Goal: Task Accomplishment & Management: Manage account settings

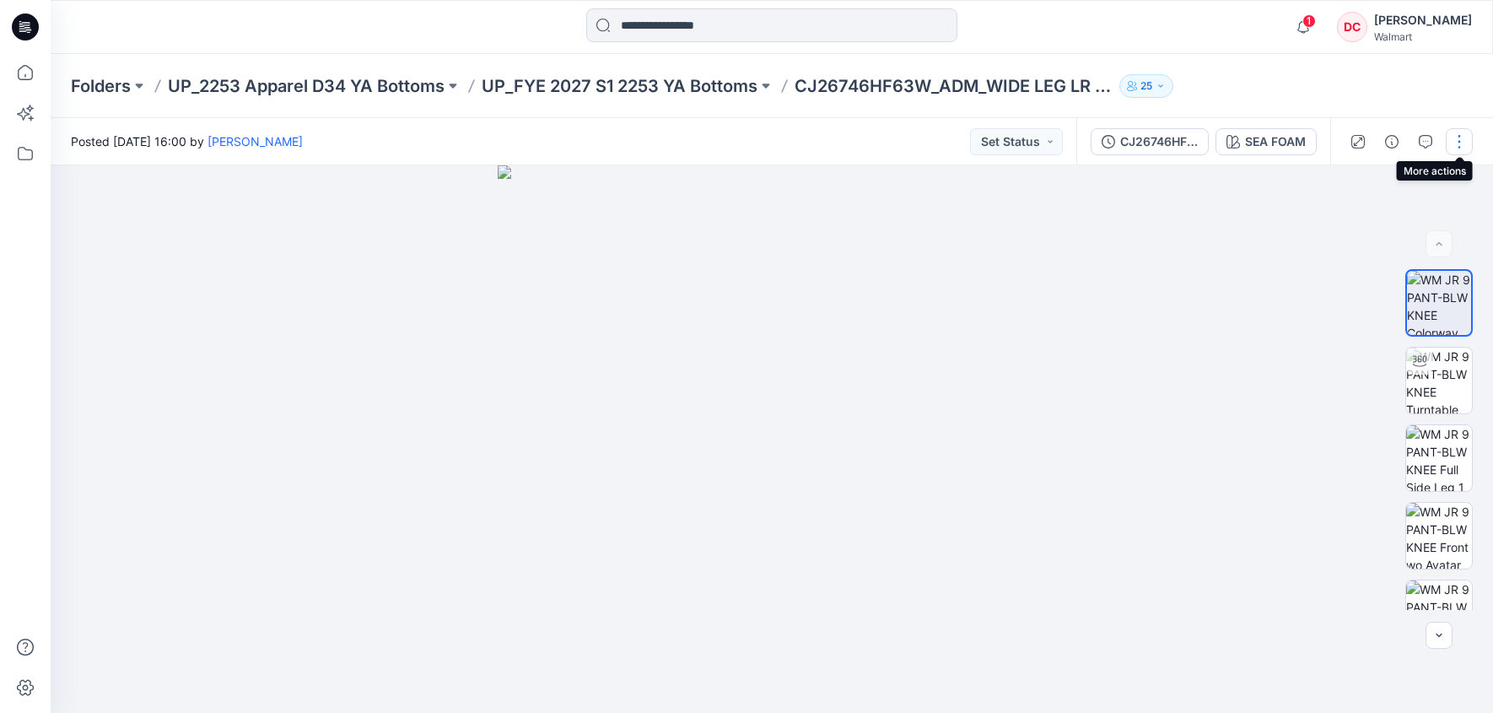
click at [1468, 143] on button "button" at bounding box center [1459, 141] width 27 height 27
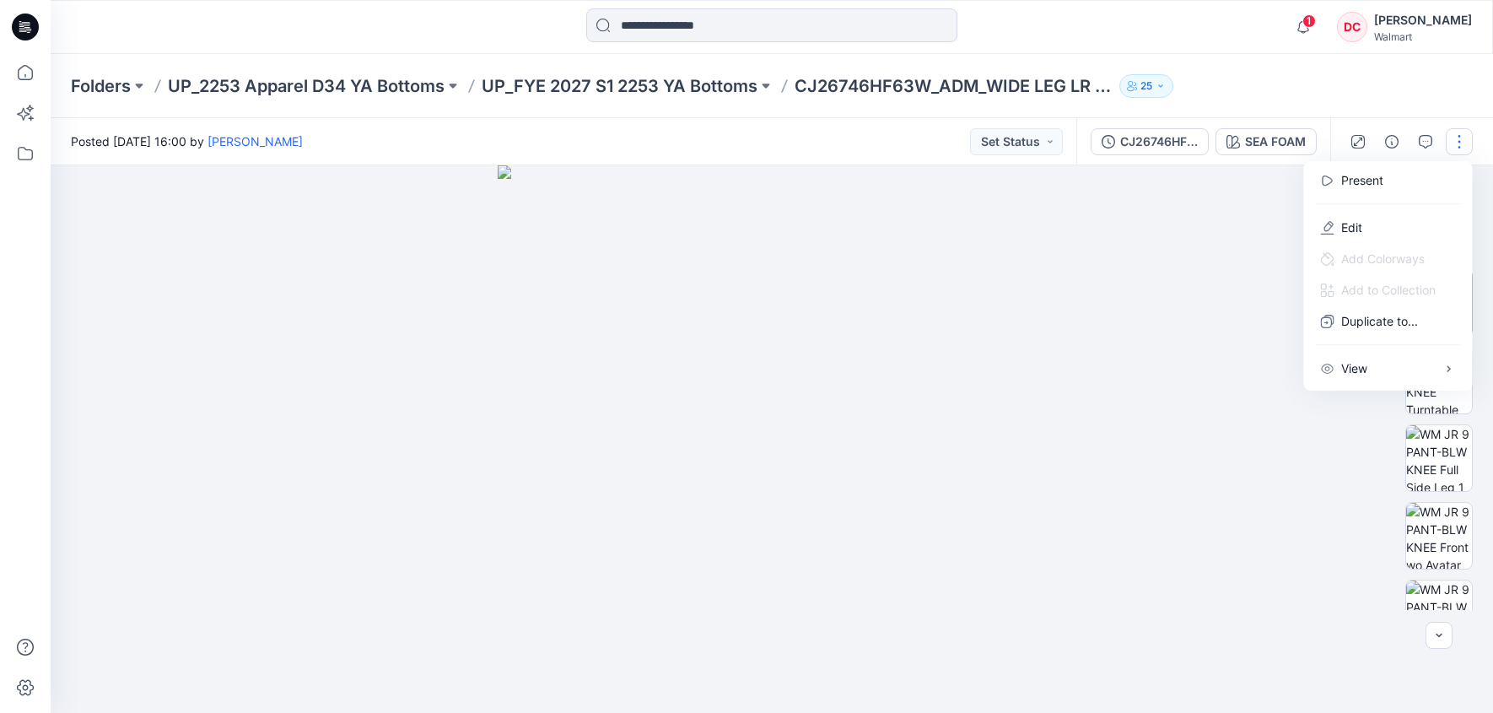
drag, startPoint x: 1355, startPoint y: 228, endPoint x: 1316, endPoint y: 246, distance: 42.7
click at [1355, 228] on p "Edit" at bounding box center [1352, 228] width 21 height 18
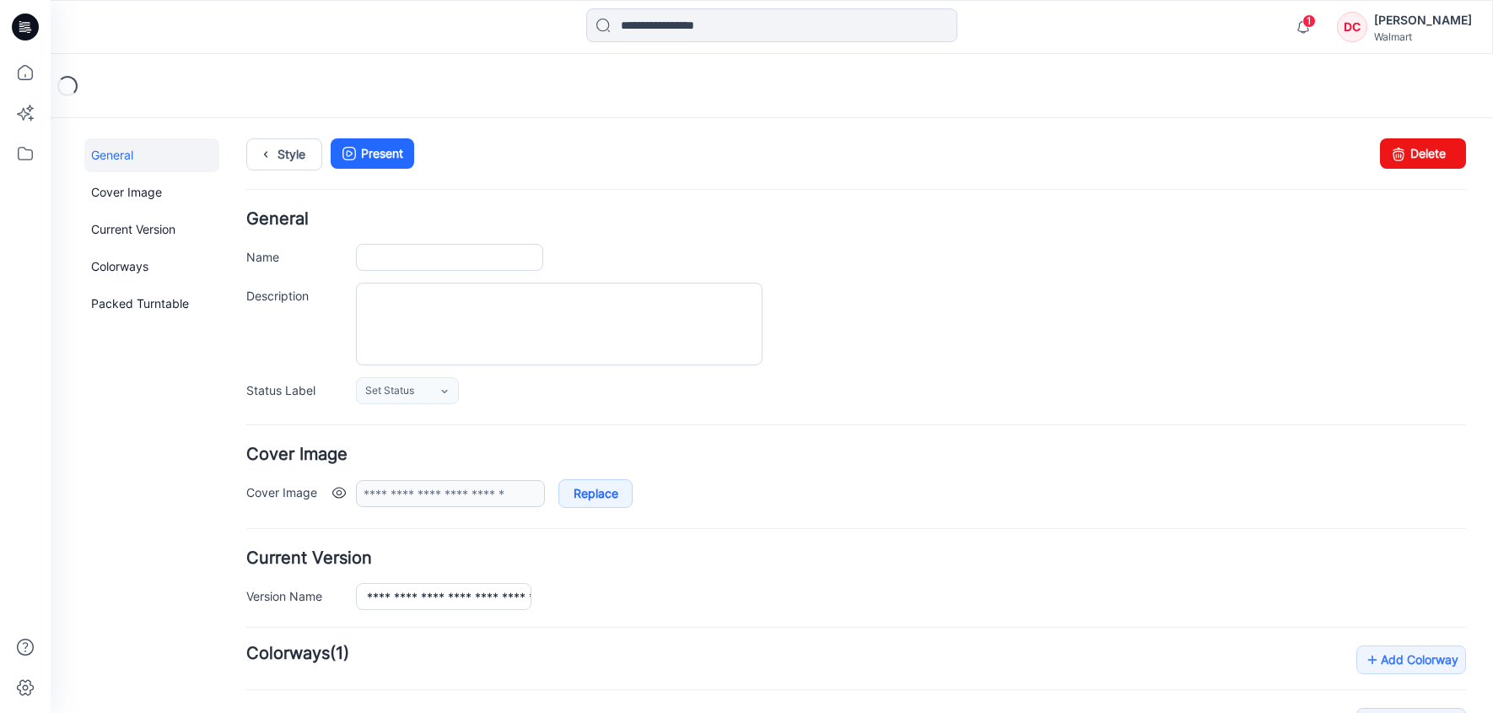
type input "**********"
type input "********"
type input "**********"
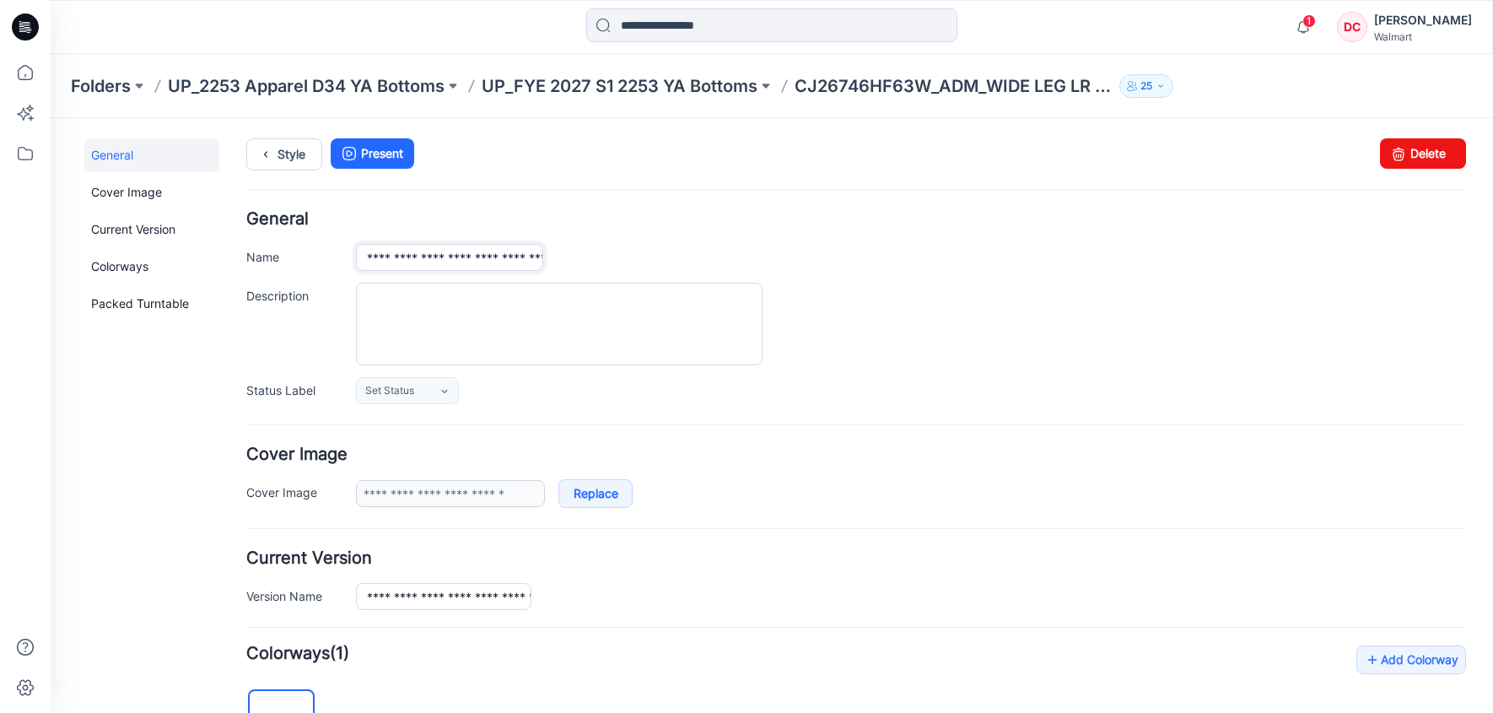
click at [489, 254] on input "**********" at bounding box center [449, 257] width 187 height 27
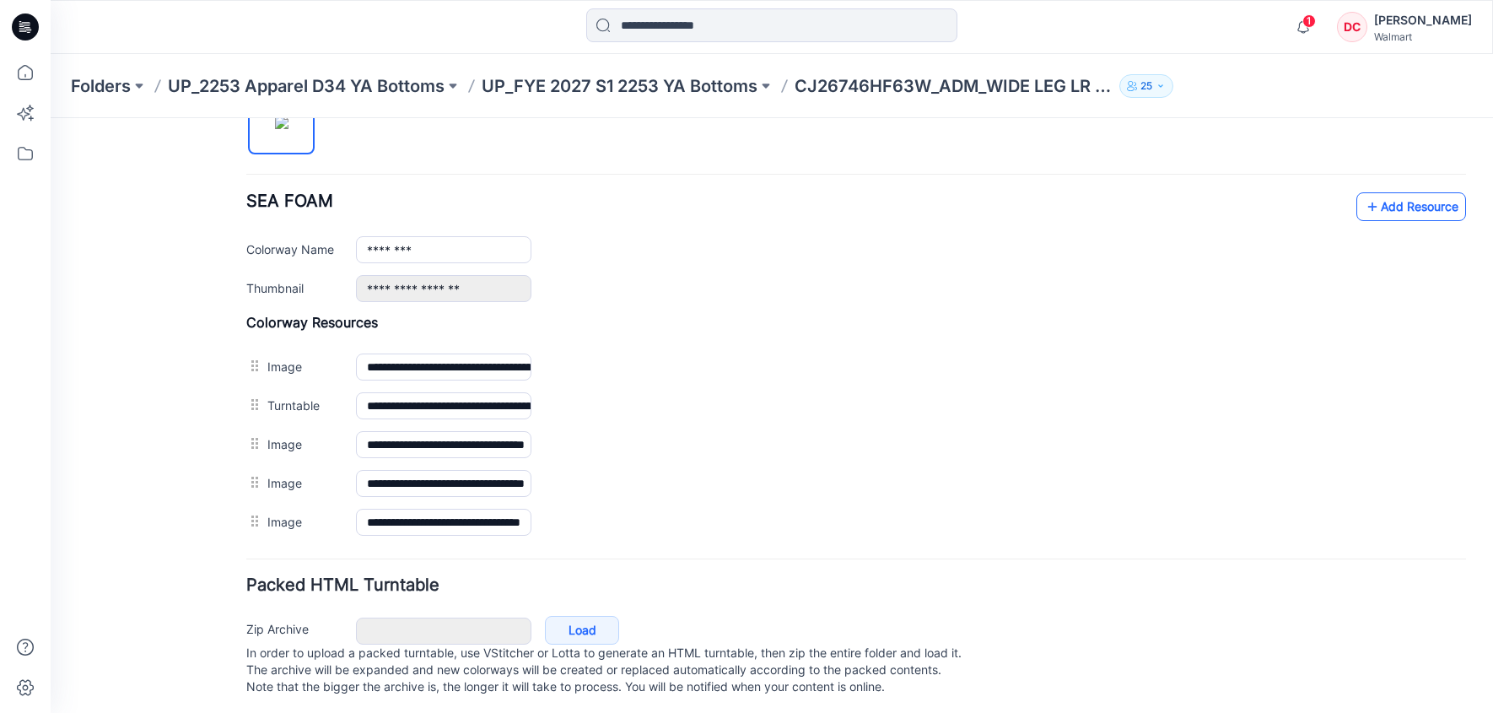
click at [1364, 213] on icon at bounding box center [1372, 206] width 17 height 27
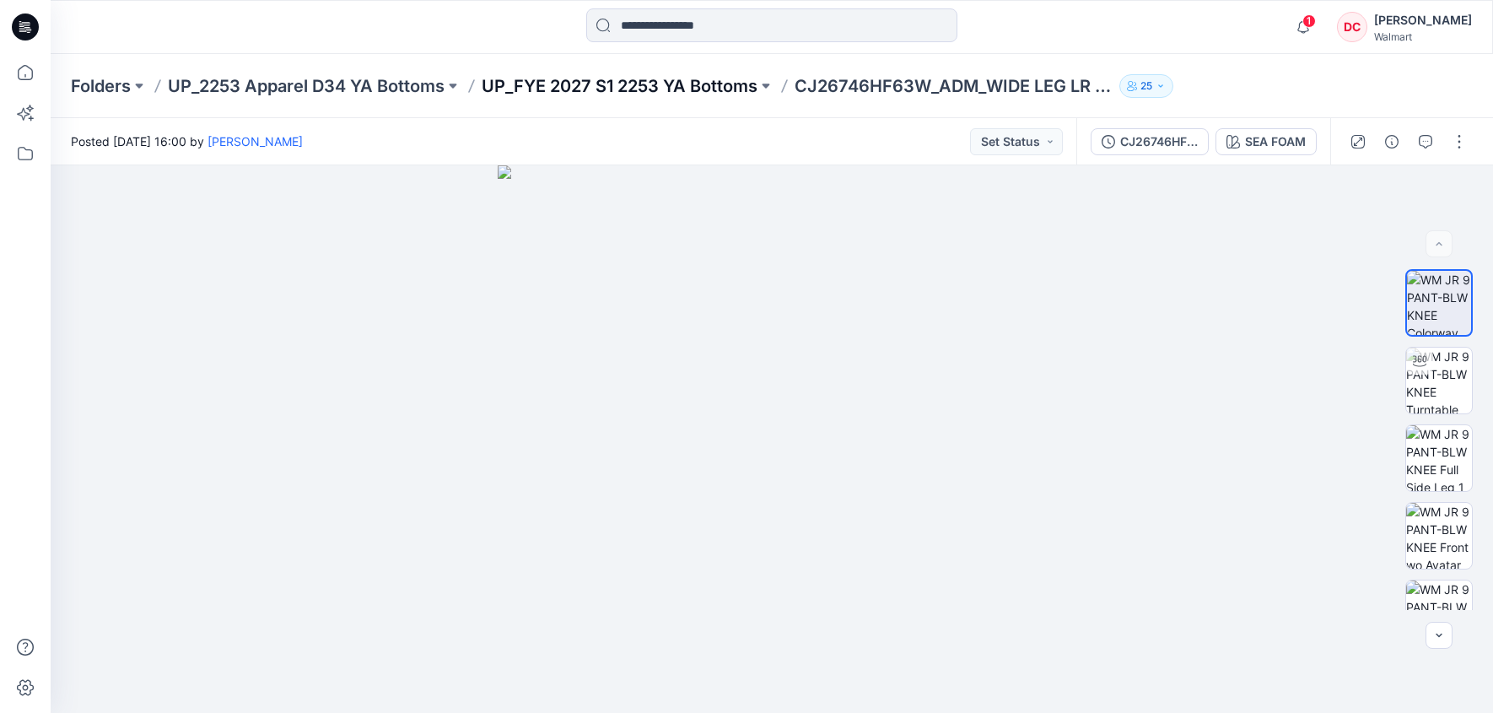
click at [613, 84] on p "UP_FYE 2027 S1 2253 YA Bottoms" at bounding box center [620, 86] width 276 height 24
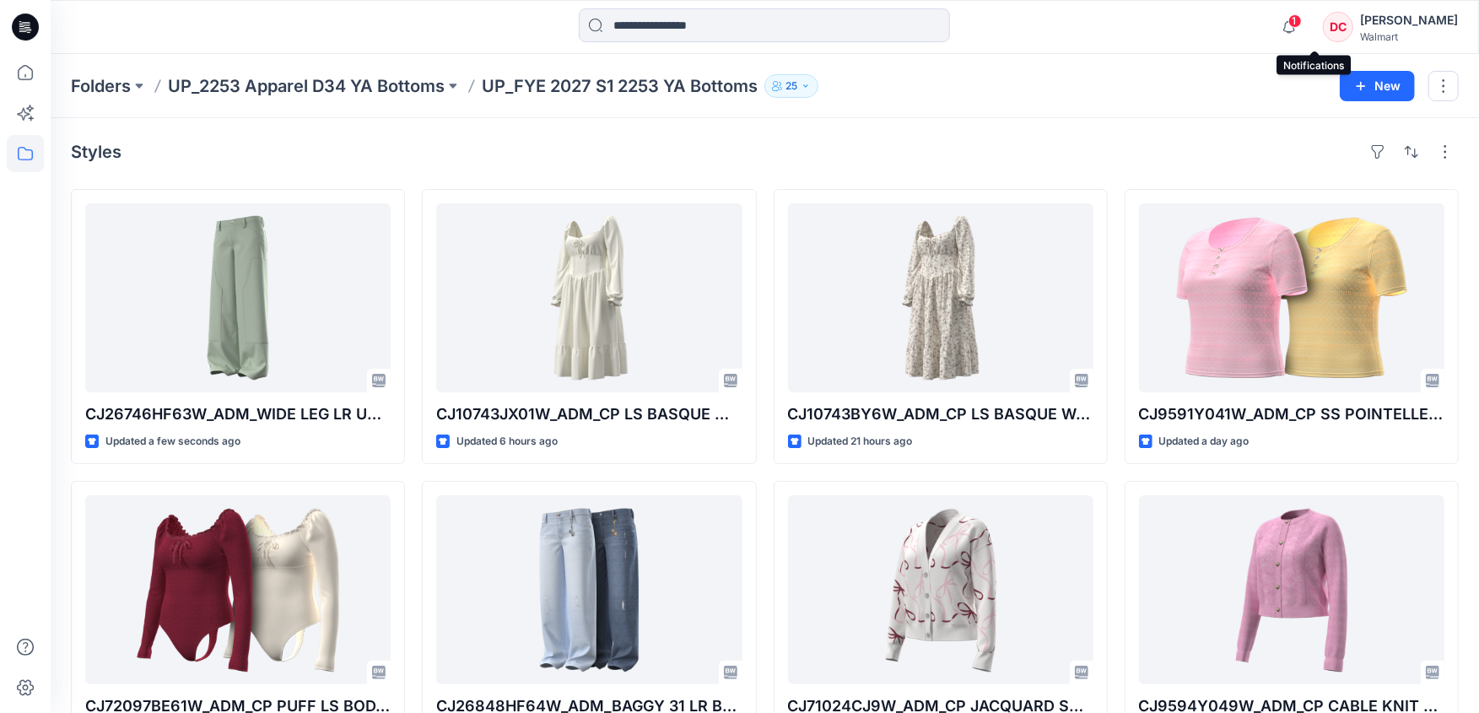
click at [1302, 20] on span "1" at bounding box center [1294, 20] width 13 height 13
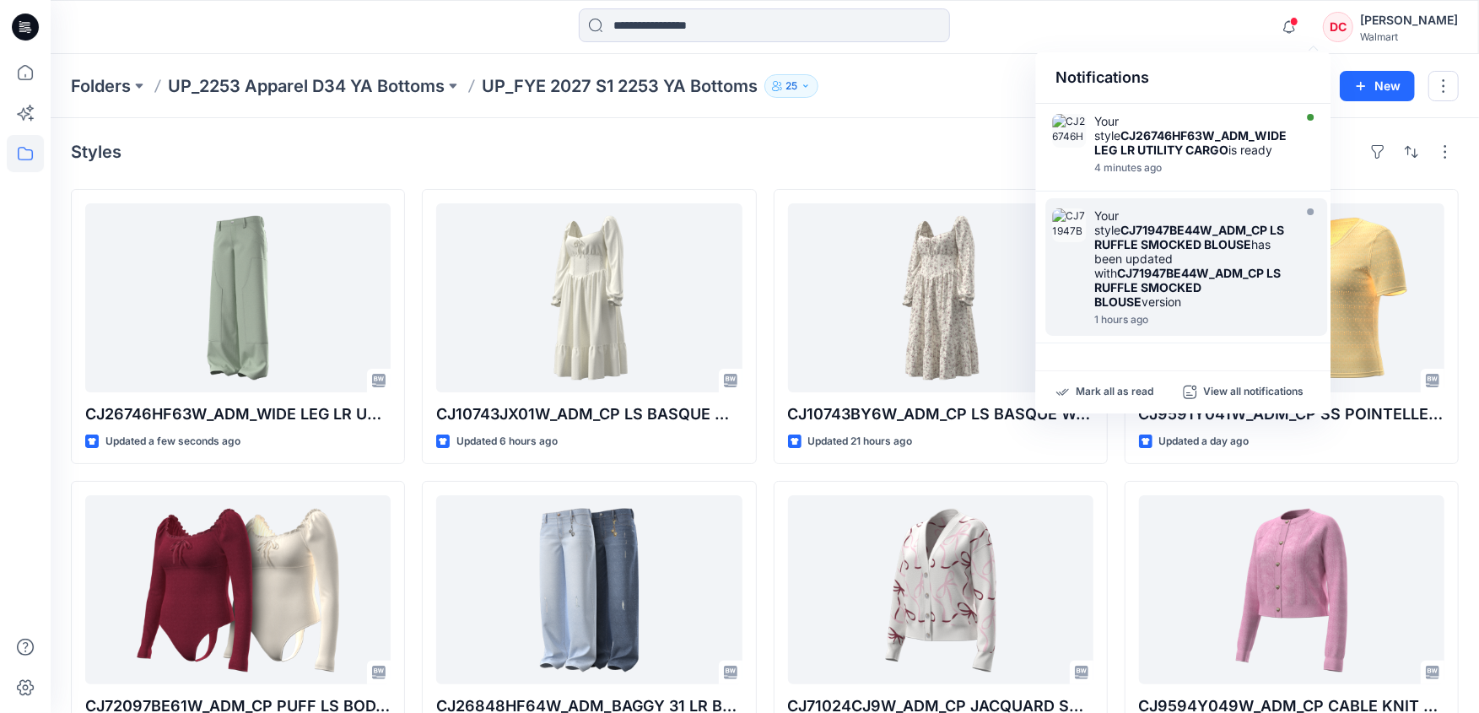
click at [1170, 256] on div "Your style CJ71947BE44W_ADM_CP LS RUFFLE SMOCKED BLOUSE has been updated with C…" at bounding box center [1191, 258] width 194 height 100
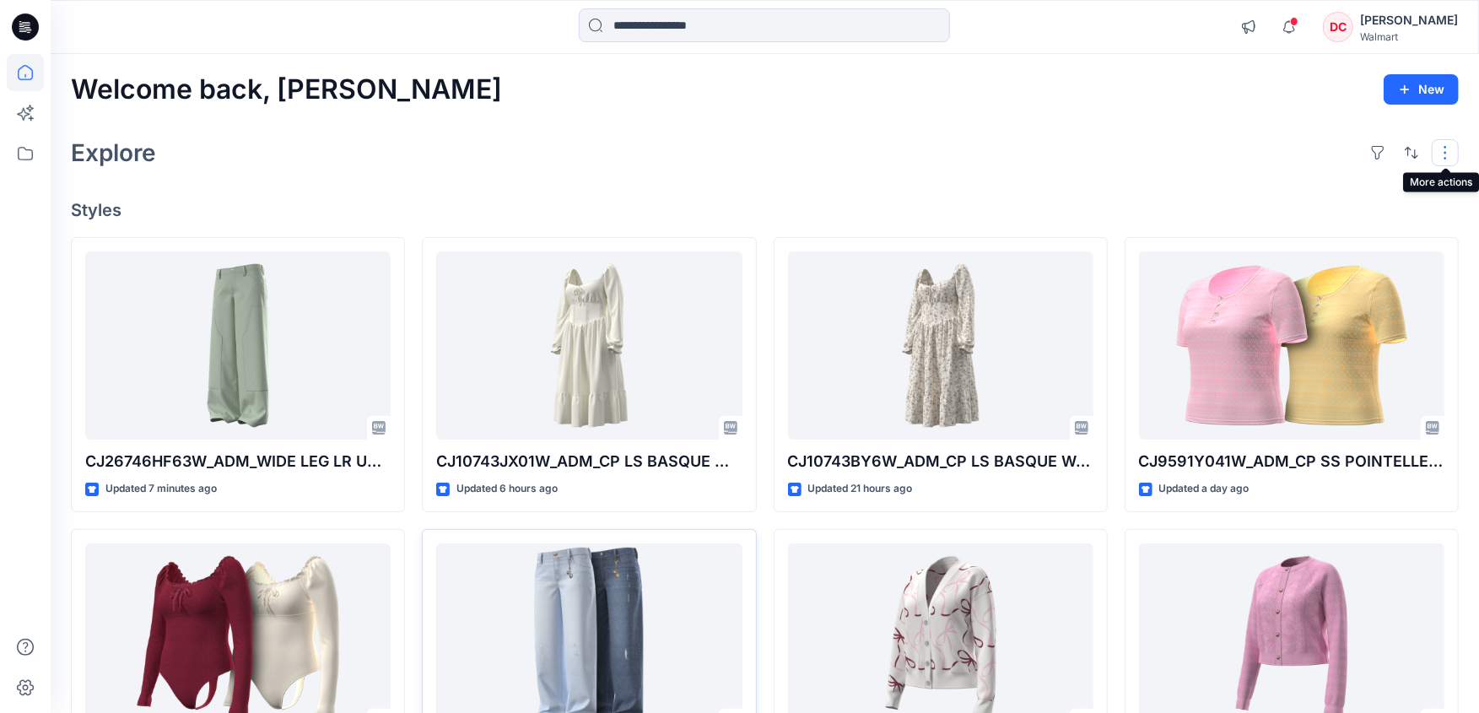
click at [1444, 155] on button "button" at bounding box center [1445, 152] width 27 height 27
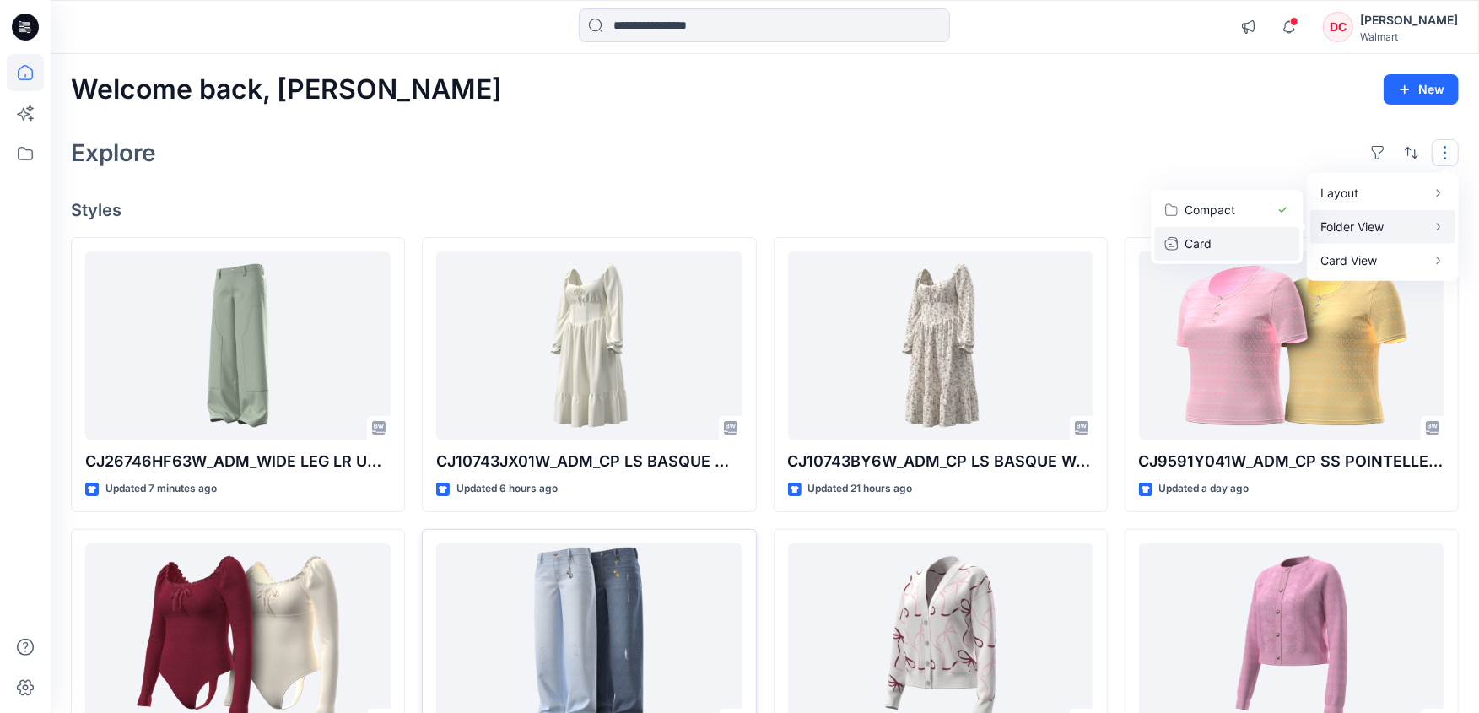
click at [1207, 243] on p "Card" at bounding box center [1227, 243] width 84 height 20
click at [1190, 179] on p "Grid" at bounding box center [1227, 175] width 84 height 20
click at [1020, 169] on div "Explore Layout Grid Large Grid Folder View Compact Card Card View Card Info" at bounding box center [765, 152] width 1388 height 40
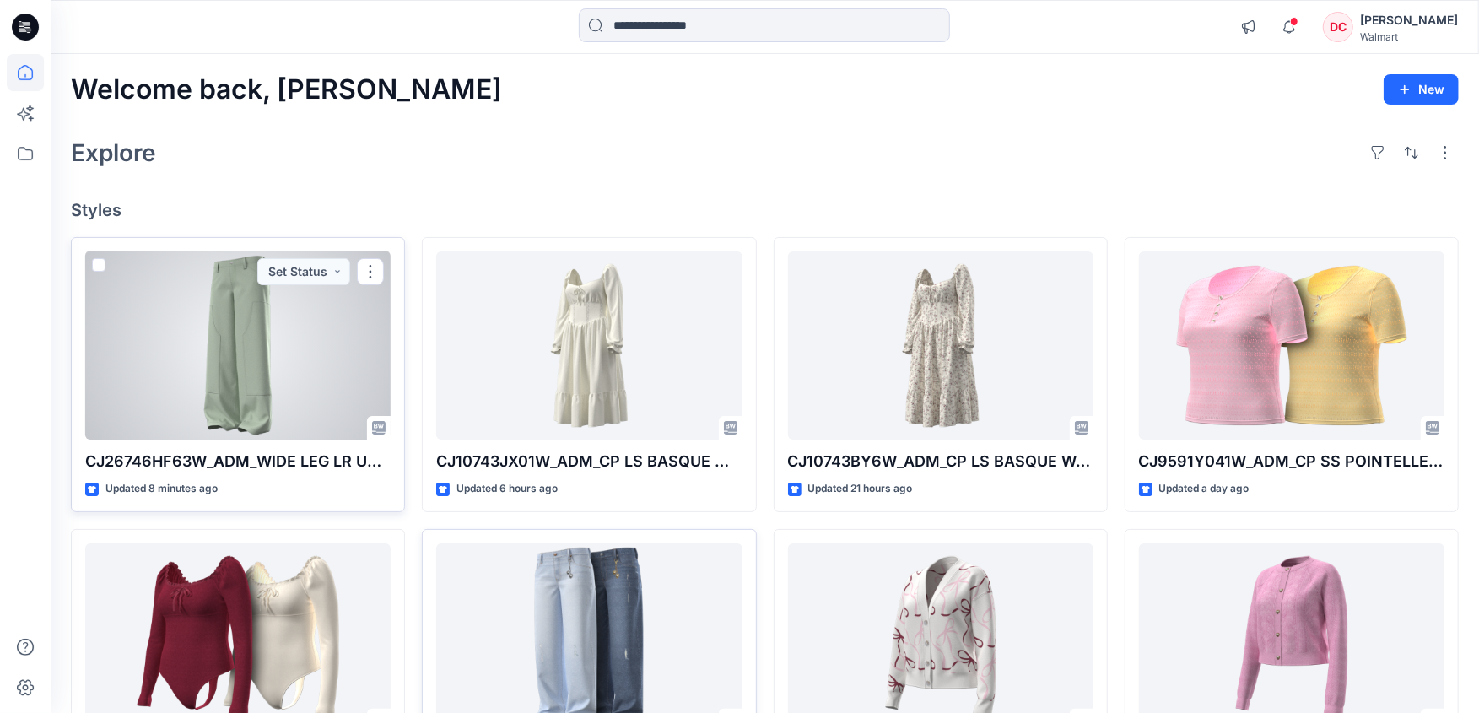
click at [273, 386] on div at bounding box center [237, 345] width 305 height 189
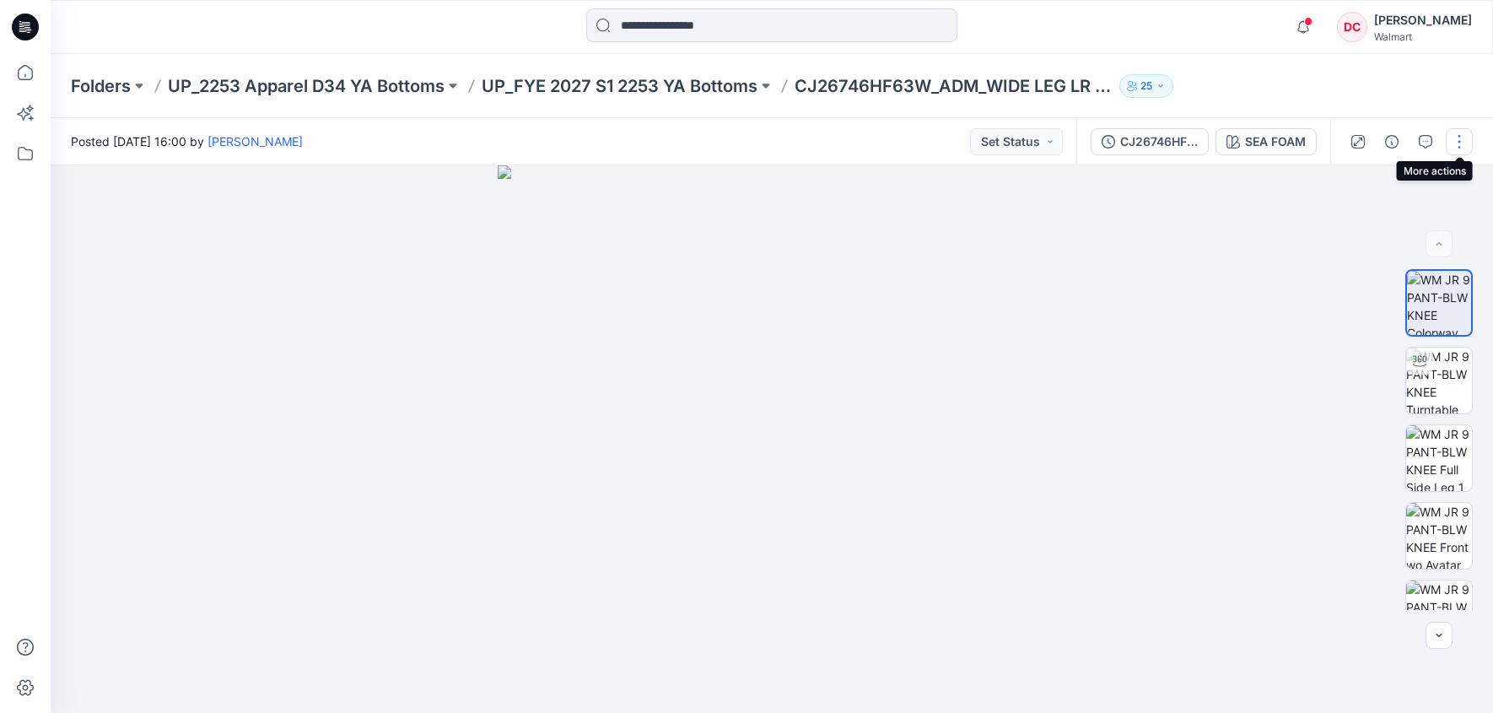
click at [1457, 146] on button "button" at bounding box center [1459, 141] width 27 height 27
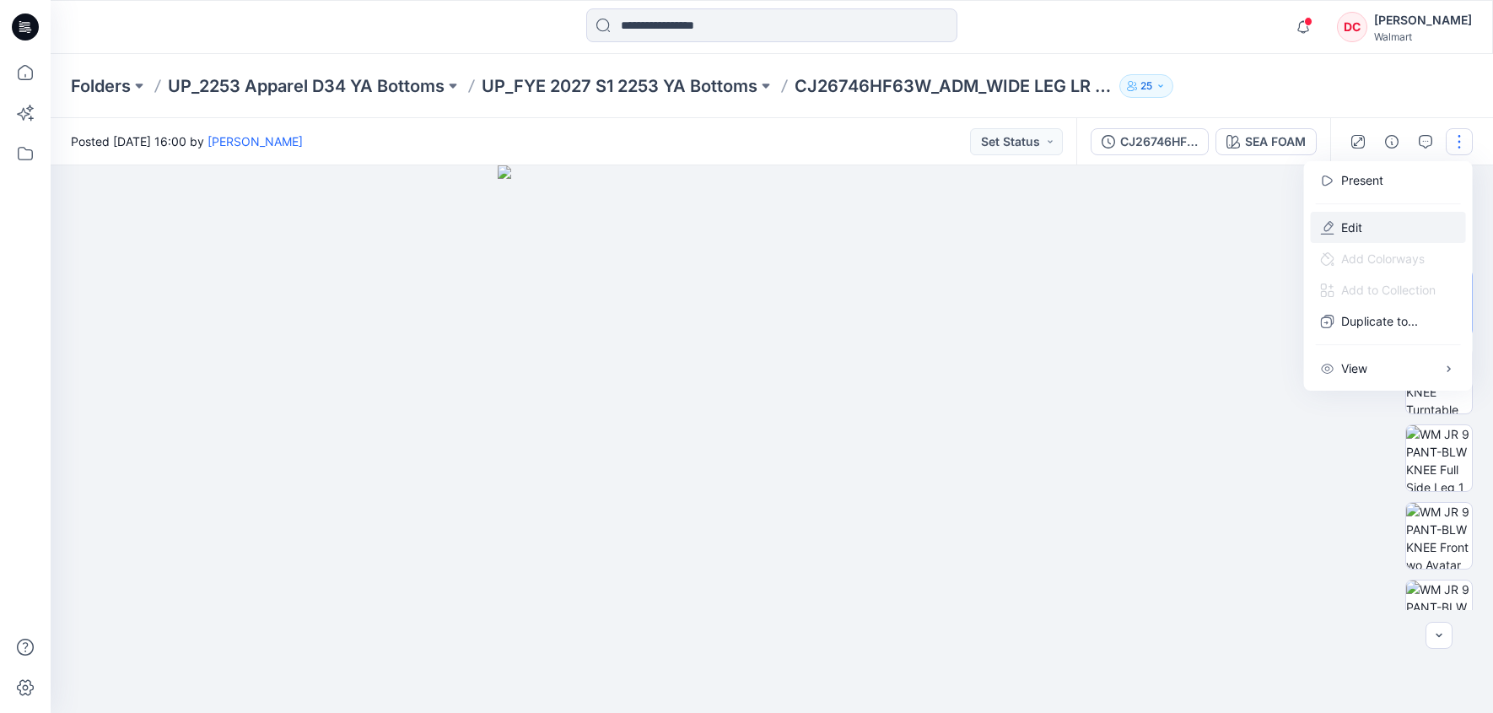
click at [1360, 227] on p "Edit" at bounding box center [1352, 228] width 21 height 18
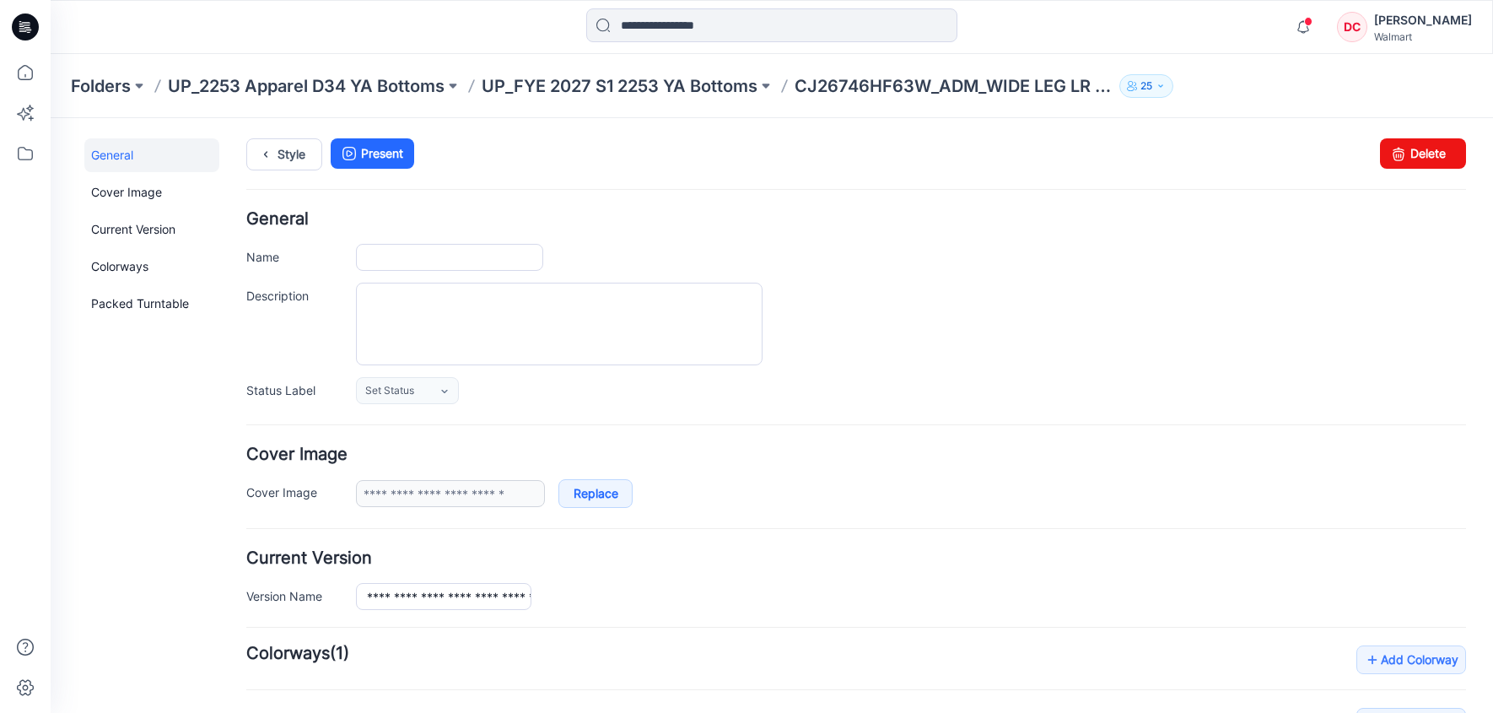
type input "**********"
type input "********"
type input "**********"
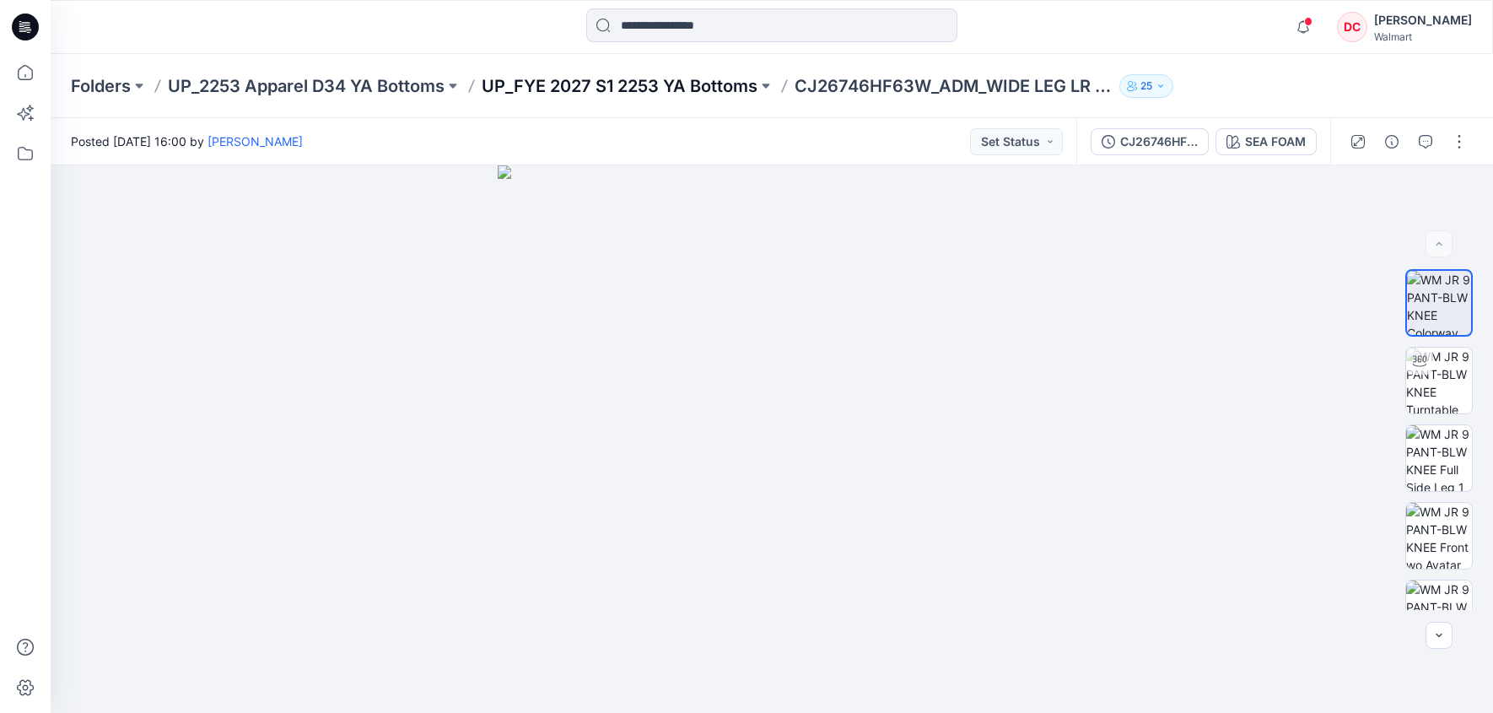
click at [610, 81] on p "UP_FYE 2027 S1 2253 YA Bottoms" at bounding box center [620, 86] width 276 height 24
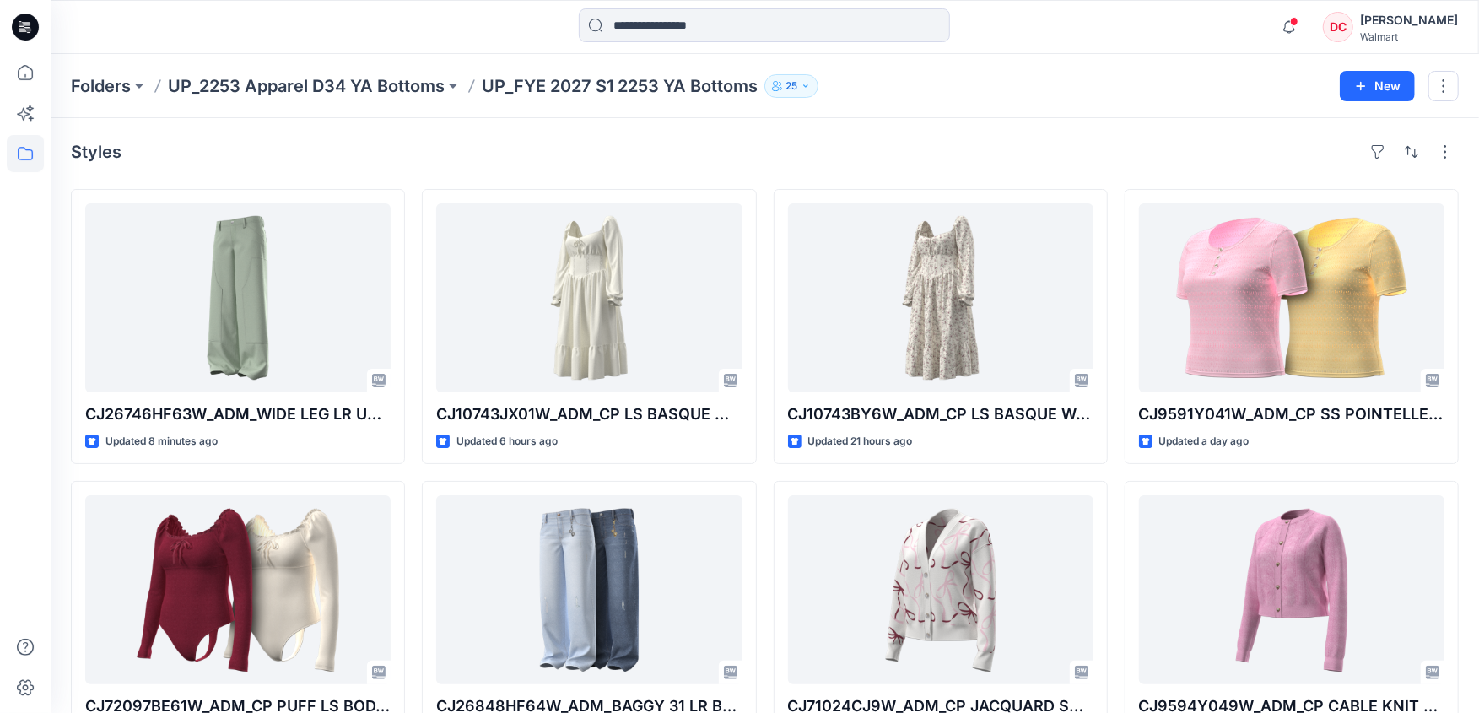
click at [600, 89] on p "UP_FYE 2027 S1 2253 YA Bottoms" at bounding box center [620, 86] width 276 height 24
click at [598, 84] on p "UP_FYE 2027 S1 2253 YA Bottoms" at bounding box center [620, 86] width 276 height 24
click at [141, 84] on button at bounding box center [139, 86] width 17 height 24
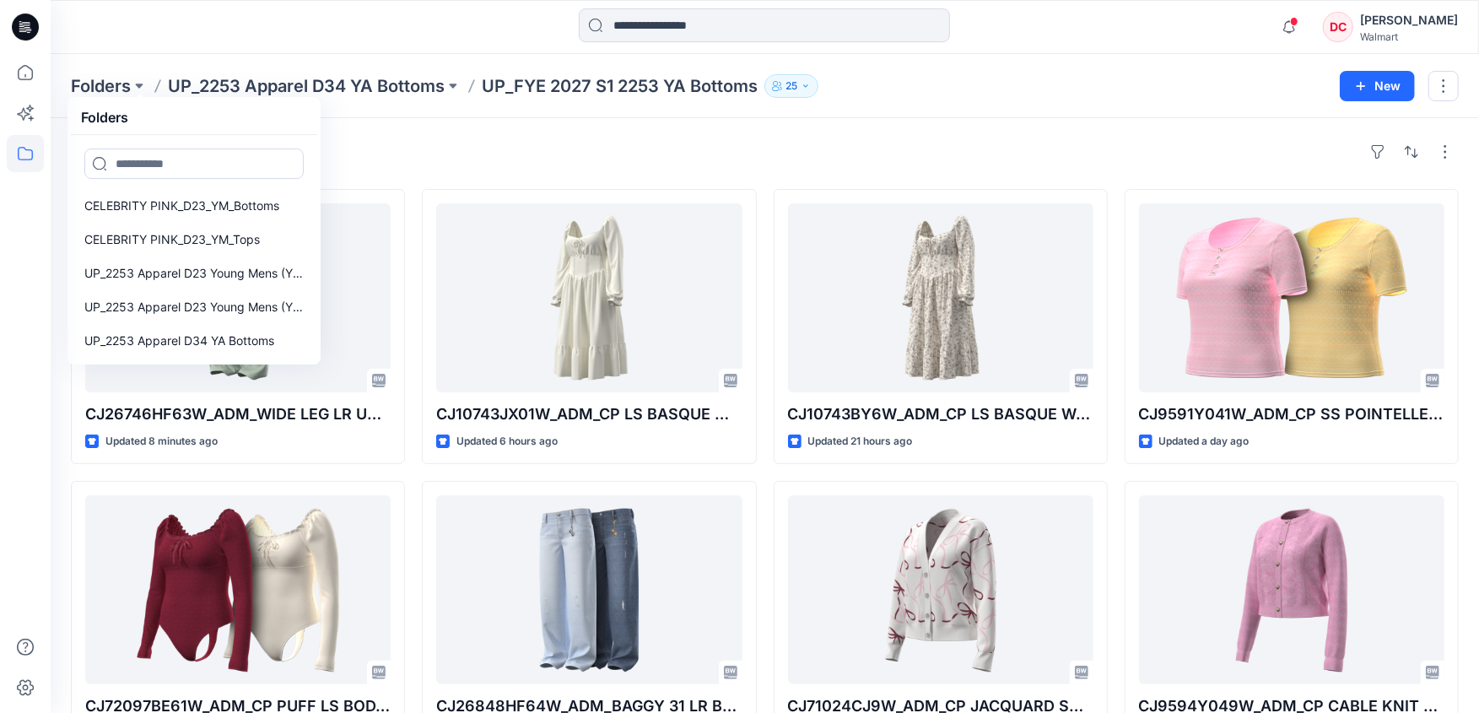
click at [387, 117] on div "Folders Folders CELEBRITY PINK_D23_YM_Bottoms CELEBRITY PINK_D23_YM_Tops UP_225…" at bounding box center [765, 86] width 1428 height 64
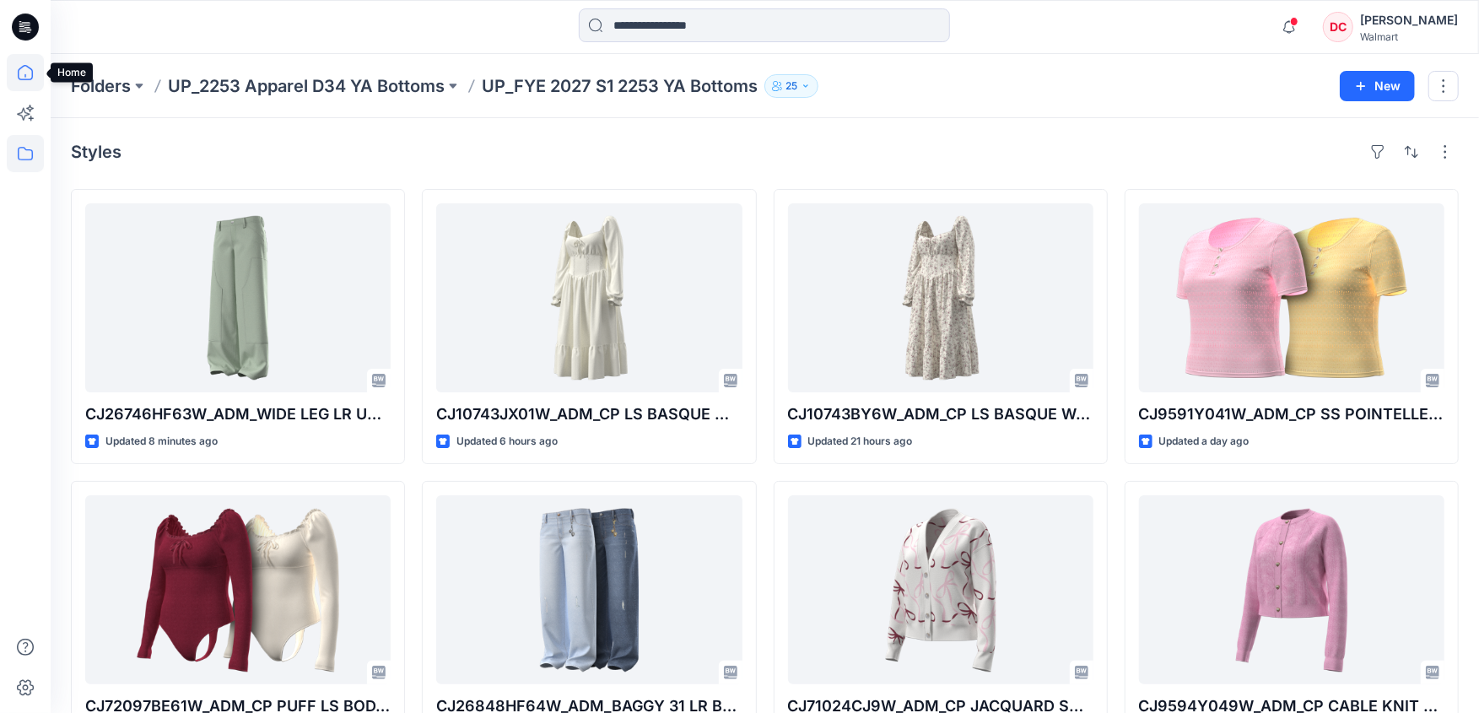
click at [21, 74] on icon at bounding box center [25, 72] width 37 height 37
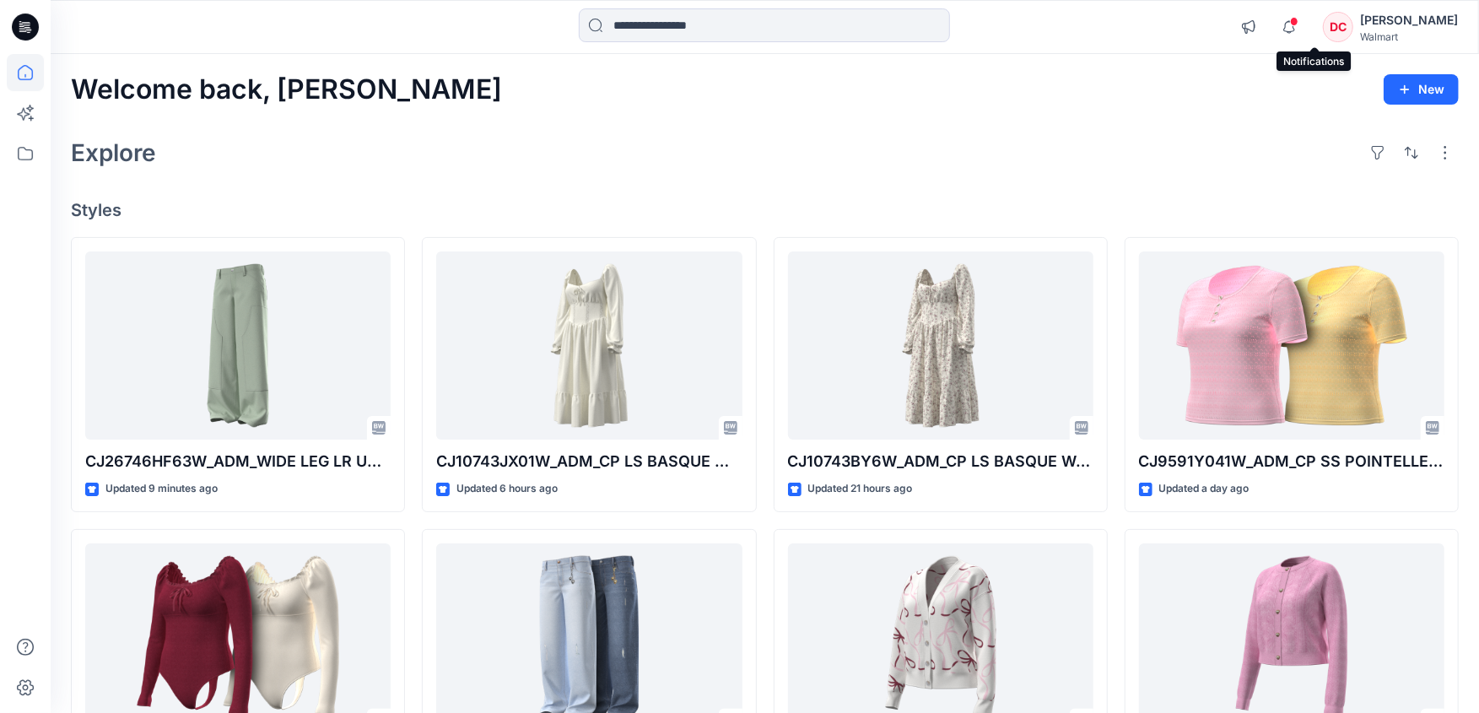
click at [1298, 23] on span at bounding box center [1294, 21] width 8 height 9
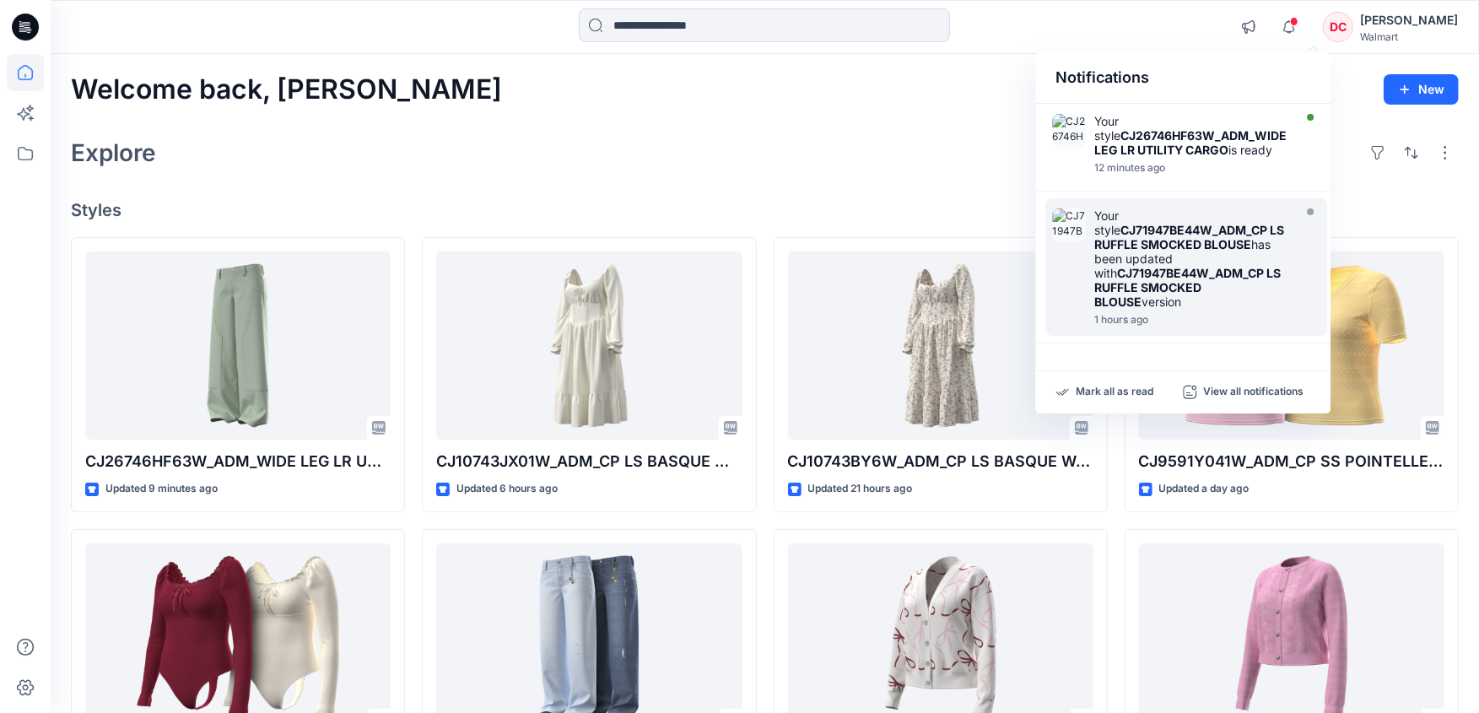
click at [1206, 259] on div "Your style CJ71947BE44W_ADM_CP LS RUFFLE SMOCKED BLOUSE has been updated with C…" at bounding box center [1191, 258] width 194 height 100
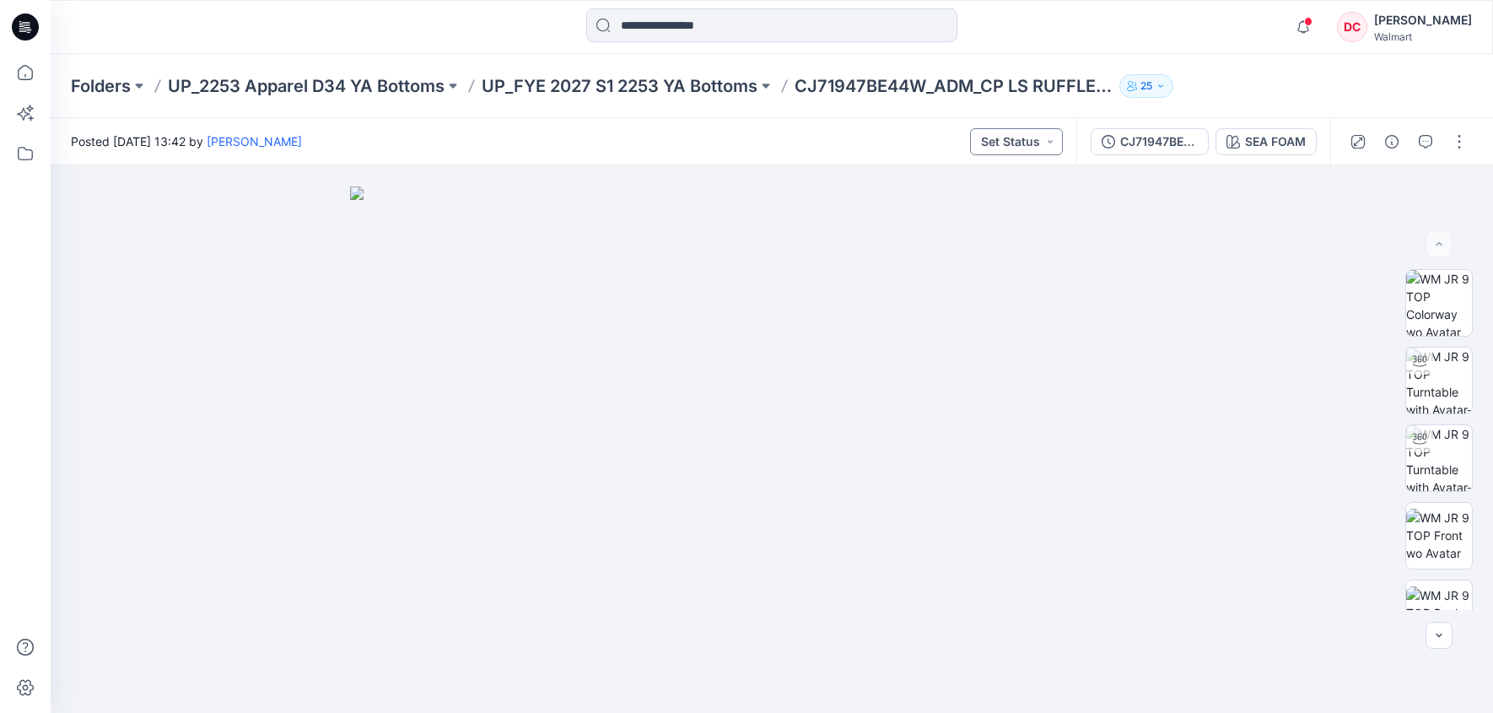
click at [1051, 138] on button "Set Status" at bounding box center [1016, 141] width 93 height 27
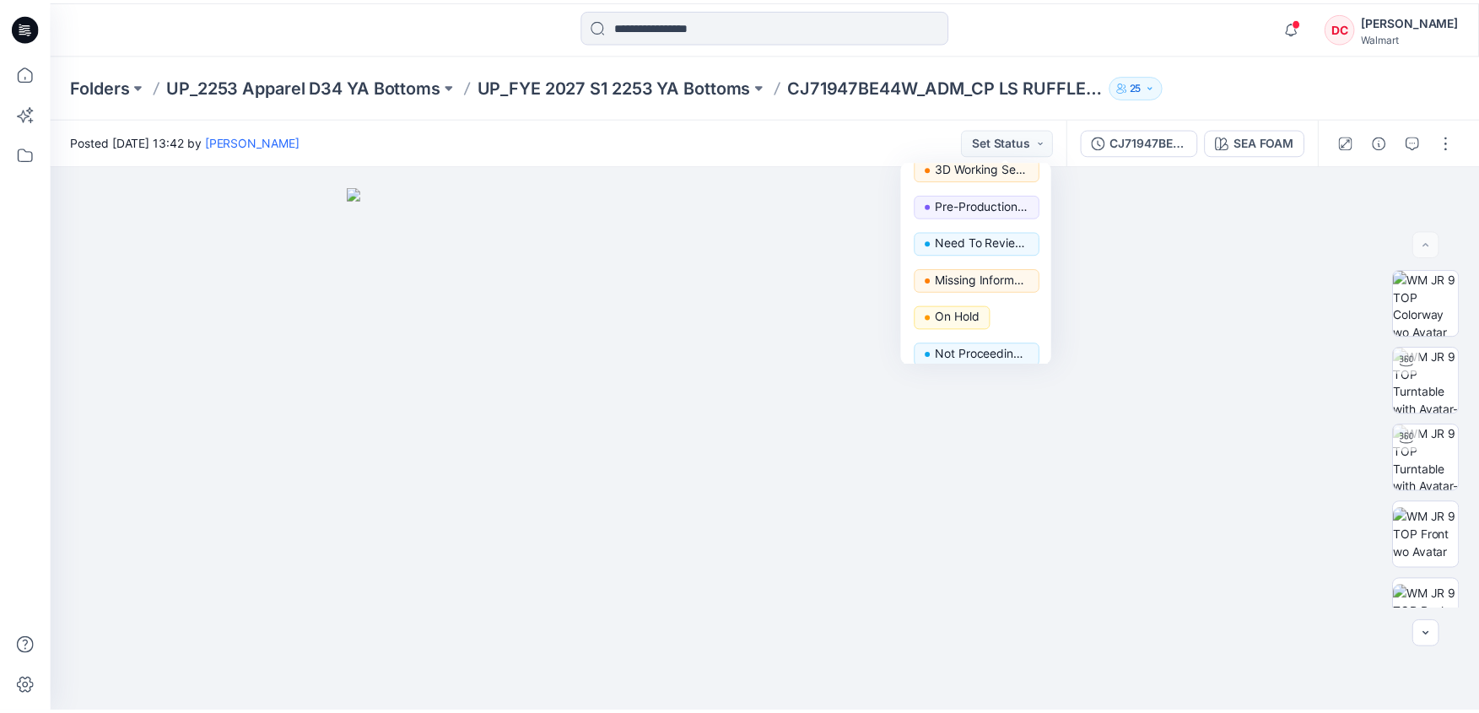
scroll to position [212, 0]
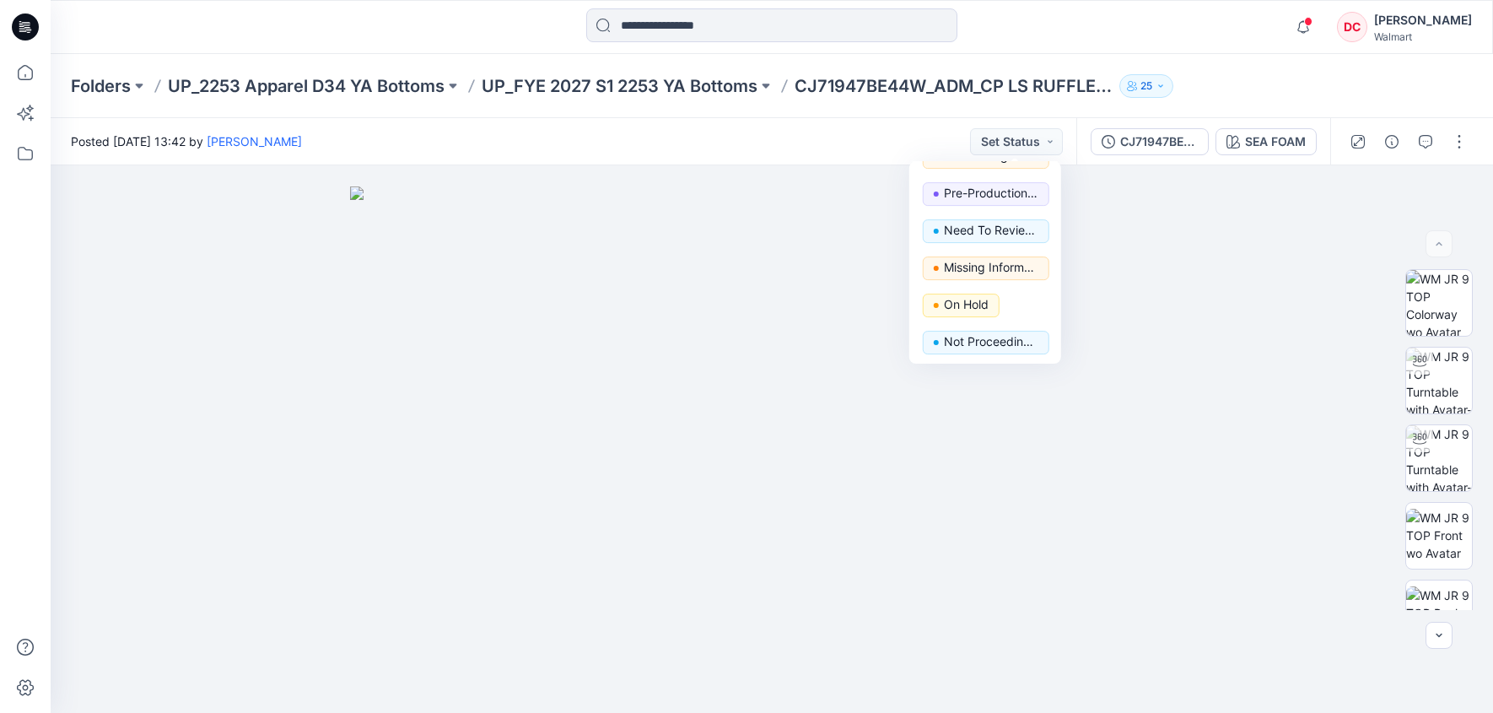
drag, startPoint x: 1061, startPoint y: 329, endPoint x: 1058, endPoint y: 213, distance: 115.6
click at [1066, 198] on div "Posted Tuesday, August 26, 2025 13:42 by Deneen Cole Set Status Set Status *Rev…" at bounding box center [772, 415] width 1443 height 595
drag, startPoint x: 1061, startPoint y: 284, endPoint x: 1062, endPoint y: 245, distance: 39.7
click at [1062, 245] on img at bounding box center [772, 449] width 844 height 527
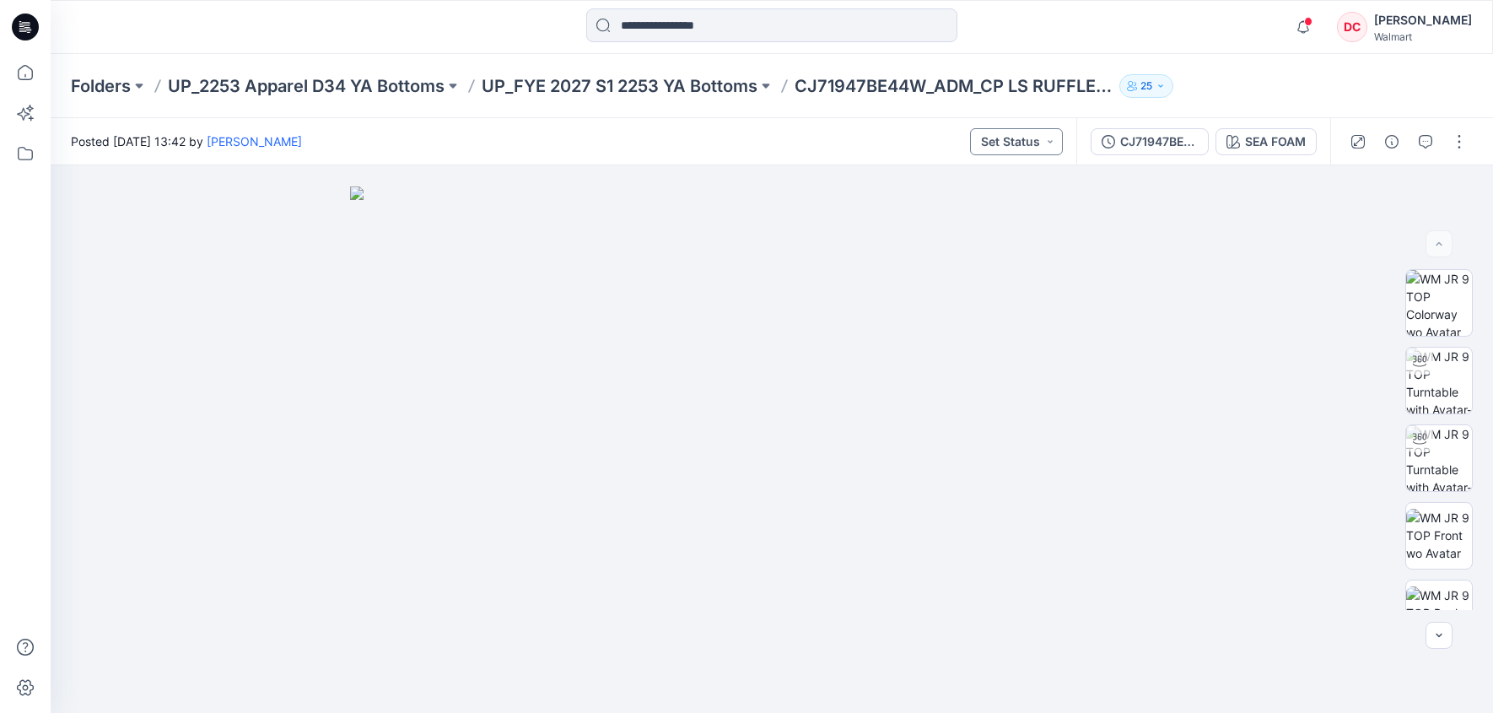
click at [1047, 141] on button "Set Status" at bounding box center [1016, 141] width 93 height 27
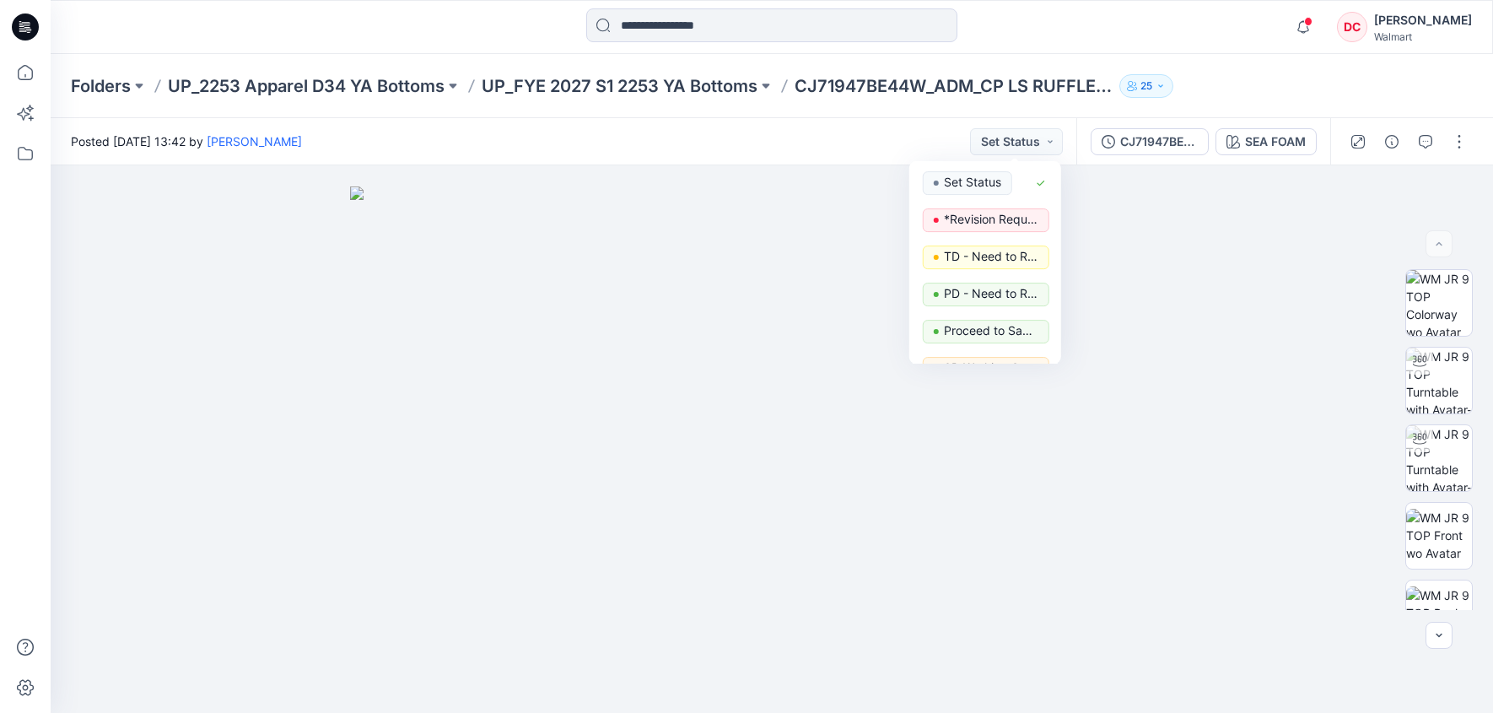
click at [1257, 74] on div "Folders UP_2253 Apparel D34 YA Bottoms UP_FYE 2027 S1 2253 YA Bottoms CJ71947BE…" at bounding box center [706, 86] width 1271 height 24
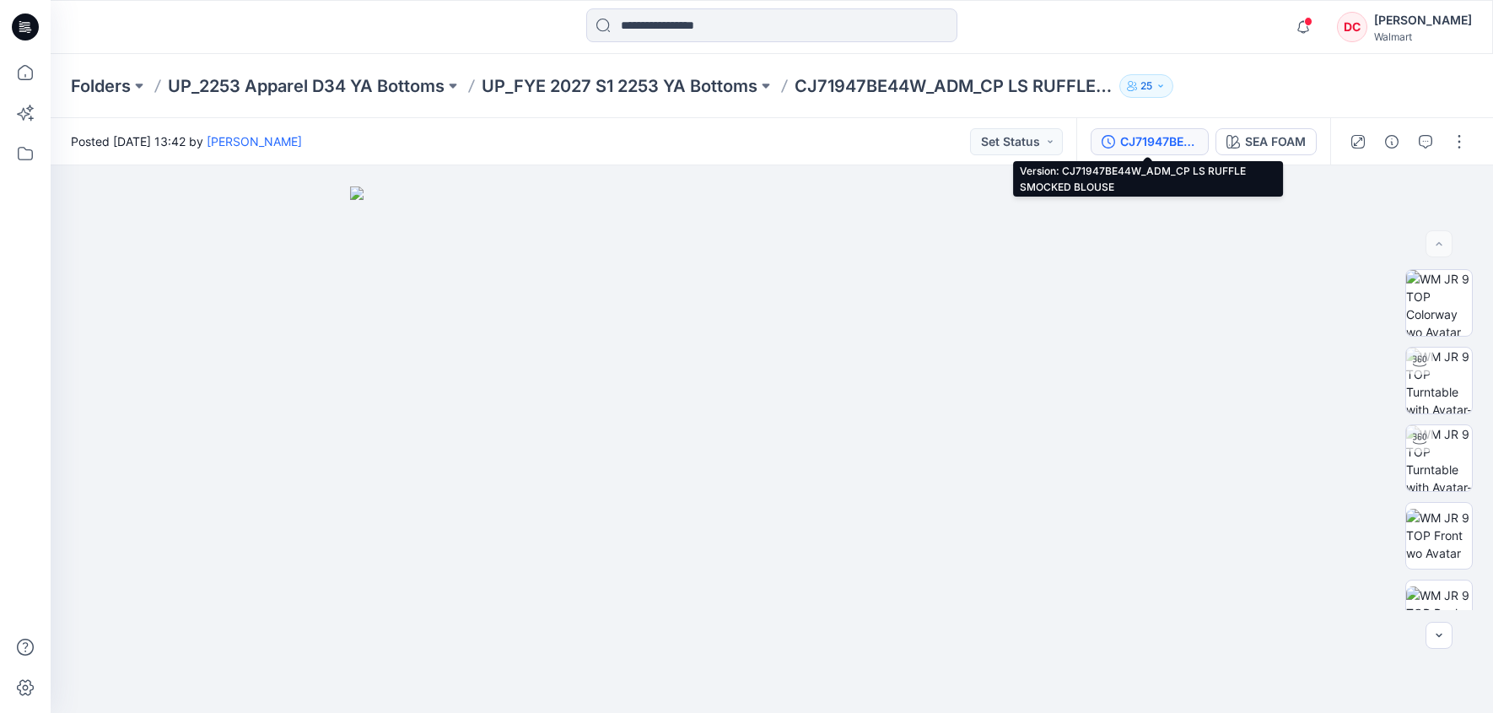
click at [1173, 141] on div "CJ71947BE44W_ADM_CP LS RUFFLE SMOCKED BLOUSE" at bounding box center [1159, 141] width 78 height 19
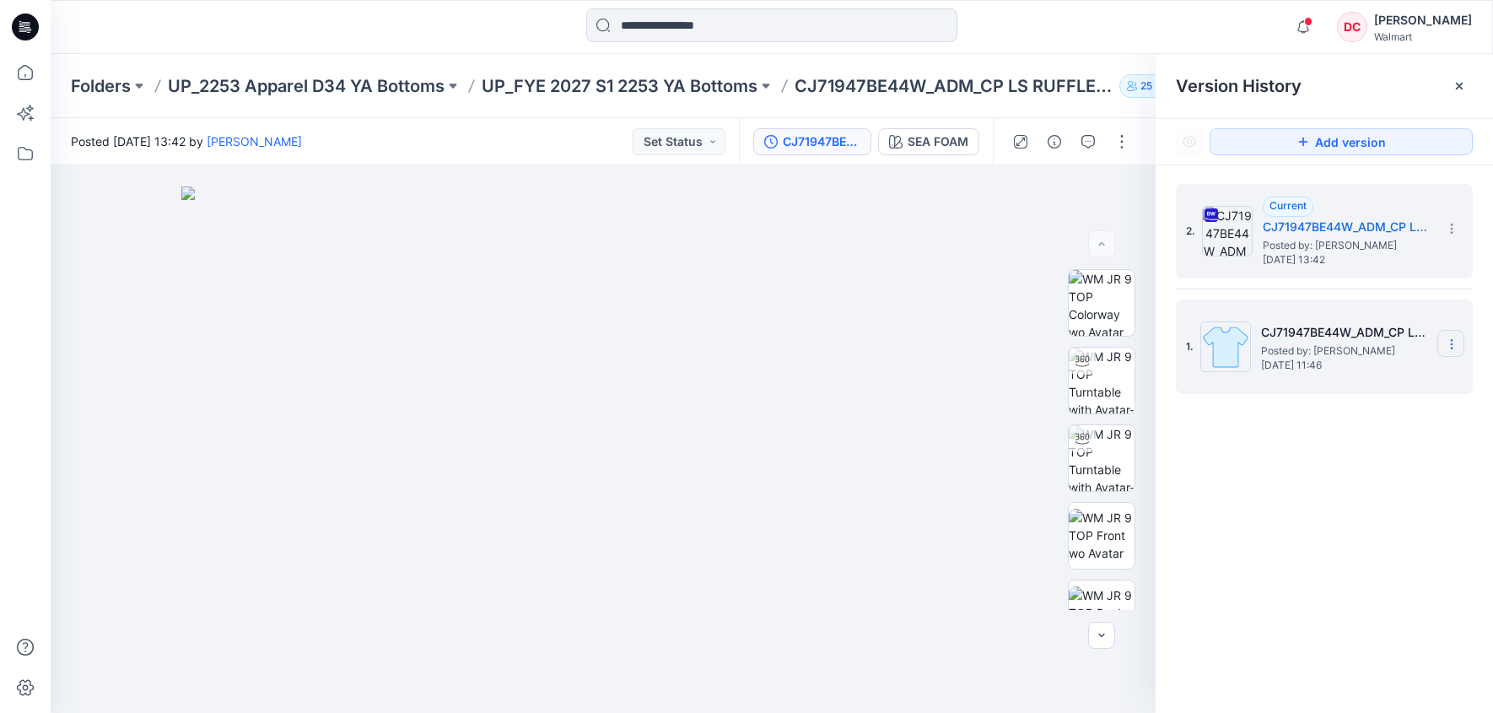
click at [1451, 346] on icon at bounding box center [1451, 343] width 13 height 13
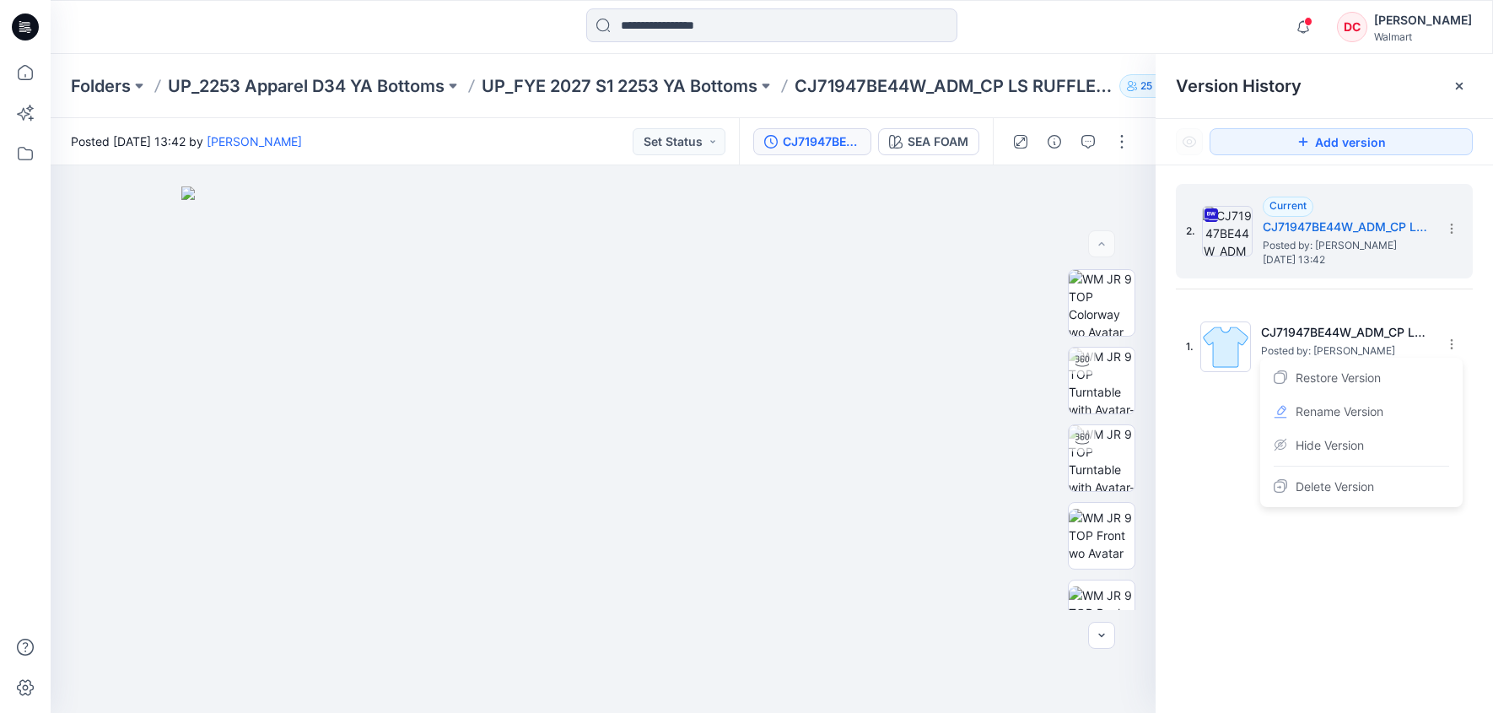
click at [1204, 502] on div "2. Current CJ71947BE44W_ADM_CP LS RUFFLE SMOCKED BLOUSE Posted by: Deneen Cole …" at bounding box center [1324, 451] width 337 height 572
drag, startPoint x: 1340, startPoint y: 480, endPoint x: 1382, endPoint y: 427, distance: 67.9
click at [1340, 480] on div "2. Current CJ71947BE44W_ADM_CP LS RUFFLE SMOCKED BLOUSE Posted by: Deneen Cole …" at bounding box center [1324, 451] width 337 height 572
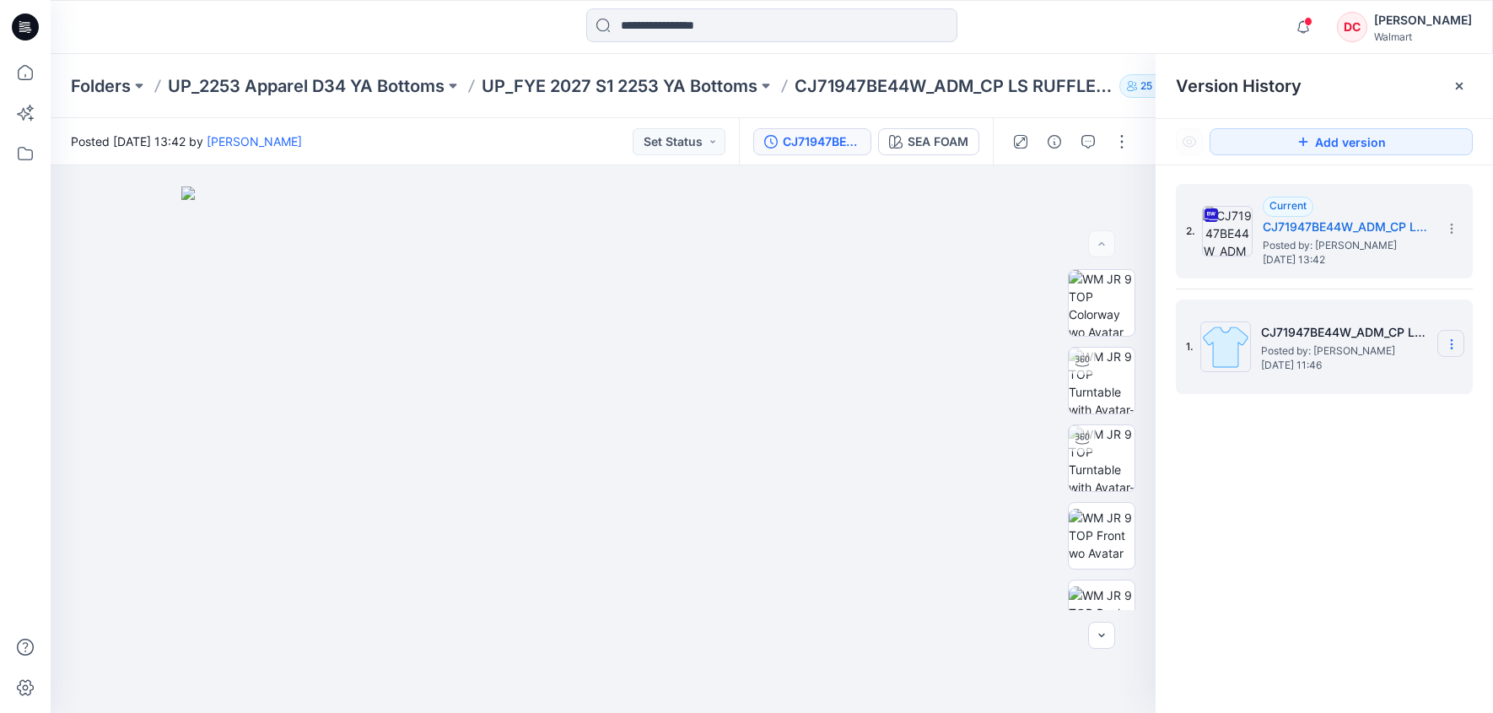
click at [1453, 346] on icon at bounding box center [1451, 343] width 13 height 13
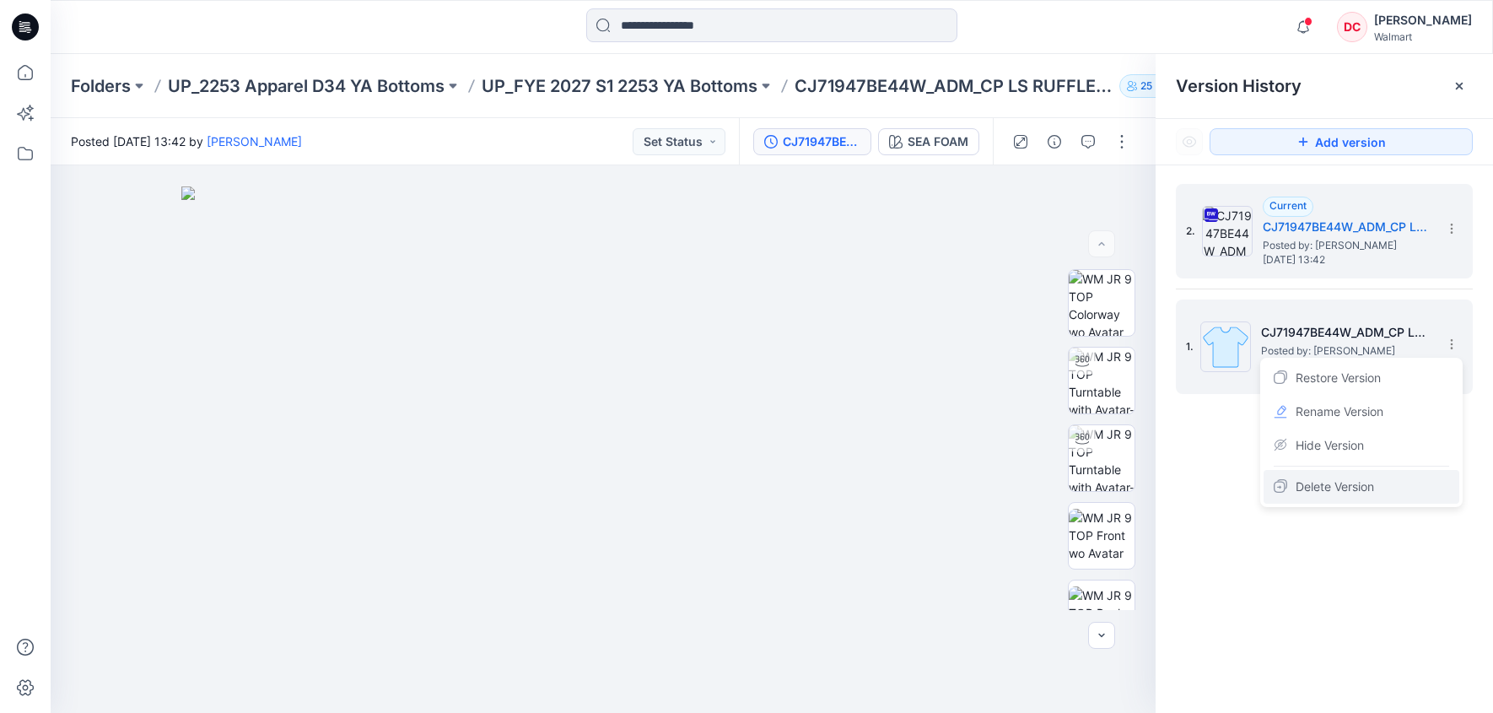
click at [1343, 487] on span "Delete Version" at bounding box center [1335, 487] width 78 height 20
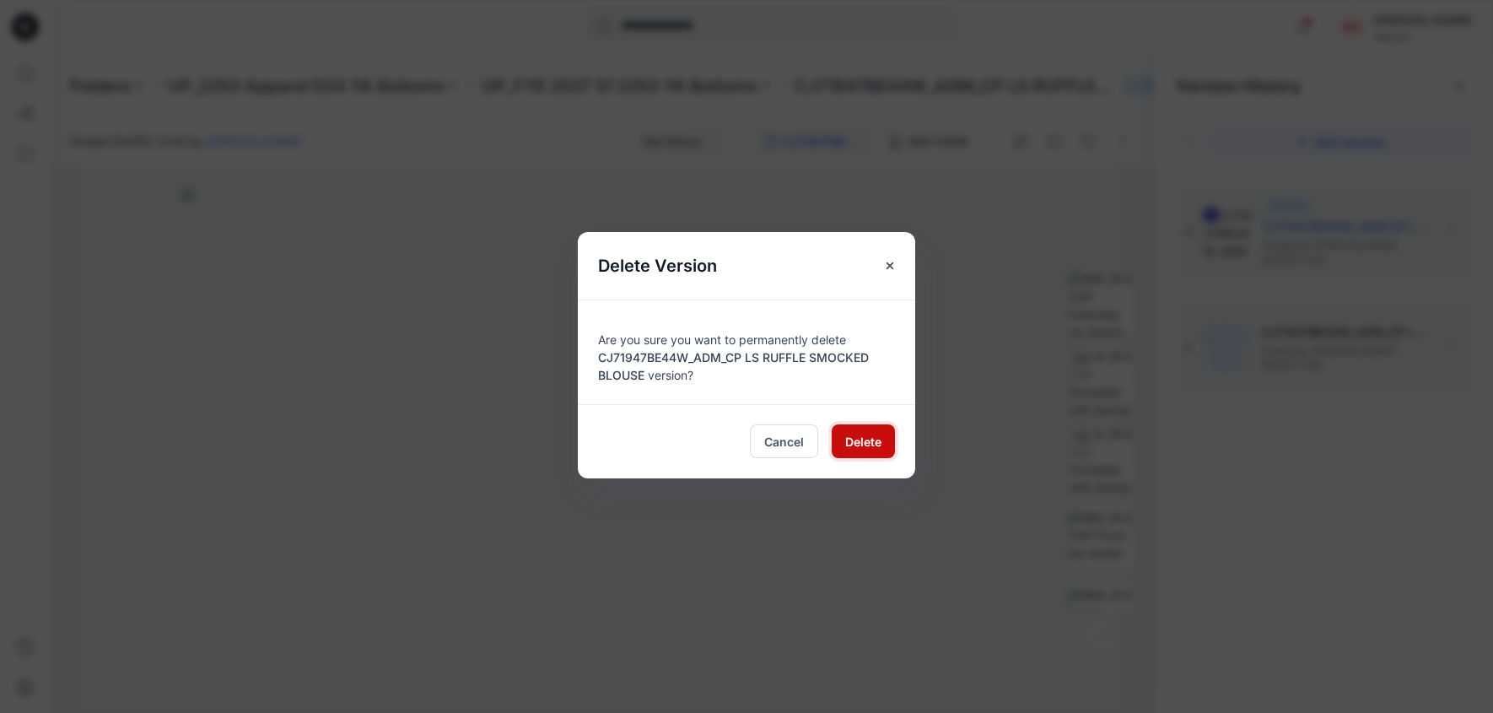
click at [848, 443] on span "Delete" at bounding box center [863, 442] width 36 height 18
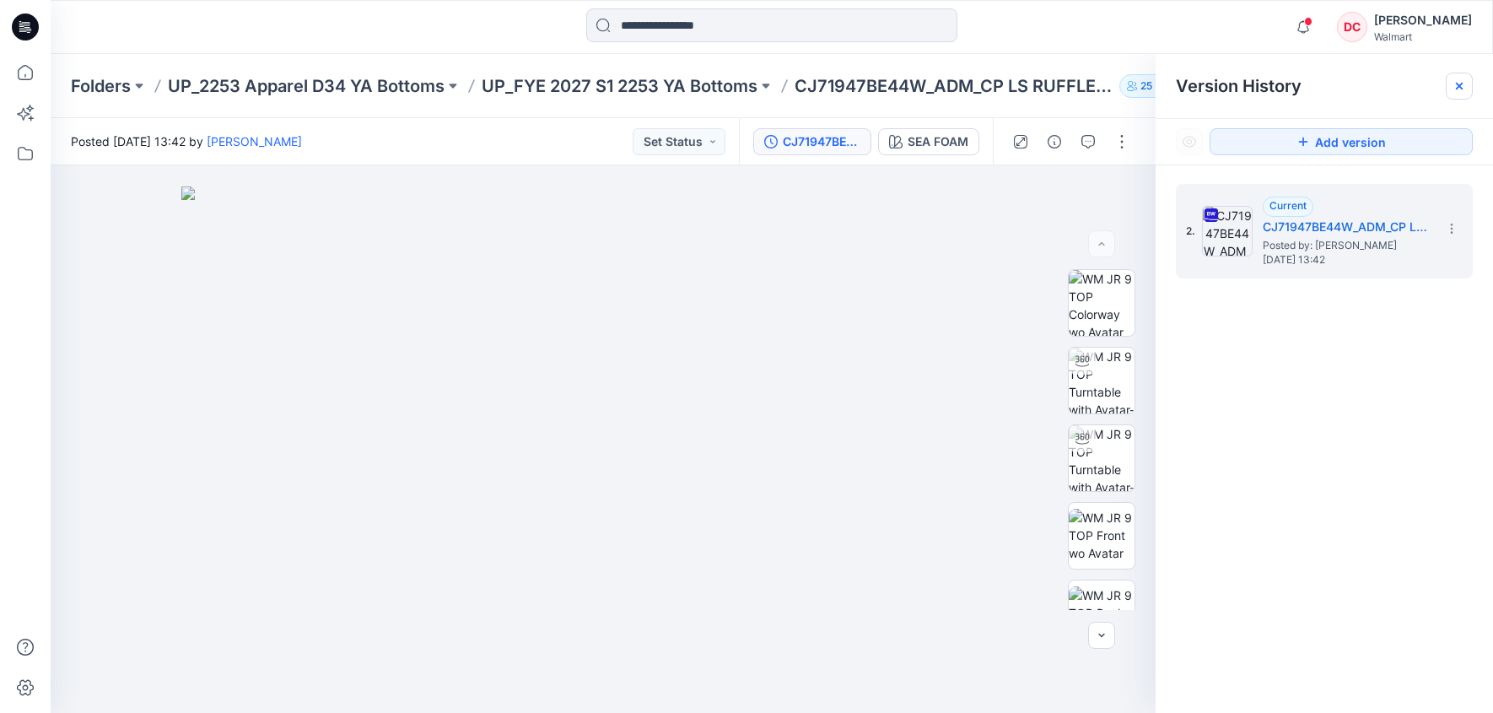
click at [1459, 88] on icon at bounding box center [1459, 85] width 13 height 13
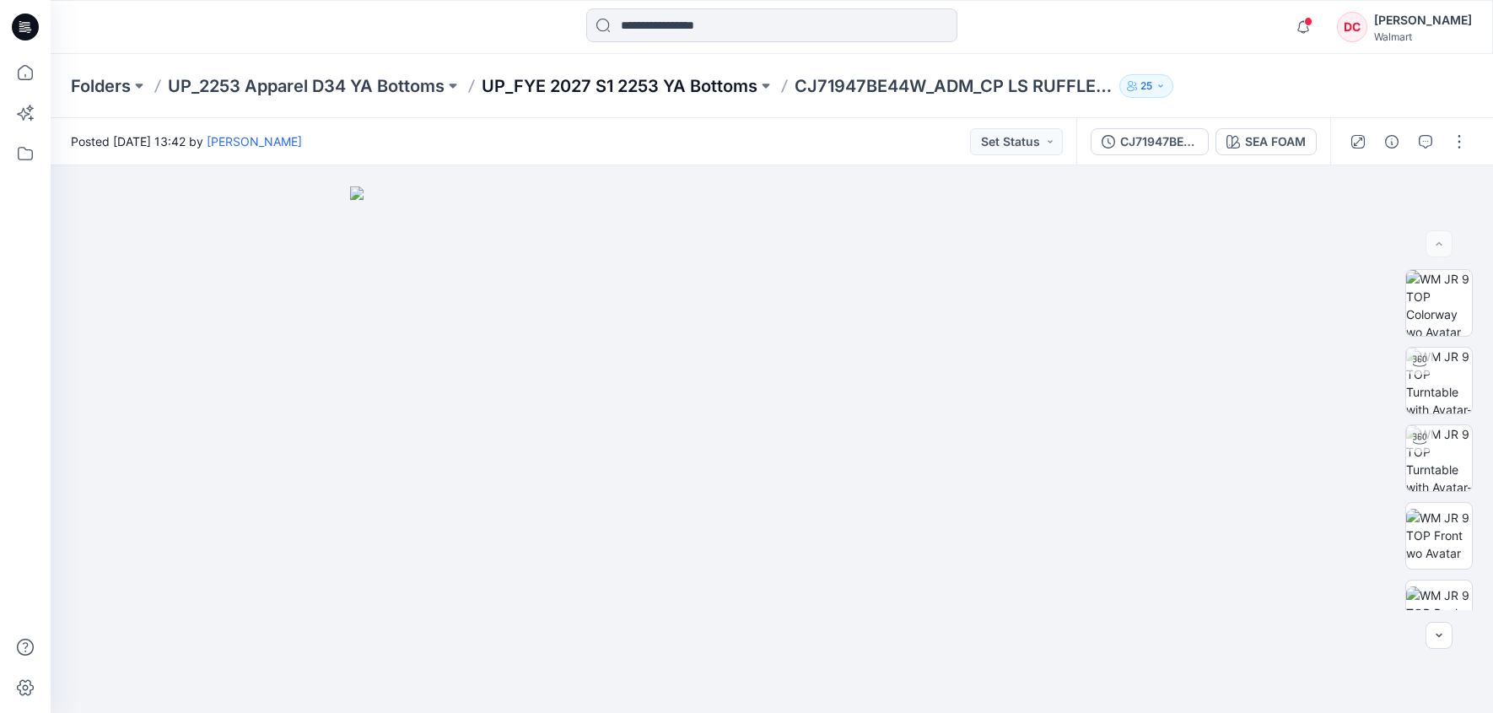
click at [698, 88] on p "UP_FYE 2027 S1 2253 YA Bottoms" at bounding box center [620, 86] width 276 height 24
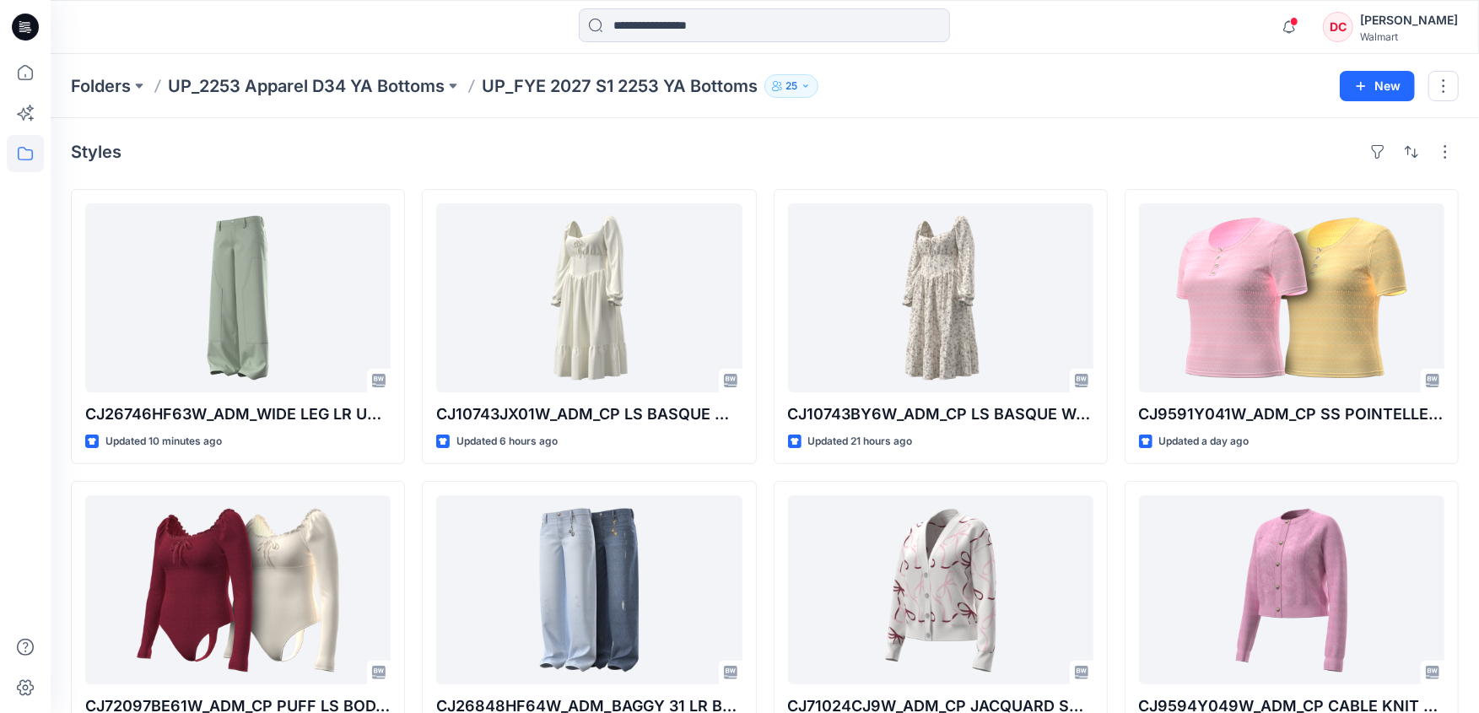
click at [540, 86] on p "UP_FYE 2027 S1 2253 YA Bottoms" at bounding box center [620, 86] width 276 height 24
click at [425, 87] on p "UP_2253 Apparel D34 YA Bottoms" at bounding box center [306, 86] width 277 height 24
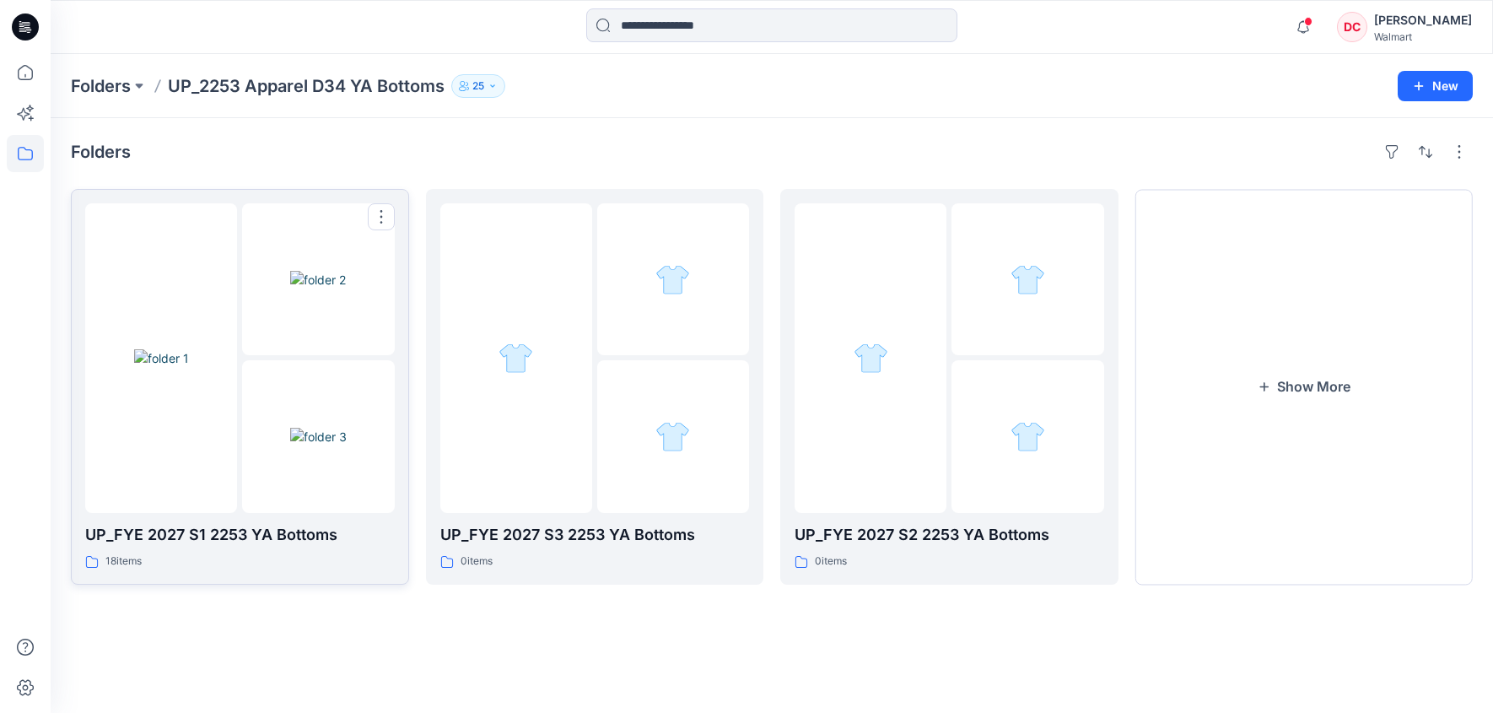
click at [146, 467] on div at bounding box center [161, 358] width 152 height 310
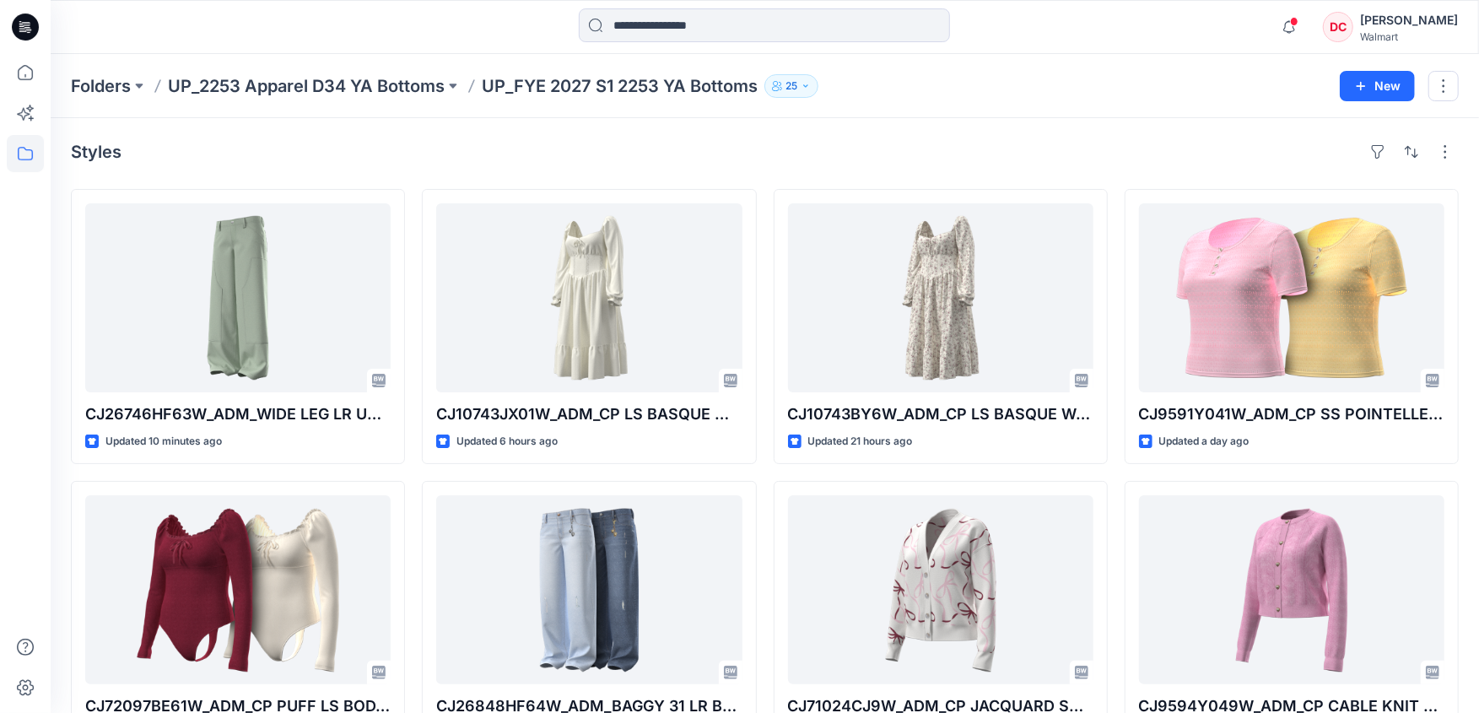
click at [563, 88] on p "UP_FYE 2027 S1 2253 YA Bottoms" at bounding box center [620, 86] width 276 height 24
click at [1291, 21] on icon "button" at bounding box center [1289, 21] width 3 height 2
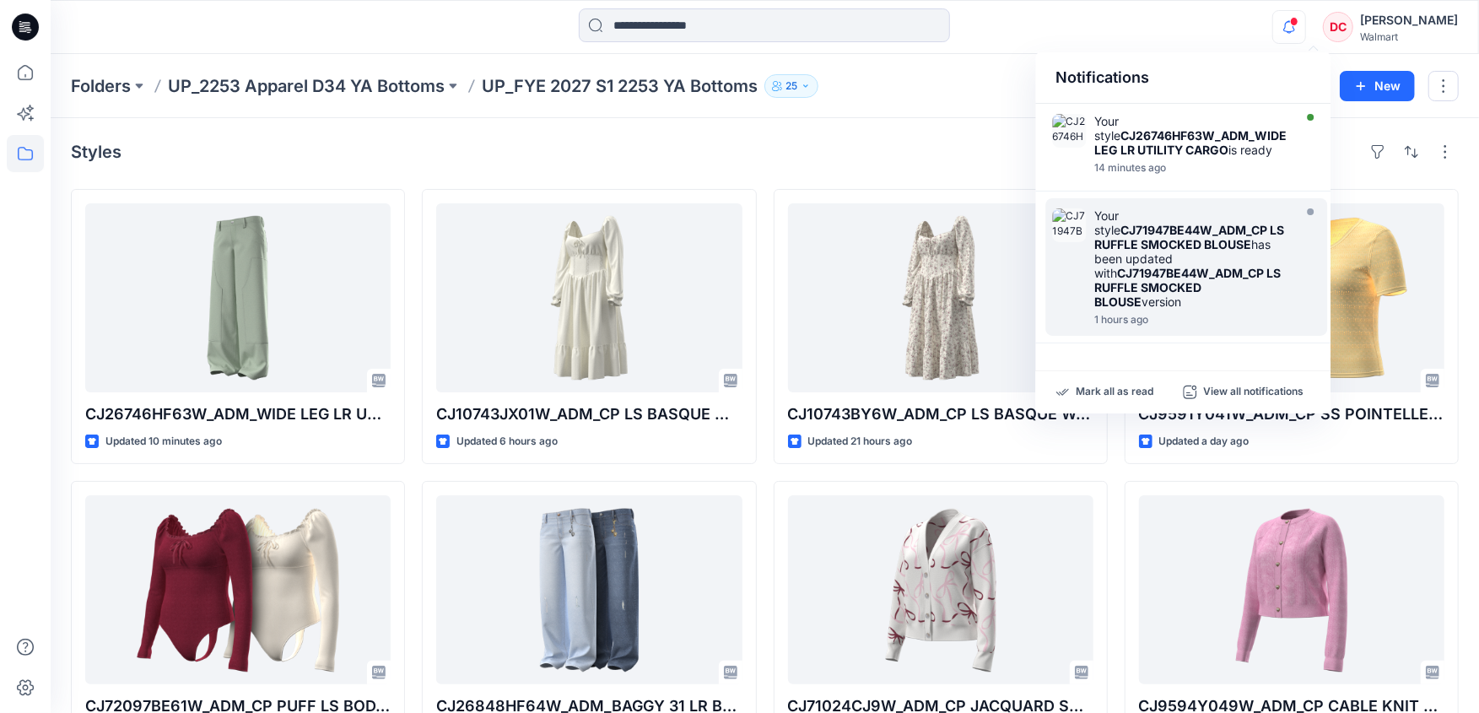
click at [1176, 252] on div "Your style CJ71947BE44W_ADM_CP LS RUFFLE SMOCKED BLOUSE has been updated with C…" at bounding box center [1191, 258] width 194 height 100
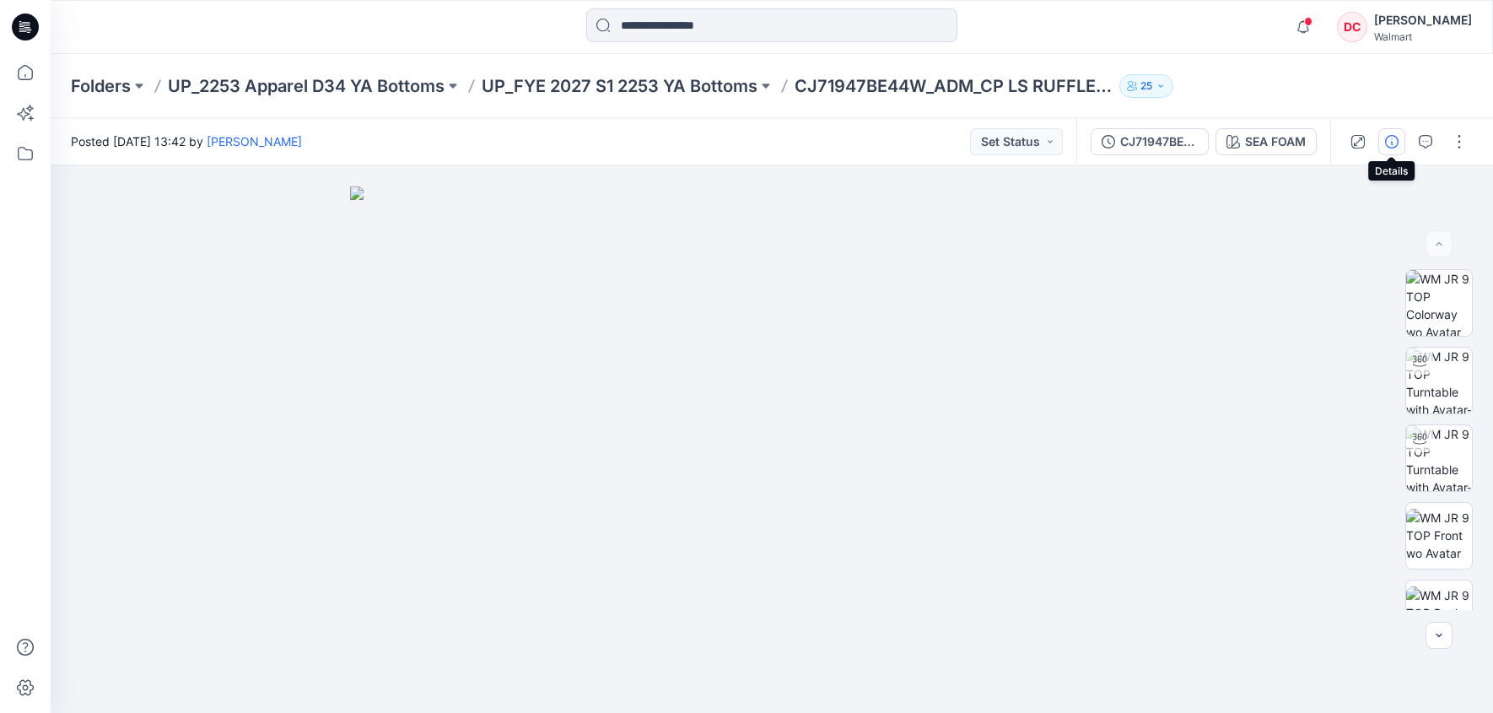
click at [1393, 142] on icon "button" at bounding box center [1391, 141] width 13 height 13
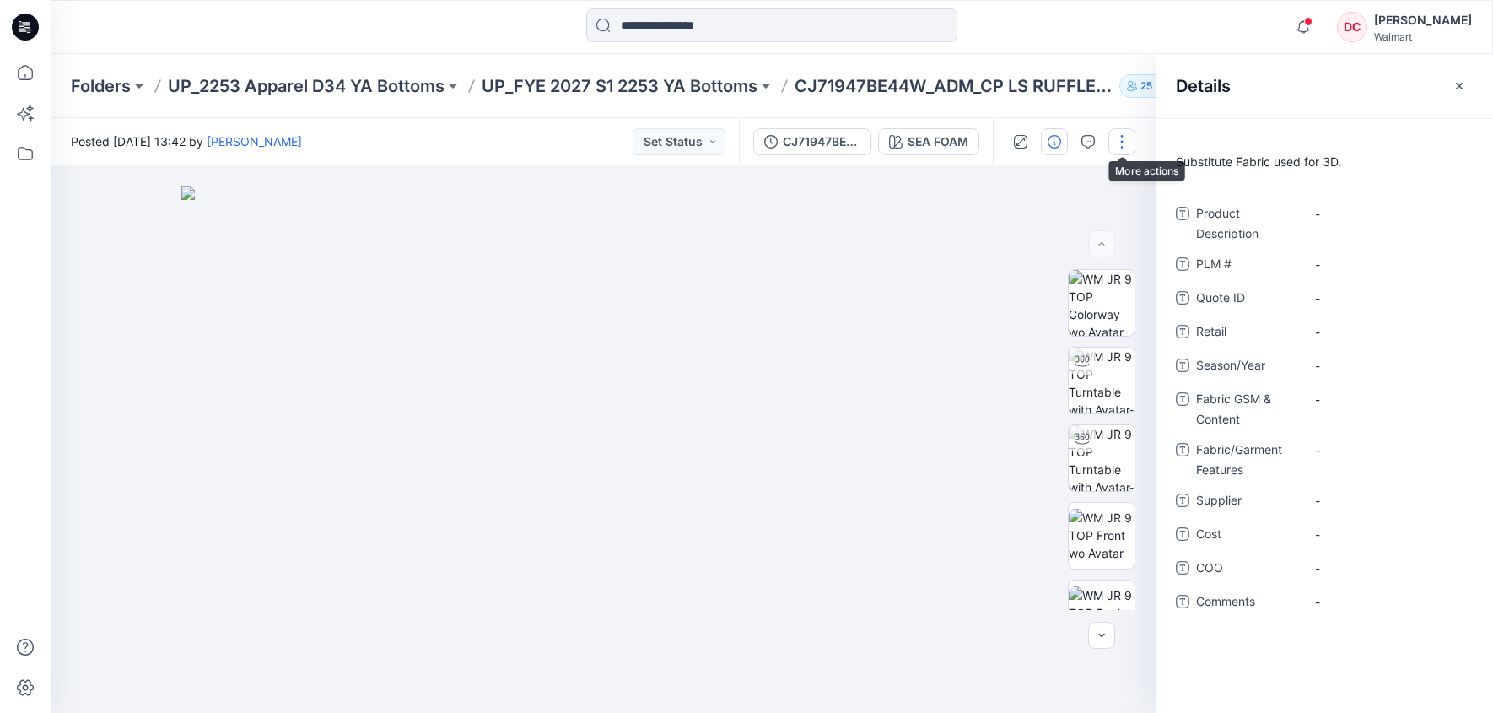
click at [1128, 143] on button "button" at bounding box center [1122, 141] width 27 height 27
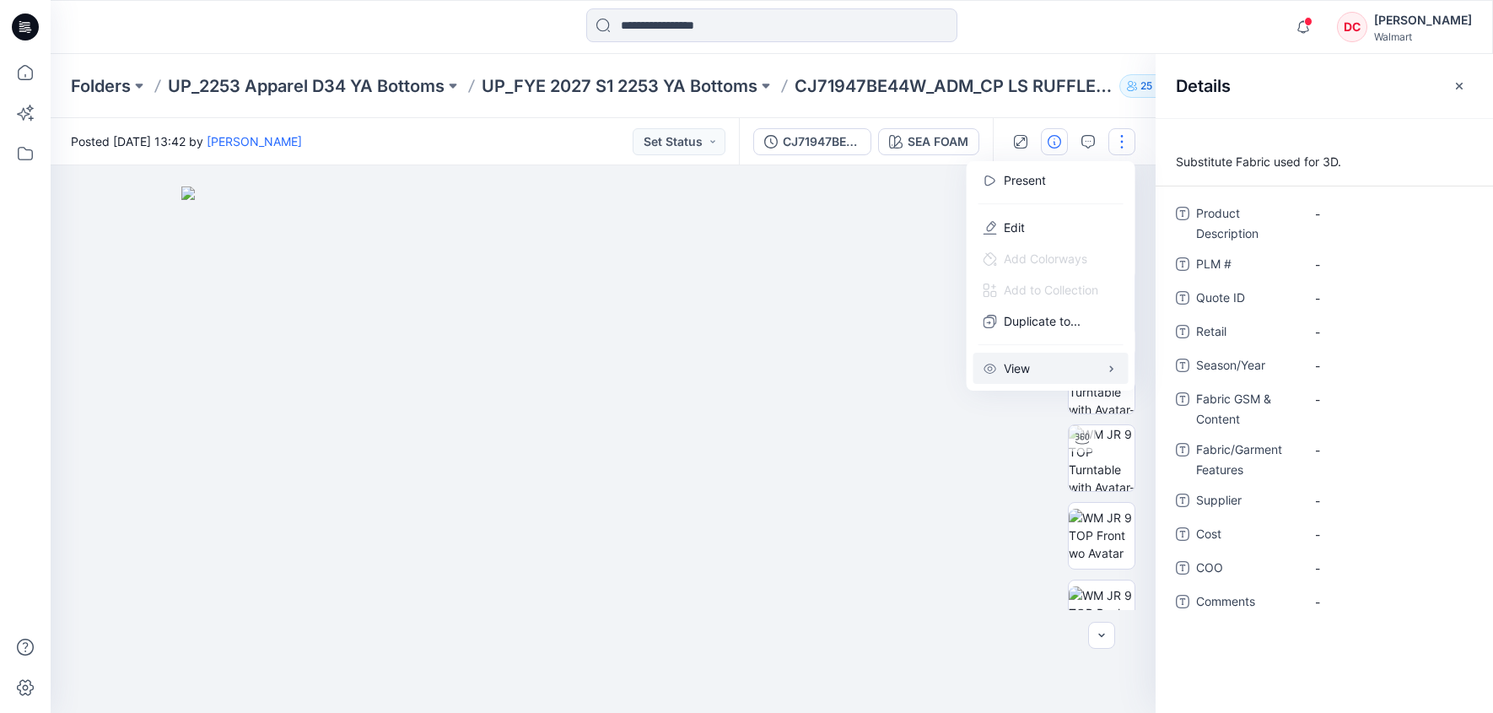
click at [1111, 366] on icon "button" at bounding box center [1111, 368] width 3 height 6
click at [980, 563] on img at bounding box center [603, 449] width 844 height 527
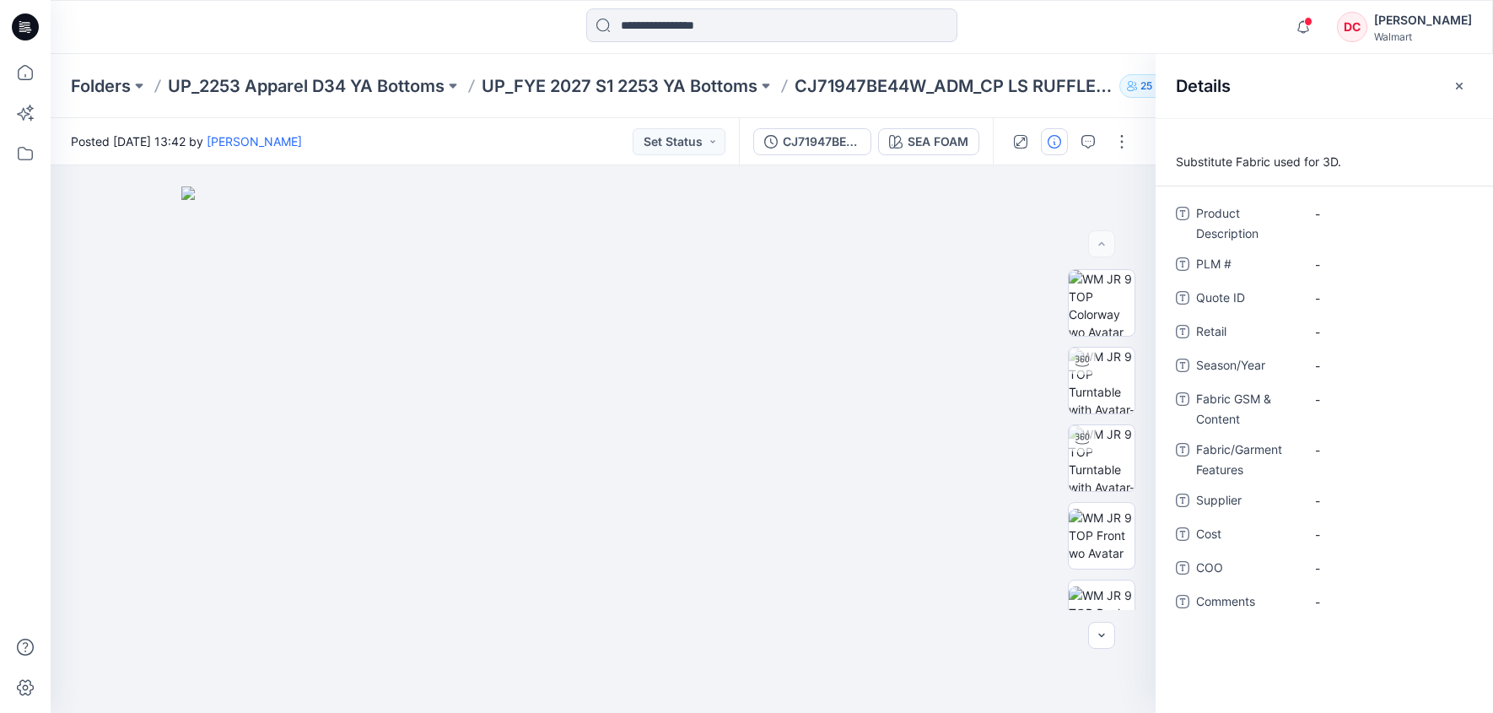
click at [1459, 84] on icon "button" at bounding box center [1459, 85] width 7 height 7
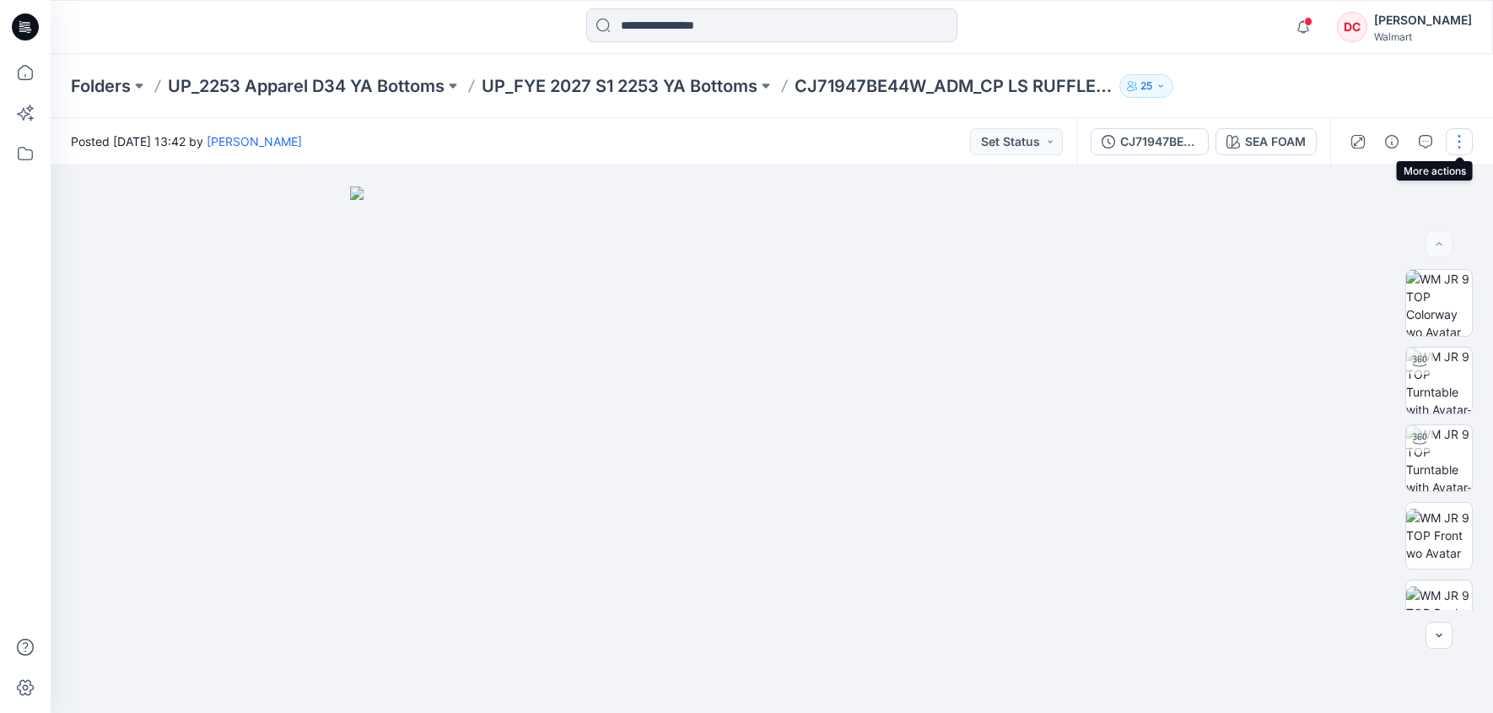
click at [1460, 144] on button "button" at bounding box center [1459, 141] width 27 height 27
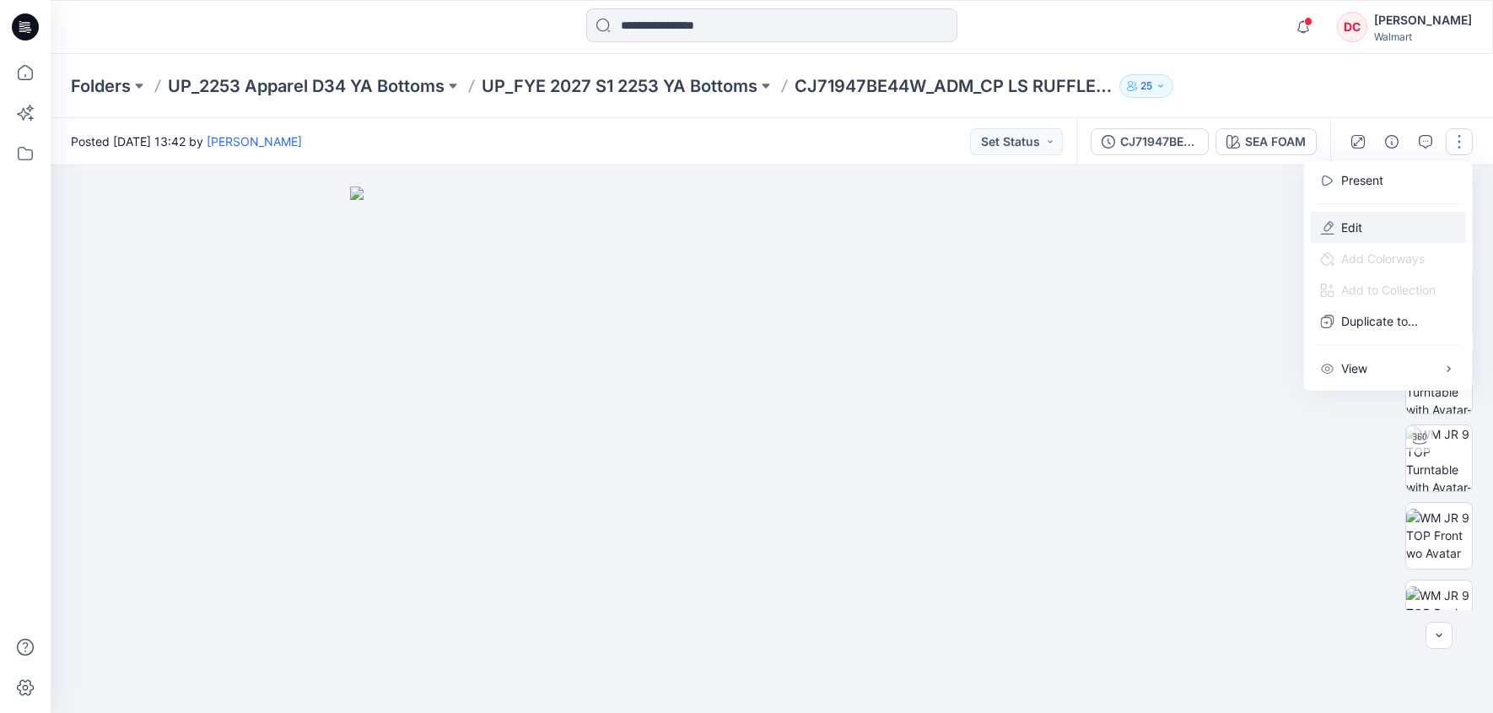
click at [1342, 226] on p "Edit" at bounding box center [1352, 228] width 21 height 18
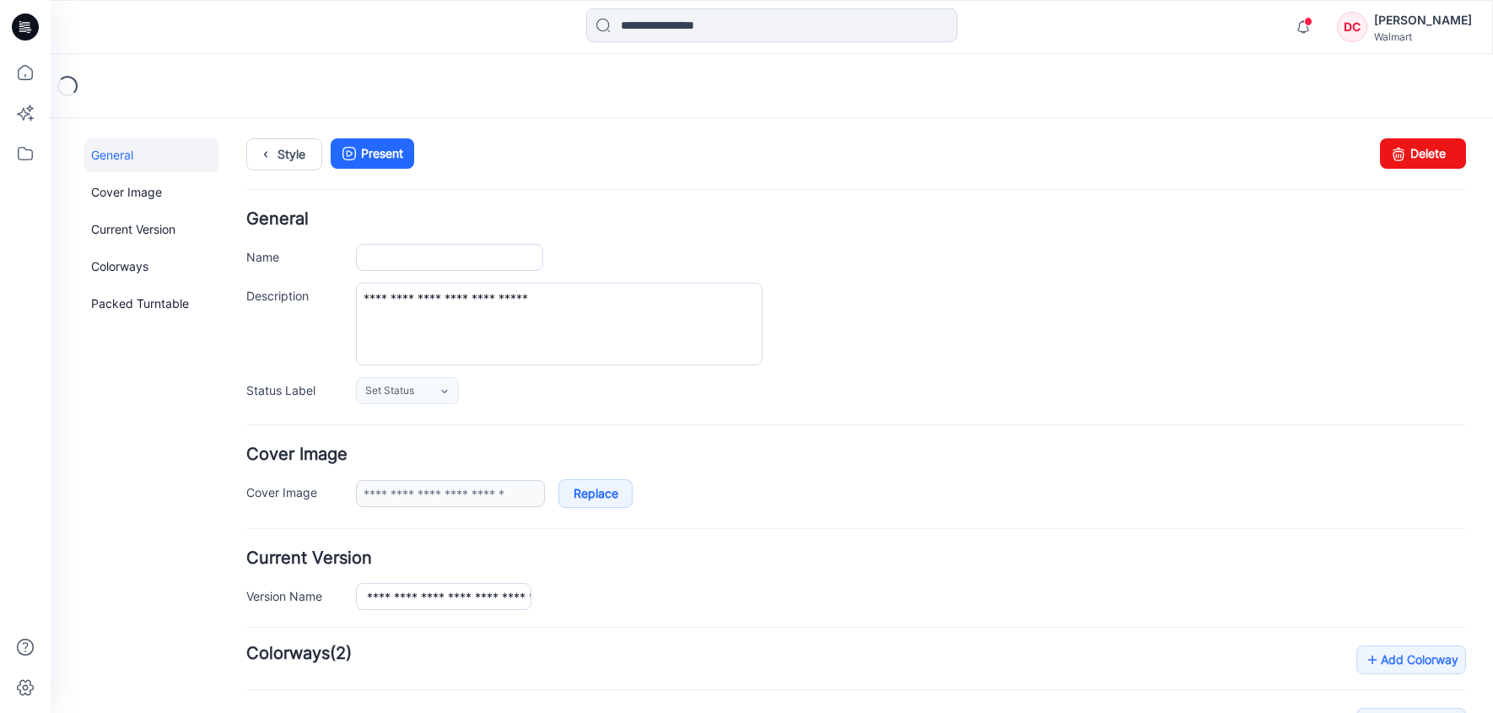
type input "**********"
type input "********"
type input "**********"
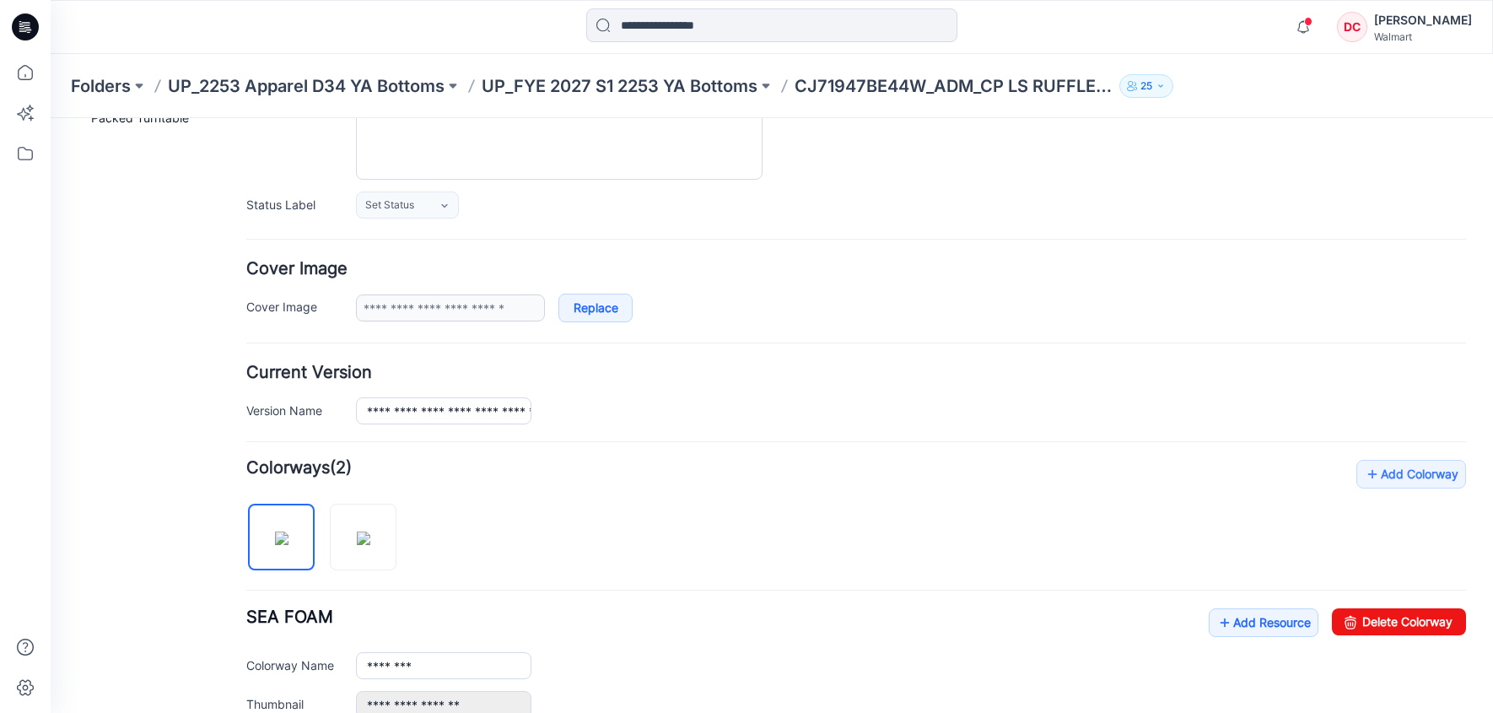
scroll to position [138, 0]
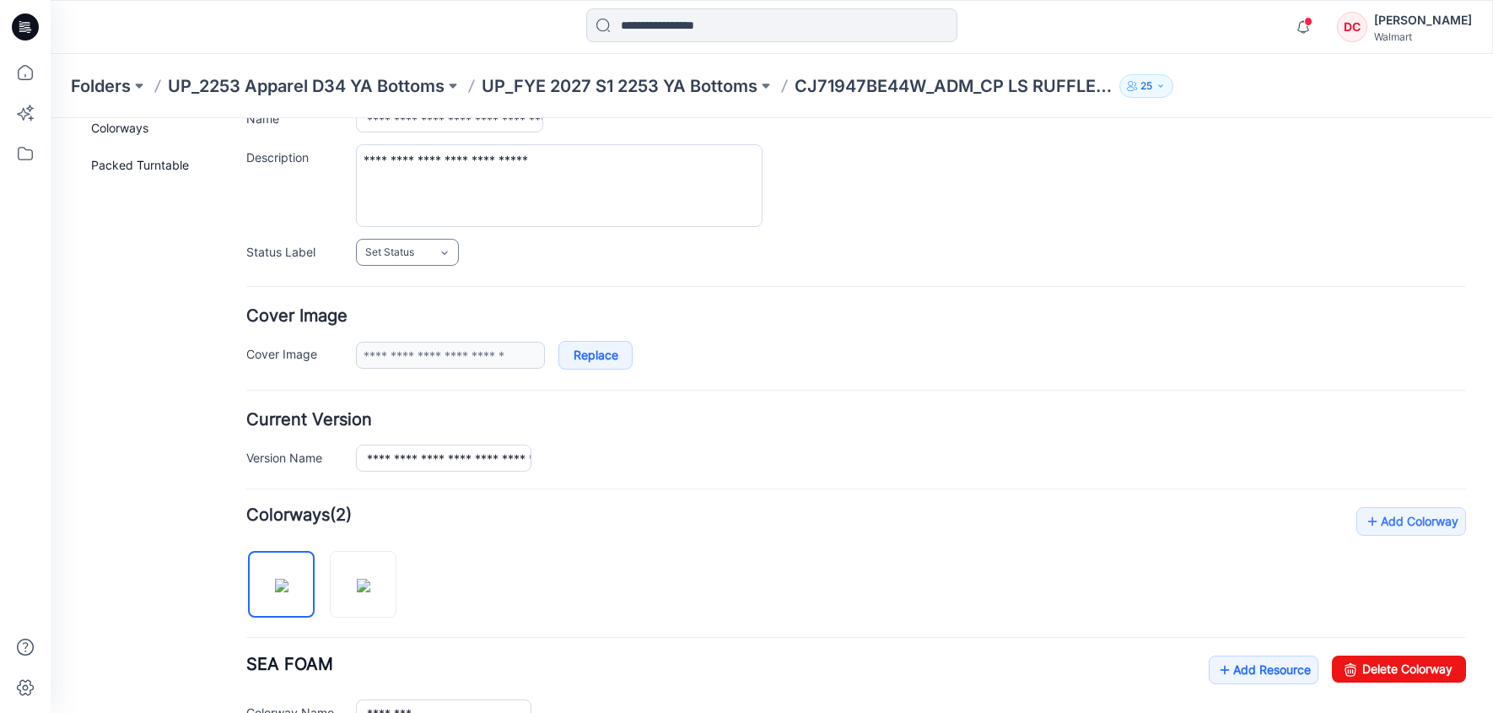
click at [453, 256] on link "Set Status" at bounding box center [407, 252] width 103 height 27
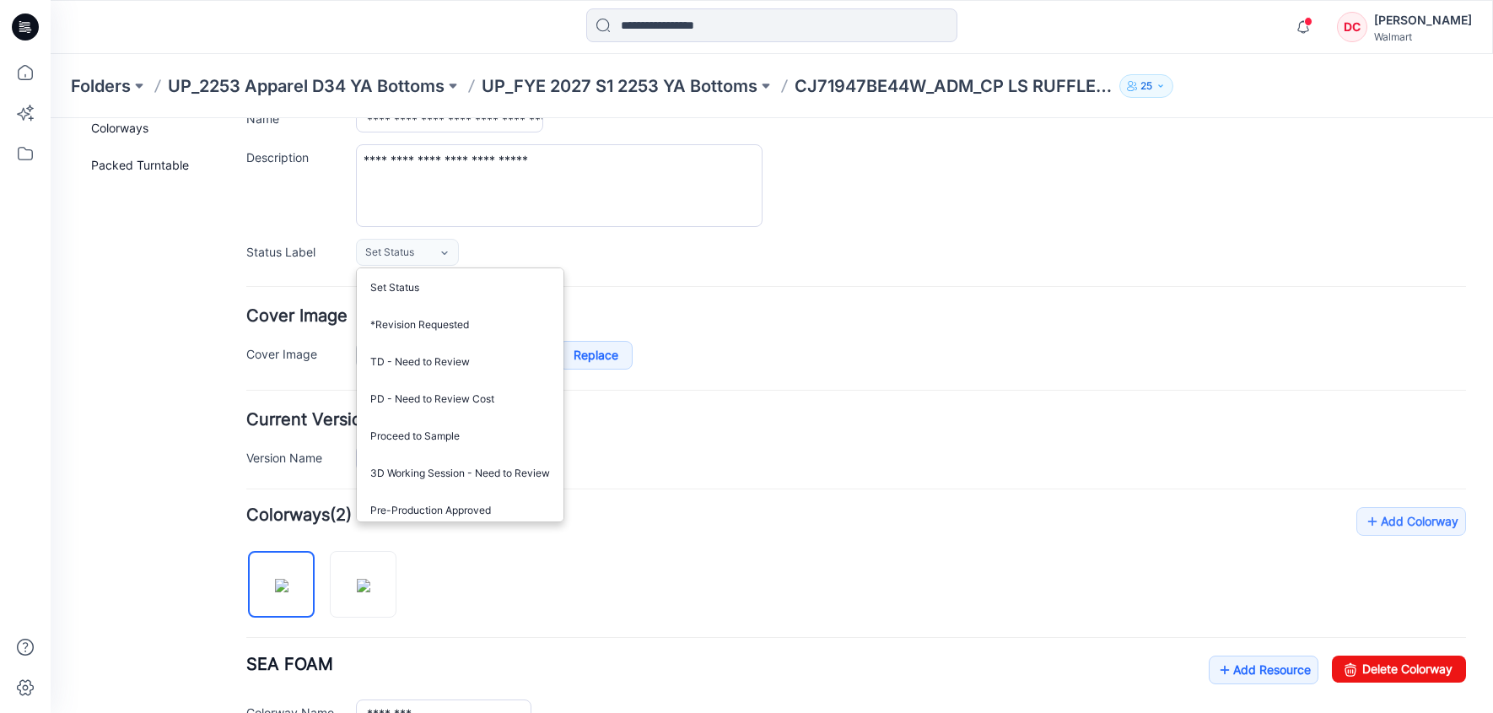
click at [751, 280] on form "**********" at bounding box center [856, 638] width 1220 height 1131
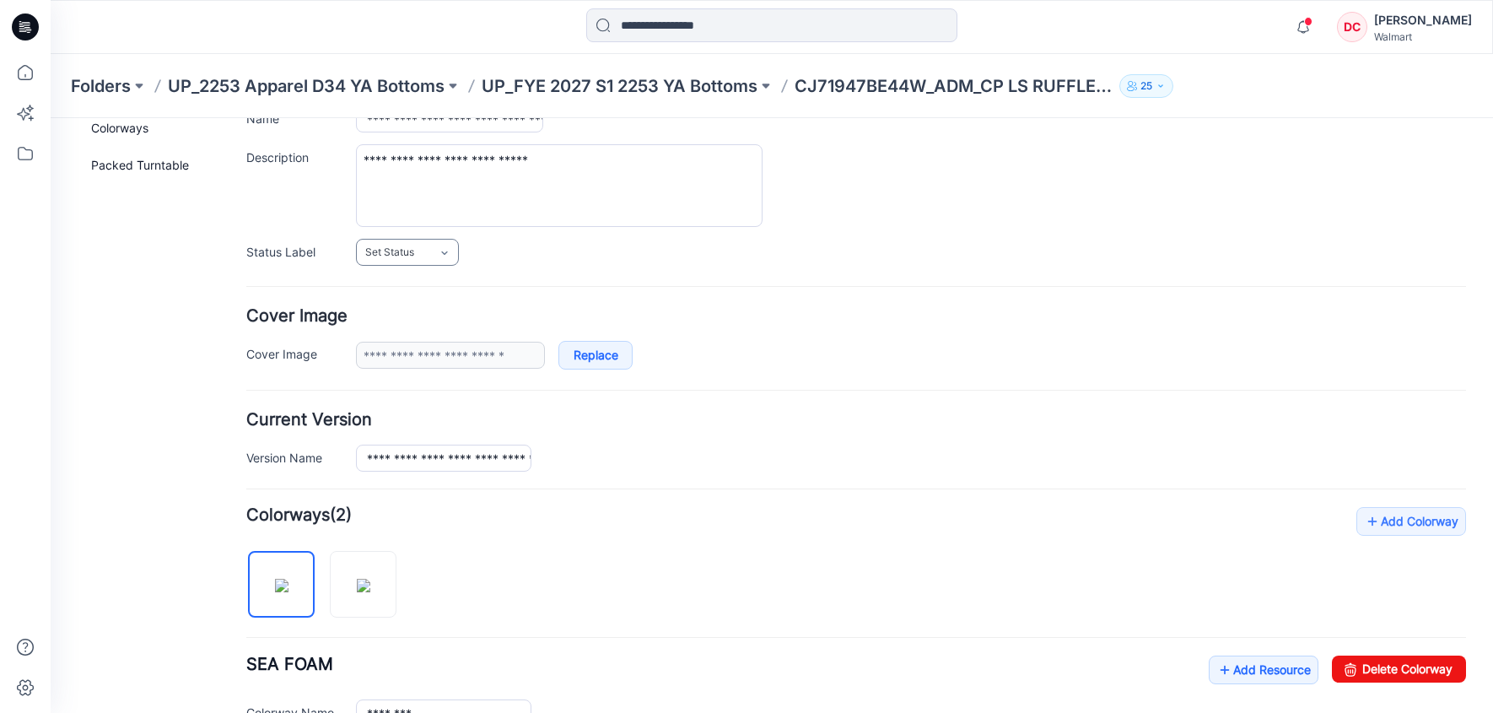
click at [451, 254] on icon at bounding box center [444, 252] width 13 height 13
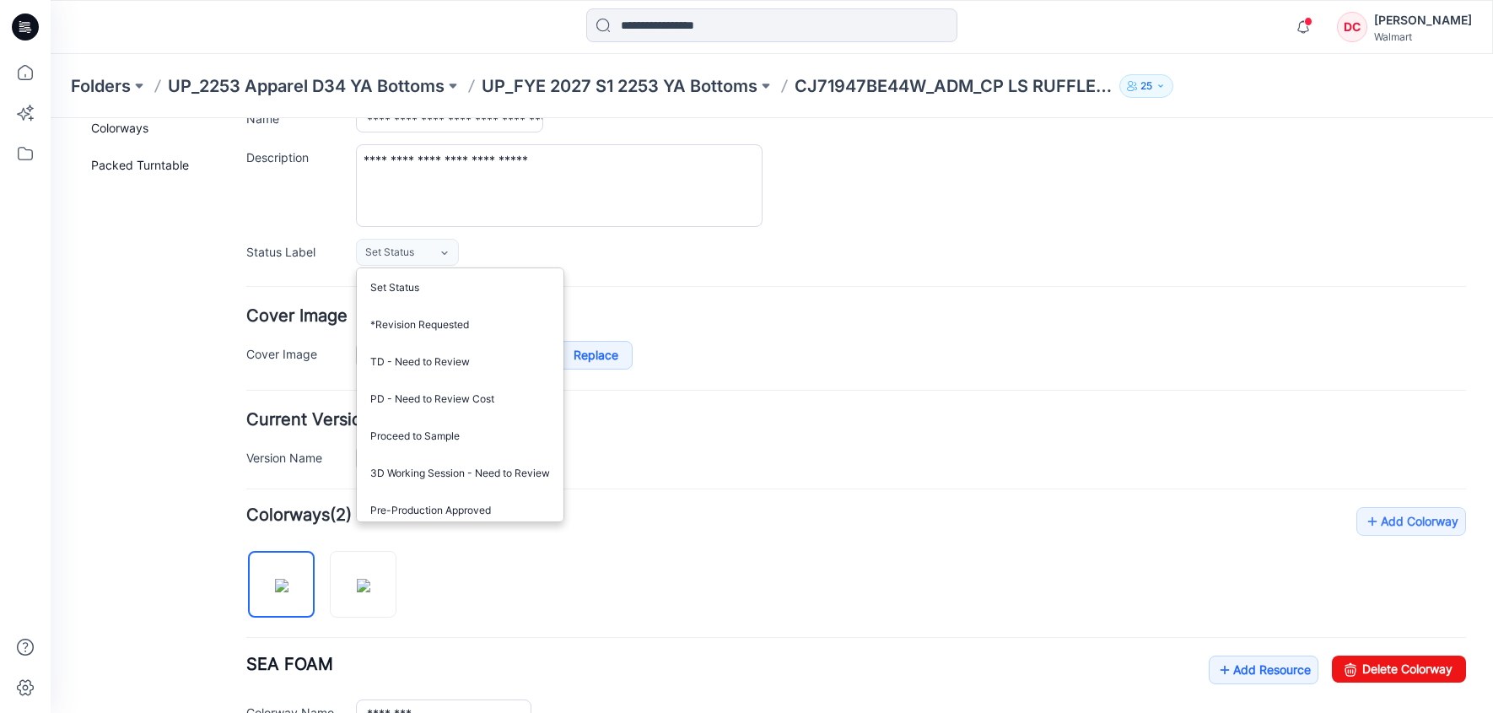
click at [62, 462] on div "**********" at bounding box center [762, 600] width 1423 height 1240
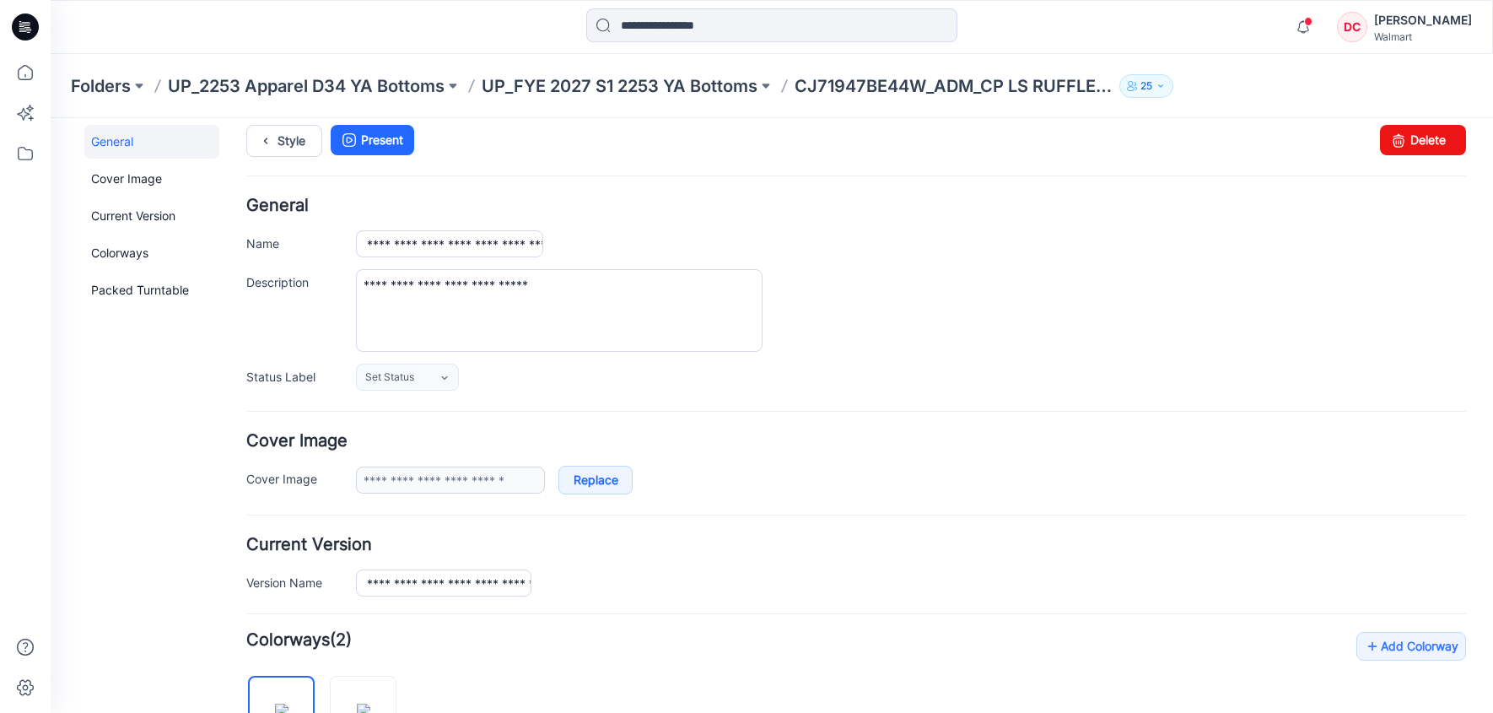
scroll to position [0, 0]
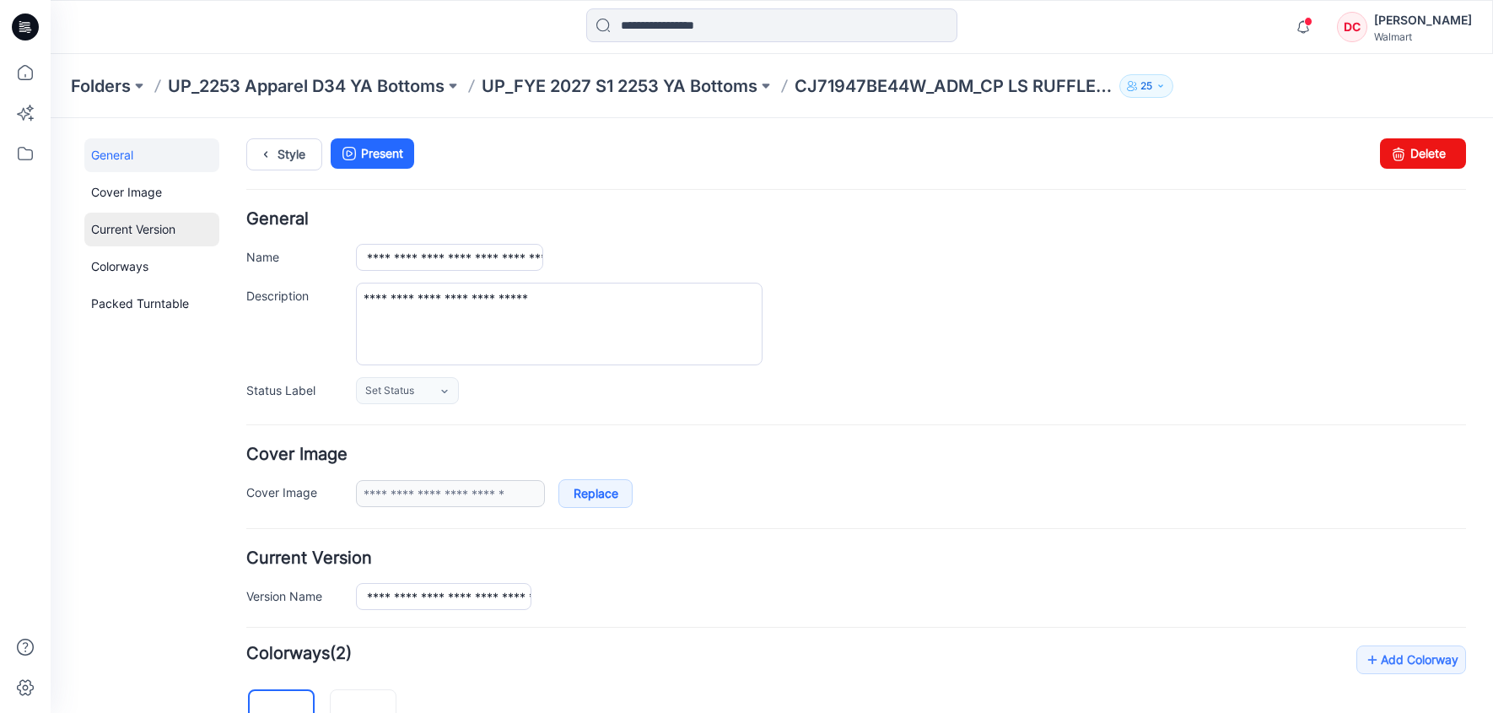
click at [125, 226] on link "Current Version" at bounding box center [151, 230] width 135 height 34
click at [560, 88] on p "UP_FYE 2027 S1 2253 YA Bottoms" at bounding box center [620, 86] width 276 height 24
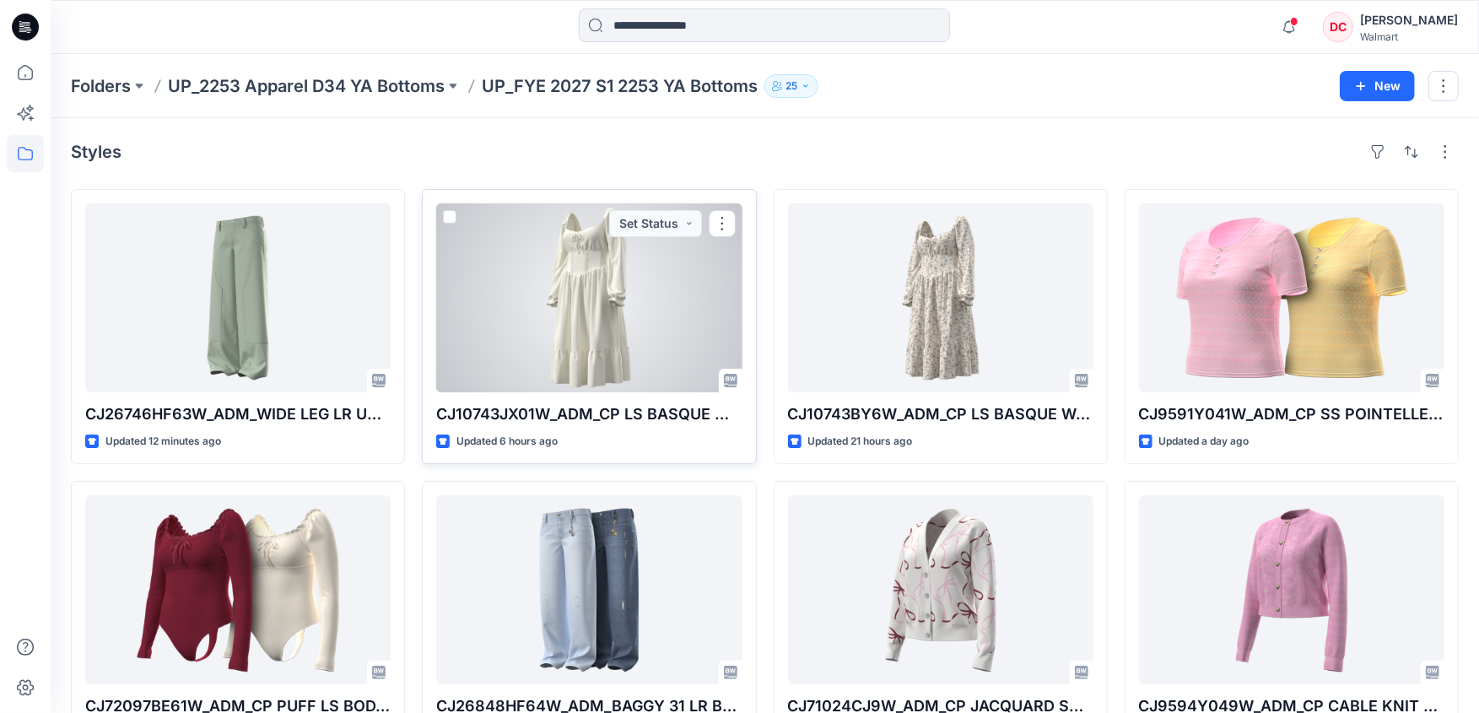
click at [582, 309] on div at bounding box center [588, 297] width 305 height 189
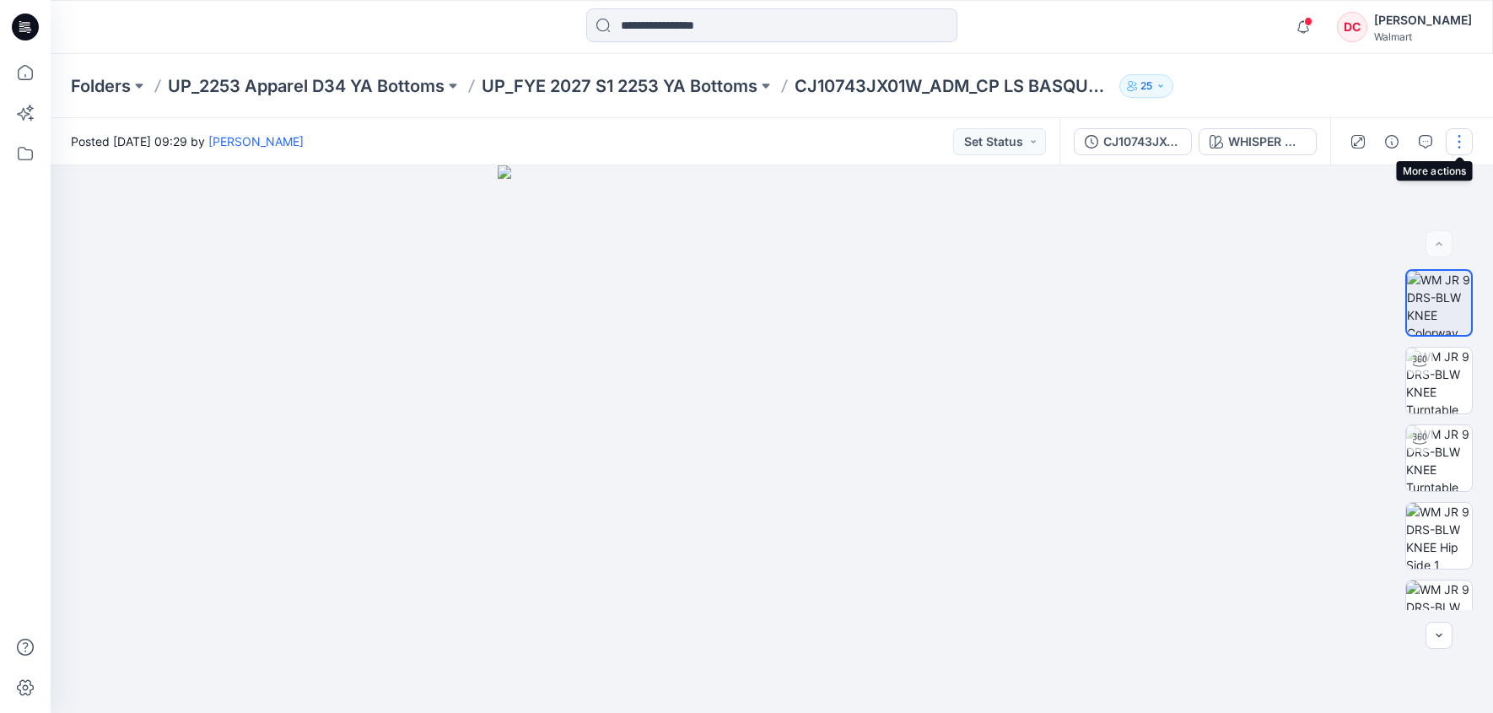
click at [1459, 138] on button "button" at bounding box center [1459, 141] width 27 height 27
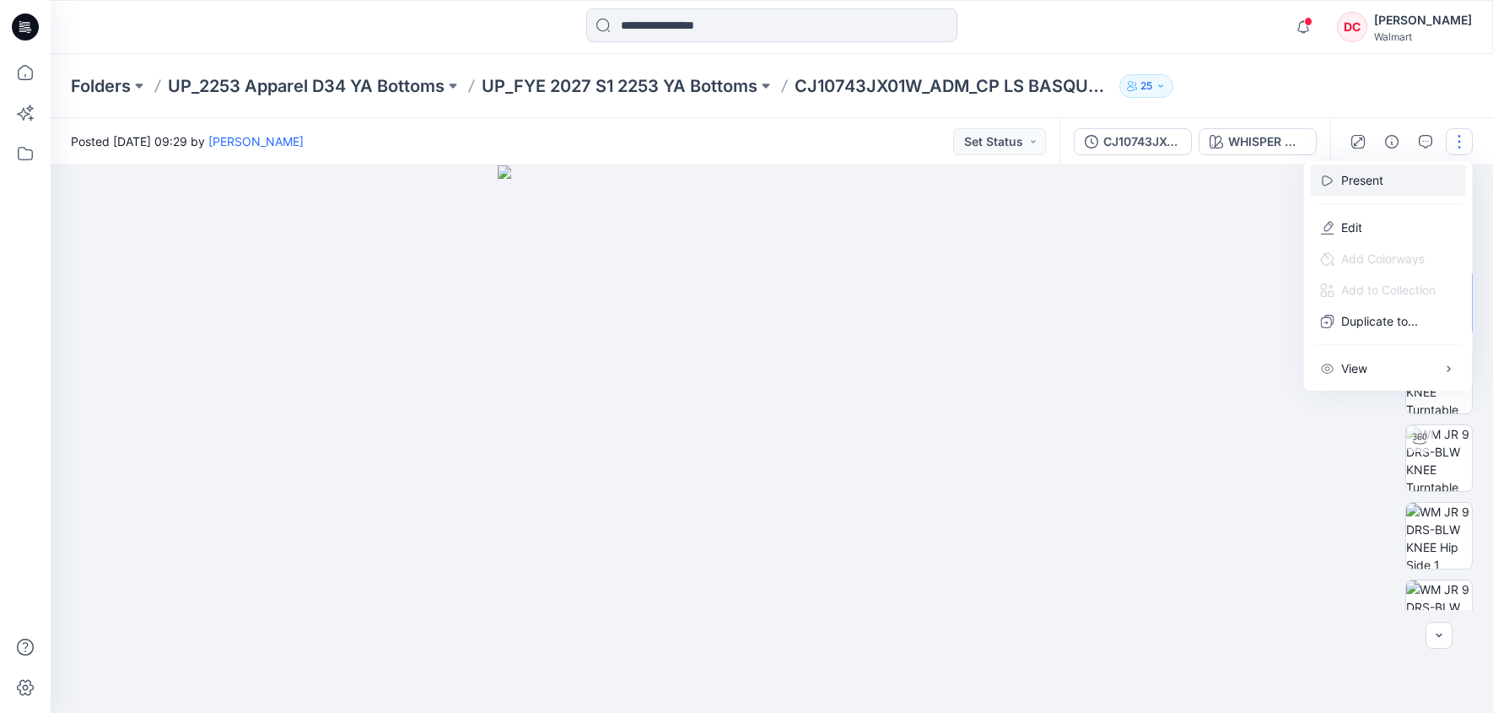
click at [1383, 178] on p "Present" at bounding box center [1363, 180] width 42 height 18
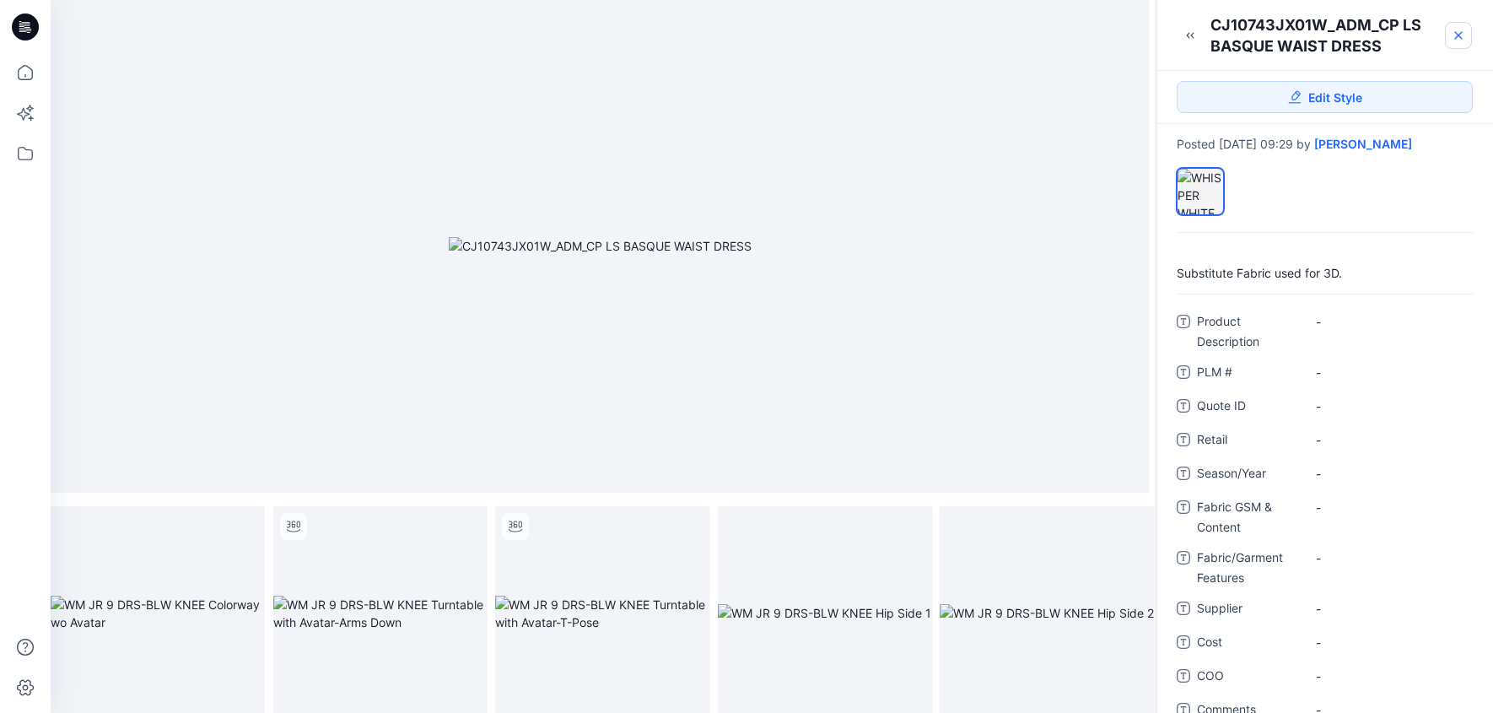
click at [1466, 41] on link at bounding box center [1458, 35] width 27 height 27
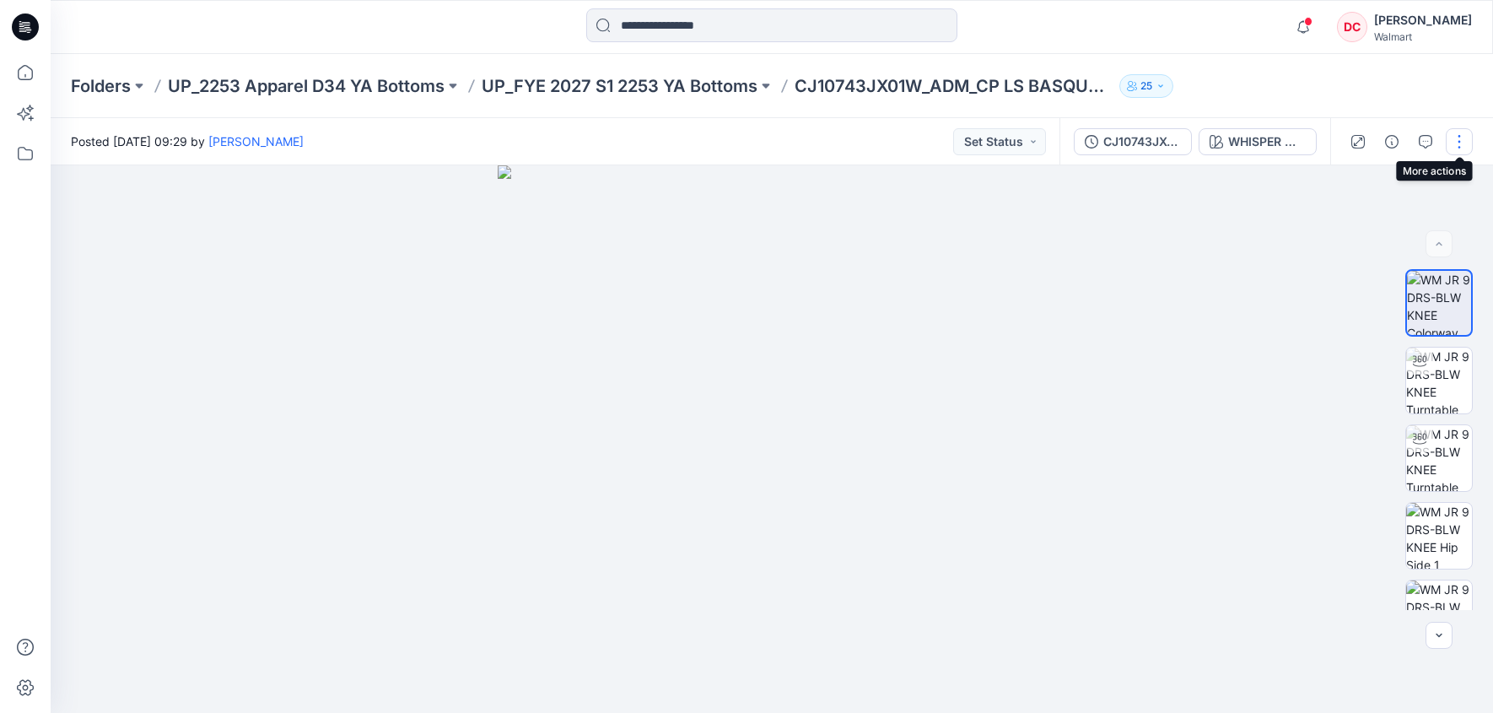
click at [1467, 142] on button "button" at bounding box center [1459, 141] width 27 height 27
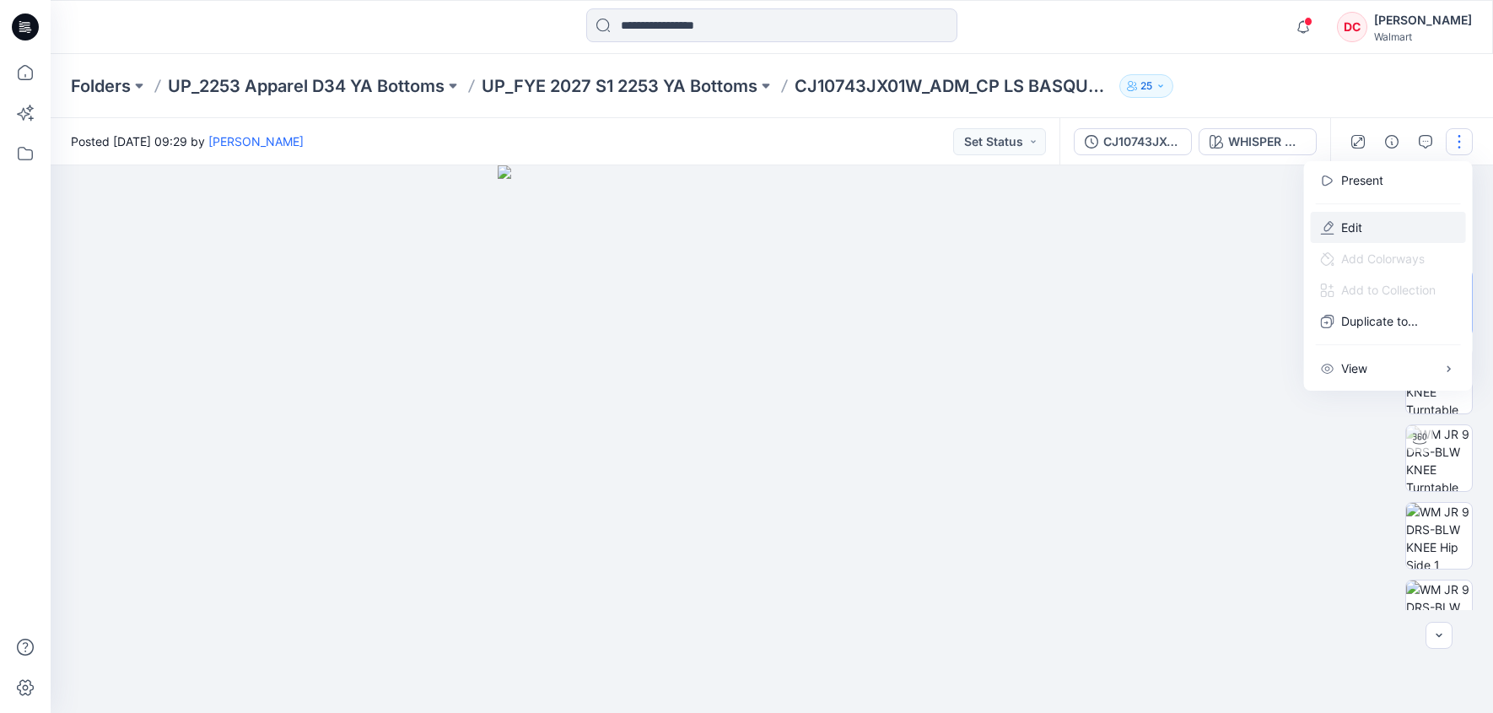
click at [1367, 223] on button "Edit" at bounding box center [1388, 227] width 155 height 31
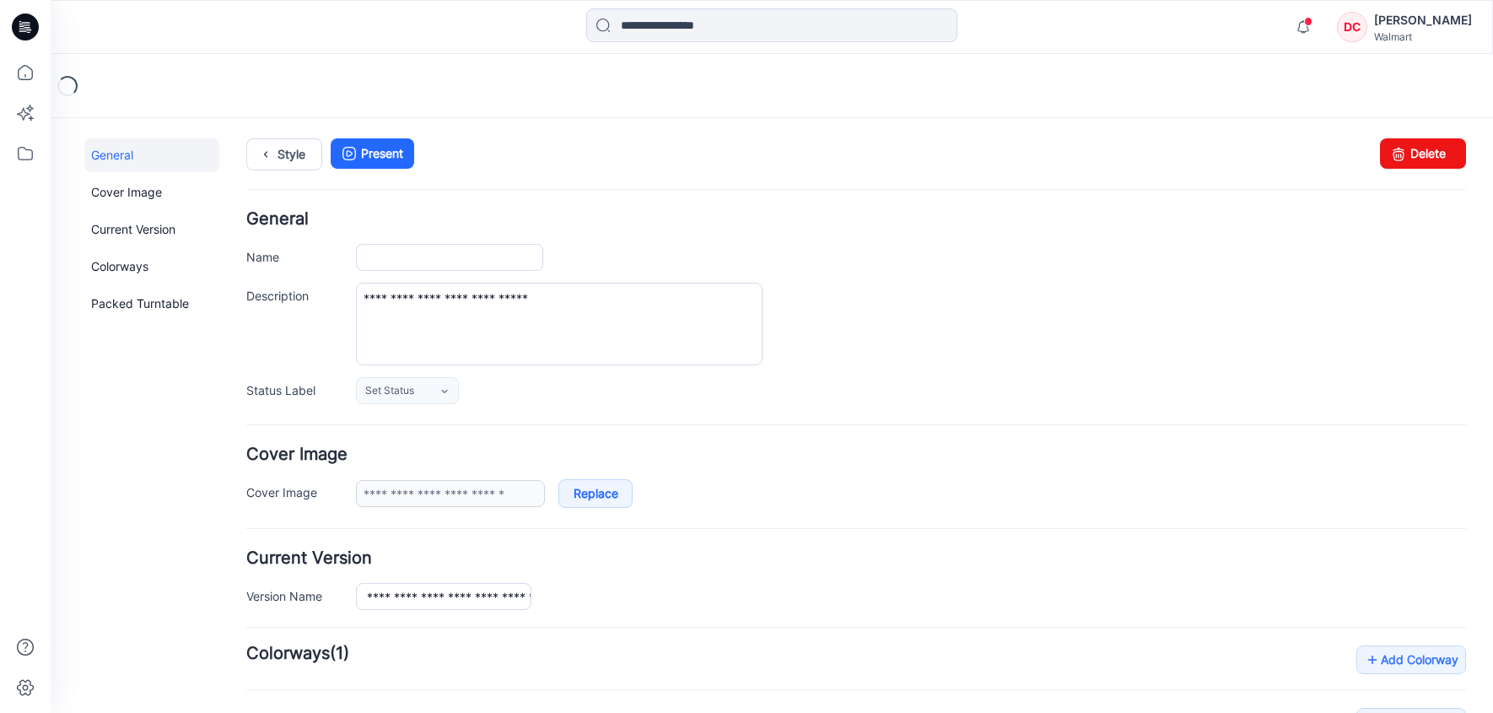
type input "**********"
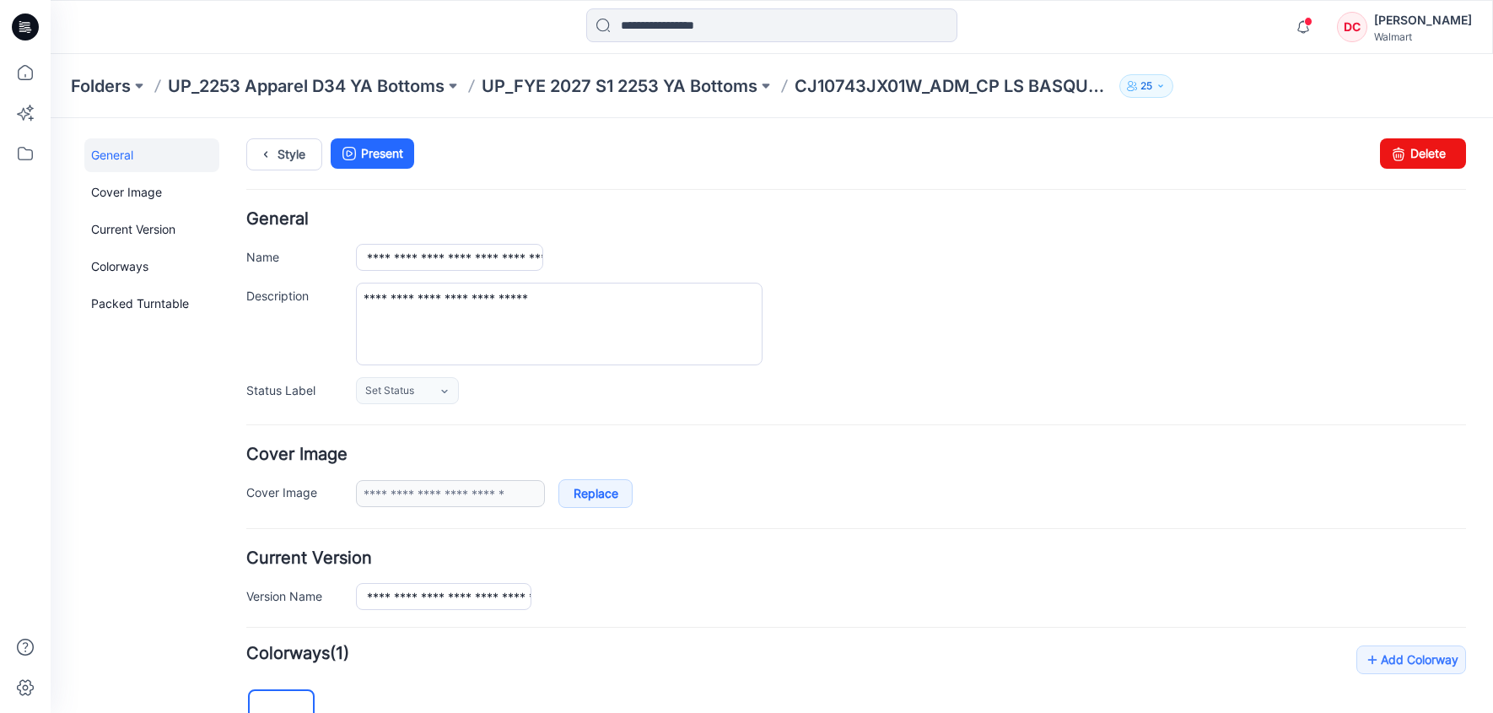
click at [1164, 86] on icon "button" at bounding box center [1161, 86] width 10 height 10
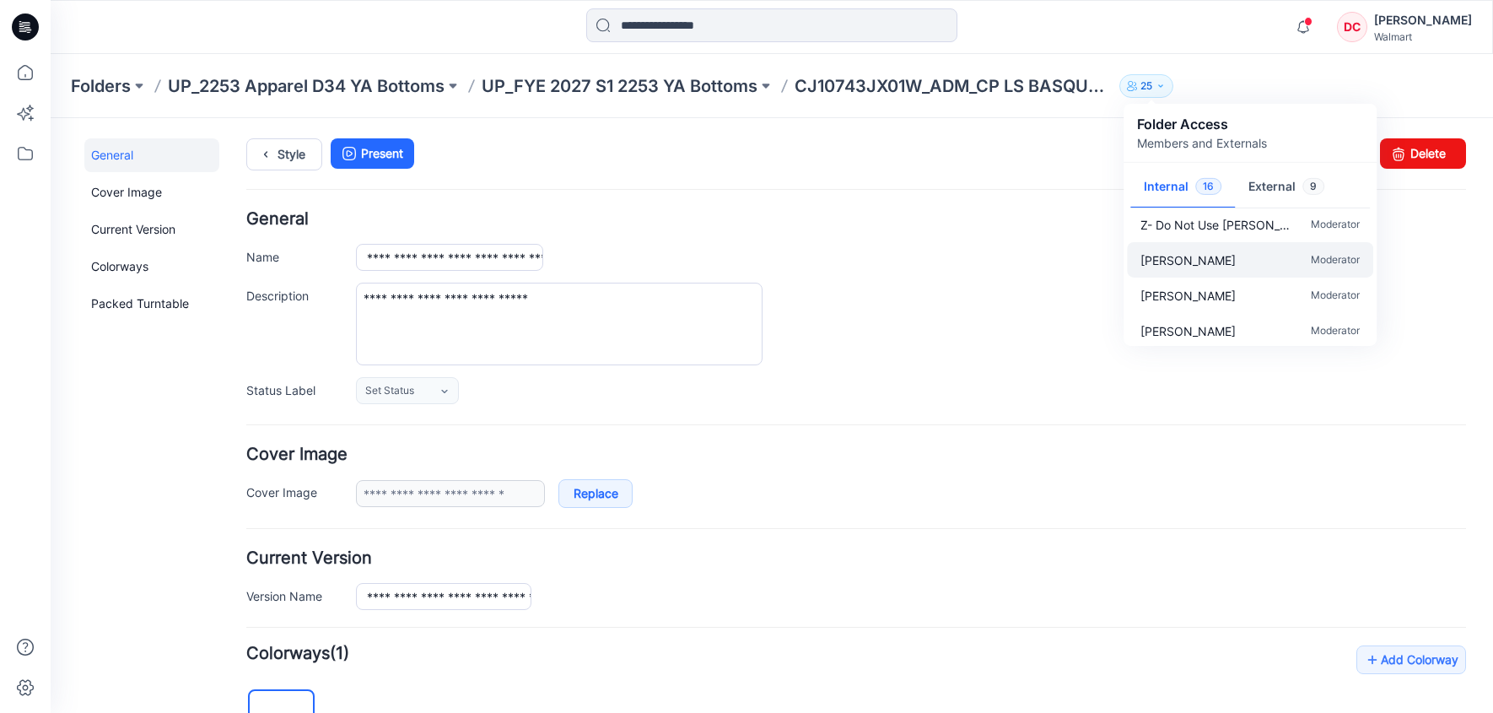
scroll to position [440, 0]
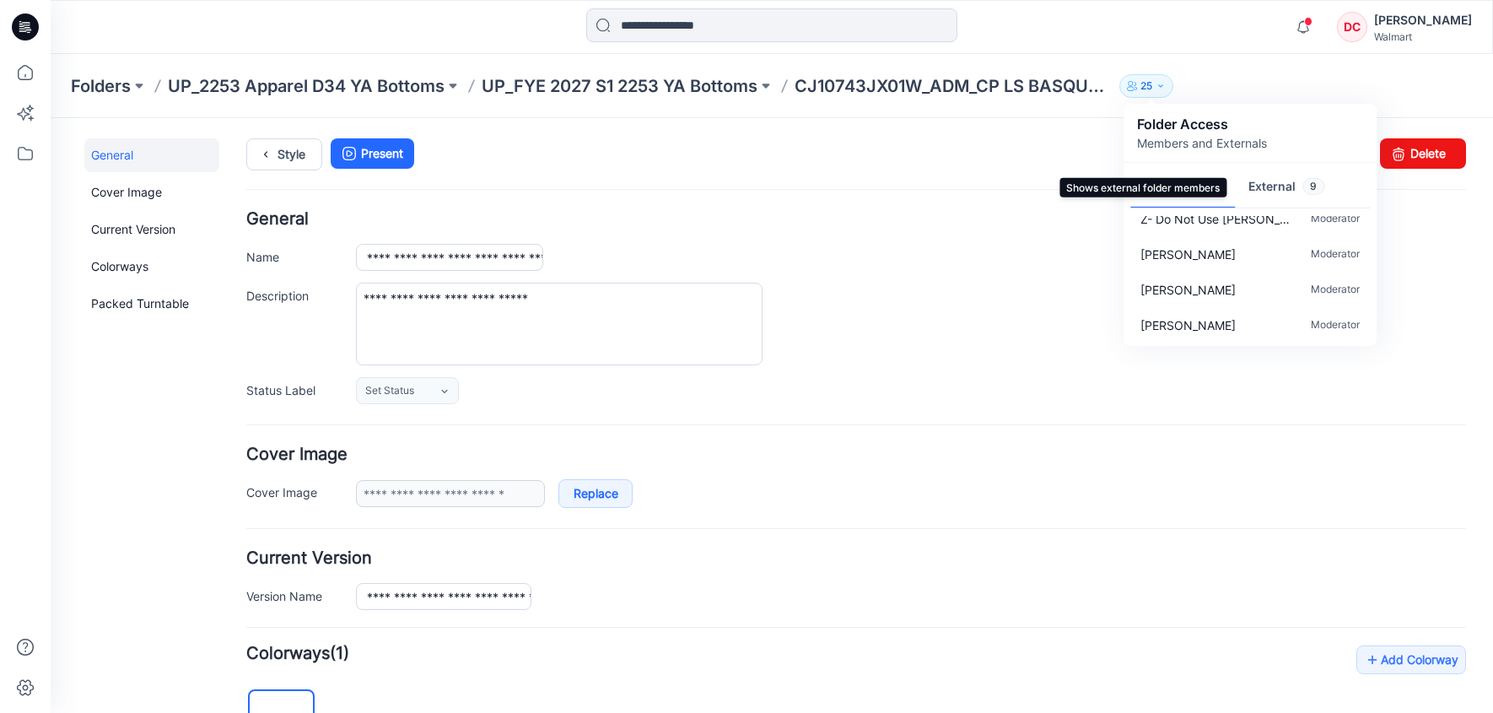
click at [1271, 185] on button "External 9" at bounding box center [1286, 187] width 103 height 43
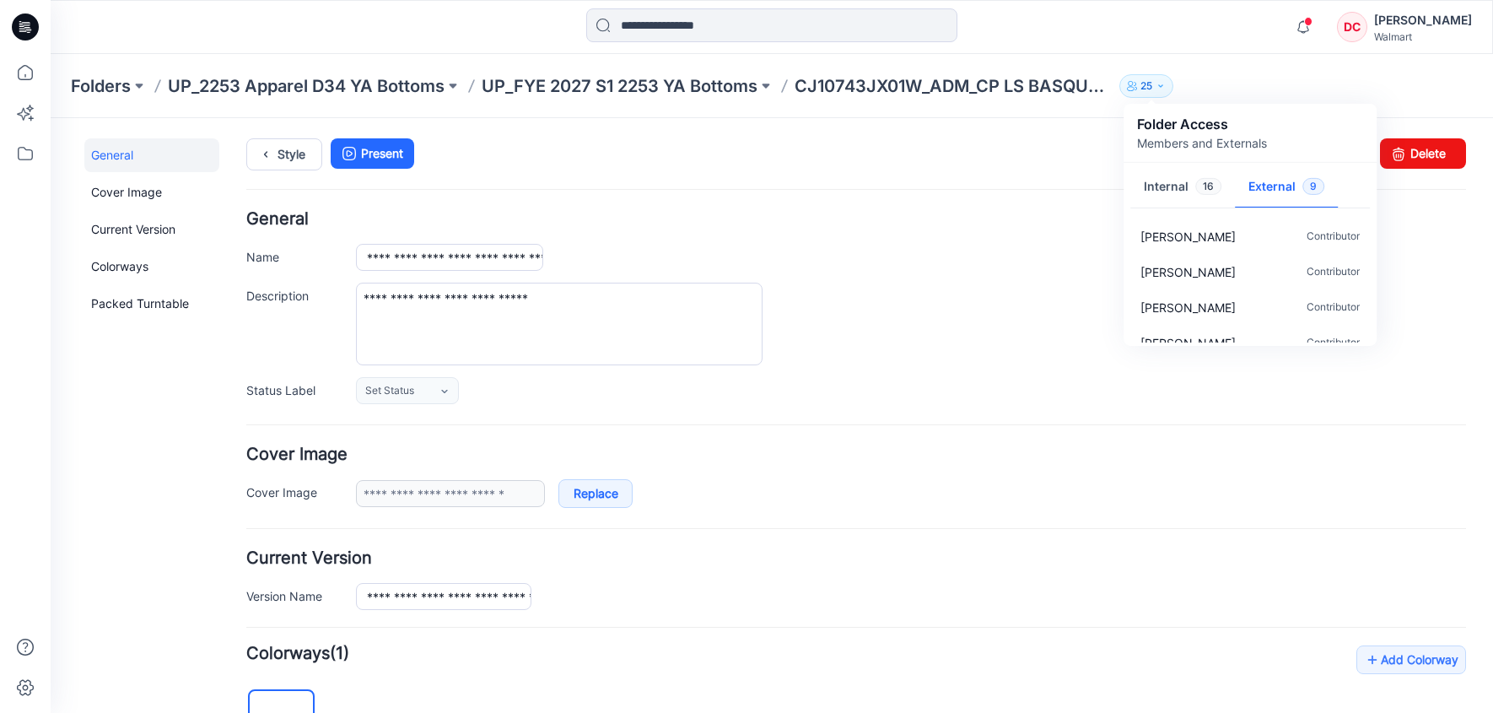
scroll to position [0, 0]
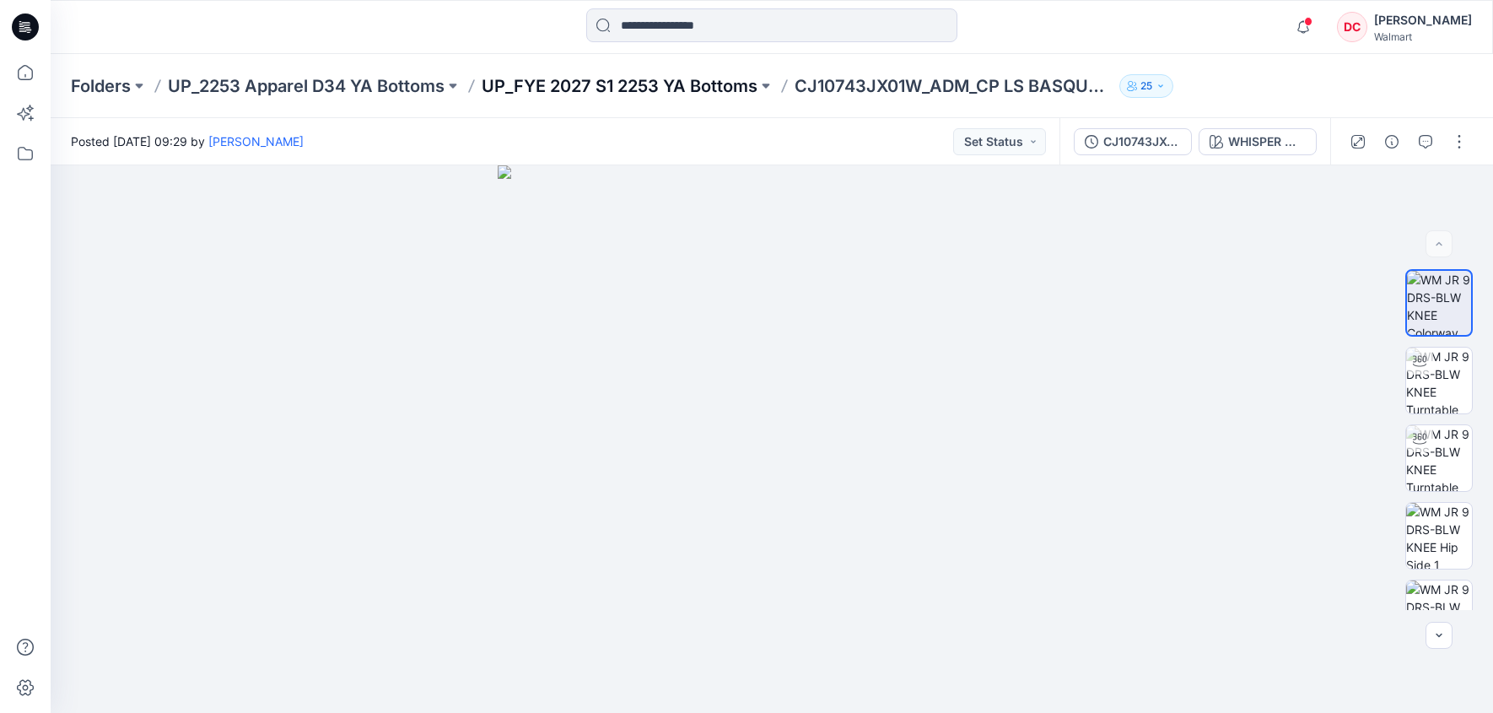
click at [603, 88] on p "UP_FYE 2027 S1 2253 YA Bottoms" at bounding box center [620, 86] width 276 height 24
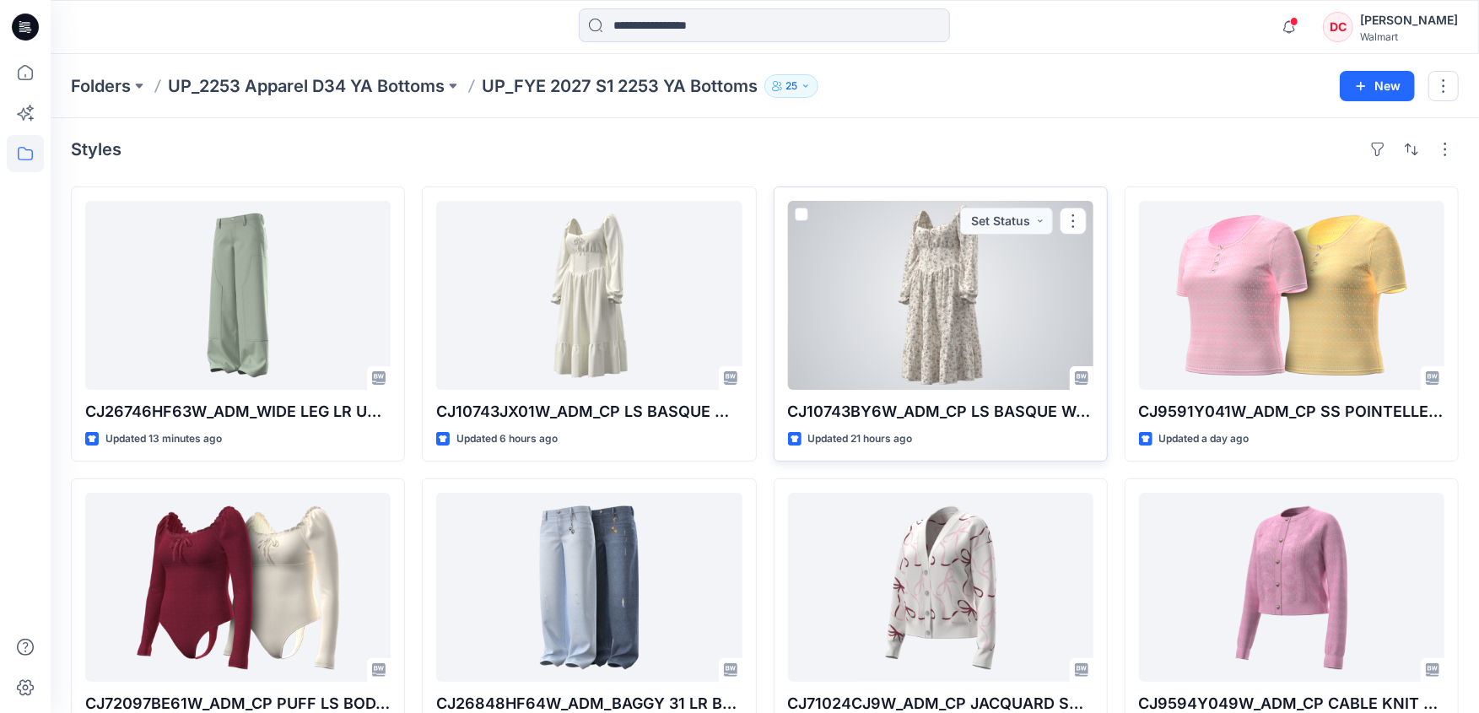
scroll to position [3, 0]
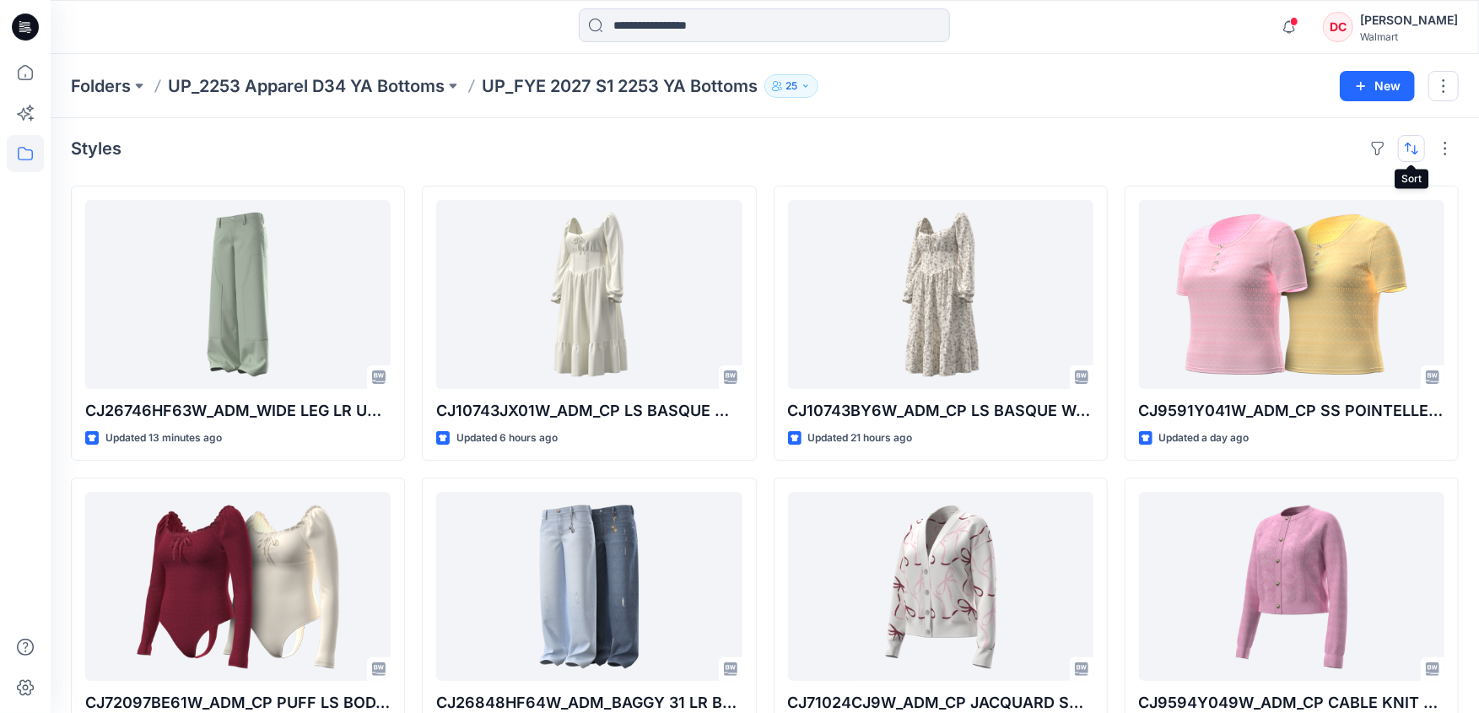
click at [1411, 147] on button "button" at bounding box center [1411, 148] width 27 height 27
click at [1320, 228] on p "A to Z" at bounding box center [1355, 229] width 106 height 18
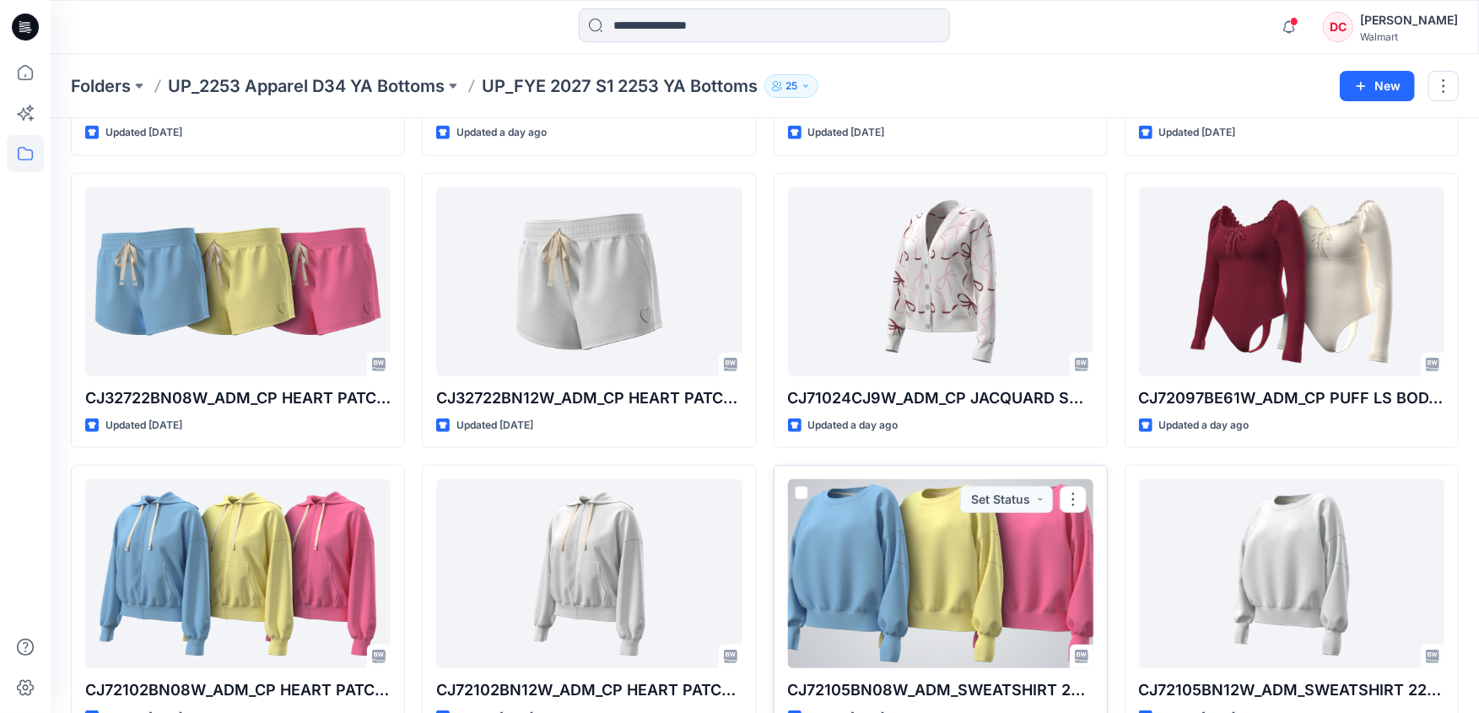
scroll to position [0, 0]
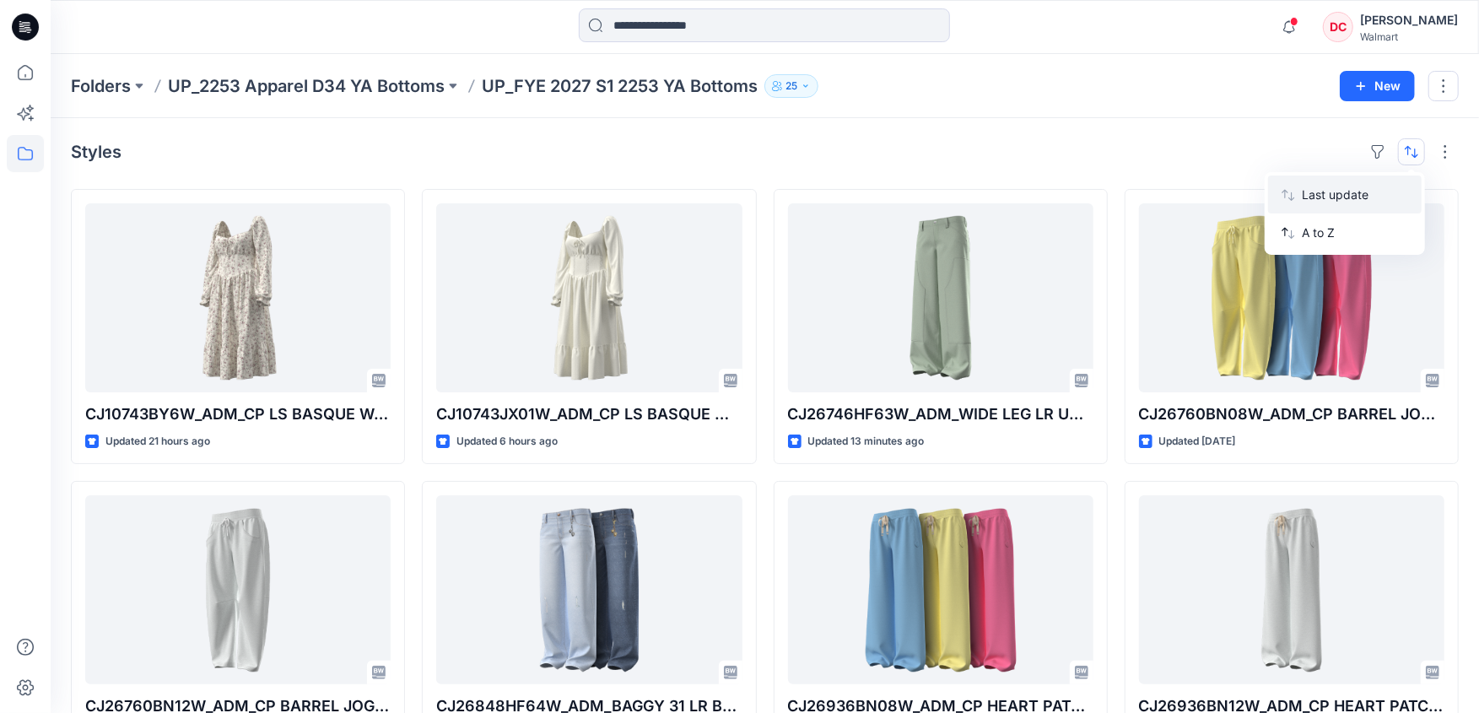
click at [1320, 191] on p "Last update" at bounding box center [1355, 195] width 106 height 18
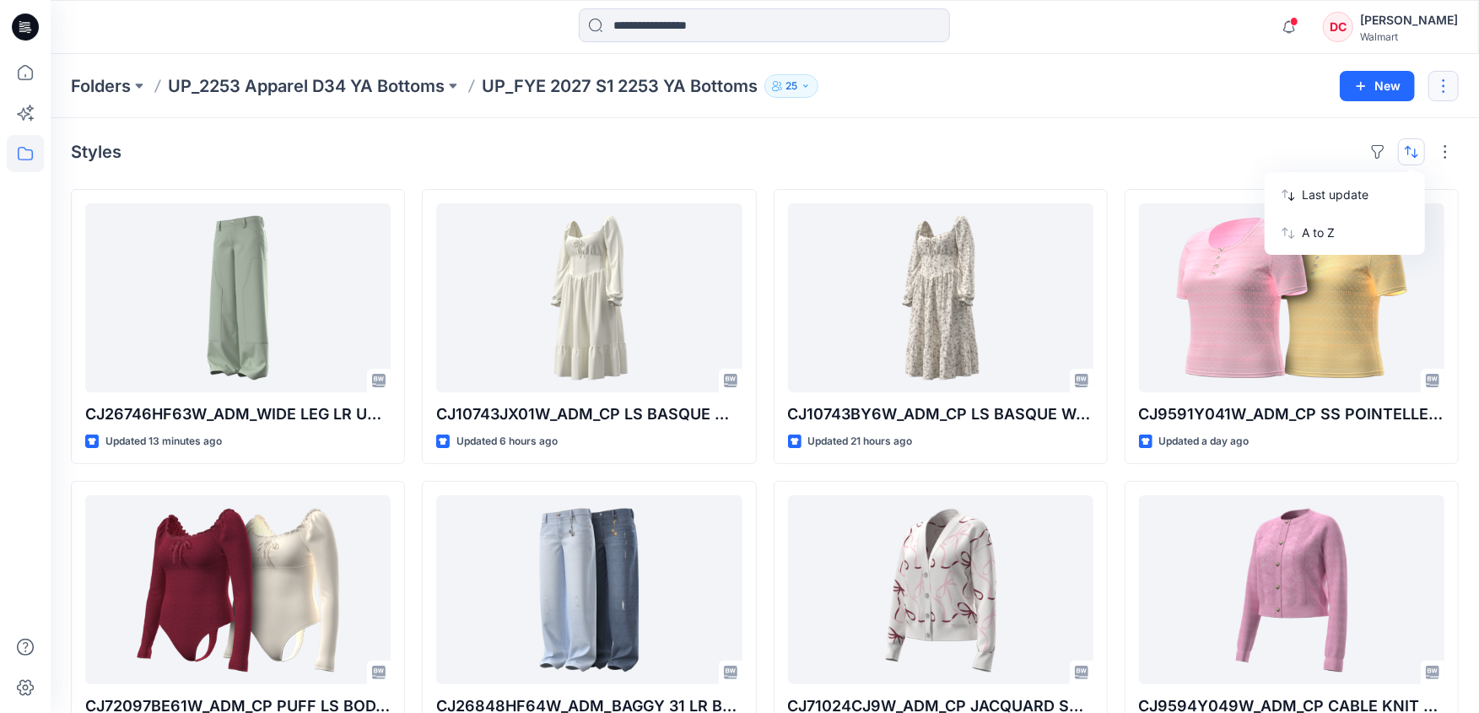
click at [1444, 89] on button "button" at bounding box center [1443, 86] width 30 height 30
click at [1165, 99] on div "Folders UP_2253 Apparel D34 YA Bottoms UP_FYE 2027 S1 2253 YA Bottoms 25 New Ed…" at bounding box center [765, 86] width 1428 height 64
click at [1132, 165] on div "Styles CJ26746HF63W_ADM_WIDE LEG LR UTILITY CARGO Updated 13 minutes ago CJ7209…" at bounding box center [765, 624] width 1428 height 1012
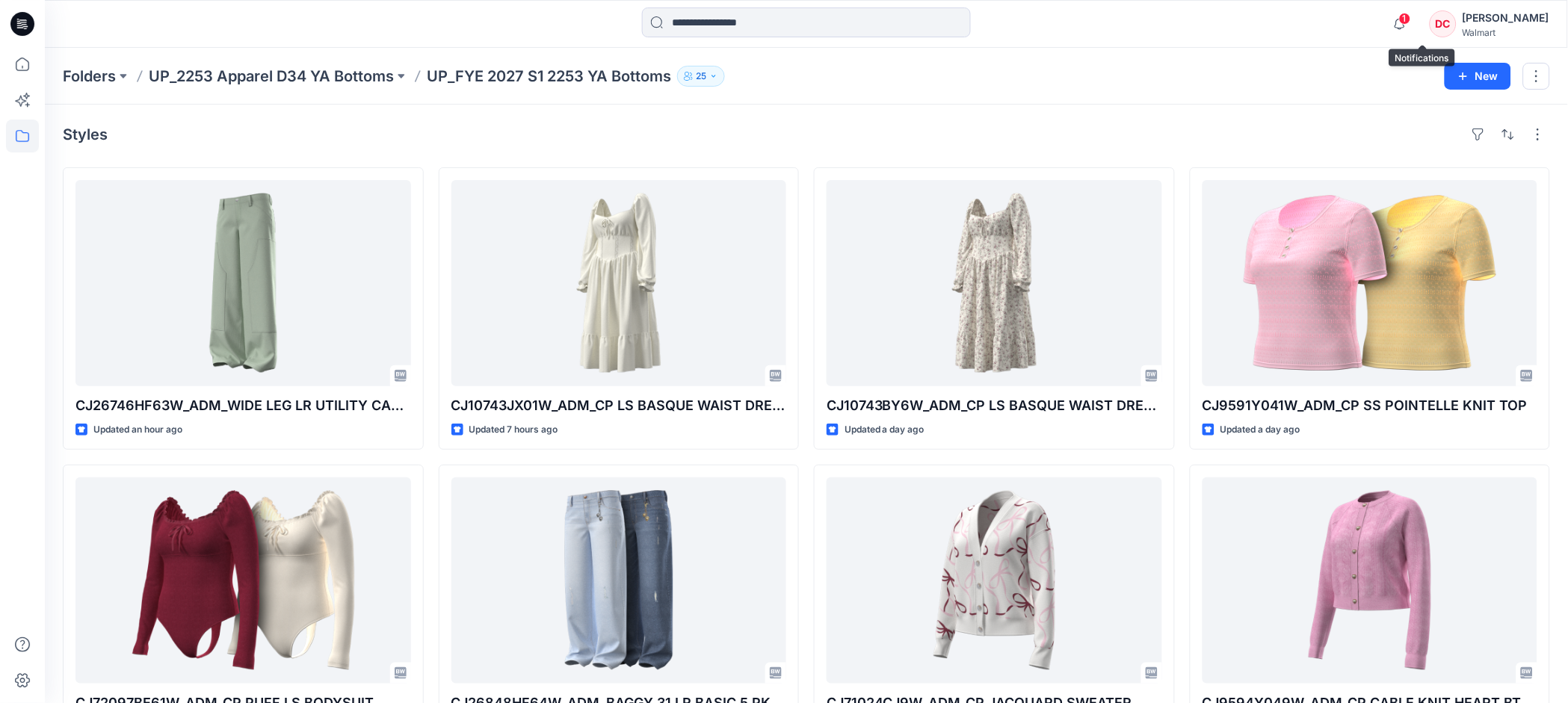
click at [1323, 20] on span "1" at bounding box center [1404, 18] width 12 height 12
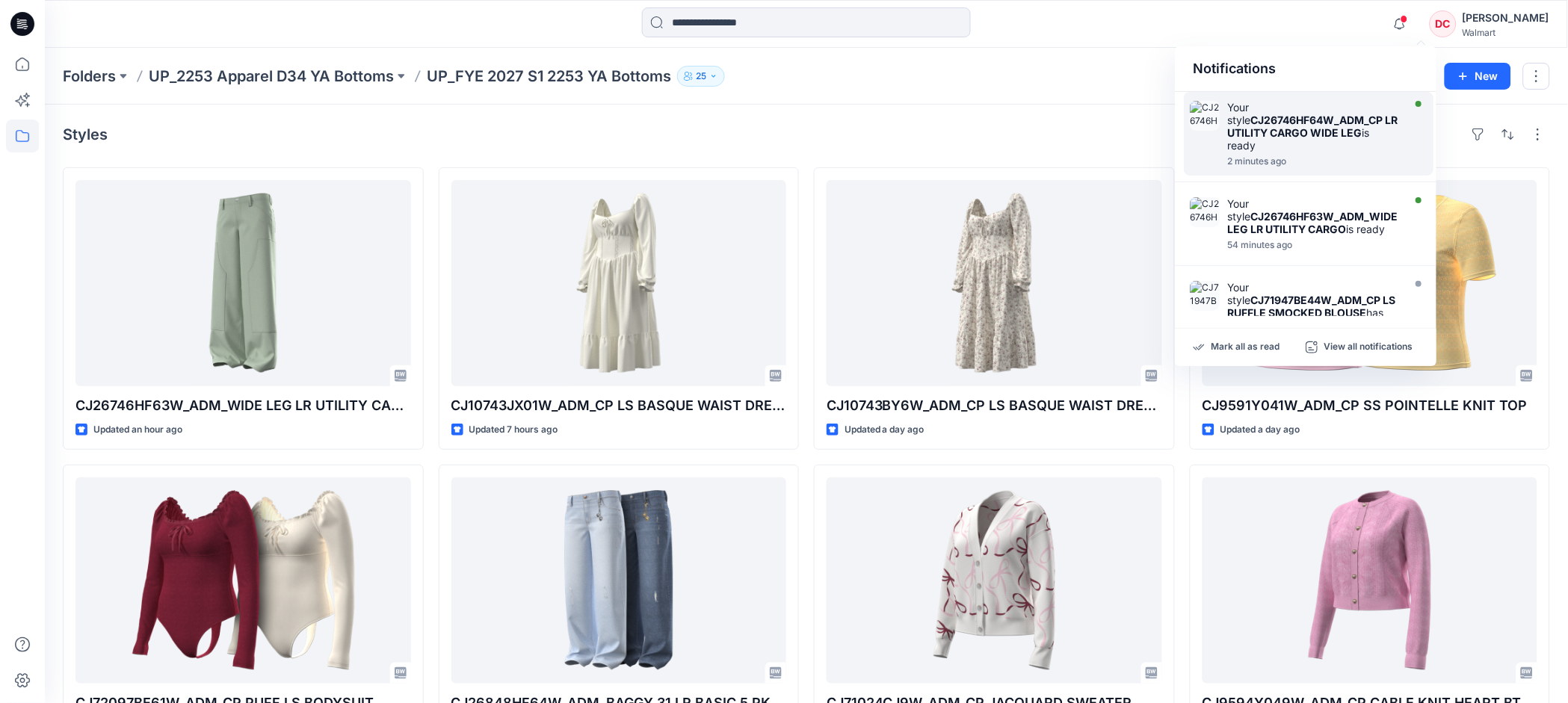
click at [1307, 127] on strong "CJ26746HF64W_ADM_CP LR UTILITY CARGO WIDE LEG" at bounding box center [1312, 126] width 170 height 26
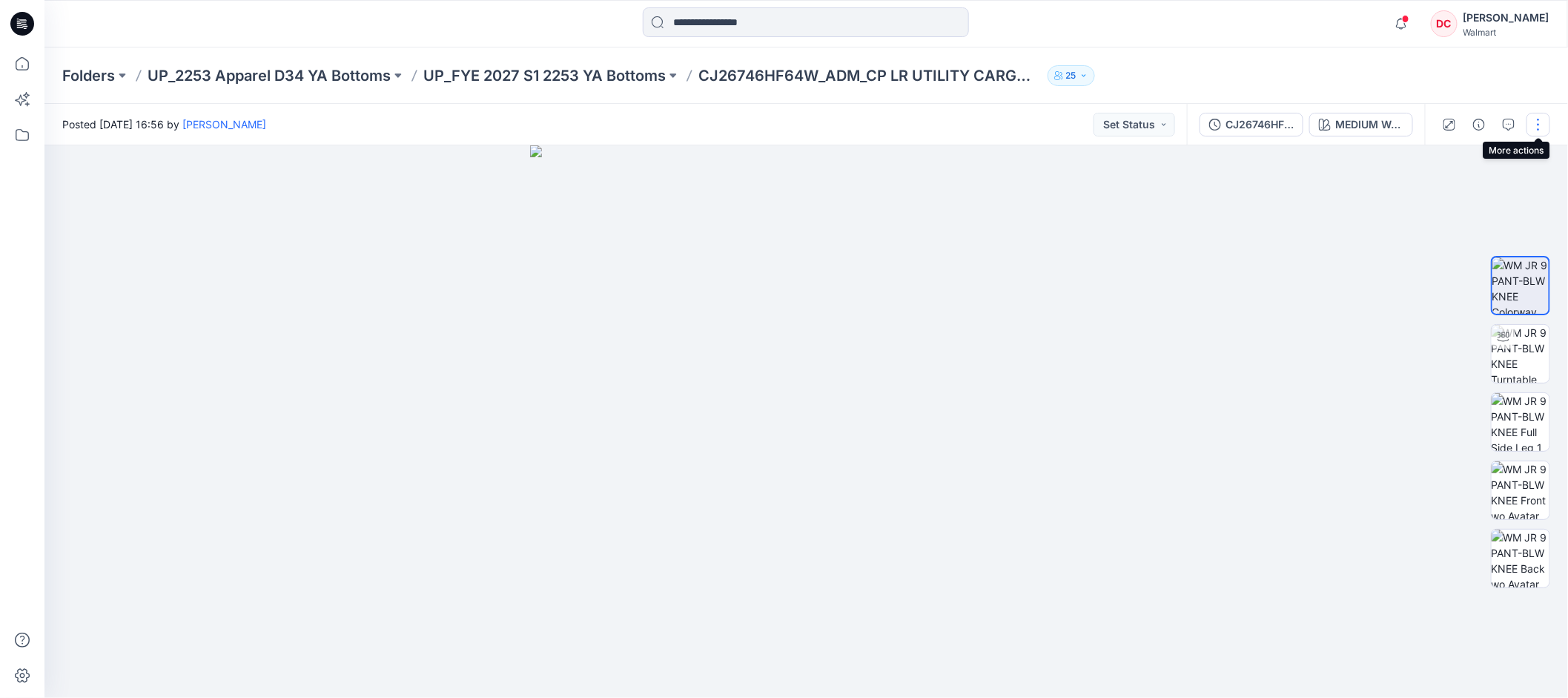
click at [1312, 127] on button "button" at bounding box center [1538, 124] width 24 height 24
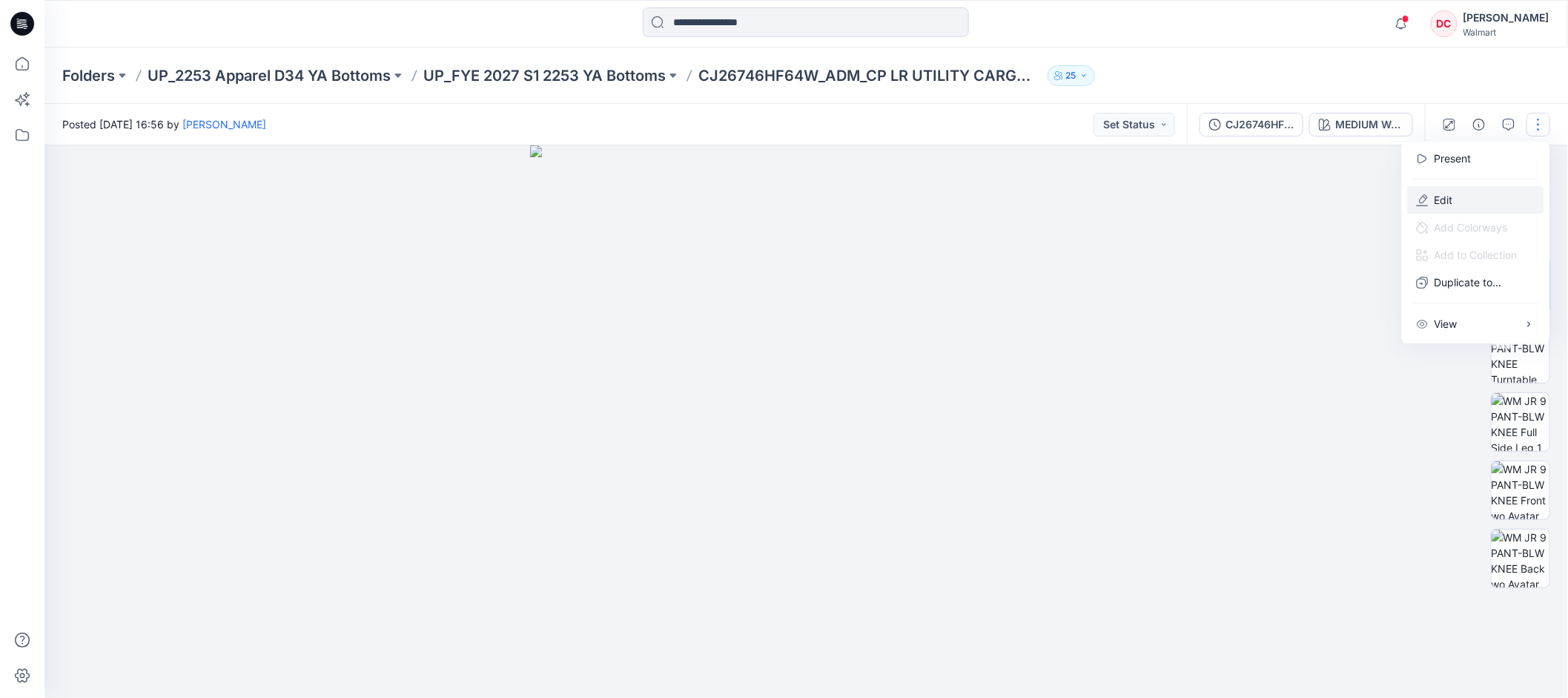
click at [1312, 194] on p "Edit" at bounding box center [1444, 200] width 18 height 16
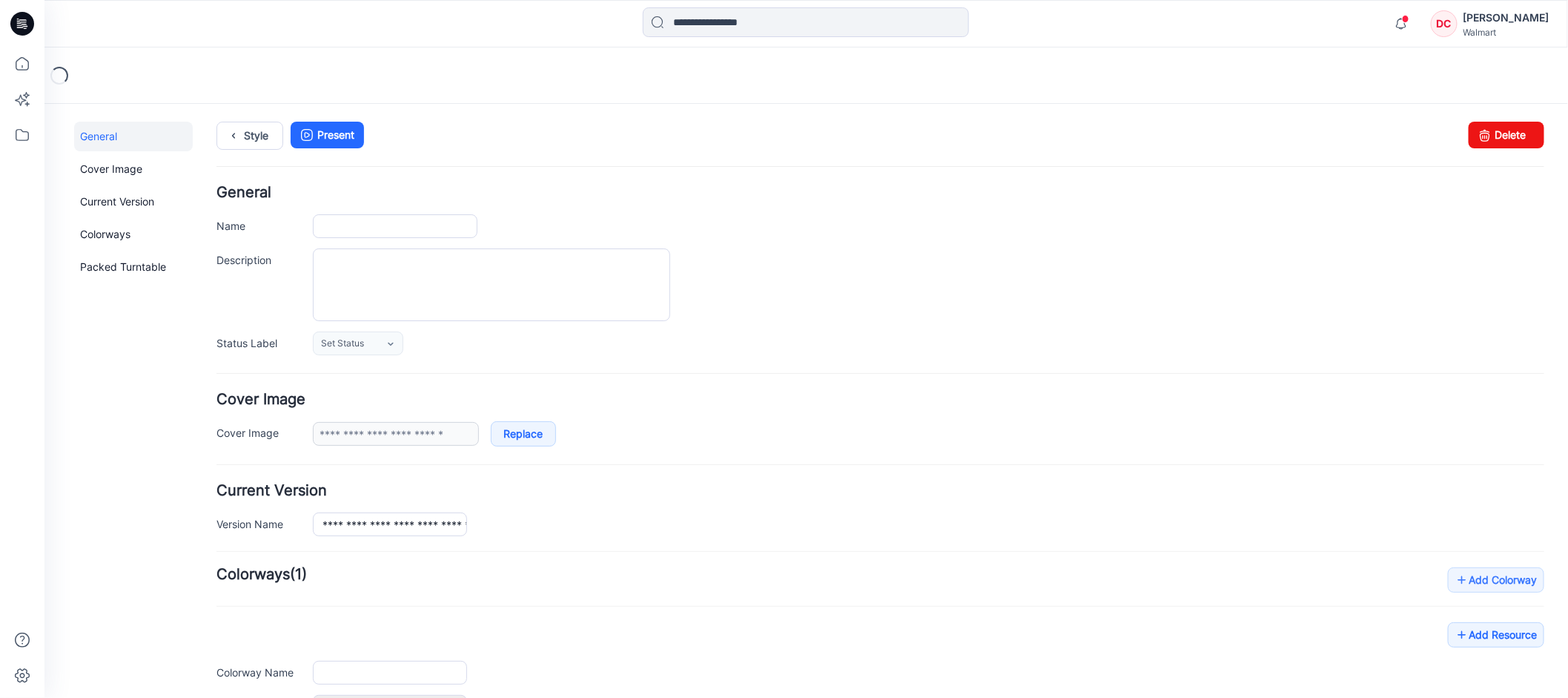
type input "**********"
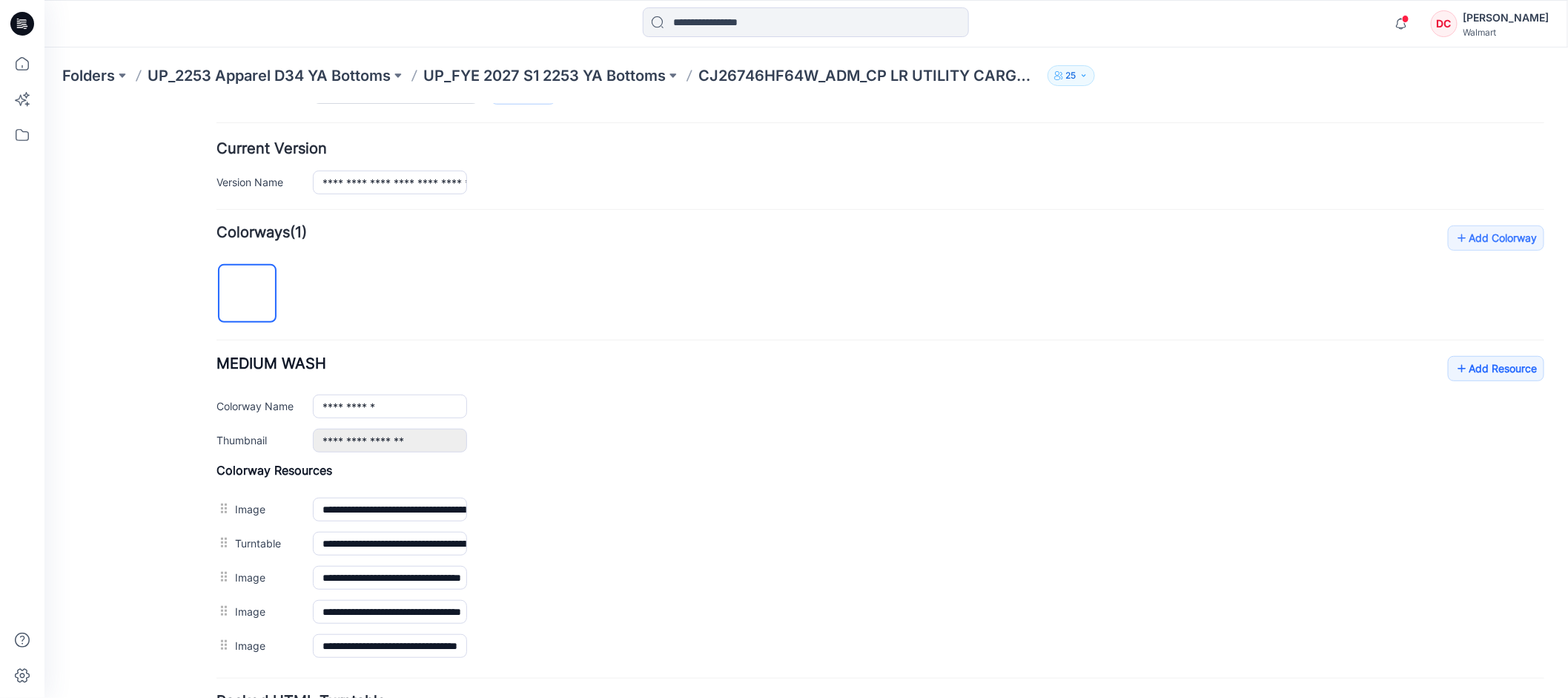
scroll to position [338, 0]
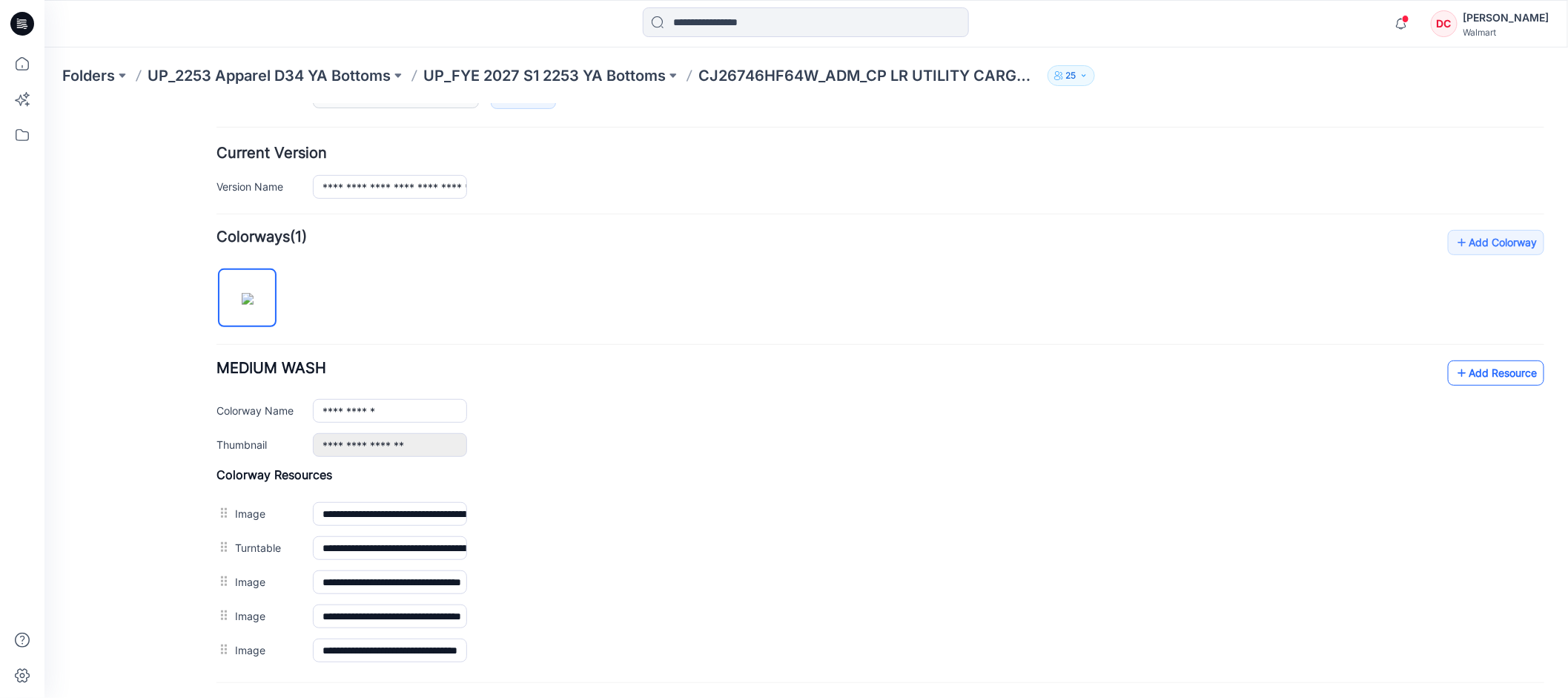
click at [1455, 373] on icon at bounding box center [1462, 372] width 15 height 24
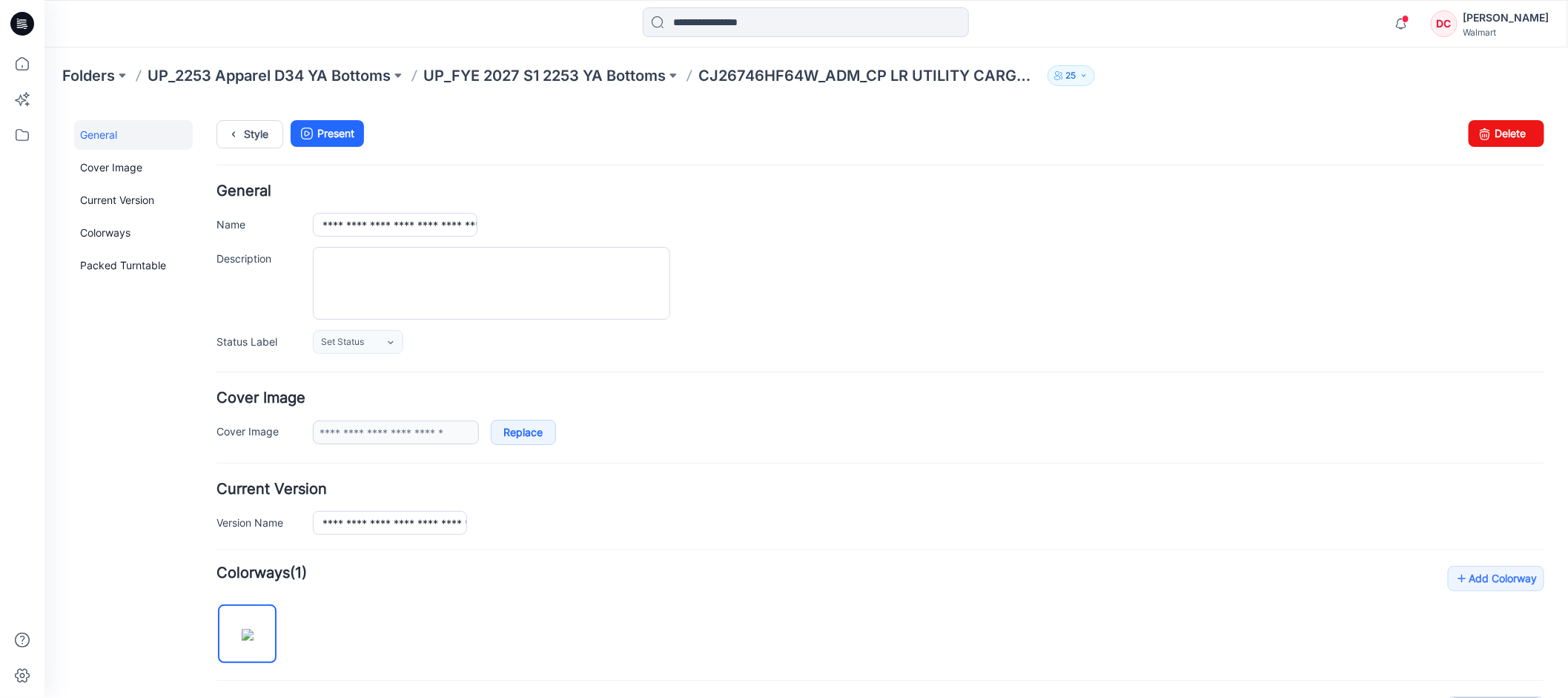
scroll to position [0, 0]
click at [228, 134] on icon at bounding box center [233, 135] width 21 height 26
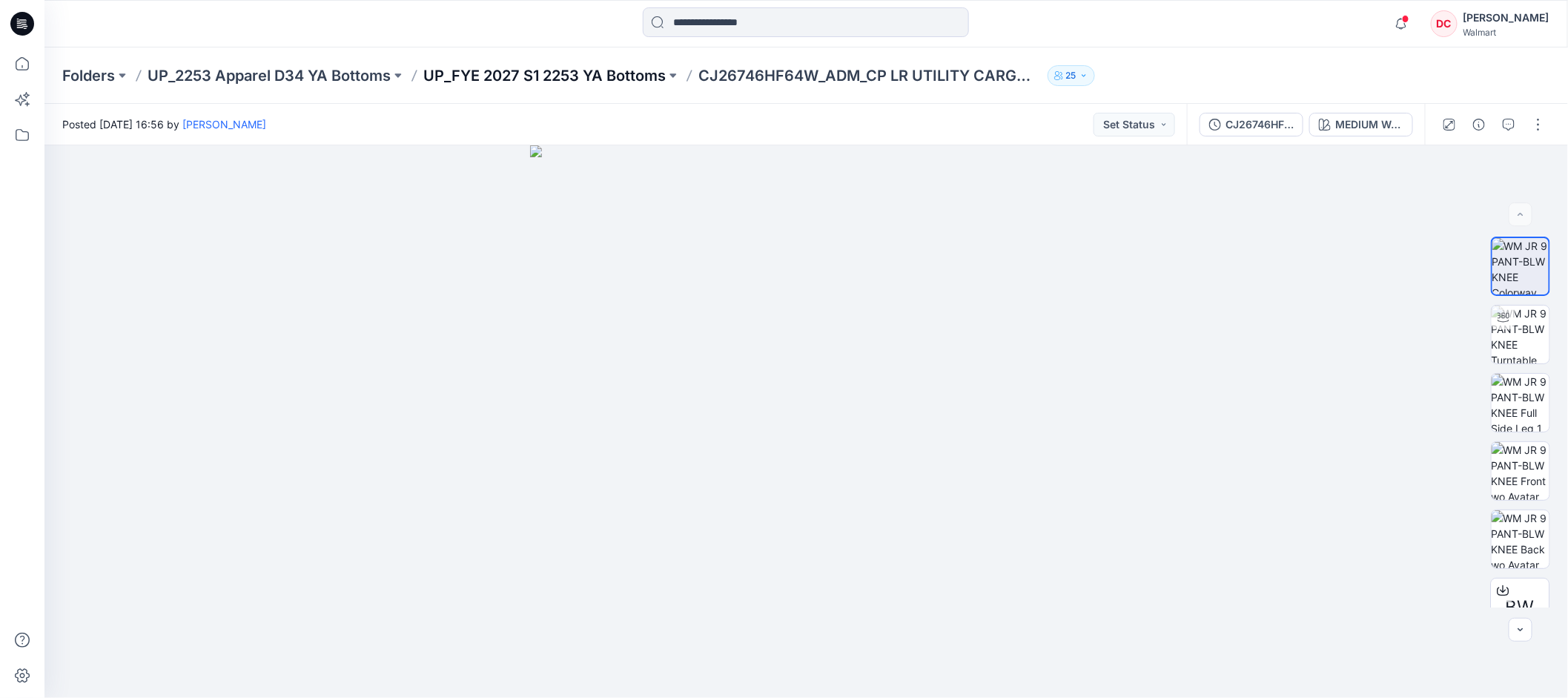
click at [617, 76] on p "UP_FYE 2027 S1 2253 YA Bottoms" at bounding box center [545, 76] width 243 height 21
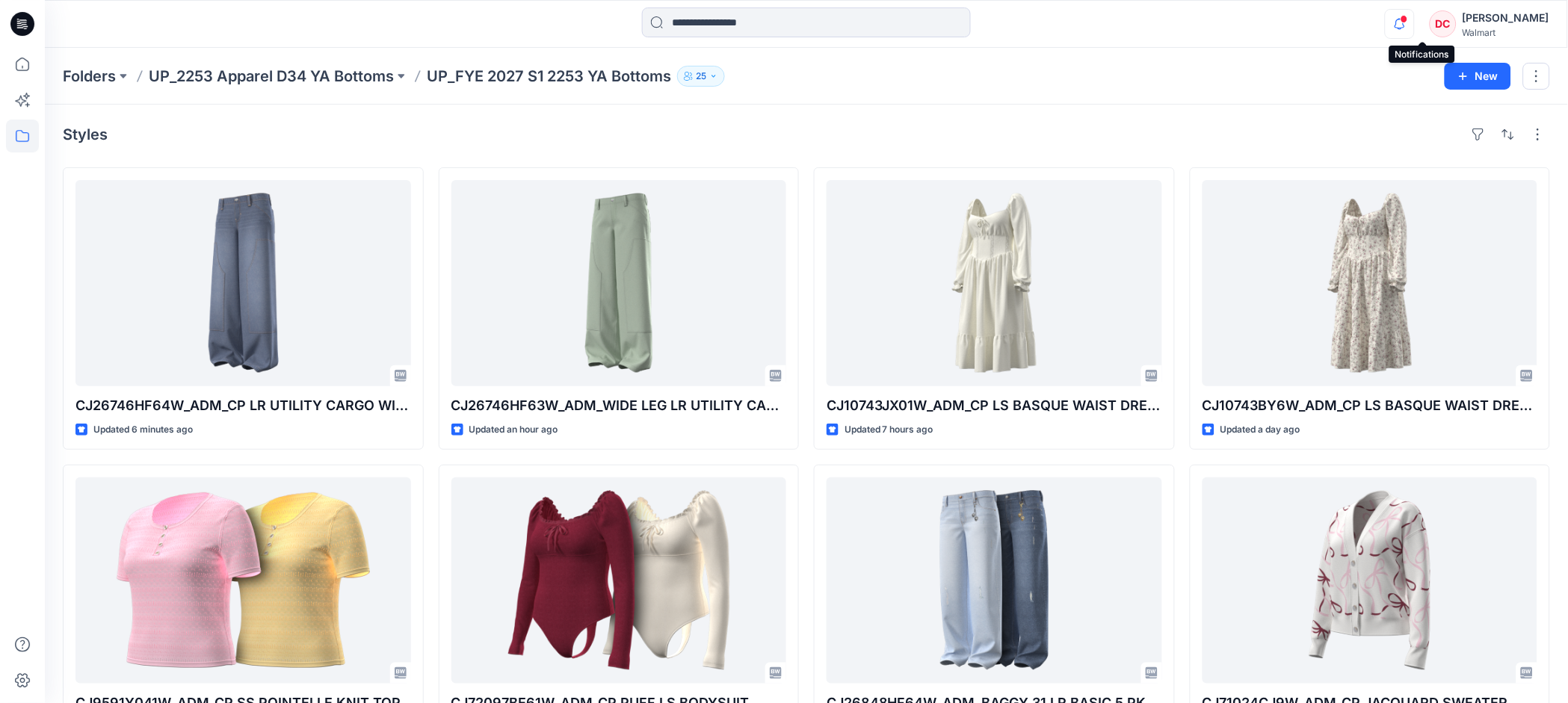
click at [1414, 25] on icon "button" at bounding box center [1400, 24] width 28 height 30
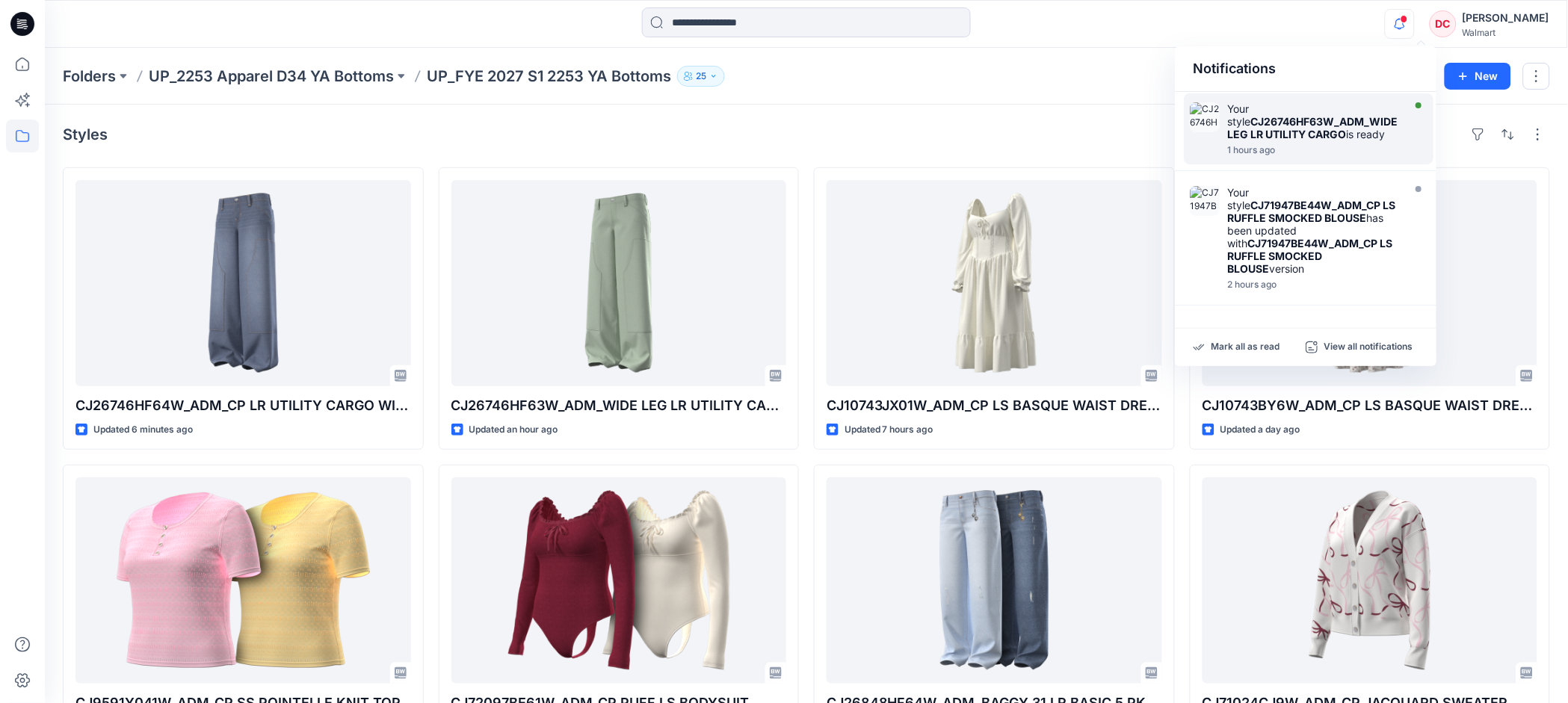
scroll to position [109, 0]
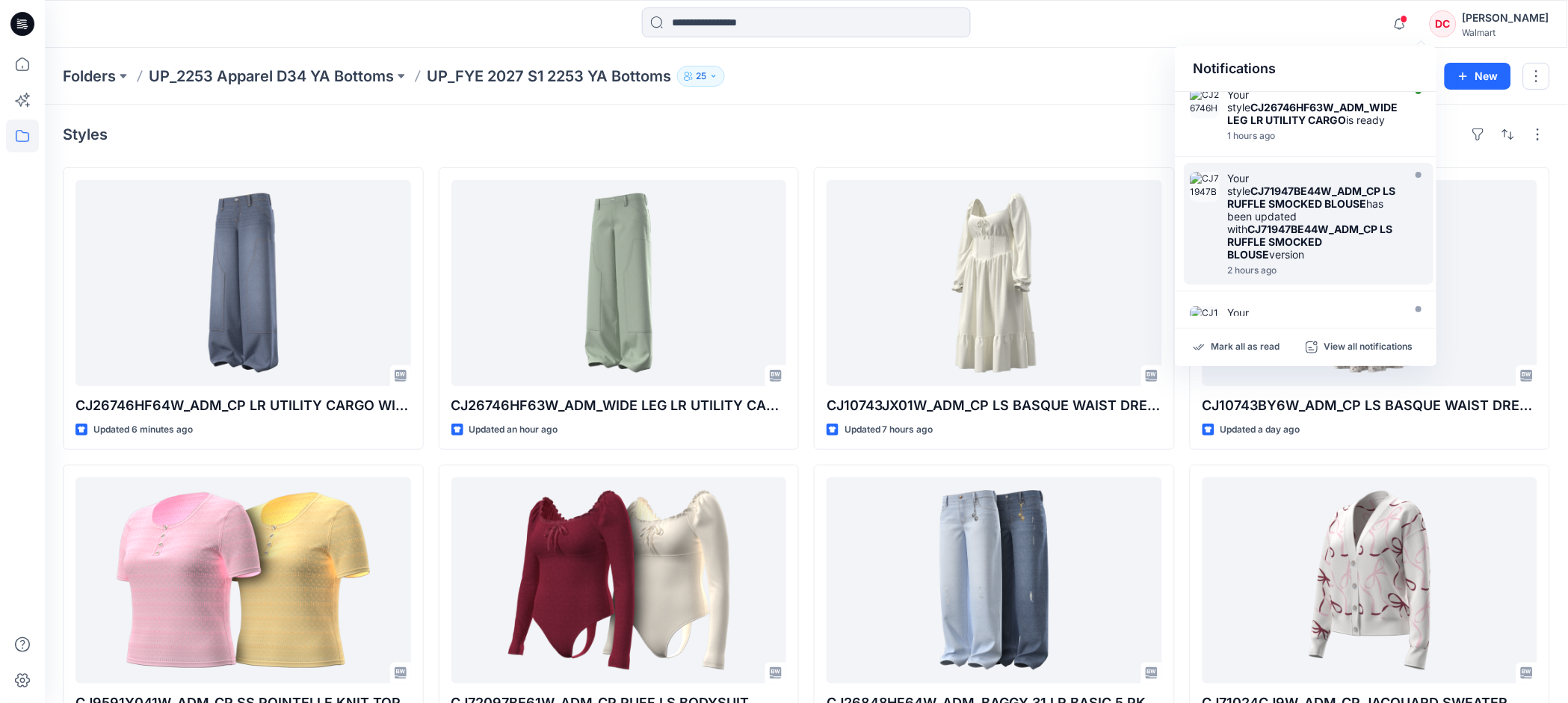
click at [1286, 210] on div "Your style CJ71947BE44W_ADM_CP LS RUFFLE SMOCKED BLOUSE has been updated with C…" at bounding box center [1313, 216] width 172 height 89
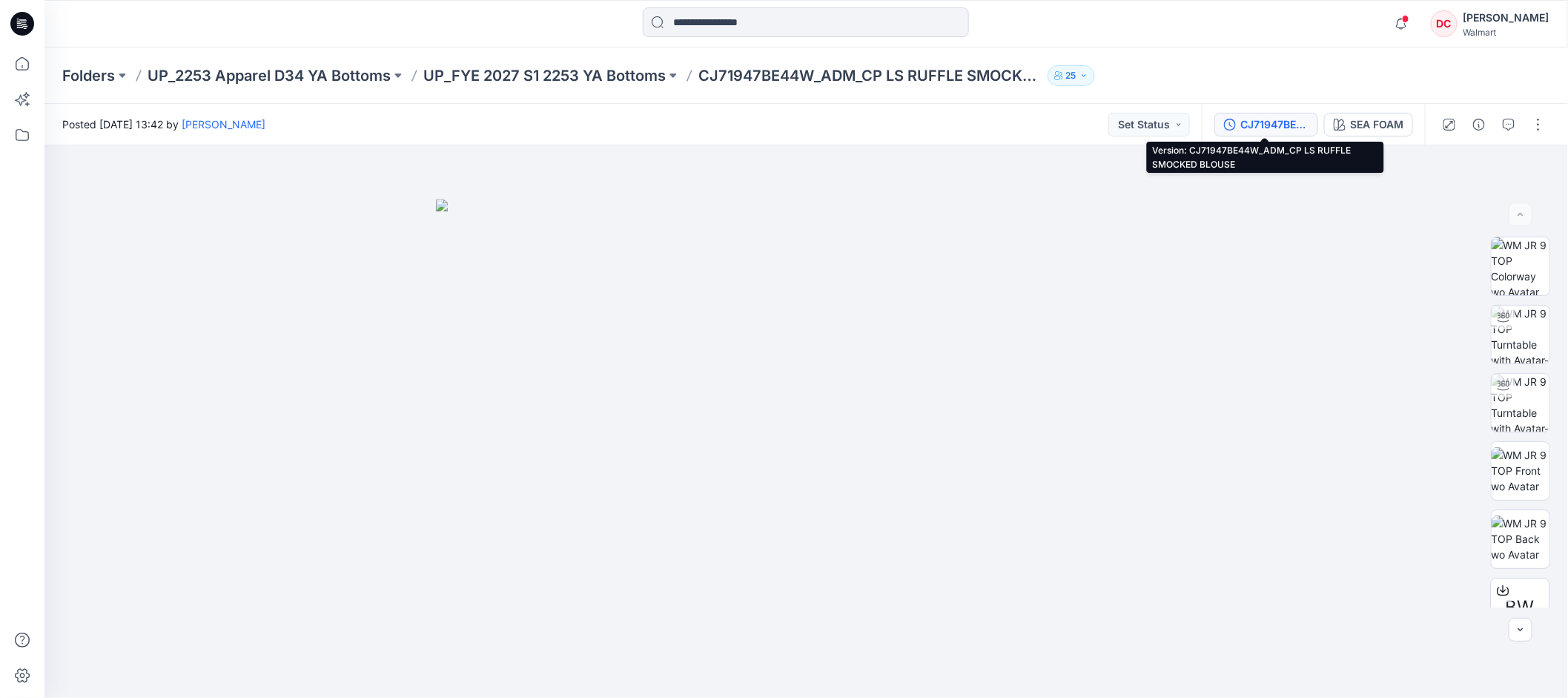
click at [1287, 127] on div "CJ71947BE44W_ADM_CP LS RUFFLE SMOCKED BLOUSE" at bounding box center [1275, 124] width 69 height 17
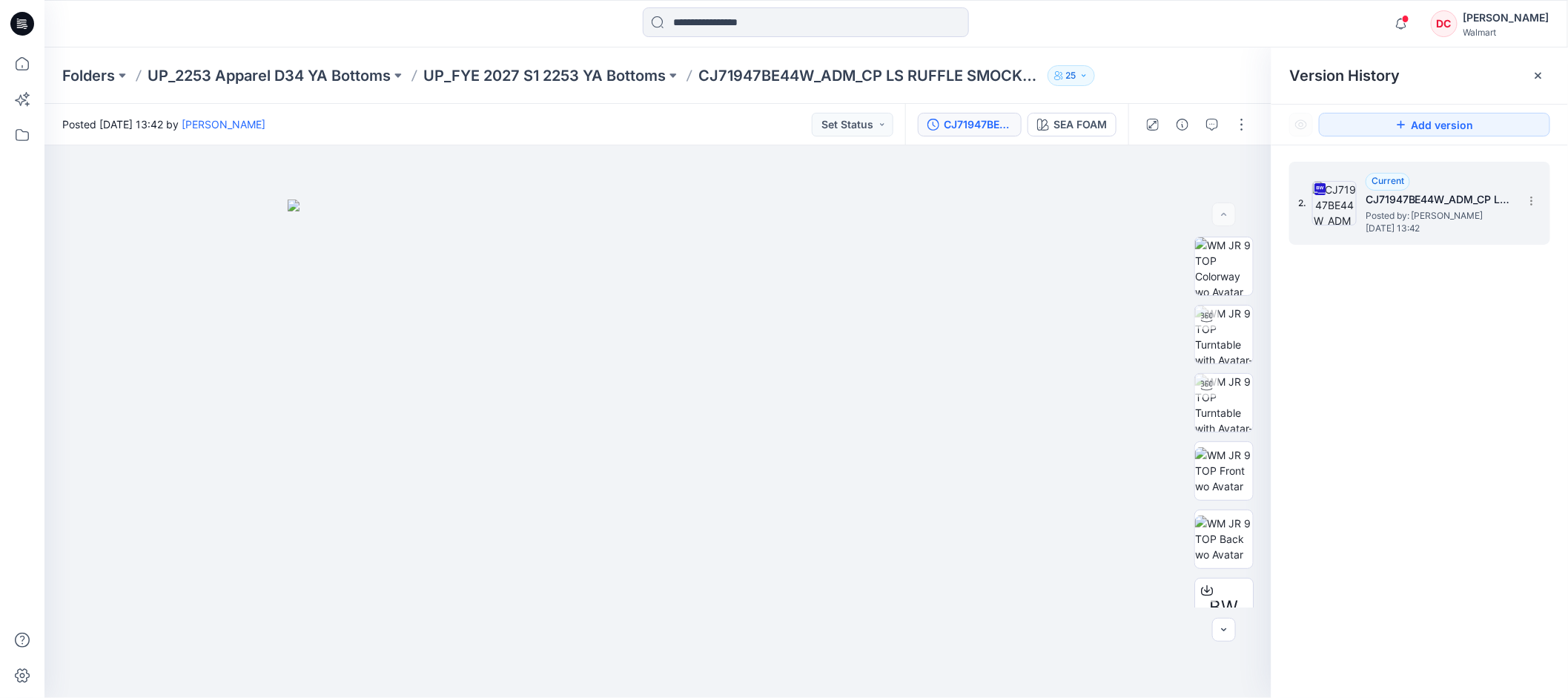
click at [1427, 207] on h5 "CJ71947BE44W_ADM_CP LS RUFFLE SMOCKED BLOUSE" at bounding box center [1440, 200] width 149 height 18
click at [1535, 204] on icon at bounding box center [1531, 200] width 11 height 11
drag, startPoint x: 1466, startPoint y: 531, endPoint x: 1466, endPoint y: 501, distance: 30.0
click at [1466, 531] on div "2. Current CJ71947BE44W_ADM_CP LS RUFFLE SMOCKED BLOUSE Posted by: Deneen Cole …" at bounding box center [1419, 432] width 296 height 574
click at [1194, 70] on div "Folders UP_2253 Apparel D34 YA Bottoms UP_FYE 2027 S1 2253 YA Bottoms CJ71947BE…" at bounding box center [749, 76] width 1373 height 21
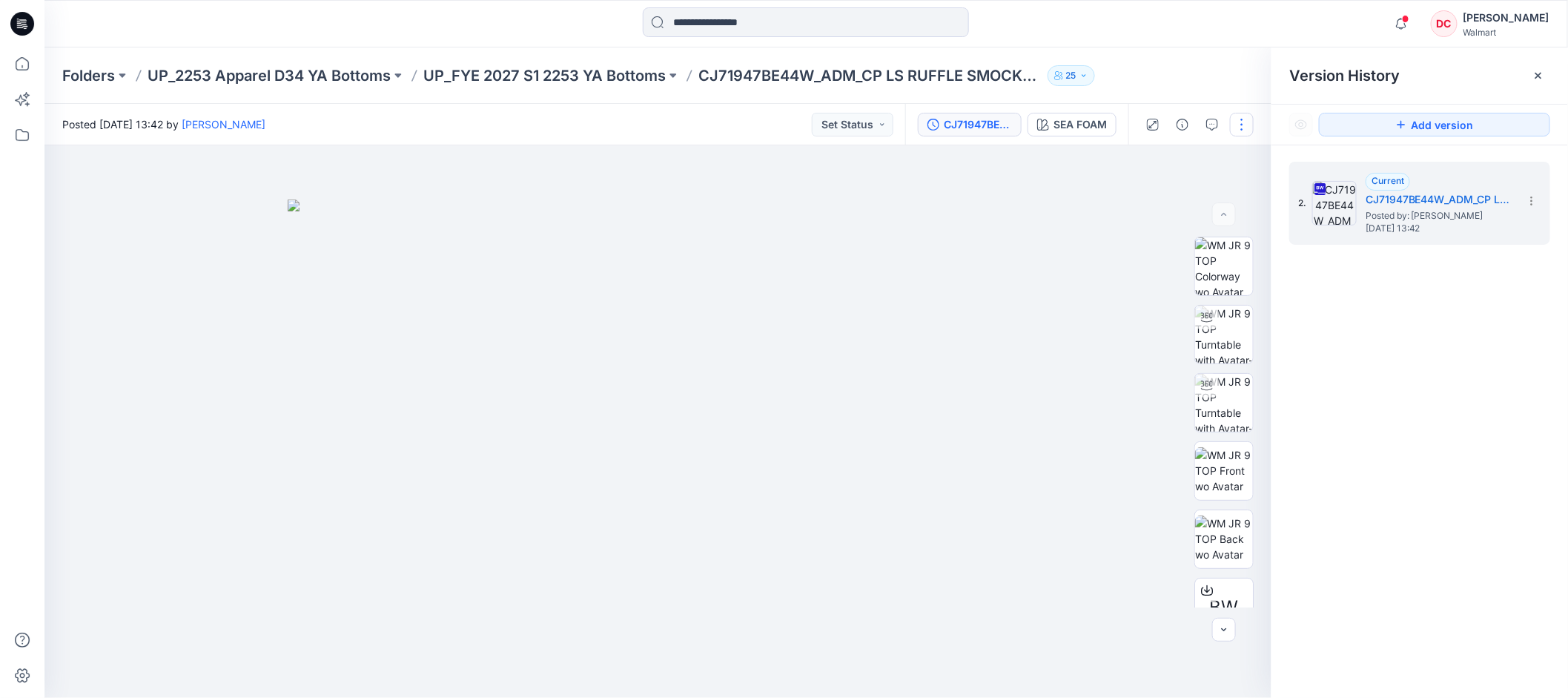
click at [1245, 120] on button "button" at bounding box center [1242, 124] width 24 height 24
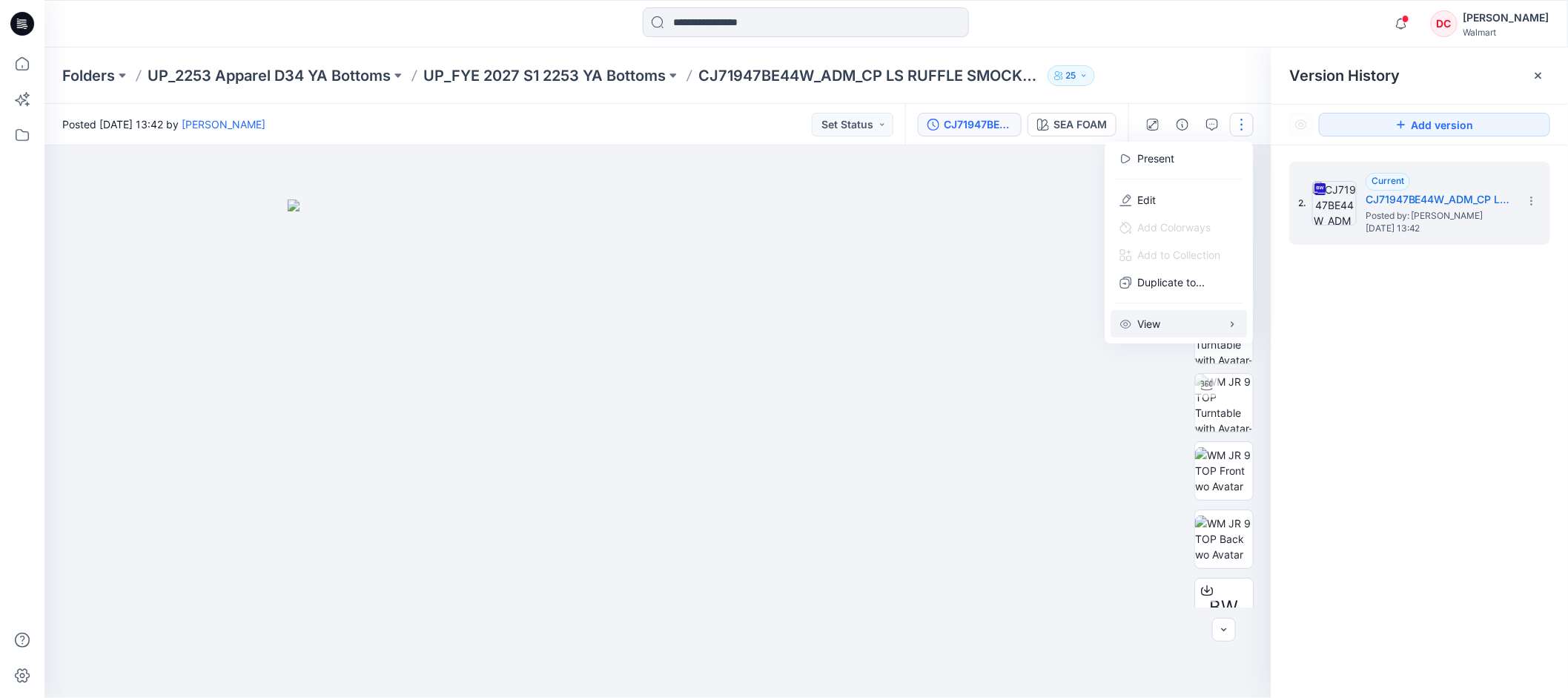
click at [1150, 321] on p "View" at bounding box center [1150, 324] width 23 height 16
click at [1393, 381] on div "2. Current CJ71947BE44W_ADM_CP LS RUFFLE SMOCKED BLOUSE Posted by: Deneen Cole …" at bounding box center [1419, 432] width 296 height 574
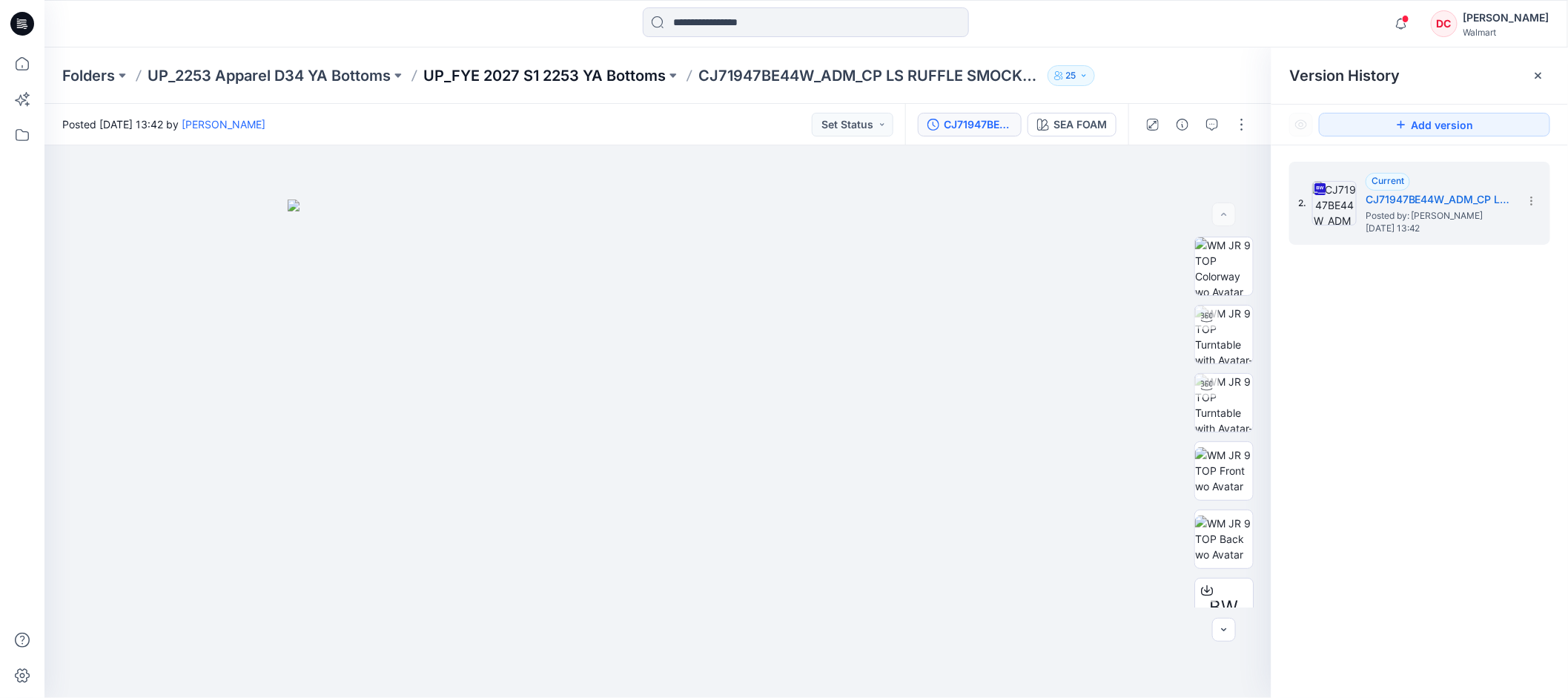
click at [614, 74] on p "UP_FYE 2027 S1 2253 YA Bottoms" at bounding box center [545, 76] width 243 height 21
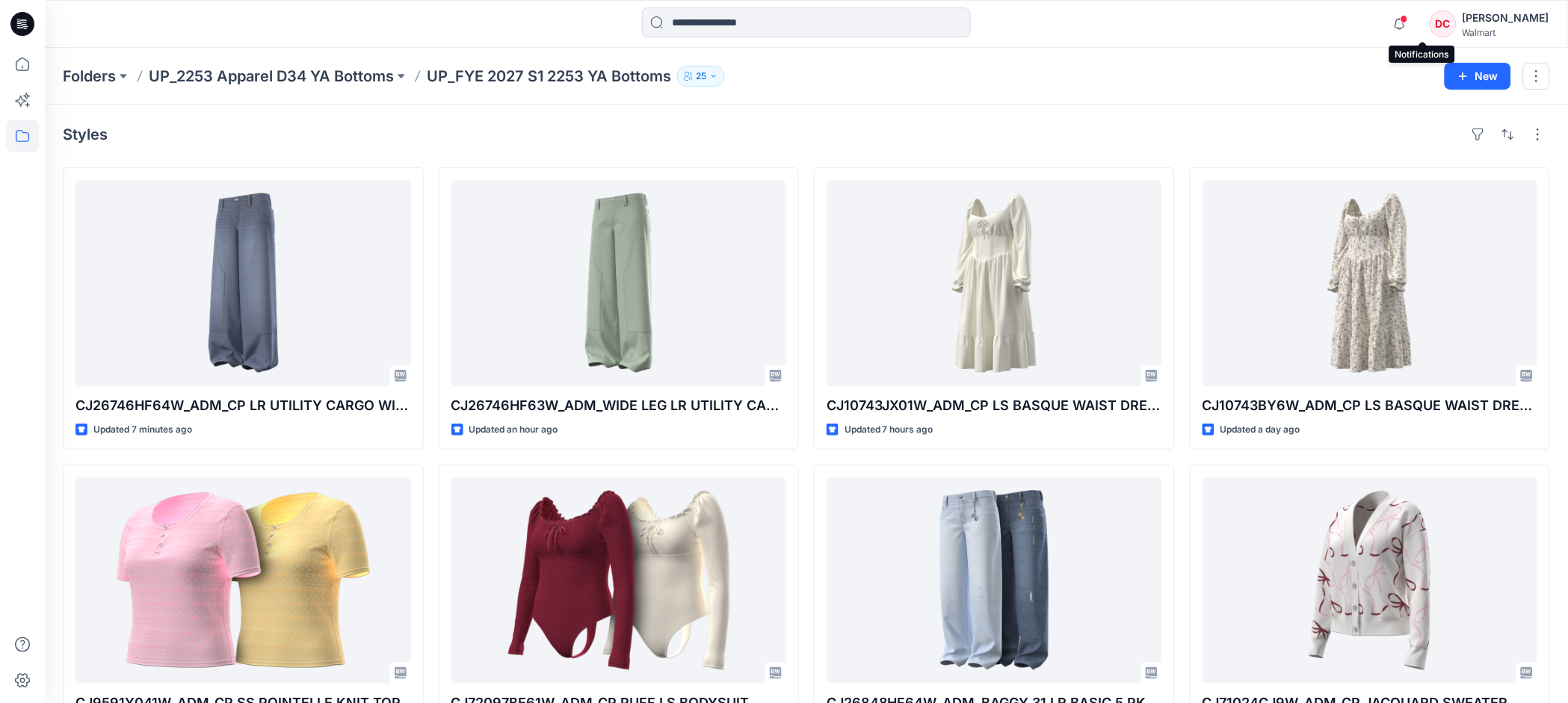
click at [1409, 20] on span at bounding box center [1404, 19] width 7 height 8
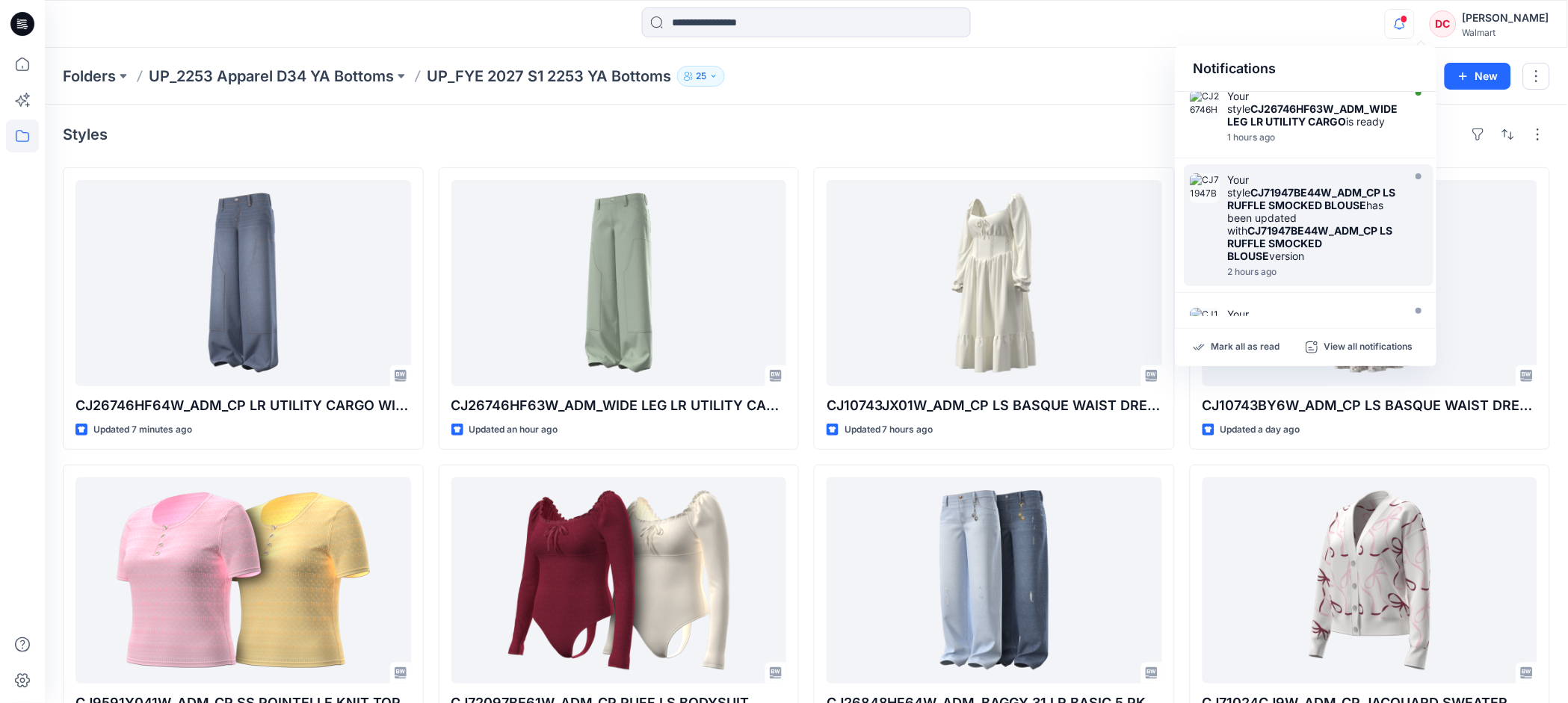
scroll to position [106, 0]
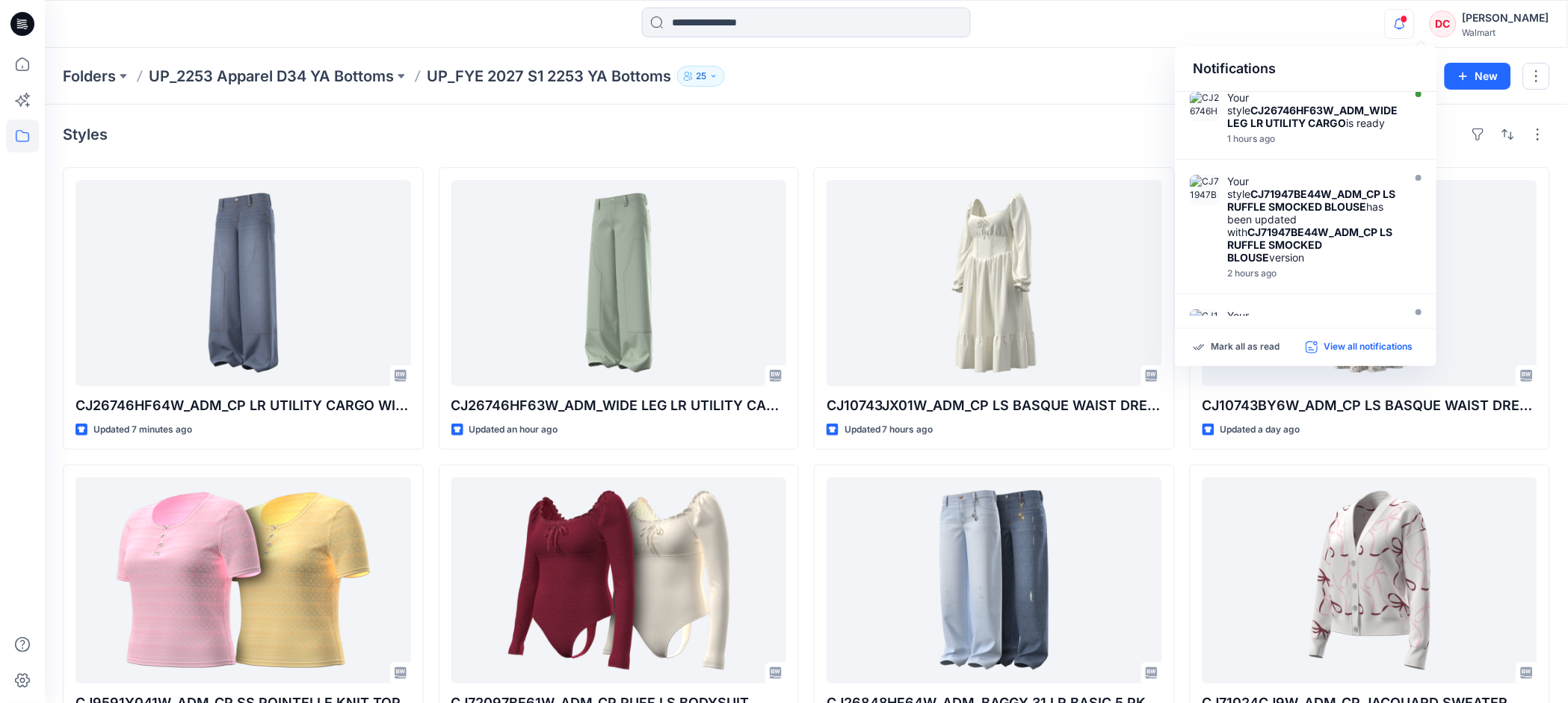
click at [1331, 346] on p "View all notifications" at bounding box center [1368, 347] width 89 height 13
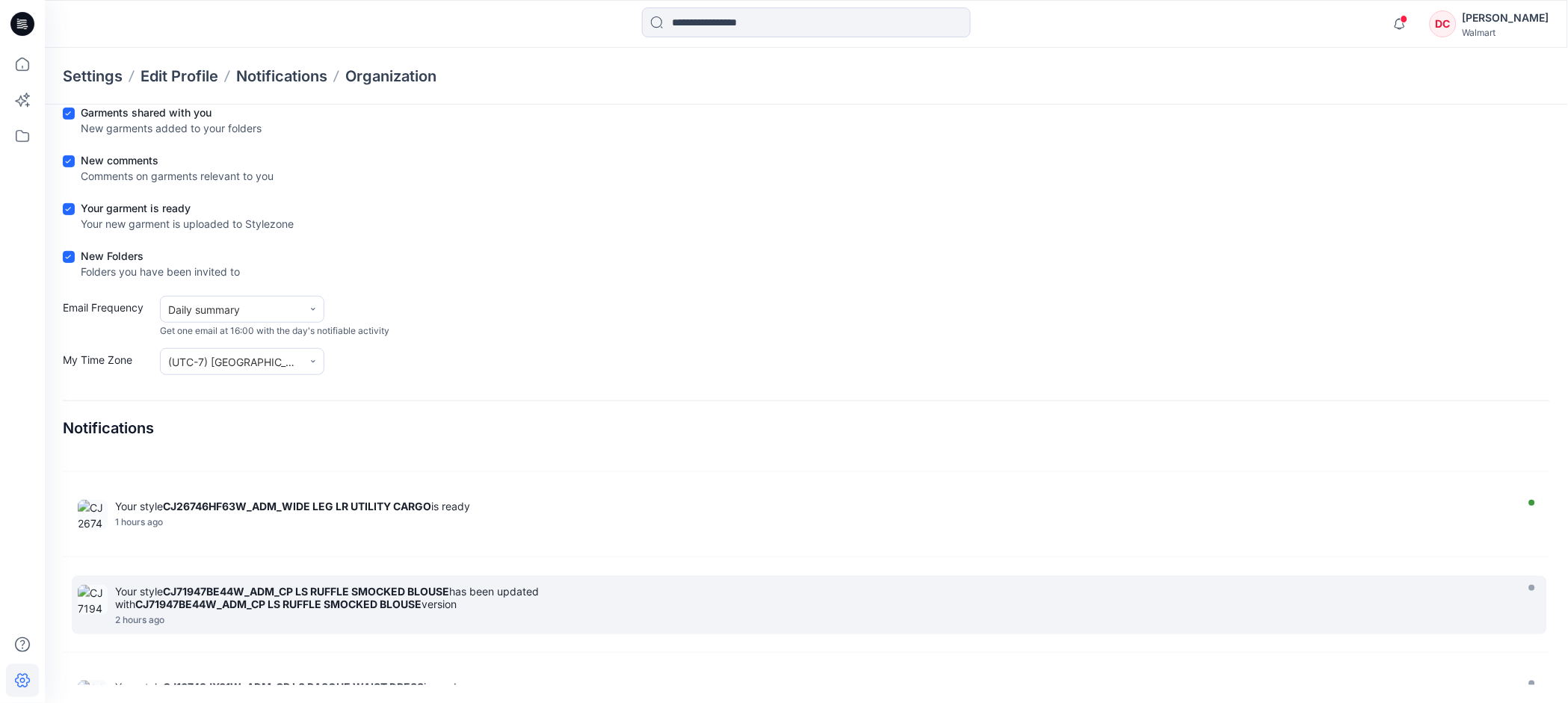
scroll to position [86, 0]
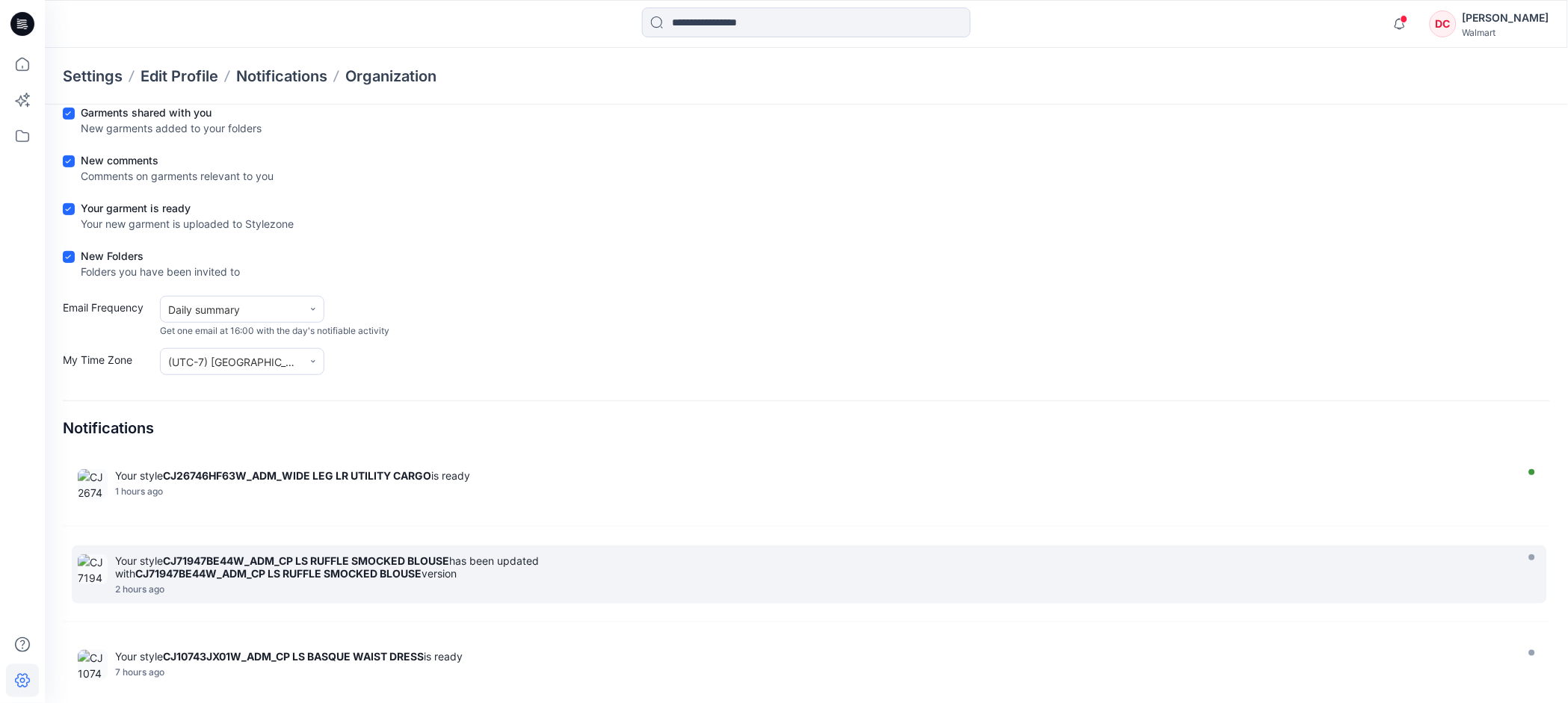
click at [385, 576] on strong "CJ71947BE44W_ADM_CP LS RUFFLE SMOCKED BLOUSE" at bounding box center [278, 573] width 286 height 12
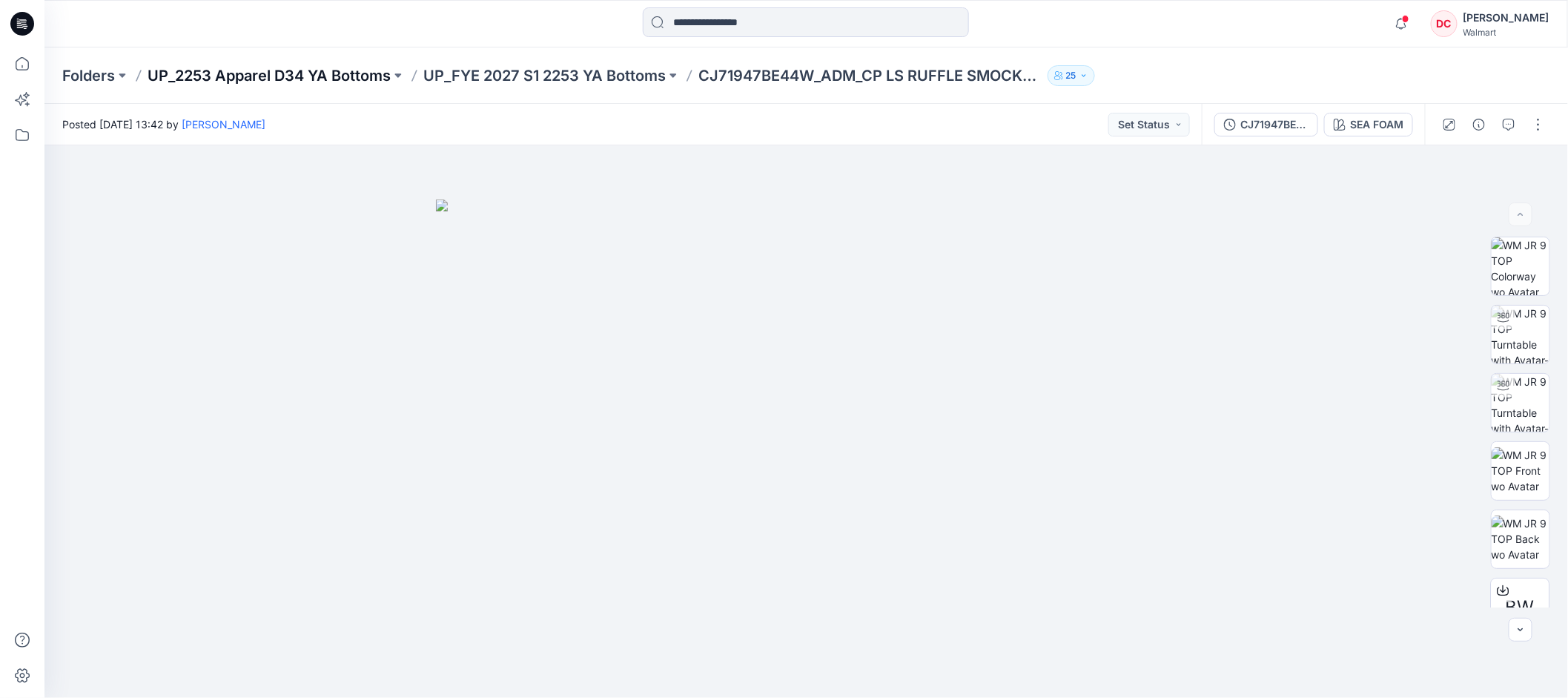
click at [316, 71] on p "UP_2253 Apparel D34 YA Bottoms" at bounding box center [269, 76] width 243 height 21
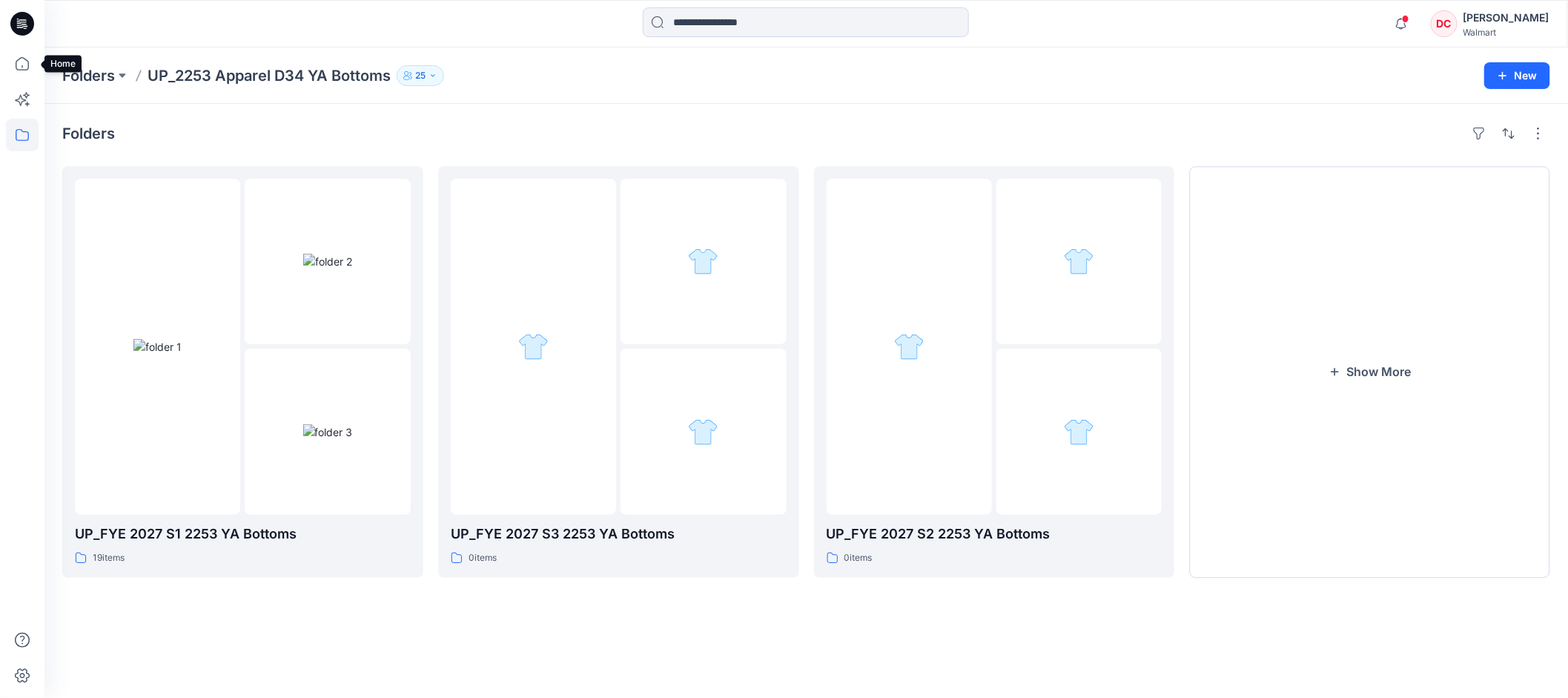
drag, startPoint x: 23, startPoint y: 61, endPoint x: 42, endPoint y: 68, distance: 20.2
click at [23, 61] on icon at bounding box center [22, 63] width 33 height 33
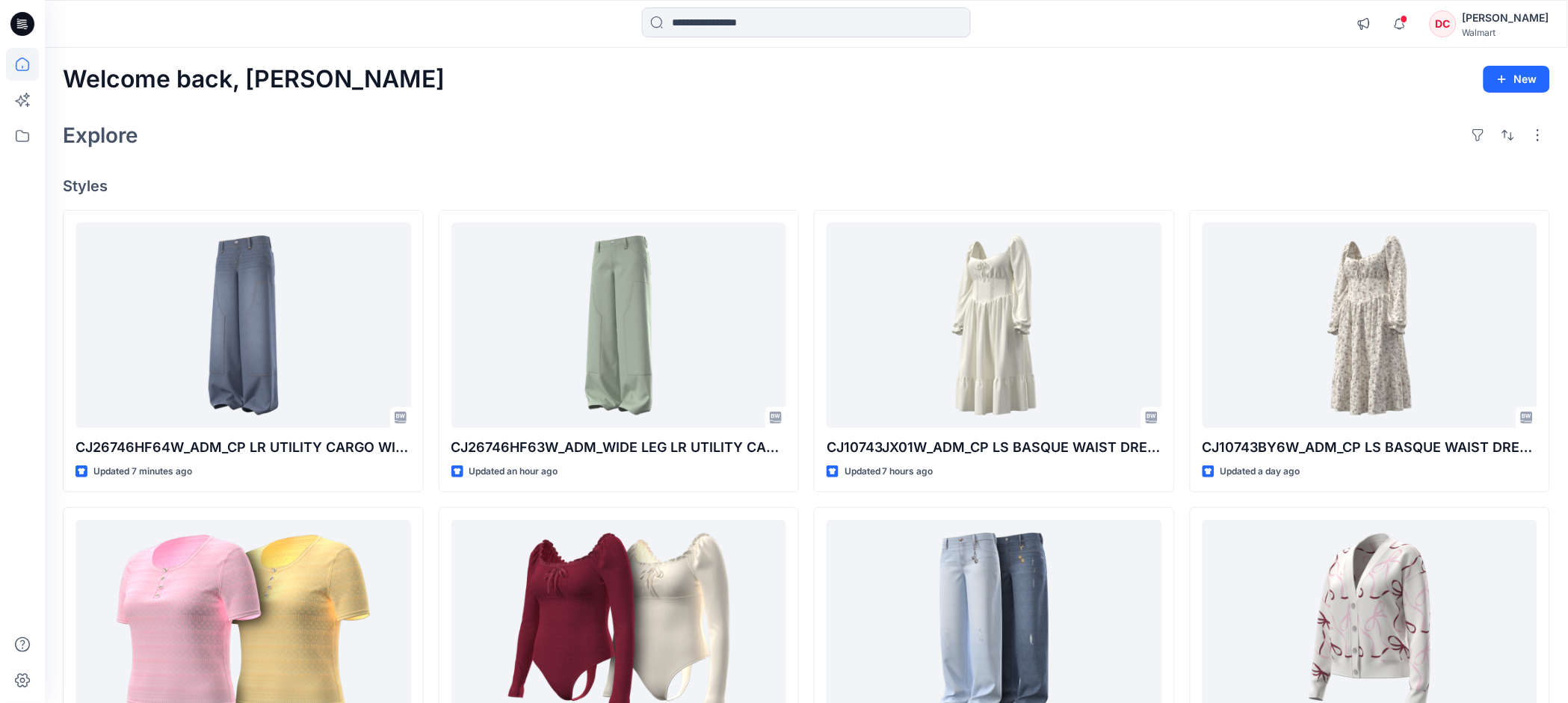
click at [1456, 20] on div "DC" at bounding box center [1443, 24] width 27 height 27
click at [576, 141] on div "Explore" at bounding box center [806, 135] width 1487 height 35
click at [21, 19] on icon at bounding box center [22, 24] width 24 height 48
click at [17, 27] on icon at bounding box center [20, 27] width 7 height 1
click at [19, 17] on icon at bounding box center [22, 23] width 24 height 24
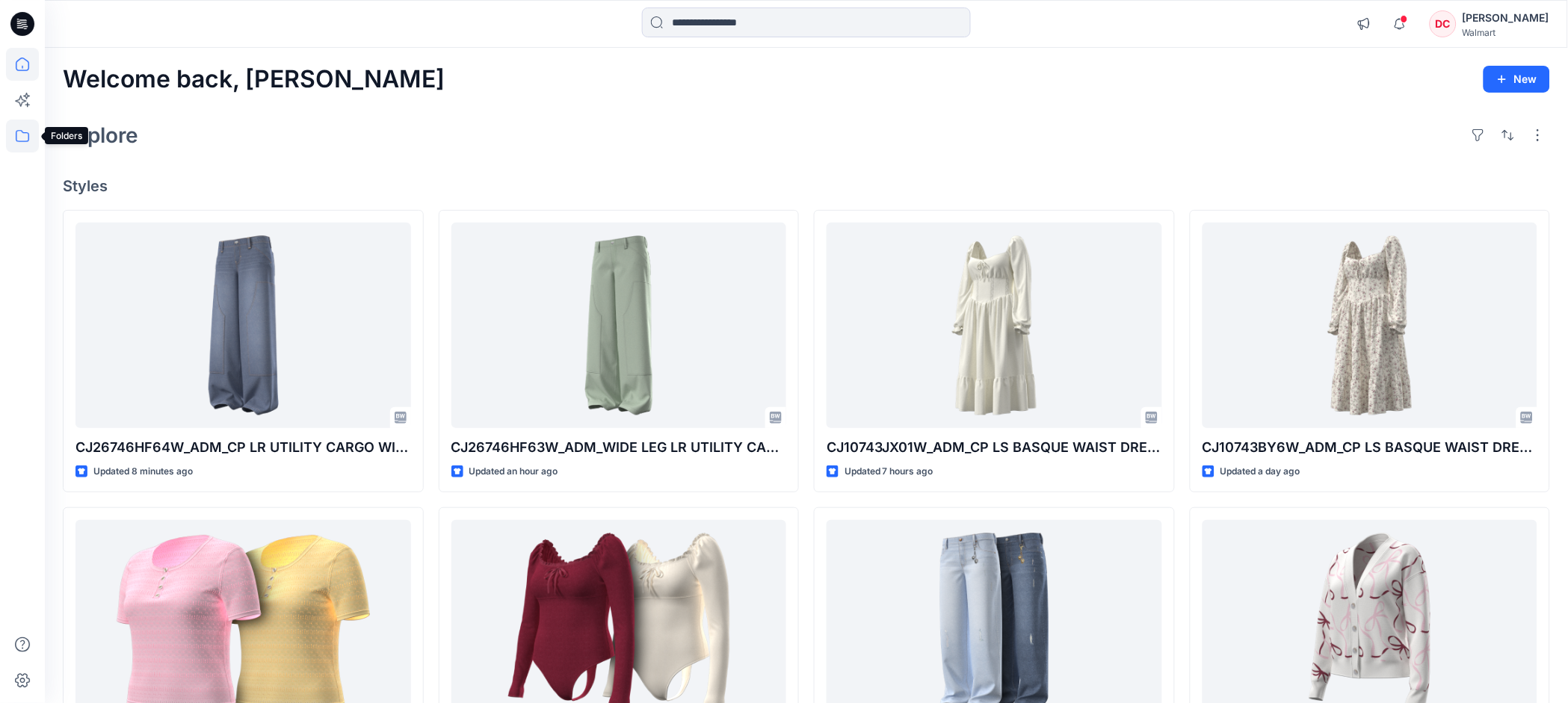
click at [24, 133] on icon at bounding box center [22, 135] width 13 height 12
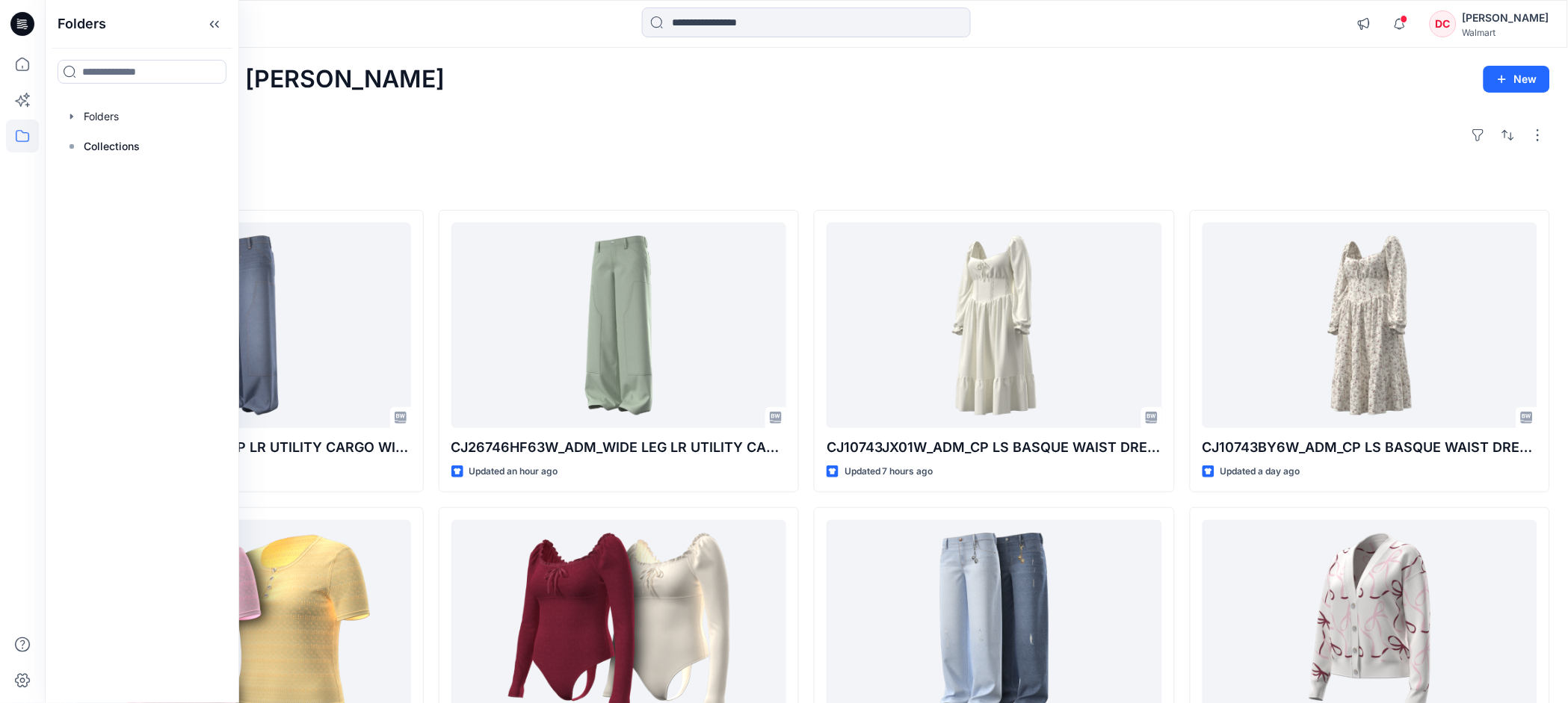
click at [25, 20] on icon at bounding box center [23, 19] width 7 height 1
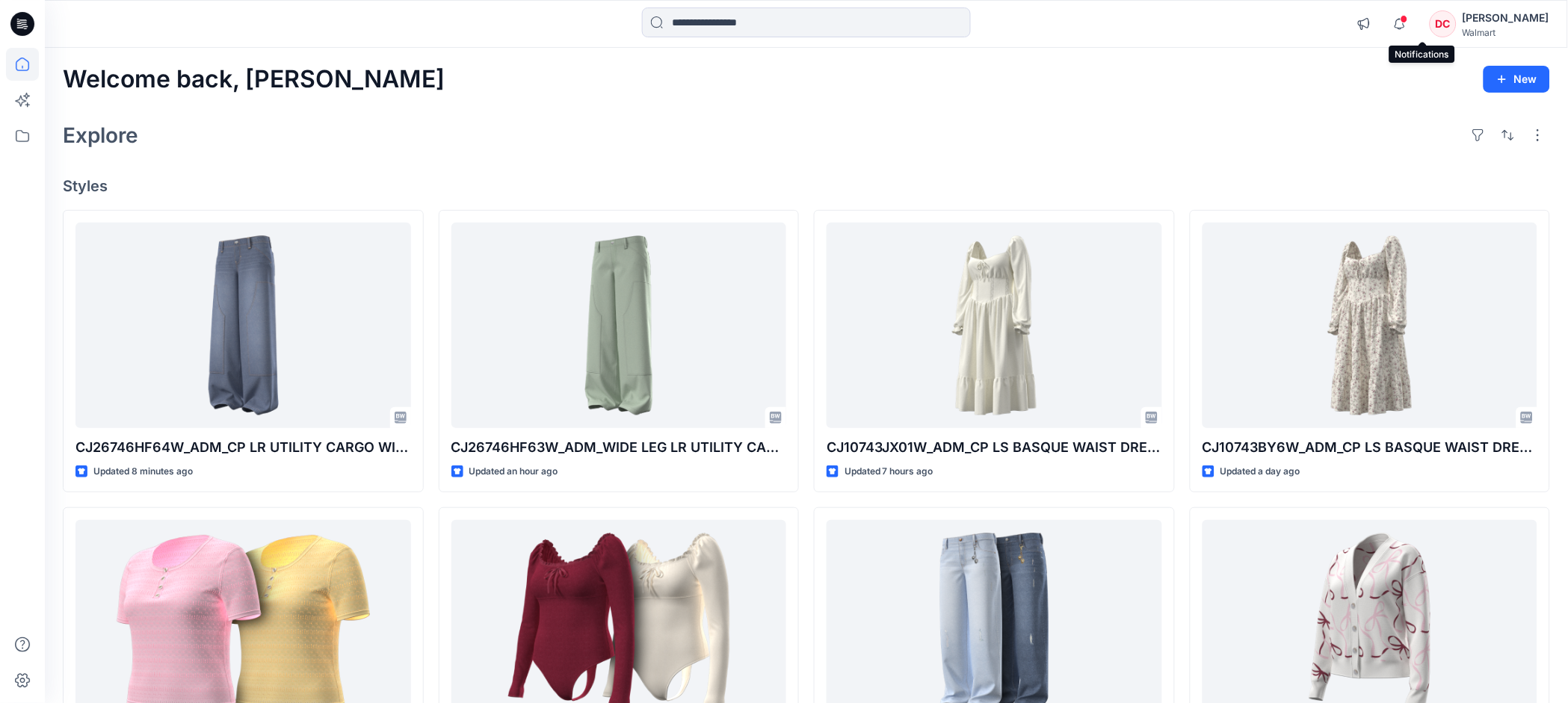
click at [1409, 20] on span at bounding box center [1404, 19] width 7 height 8
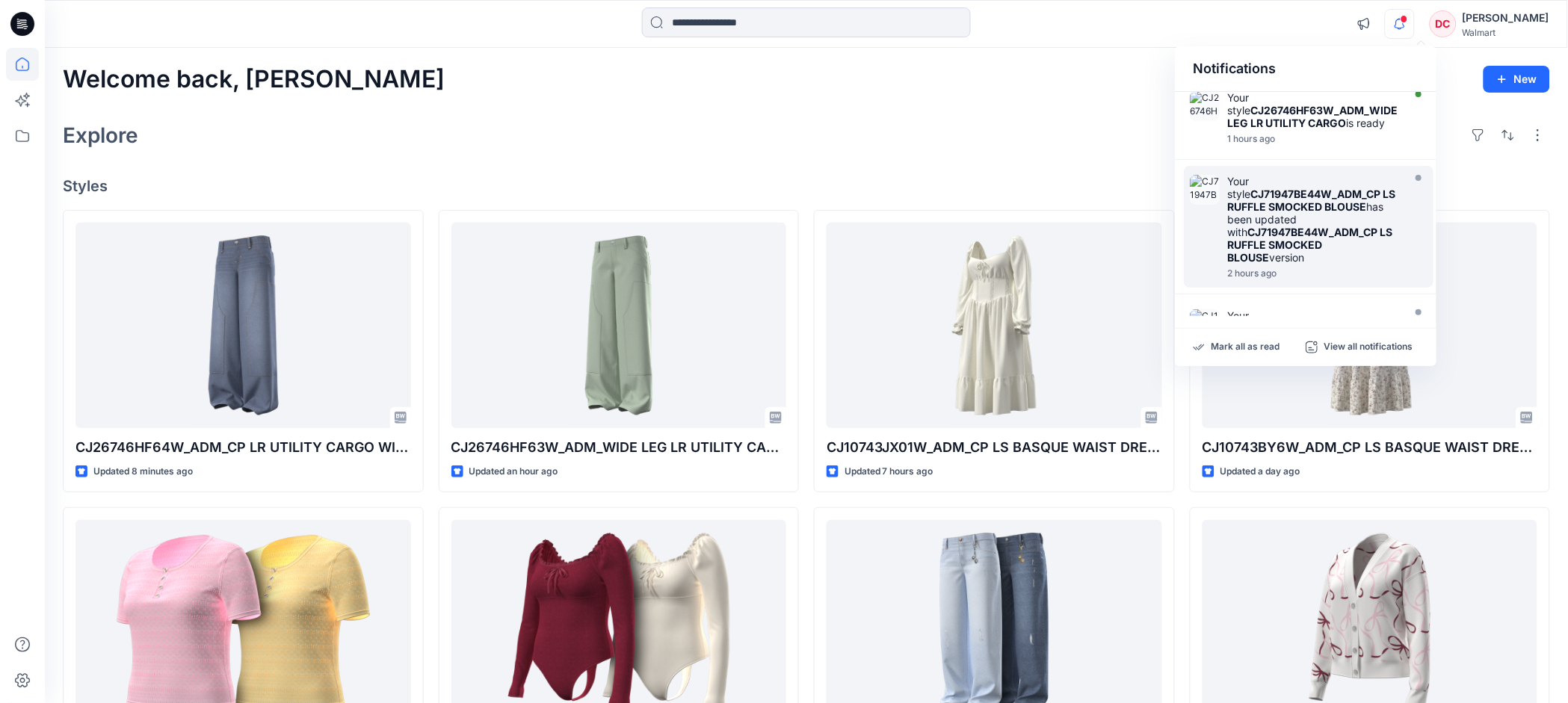
click at [1316, 203] on strong "CJ71947BE44W_ADM_CP LS RUFFLE SMOCKED BLOUSE" at bounding box center [1311, 200] width 168 height 26
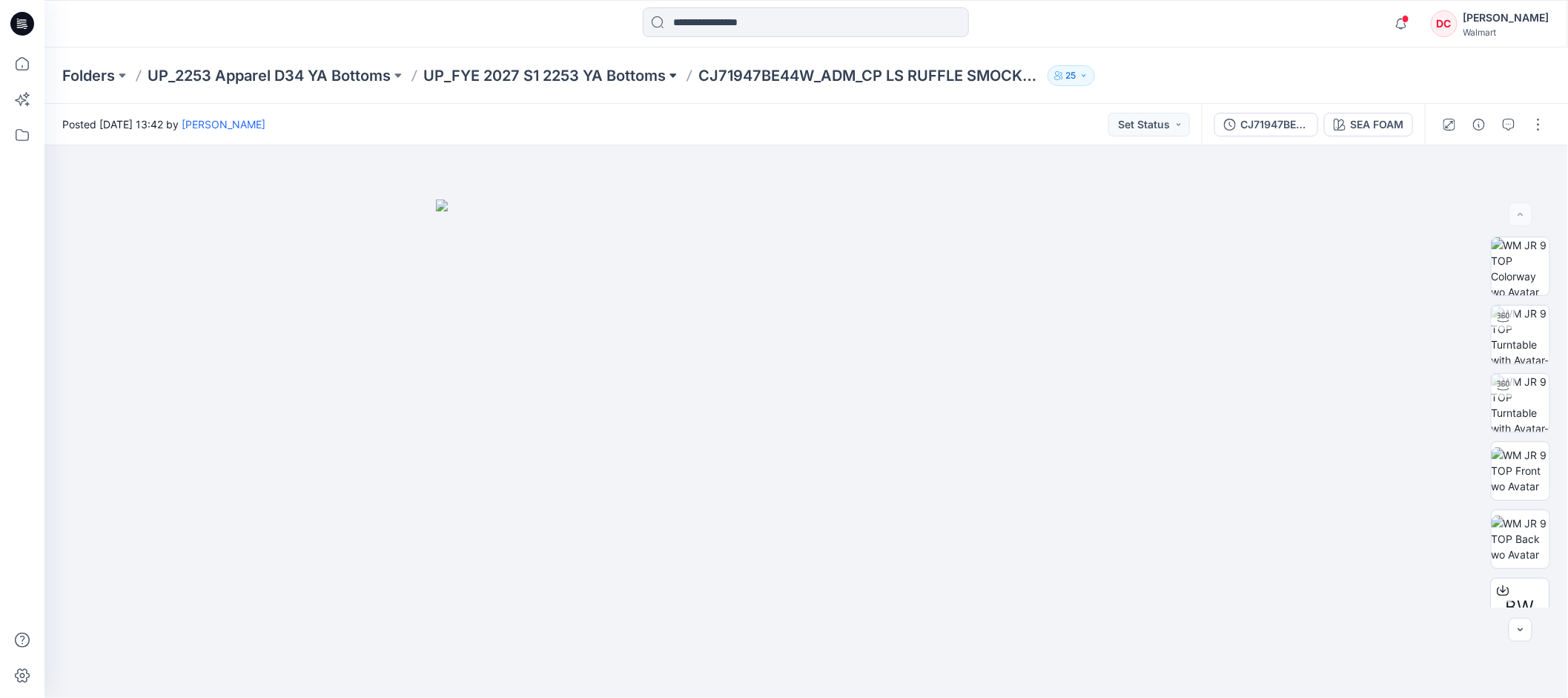
click at [678, 76] on button at bounding box center [673, 76] width 15 height 21
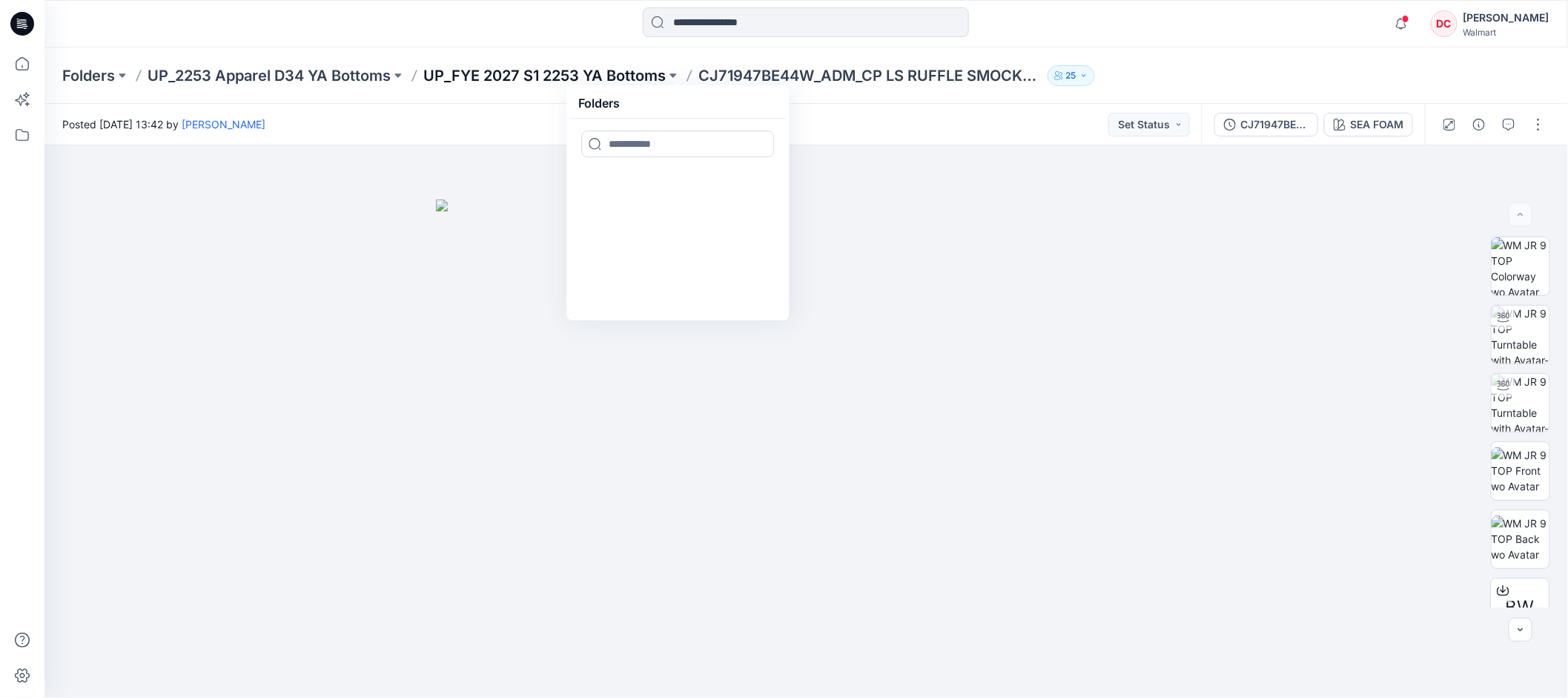
click at [608, 74] on p "UP_FYE 2027 S1 2253 YA Bottoms" at bounding box center [545, 76] width 243 height 21
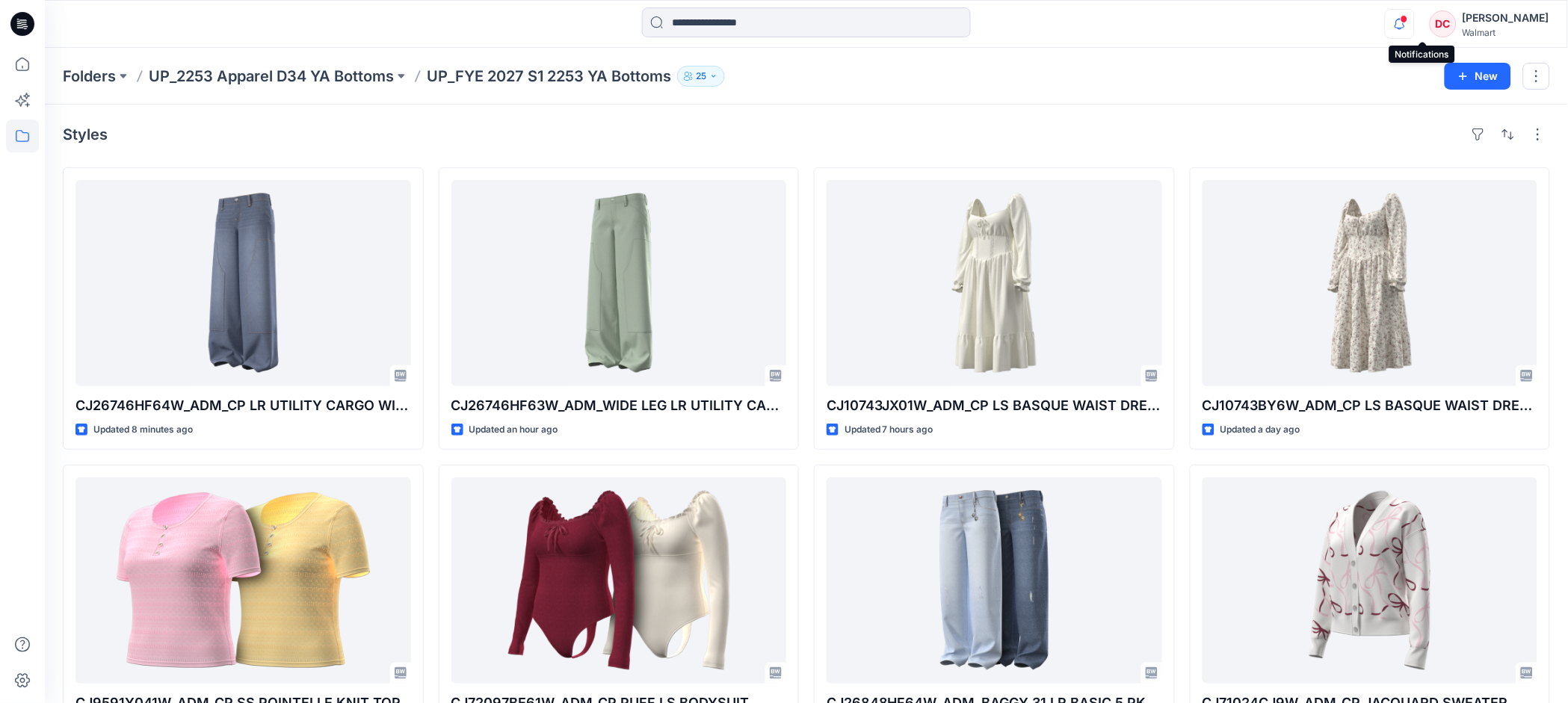
click at [1414, 14] on icon "button" at bounding box center [1400, 24] width 28 height 30
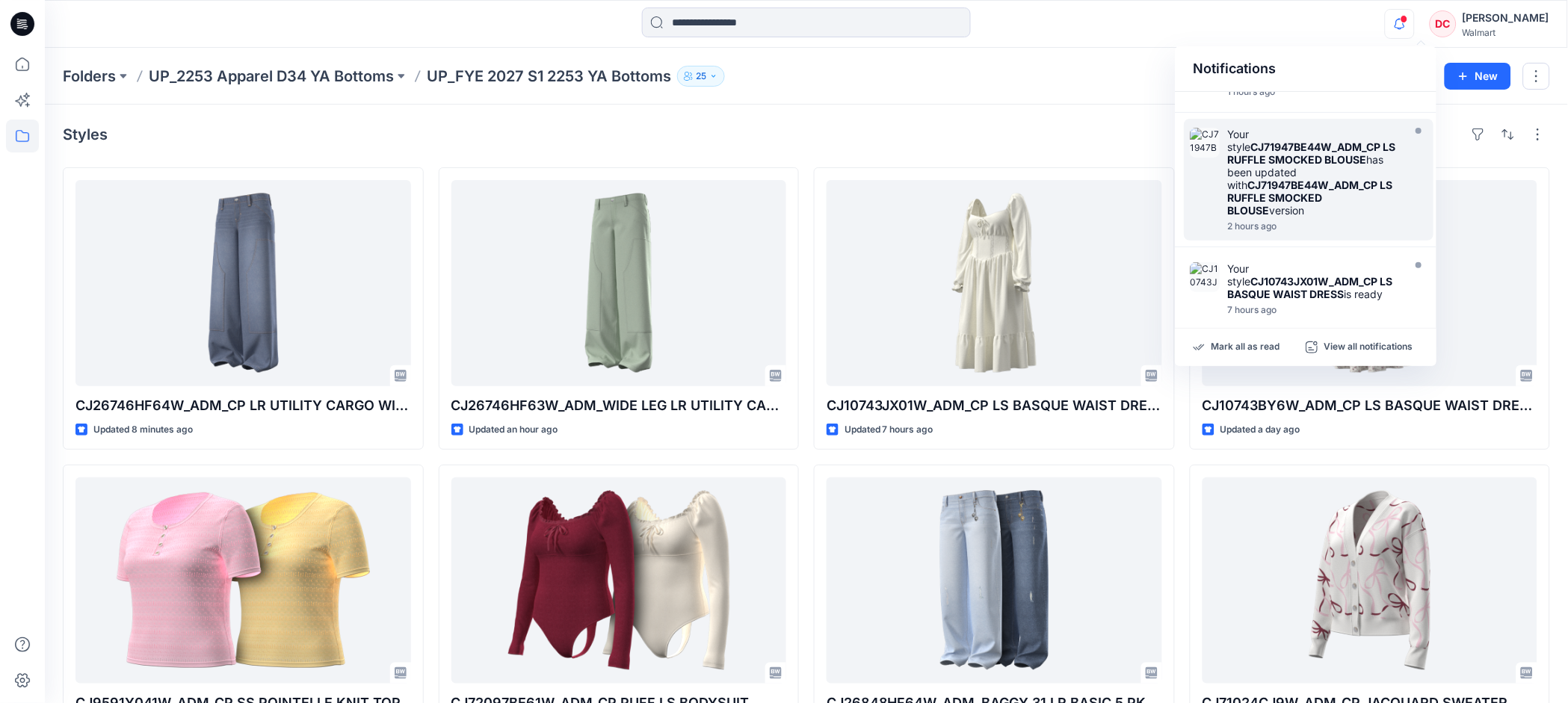
scroll to position [188, 0]
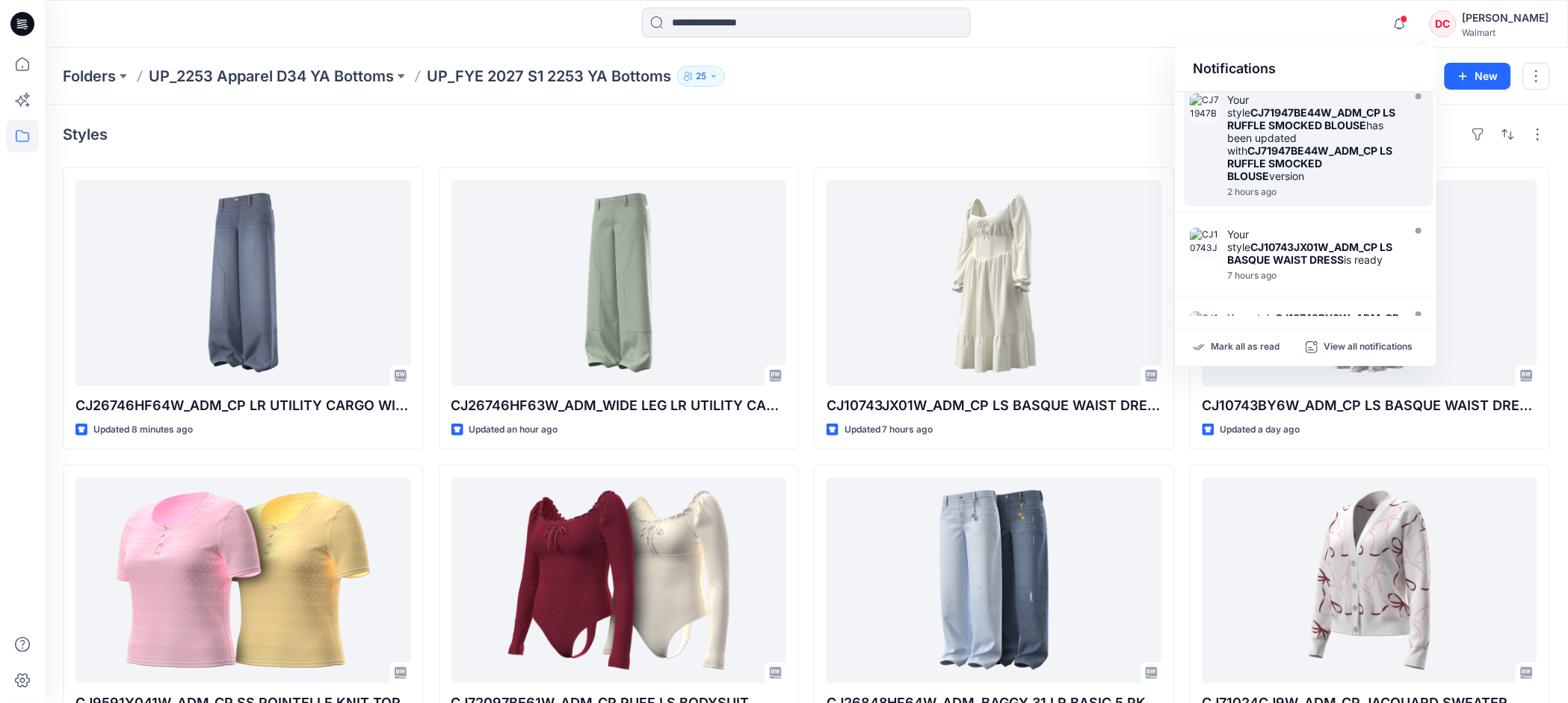
click at [1332, 175] on div "Your style CJ71947BE44W_ADM_CP LS RUFFLE SMOCKED BLOUSE has been updated with C…" at bounding box center [1313, 137] width 172 height 89
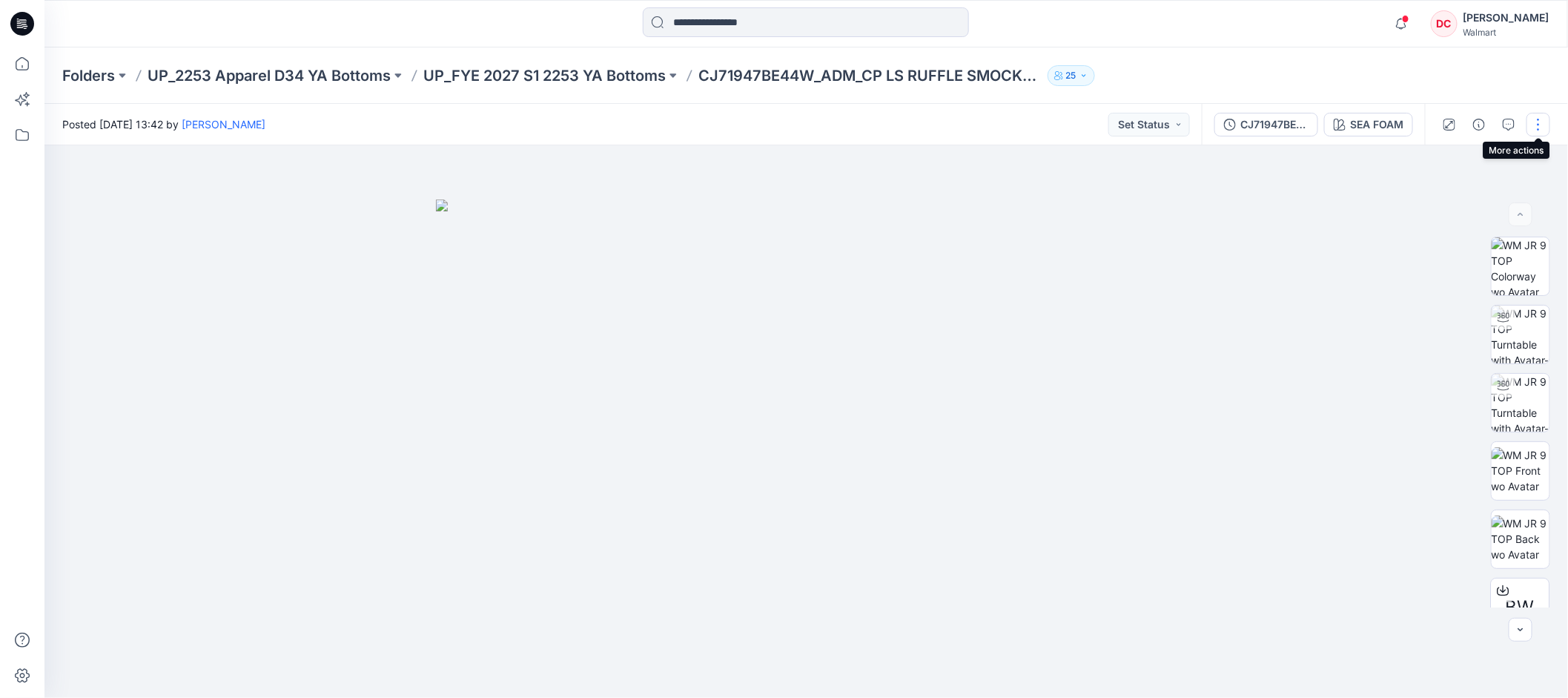
click at [1540, 126] on button "button" at bounding box center [1538, 124] width 24 height 24
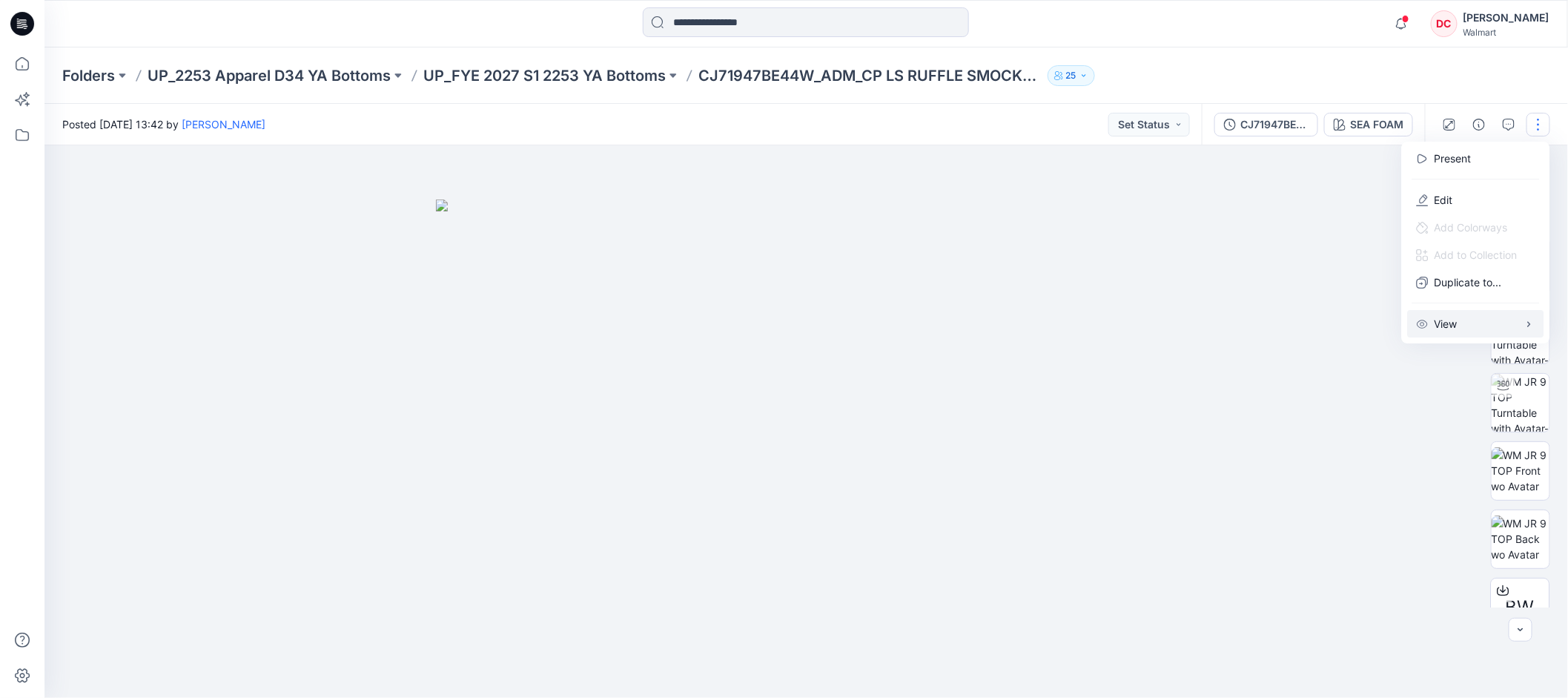
click at [1436, 324] on p "View" at bounding box center [1447, 324] width 23 height 16
click at [1137, 304] on img at bounding box center [807, 449] width 742 height 499
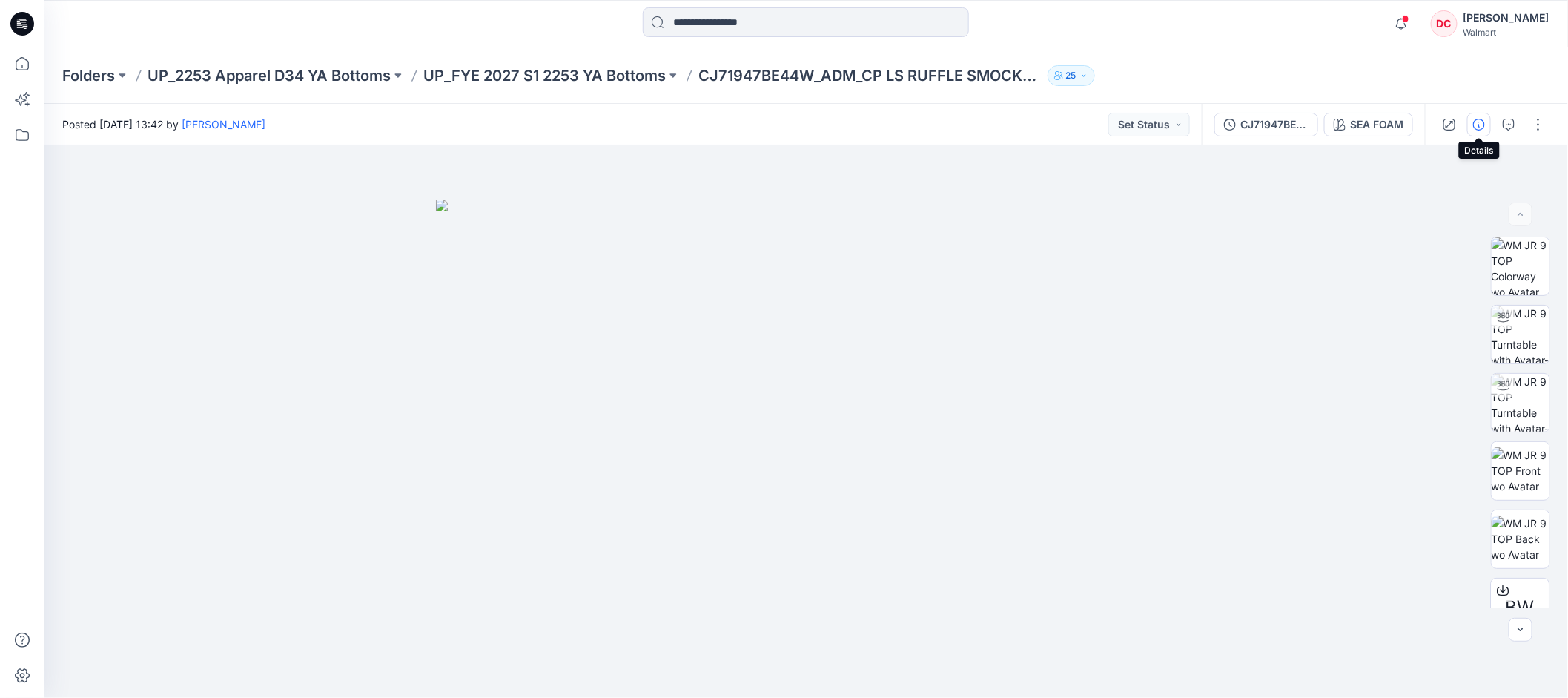
click at [1480, 124] on icon "button" at bounding box center [1478, 124] width 11 height 11
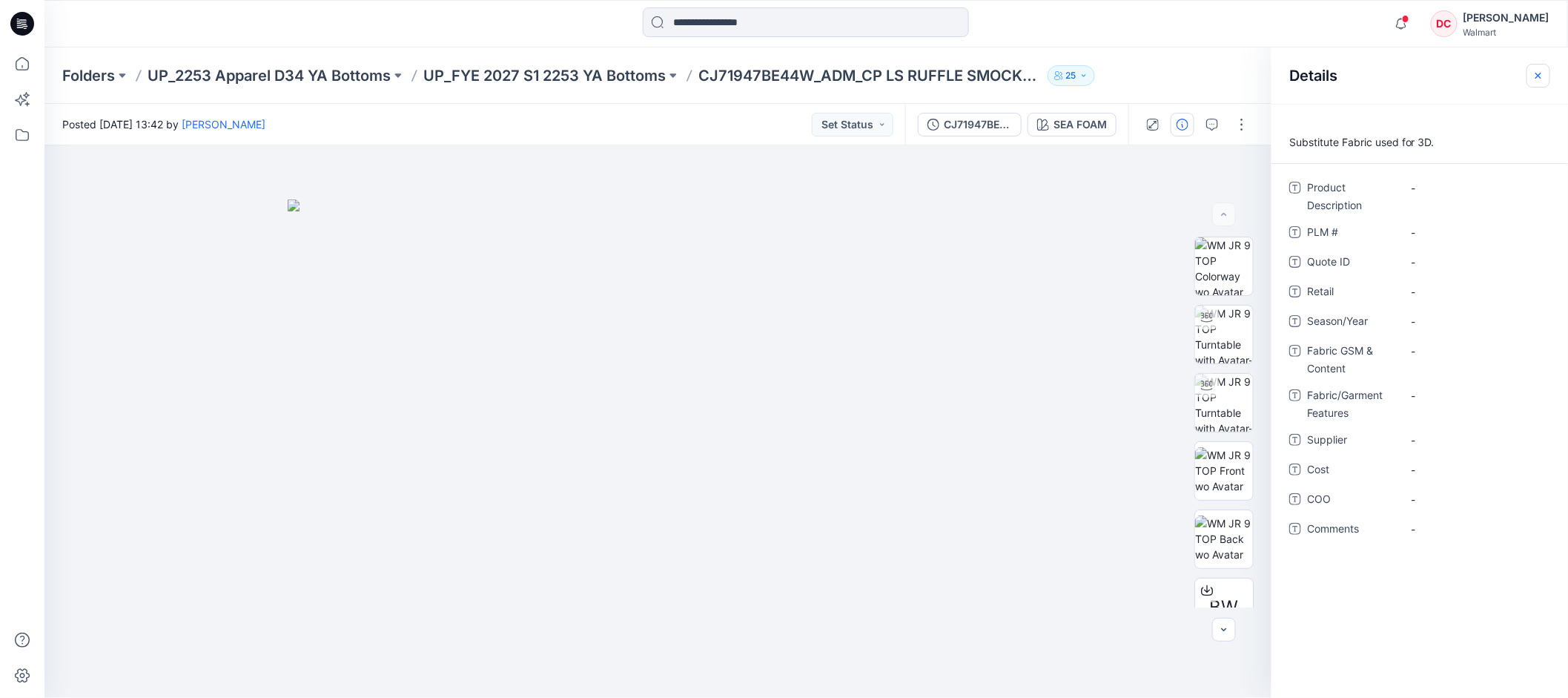
click at [1539, 74] on icon "button" at bounding box center [1538, 75] width 6 height 6
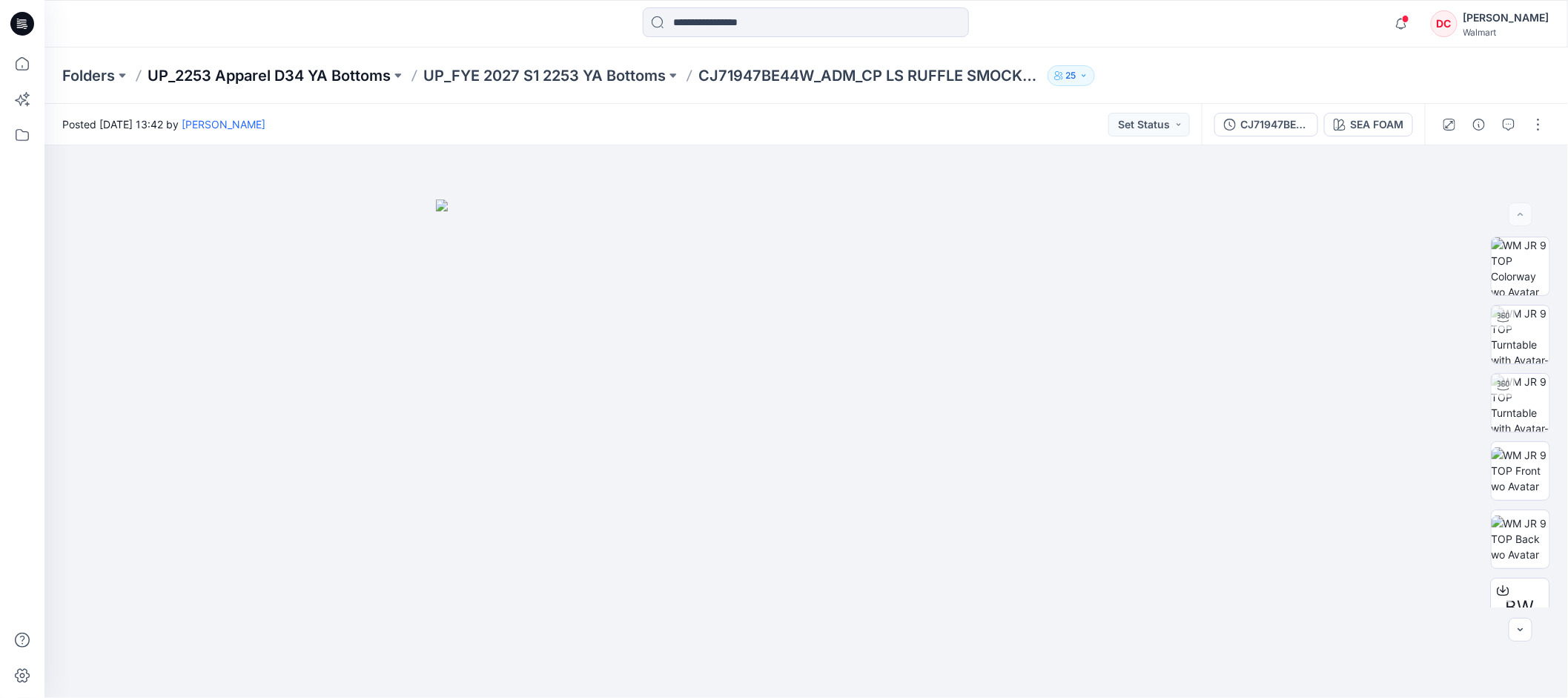
click at [333, 77] on p "UP_2253 Apparel D34 YA Bottoms" at bounding box center [269, 76] width 243 height 21
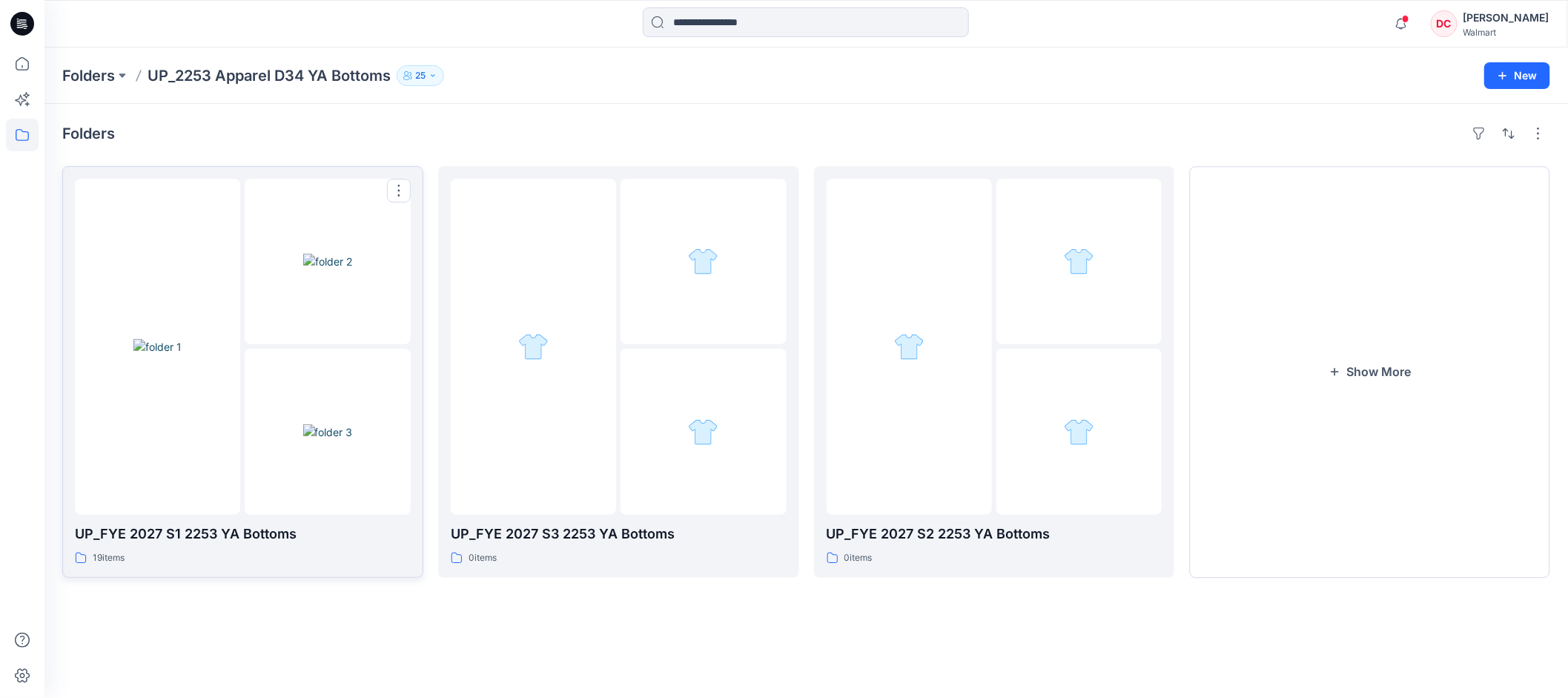
click at [352, 425] on img at bounding box center [328, 433] width 50 height 16
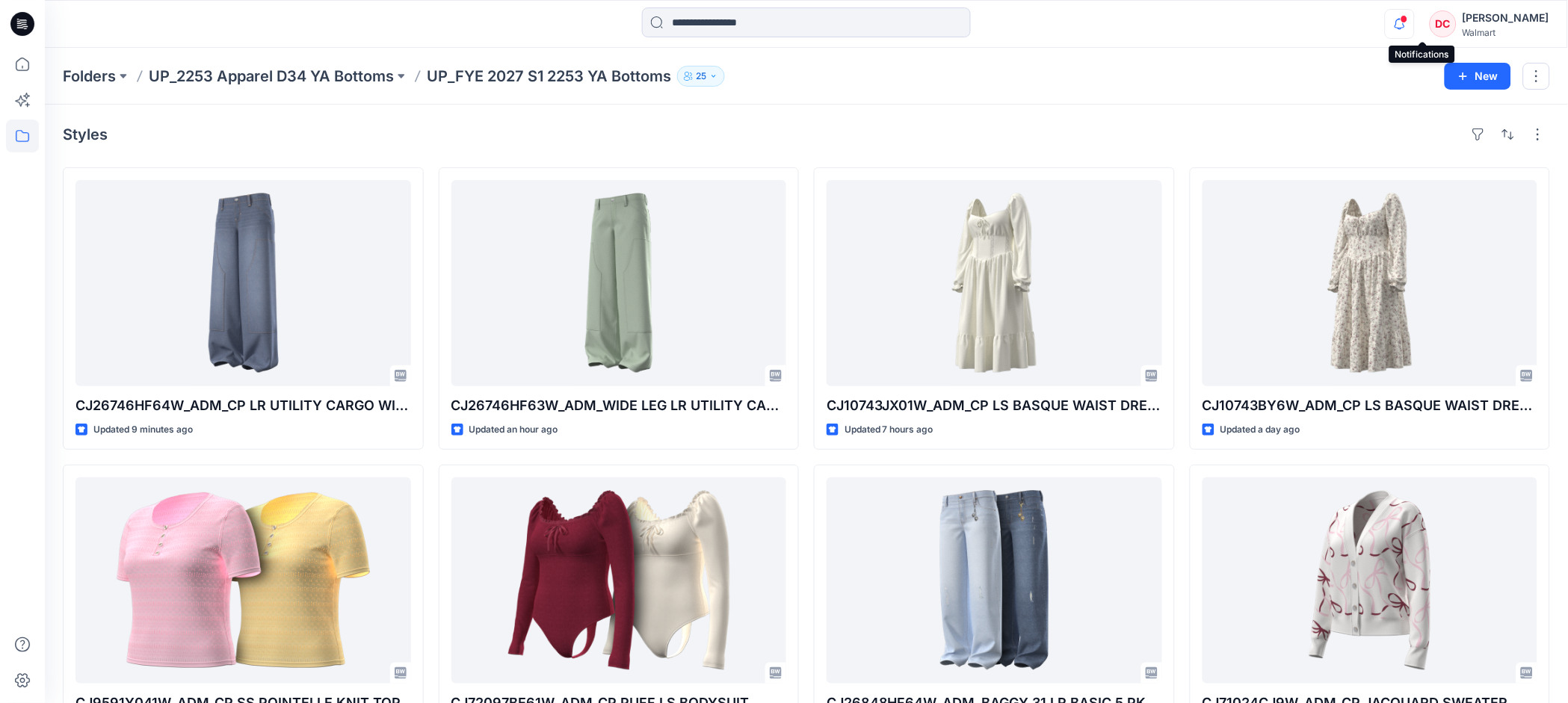
click at [1409, 22] on span at bounding box center [1404, 19] width 7 height 8
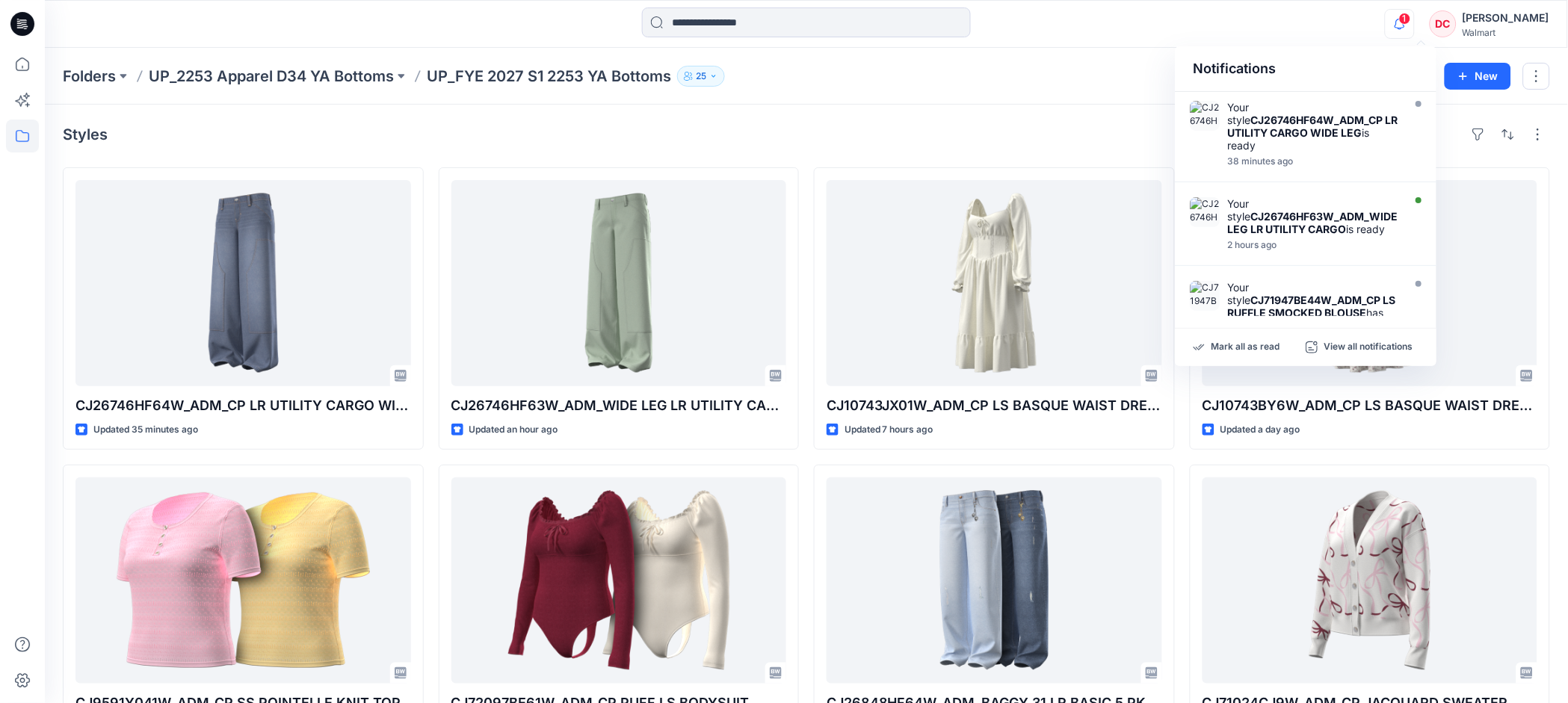
click at [1414, 27] on icon "button" at bounding box center [1400, 24] width 28 height 30
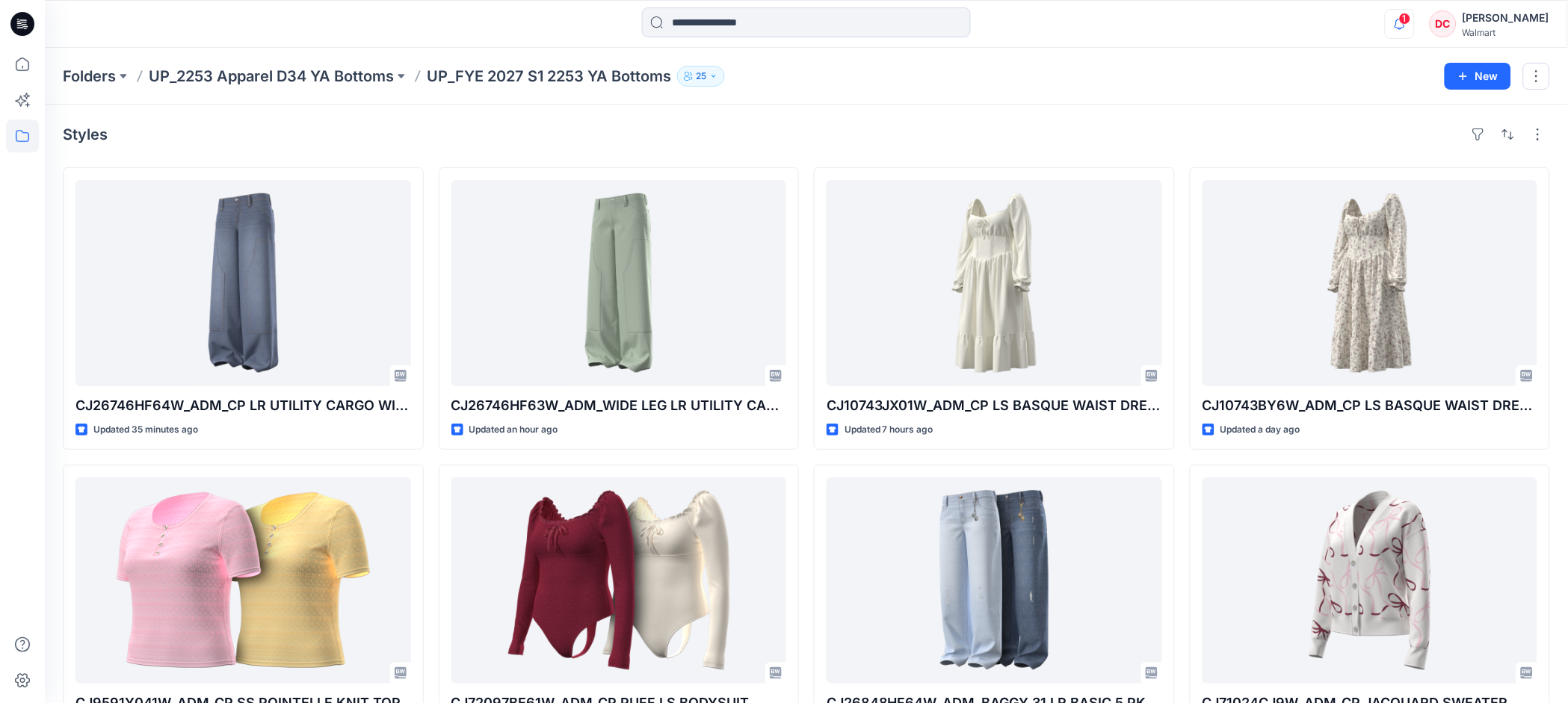
click at [1414, 22] on icon "button" at bounding box center [1400, 24] width 28 height 30
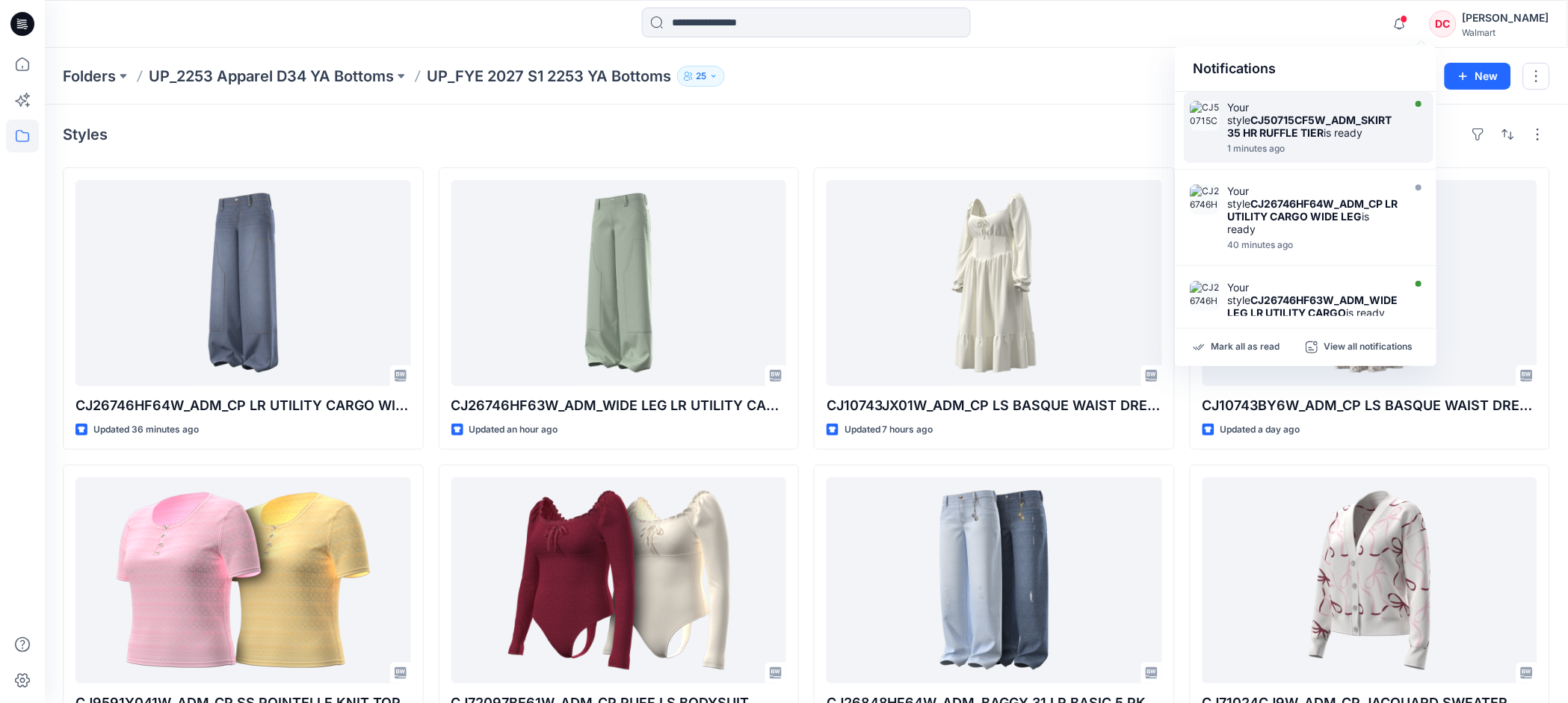
click at [1277, 131] on strong "CJ50715CF5W_ADM_SKIRT 35 HR RUFFLE TIER" at bounding box center [1309, 126] width 165 height 26
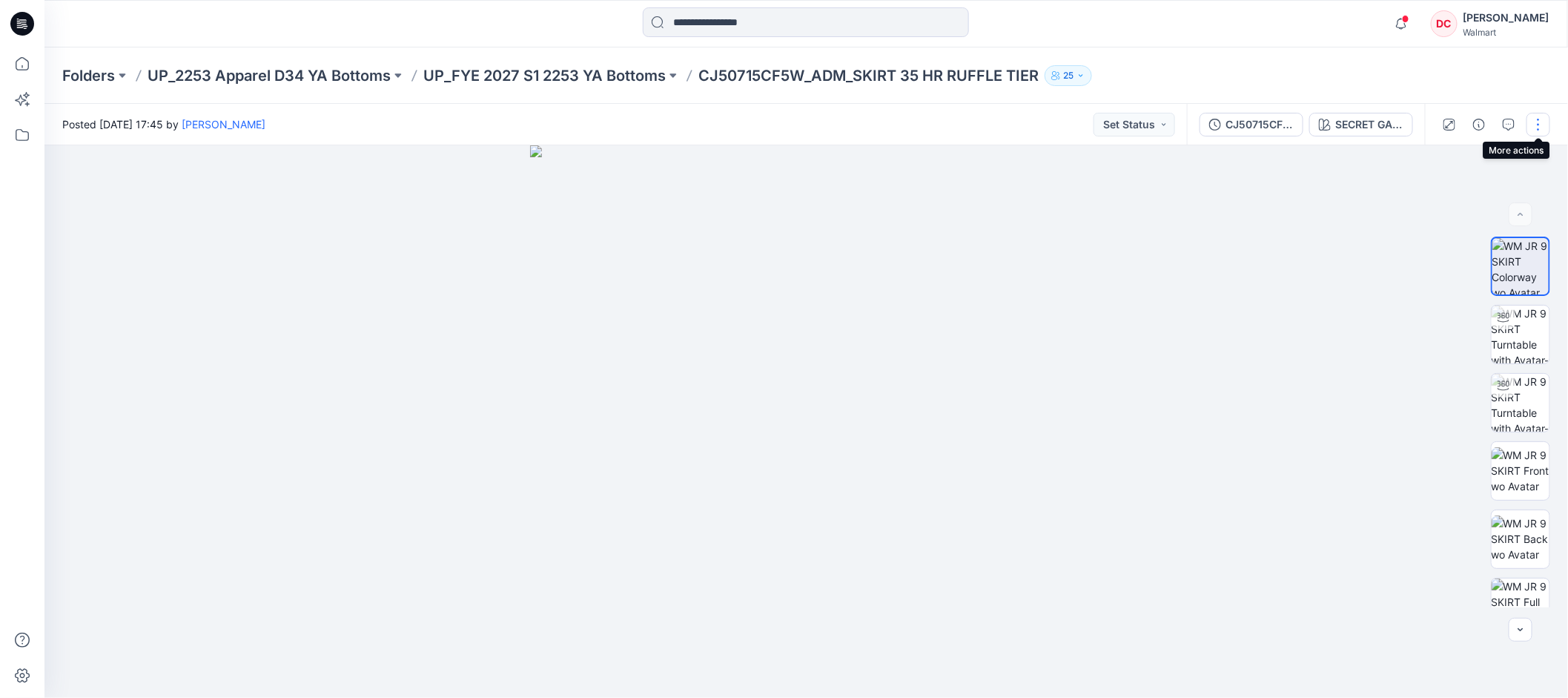
click at [1536, 127] on button "button" at bounding box center [1538, 124] width 24 height 24
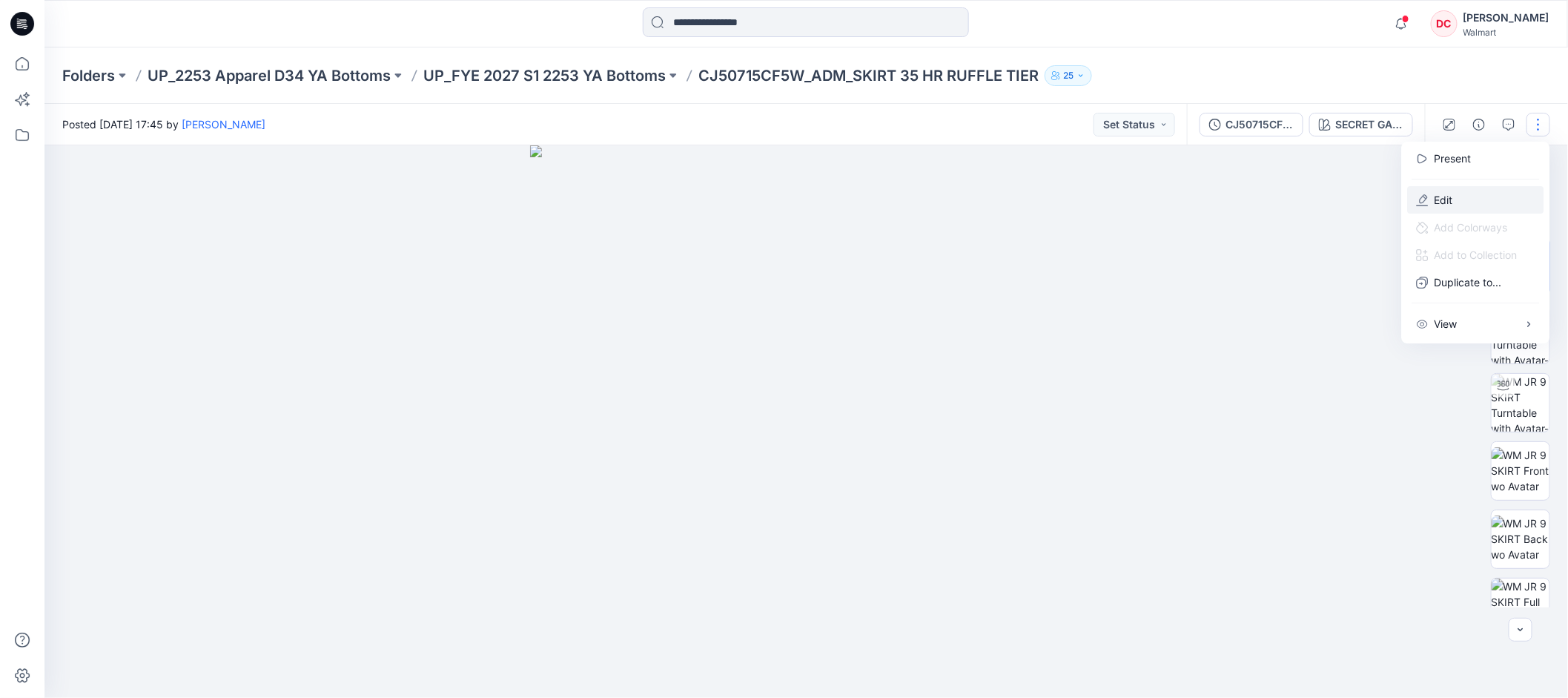
click at [1443, 197] on p "Edit" at bounding box center [1444, 200] width 18 height 16
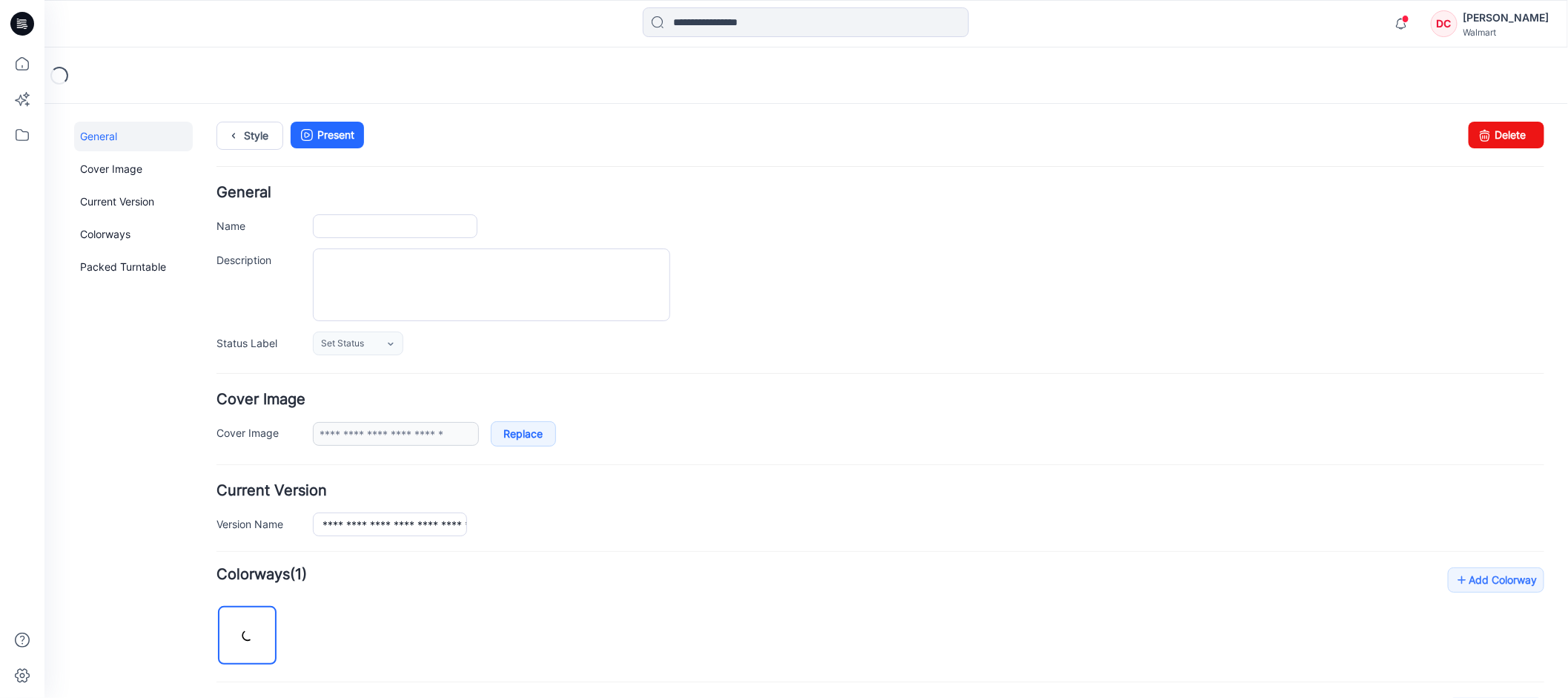
type input "**********"
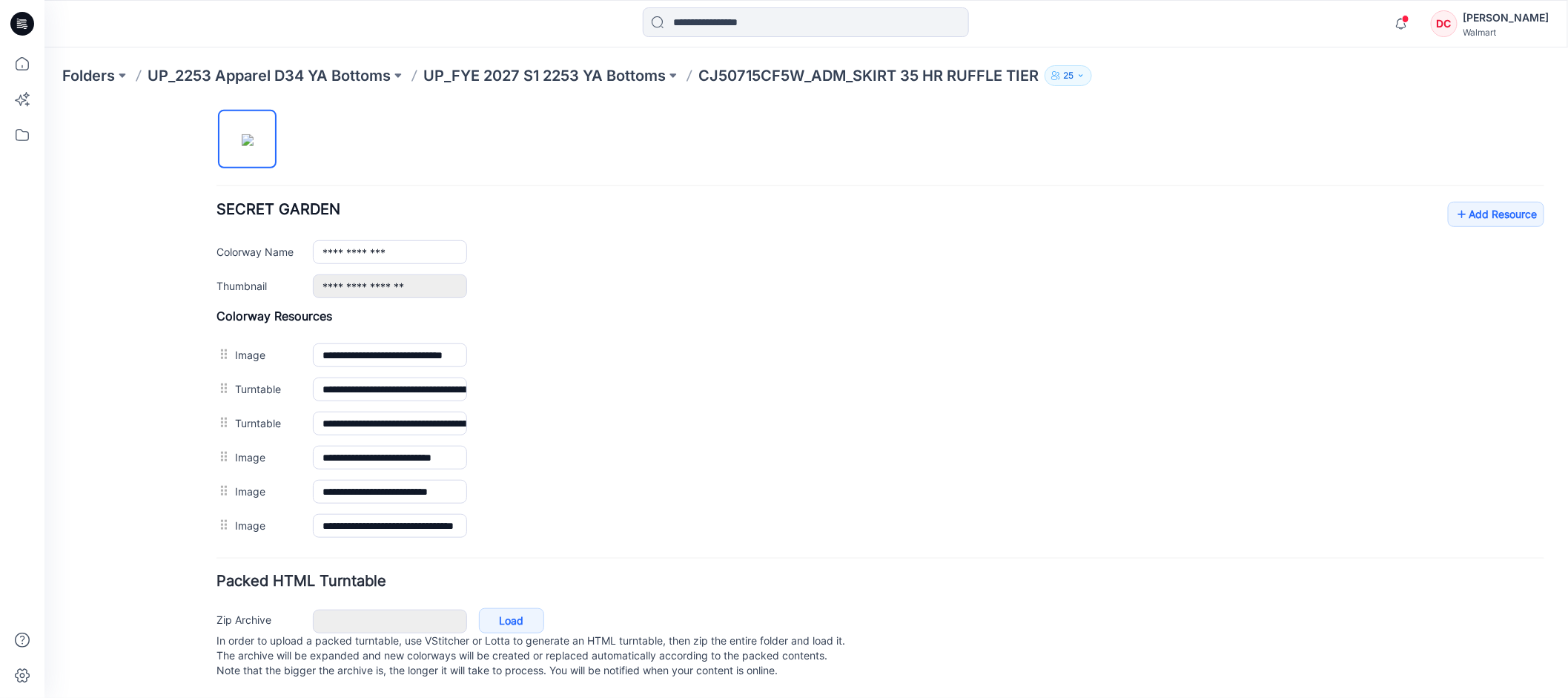
scroll to position [188, 0]
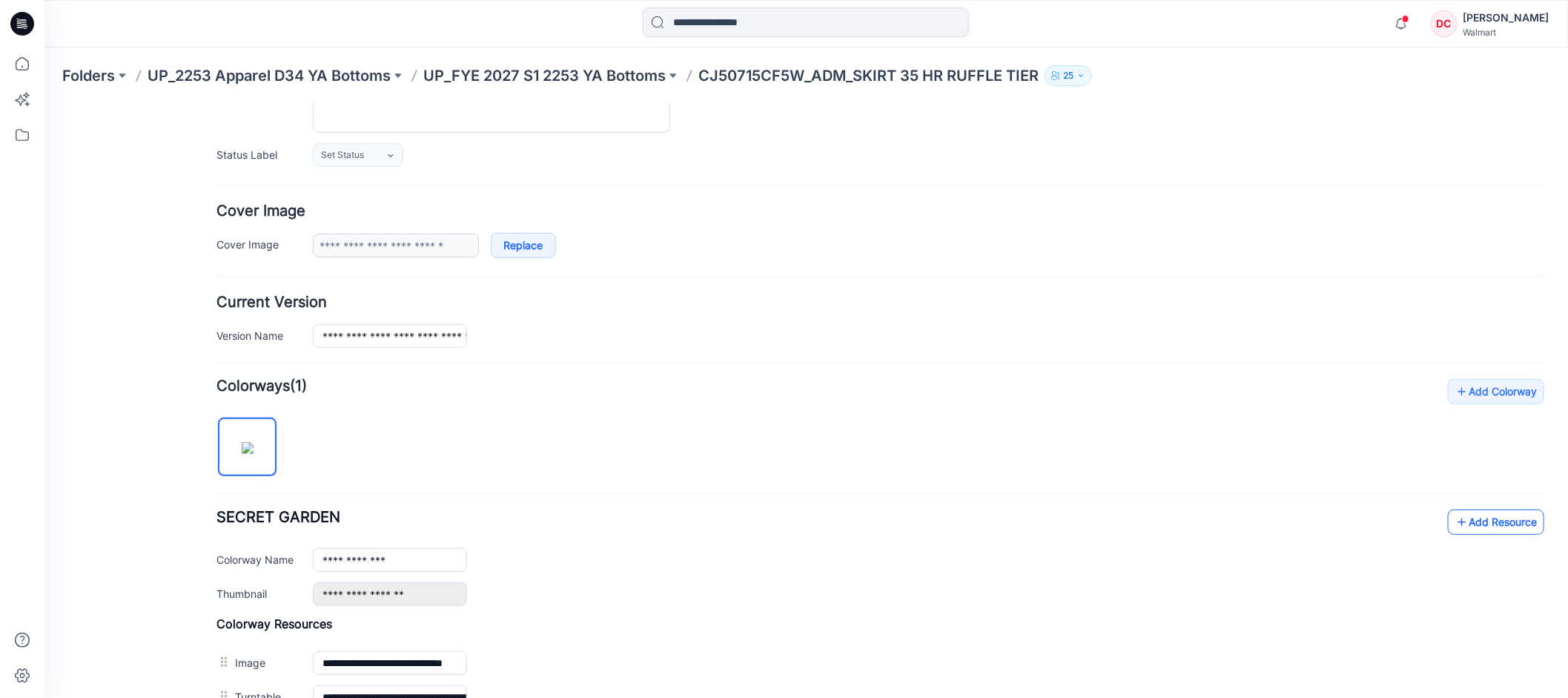
click at [1455, 527] on icon at bounding box center [1462, 521] width 15 height 24
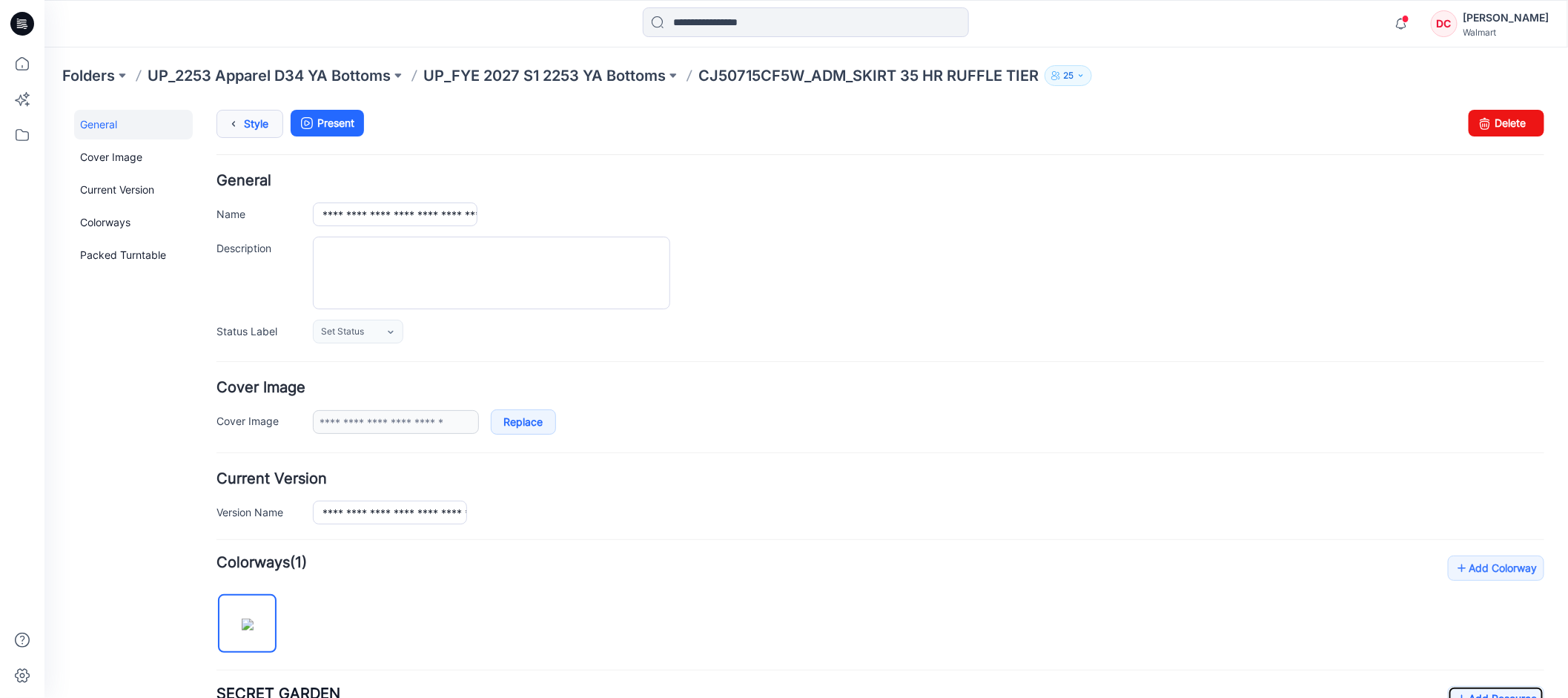
scroll to position [0, 0]
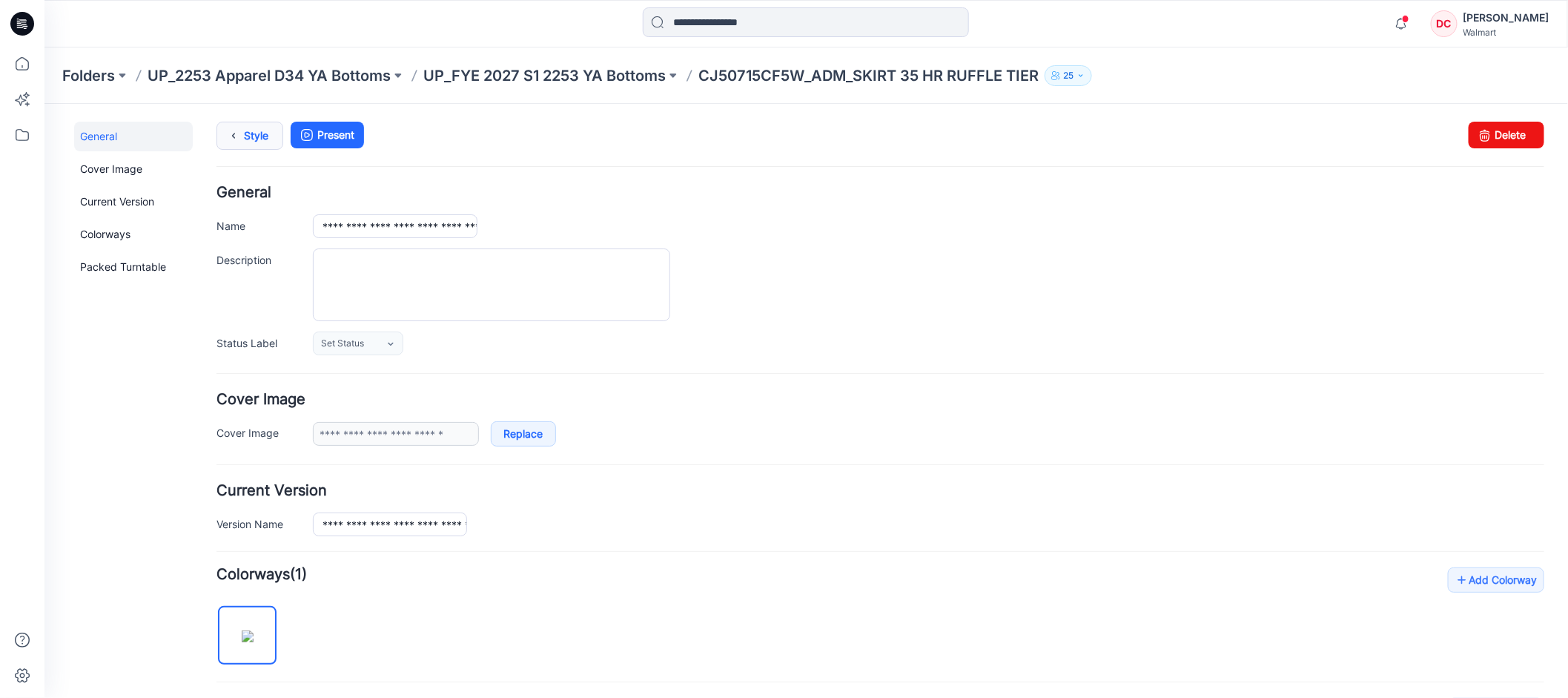
click at [244, 137] on link "Style" at bounding box center [250, 135] width 67 height 28
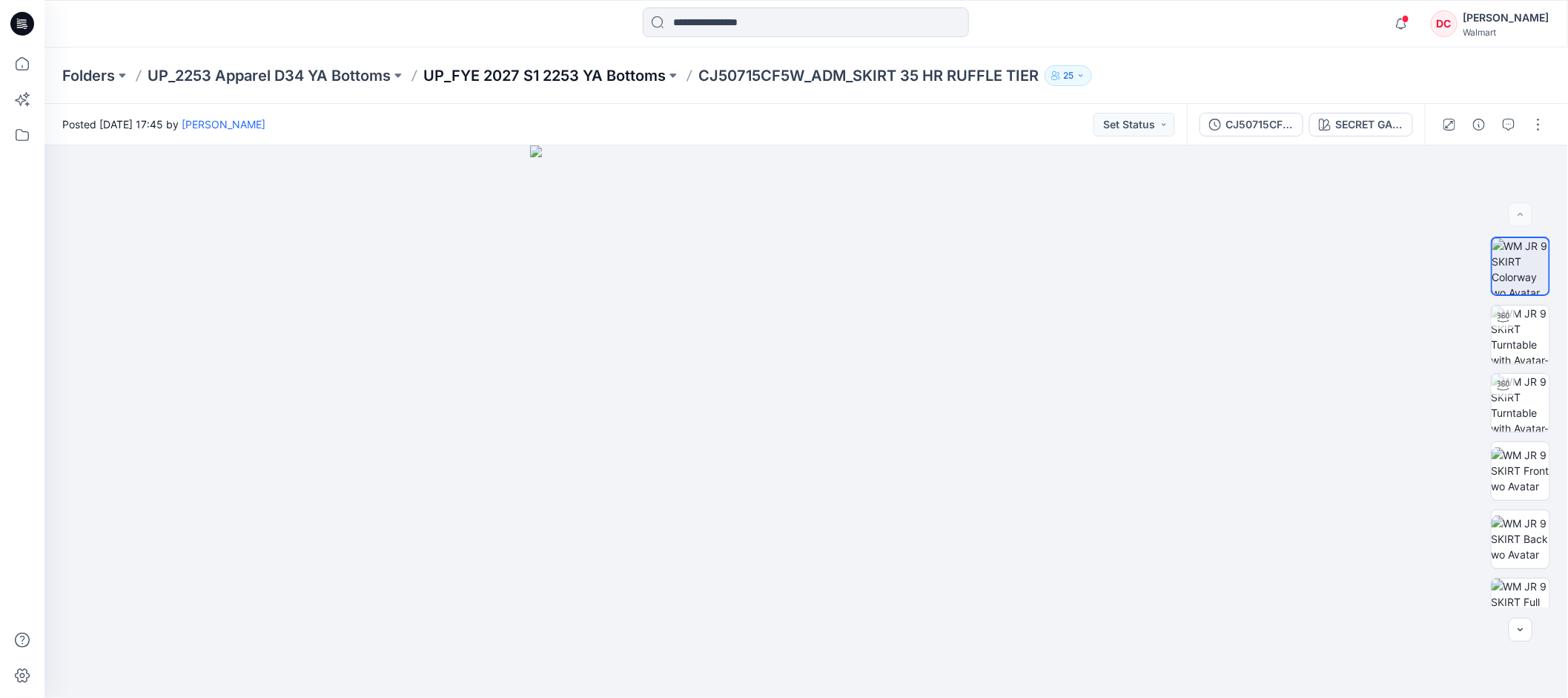
click at [605, 79] on p "UP_FYE 2027 S1 2253 YA Bottoms" at bounding box center [545, 76] width 243 height 21
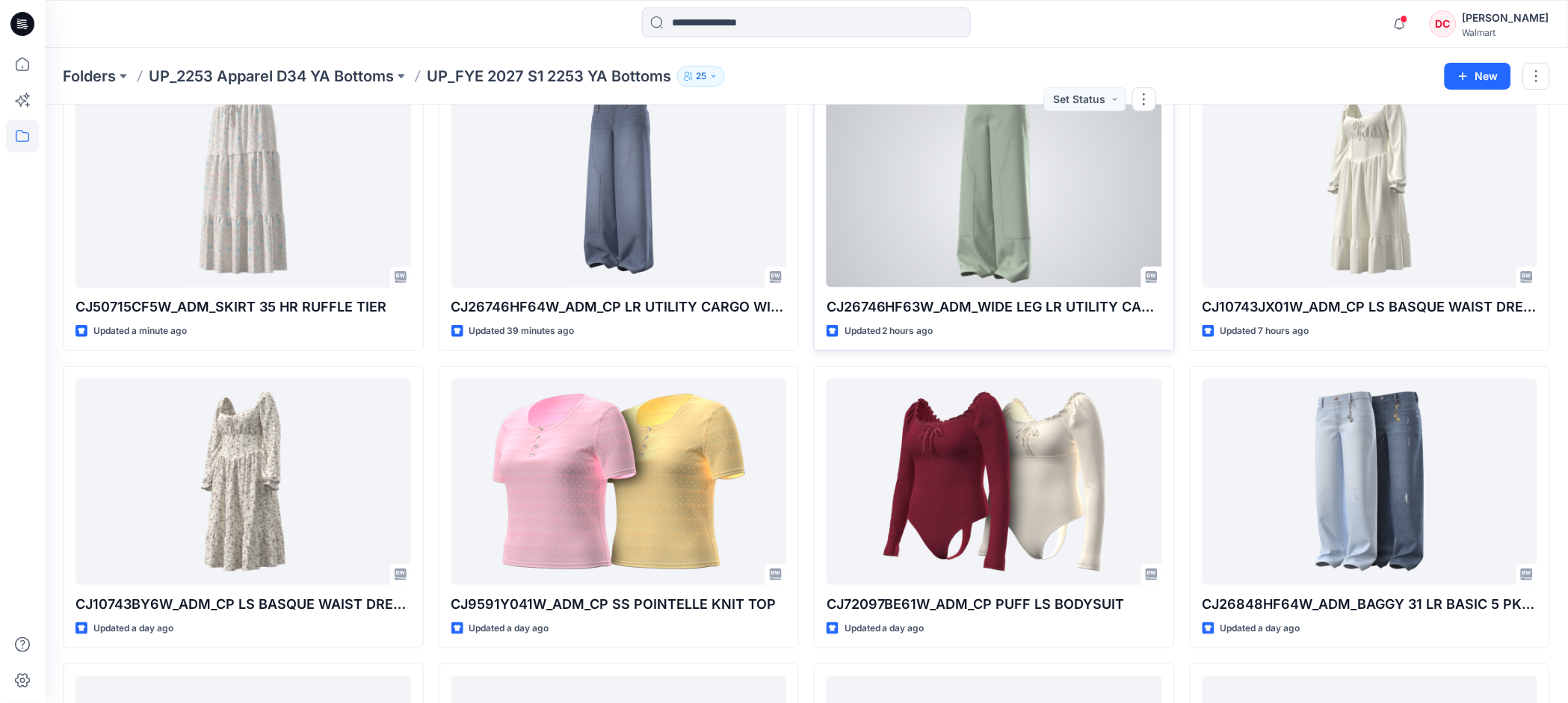
scroll to position [339, 0]
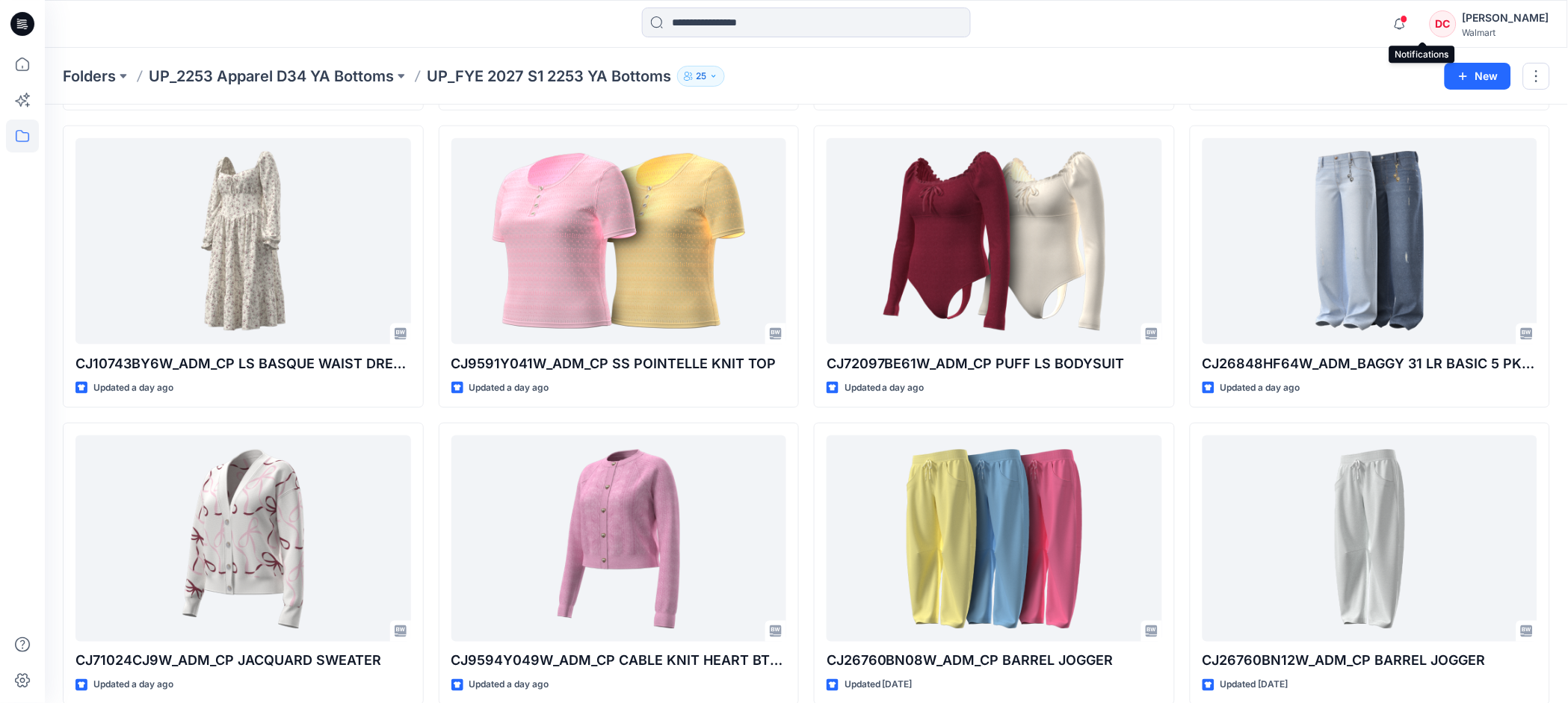
click at [1409, 17] on span at bounding box center [1404, 19] width 7 height 8
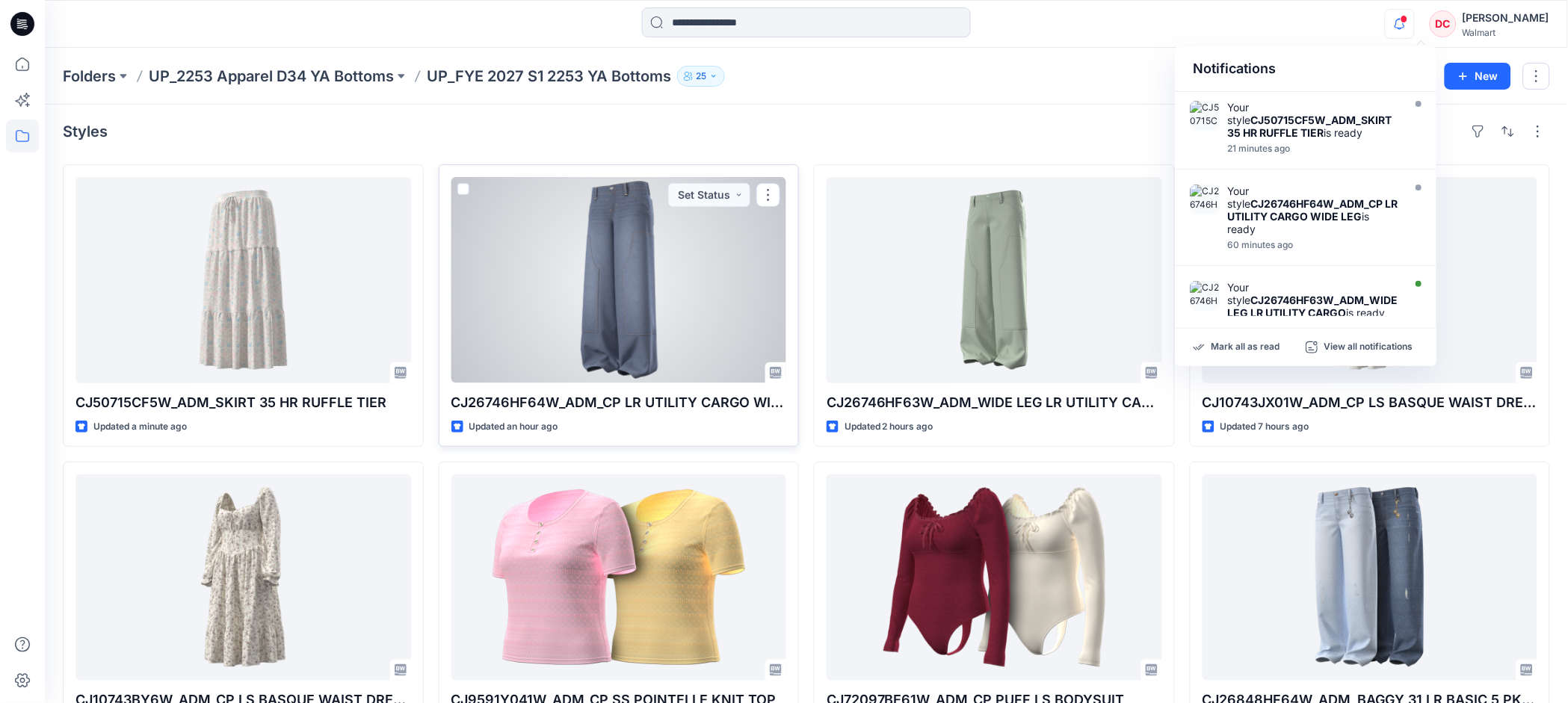
scroll to position [0, 0]
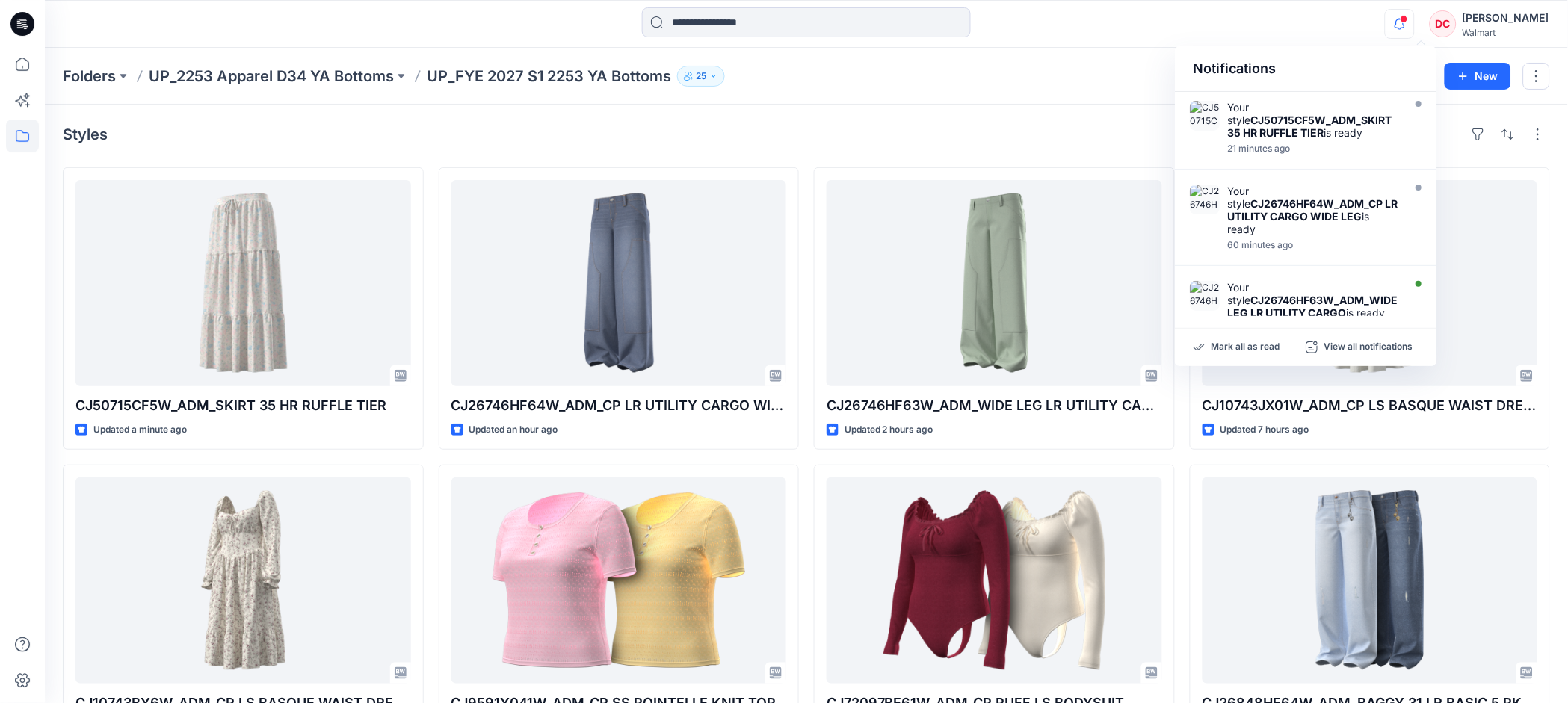
click at [1414, 13] on icon "button" at bounding box center [1400, 24] width 28 height 30
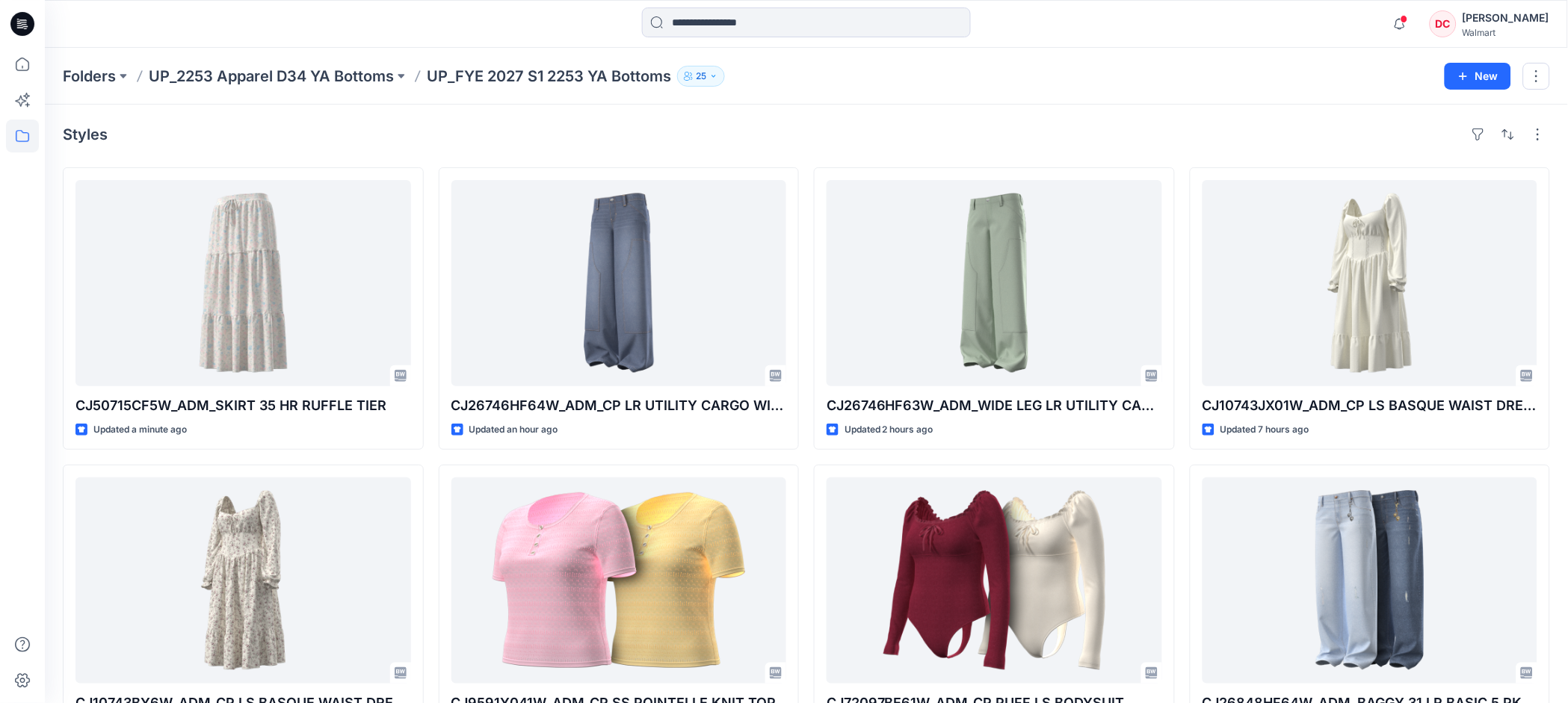
click at [1409, 19] on span at bounding box center [1404, 19] width 7 height 8
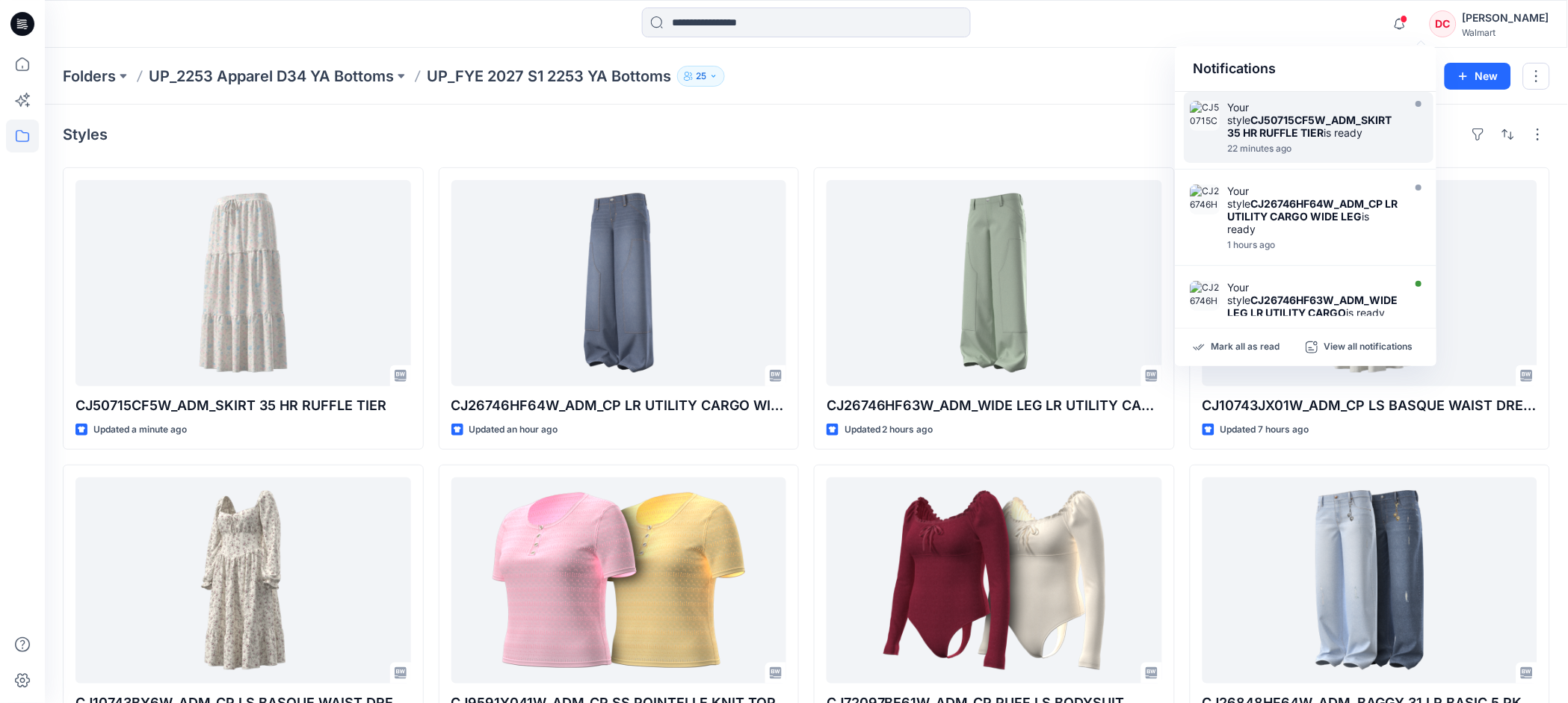
click at [1302, 117] on strong "CJ50715CF5W_ADM_SKIRT 35 HR RUFFLE TIER" at bounding box center [1309, 126] width 165 height 26
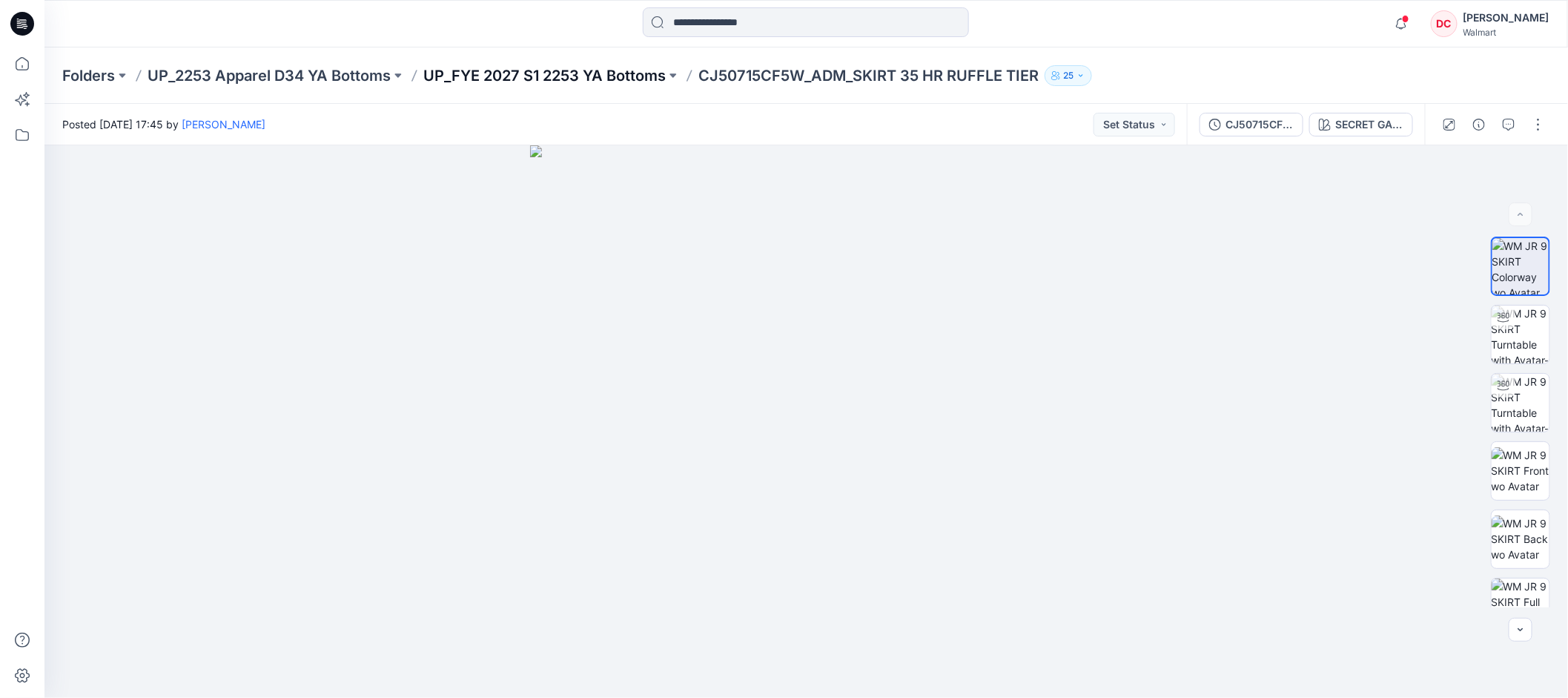
click at [629, 76] on p "UP_FYE 2027 S1 2253 YA Bottoms" at bounding box center [545, 76] width 243 height 21
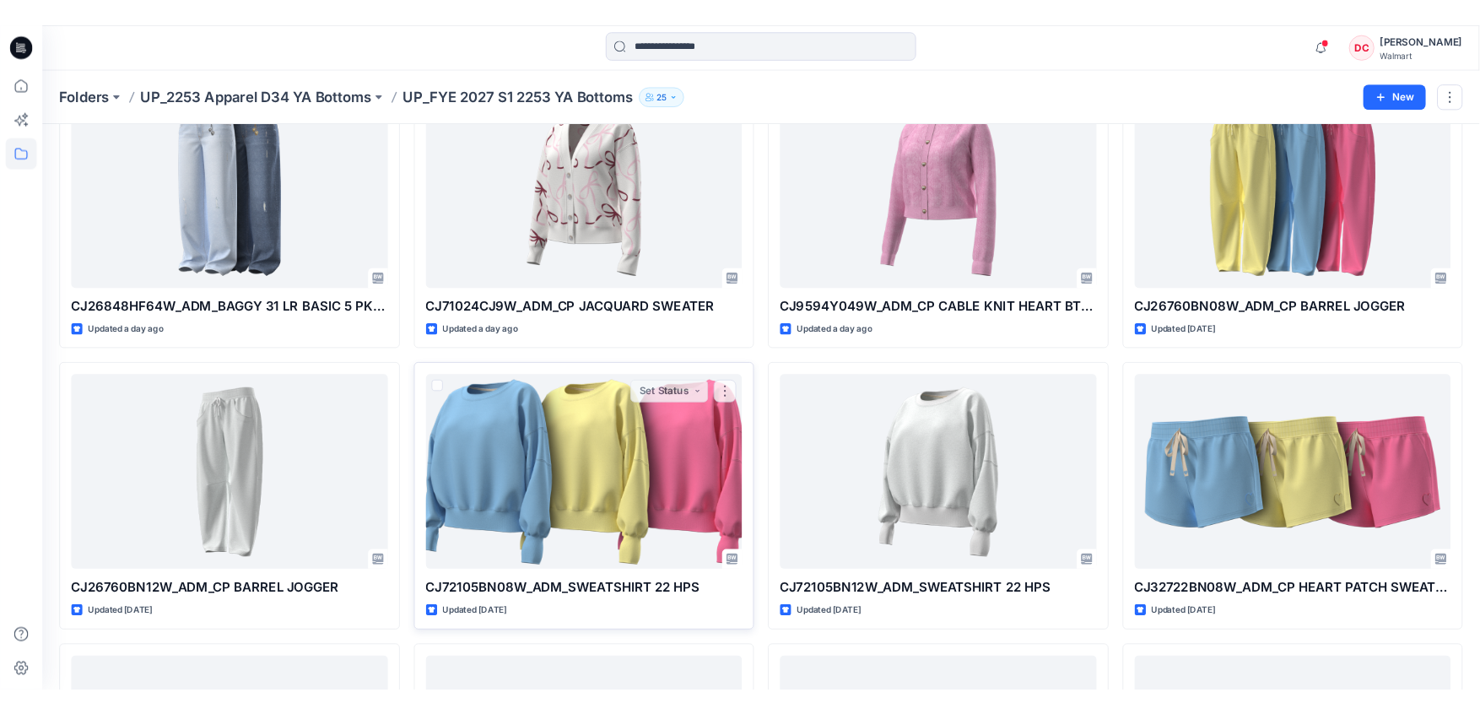
scroll to position [309, 0]
